Goal: Information Seeking & Learning: Learn about a topic

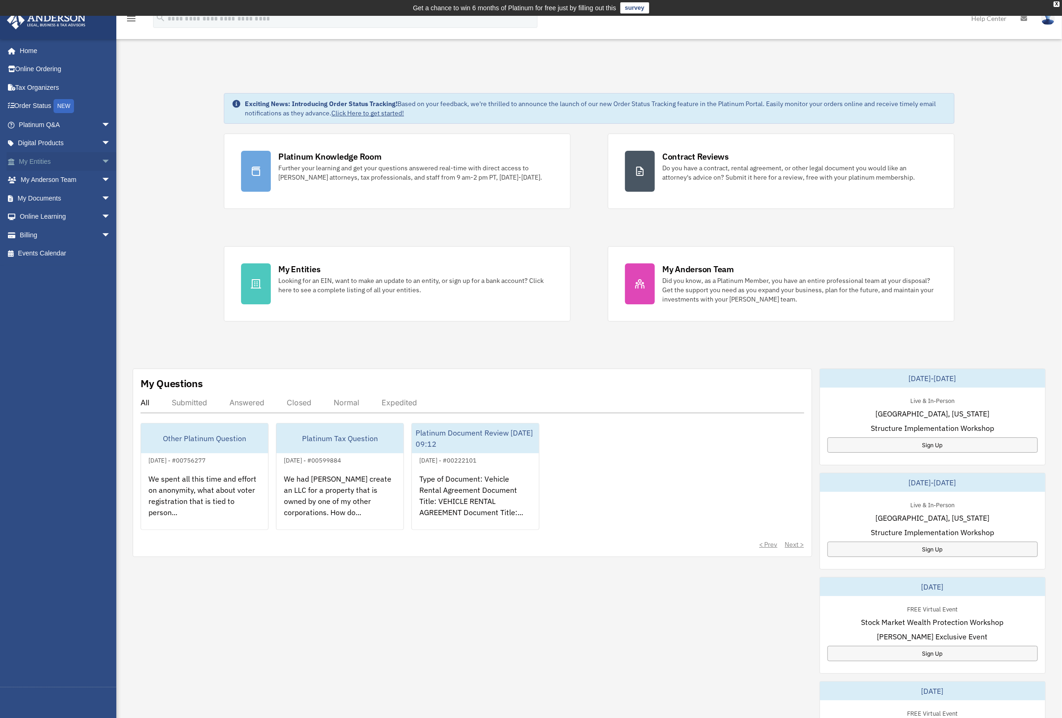
click at [50, 157] on link "My Entities arrow_drop_down" at bounding box center [66, 161] width 118 height 19
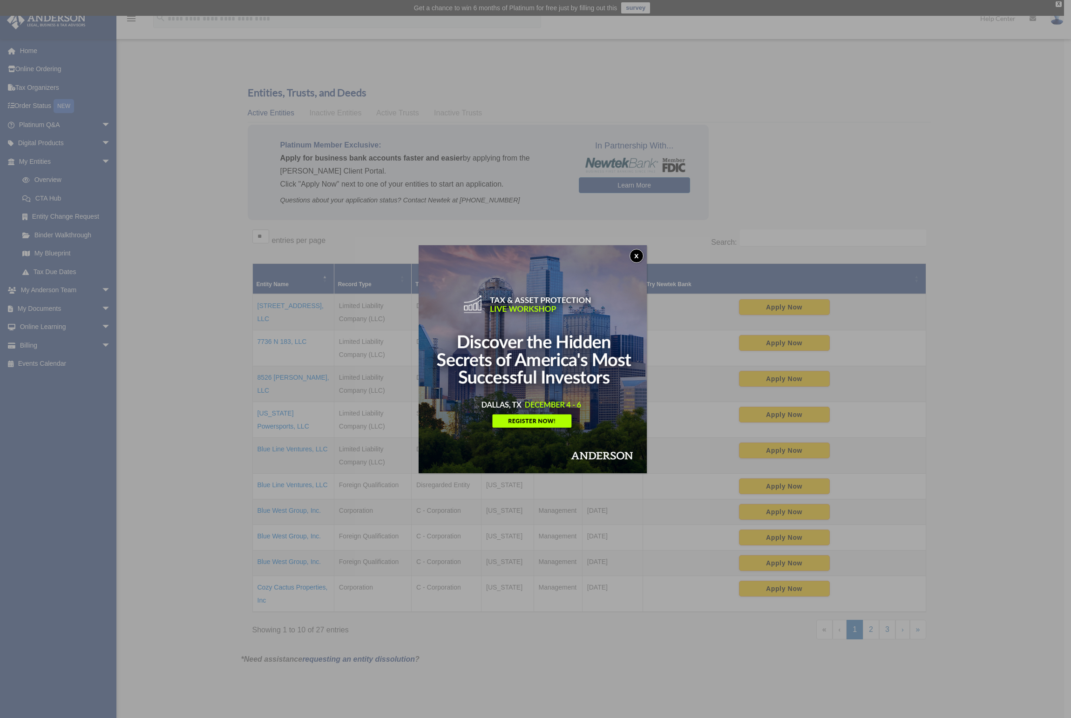
click at [643, 257] on button "x" at bounding box center [636, 256] width 14 height 14
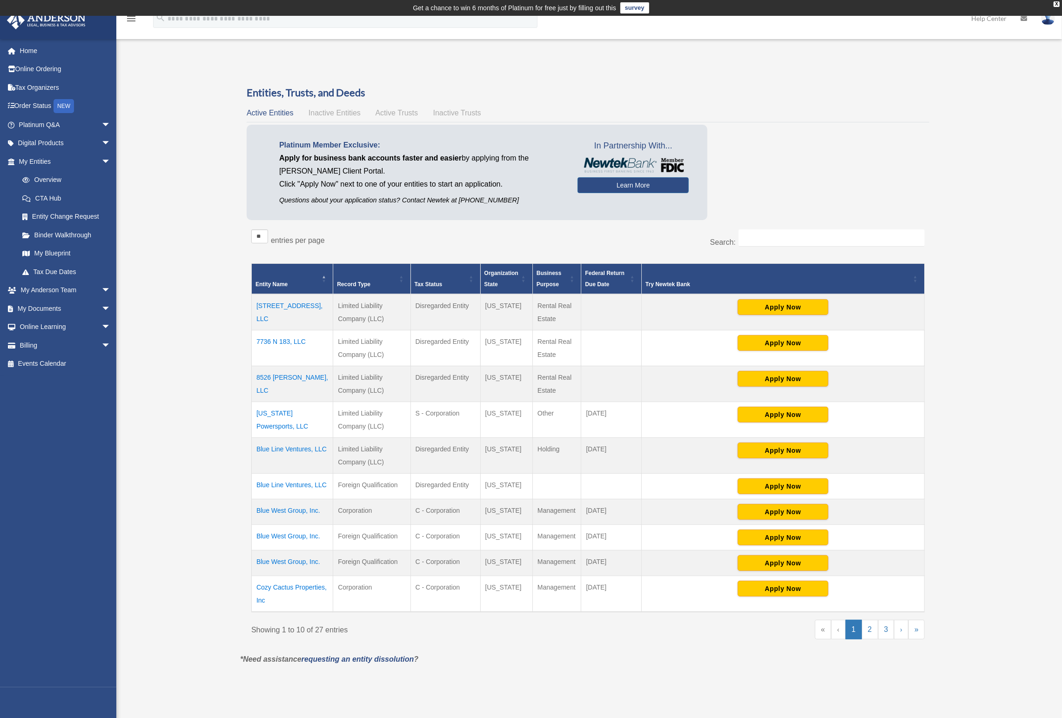
click at [292, 338] on td "7736 N 183, LLC" at bounding box center [292, 349] width 81 height 36
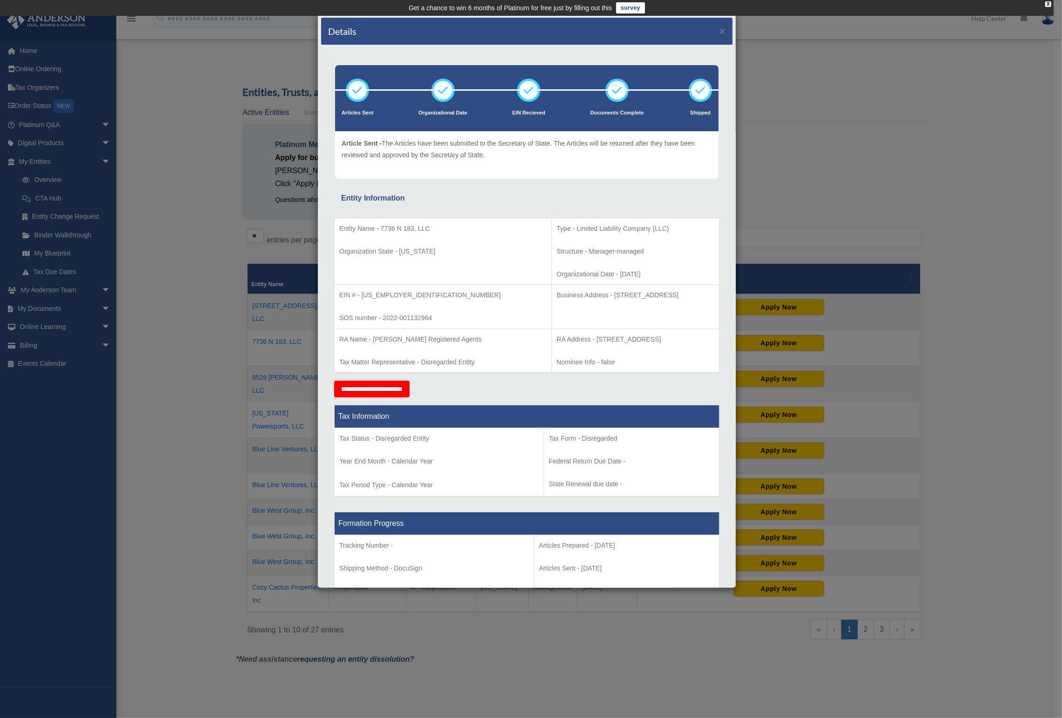
drag, startPoint x: 600, startPoint y: 273, endPoint x: 494, endPoint y: 271, distance: 106.2
click at [557, 271] on p "Organizational Date - [DATE]" at bounding box center [636, 275] width 158 height 12
drag, startPoint x: 494, startPoint y: 271, endPoint x: 609, endPoint y: 275, distance: 115.0
click at [609, 275] on p "Organizational Date - [DATE]" at bounding box center [636, 275] width 158 height 12
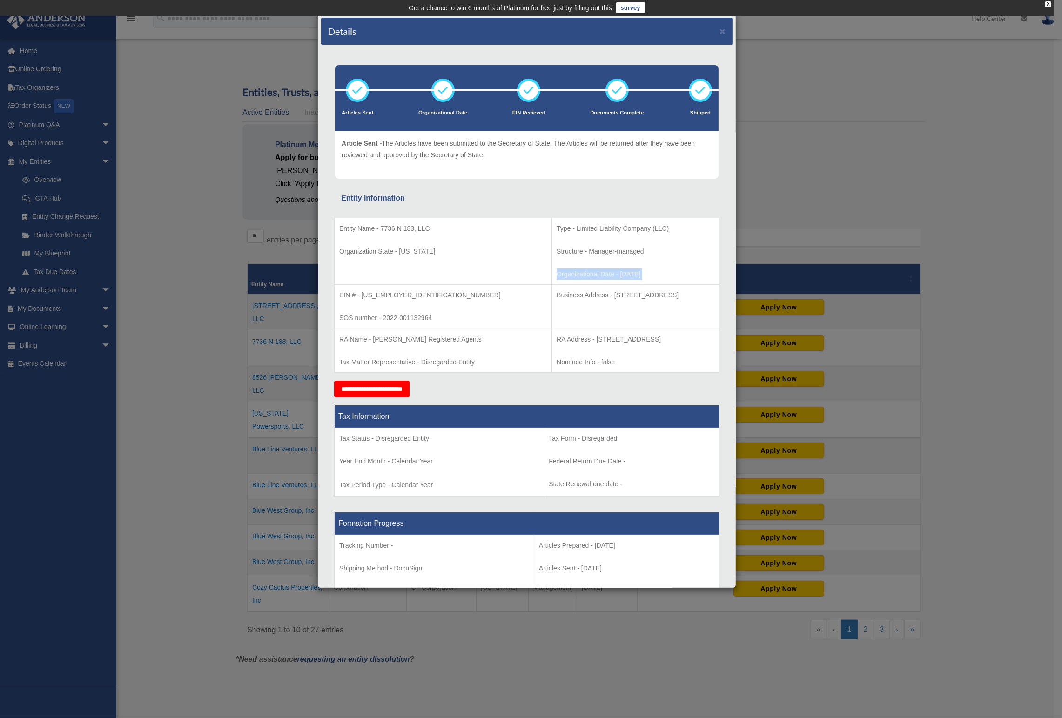
click at [609, 275] on p "Organizational Date - [DATE]" at bounding box center [636, 275] width 158 height 12
drag, startPoint x: 595, startPoint y: 275, endPoint x: 496, endPoint y: 272, distance: 99.7
click at [557, 272] on p "Organizational Date - [DATE]" at bounding box center [636, 275] width 158 height 12
drag, startPoint x: 496, startPoint y: 272, endPoint x: 600, endPoint y: 271, distance: 104.3
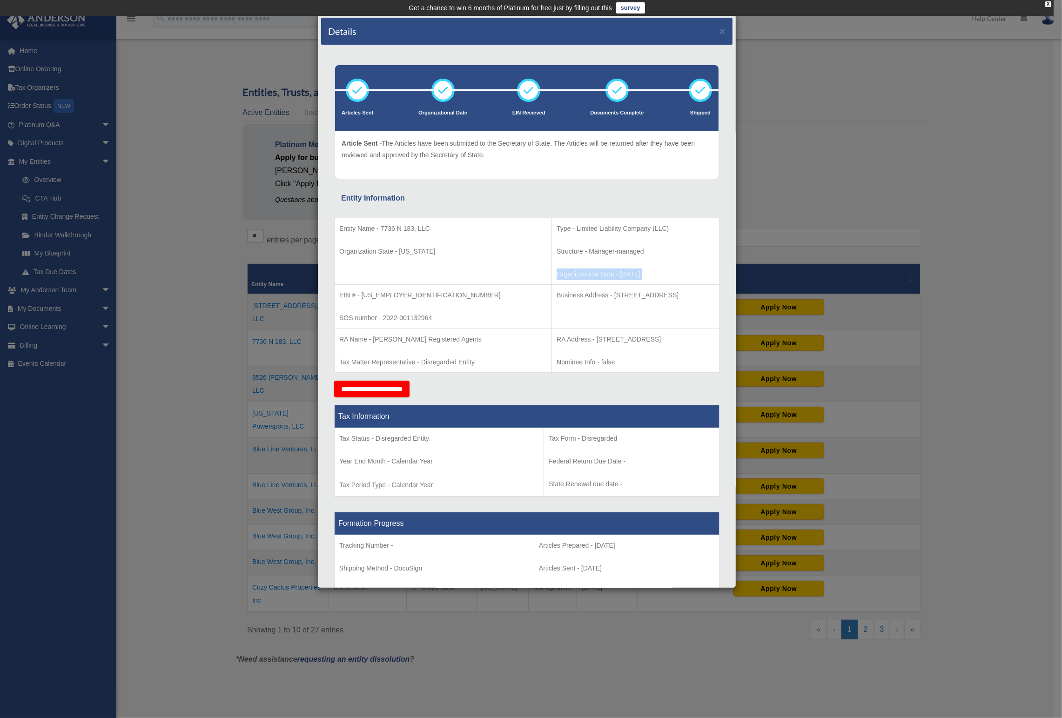
click at [600, 271] on p "Organizational Date - [DATE]" at bounding box center [636, 275] width 158 height 12
drag, startPoint x: 600, startPoint y: 270, endPoint x: 496, endPoint y: 270, distance: 103.8
click at [557, 270] on p "Organizational Date - [DATE]" at bounding box center [636, 275] width 158 height 12
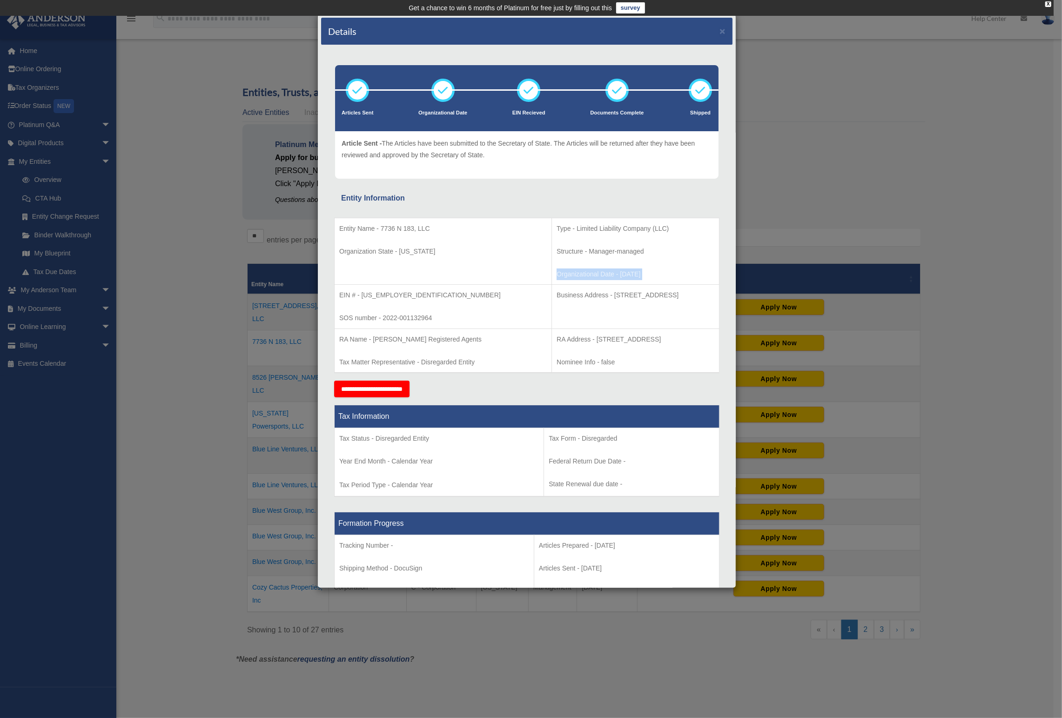
drag, startPoint x: 498, startPoint y: 270, endPoint x: 602, endPoint y: 276, distance: 104.5
click at [602, 276] on td "Type - Limited Liability Company (LLC) Structure - Manager-managed Organization…" at bounding box center [636, 251] width 168 height 67
click at [602, 272] on p "Organizational Date - [DATE]" at bounding box center [636, 275] width 158 height 12
drag, startPoint x: 603, startPoint y: 271, endPoint x: 500, endPoint y: 269, distance: 102.5
click at [557, 269] on p "Organizational Date - [DATE]" at bounding box center [636, 275] width 158 height 12
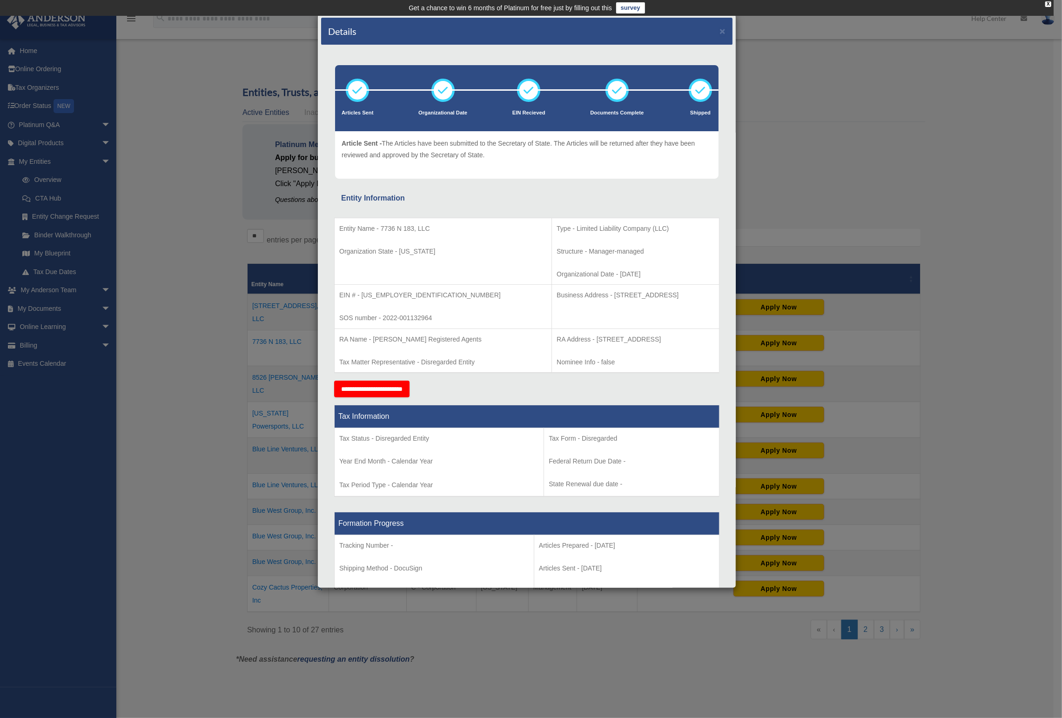
drag, startPoint x: 500, startPoint y: 269, endPoint x: 606, endPoint y: 274, distance: 105.8
click at [611, 274] on p "Organizational Date - [DATE]" at bounding box center [636, 275] width 158 height 12
click at [606, 273] on p "Organizational Date - [DATE]" at bounding box center [636, 275] width 158 height 12
drag, startPoint x: 606, startPoint y: 273, endPoint x: 348, endPoint y: 227, distance: 262.6
click at [348, 227] on tr "Entity Name - 7736 N 183, LLC Organization State - [US_STATE] Type - Limited Li…" at bounding box center [527, 251] width 385 height 67
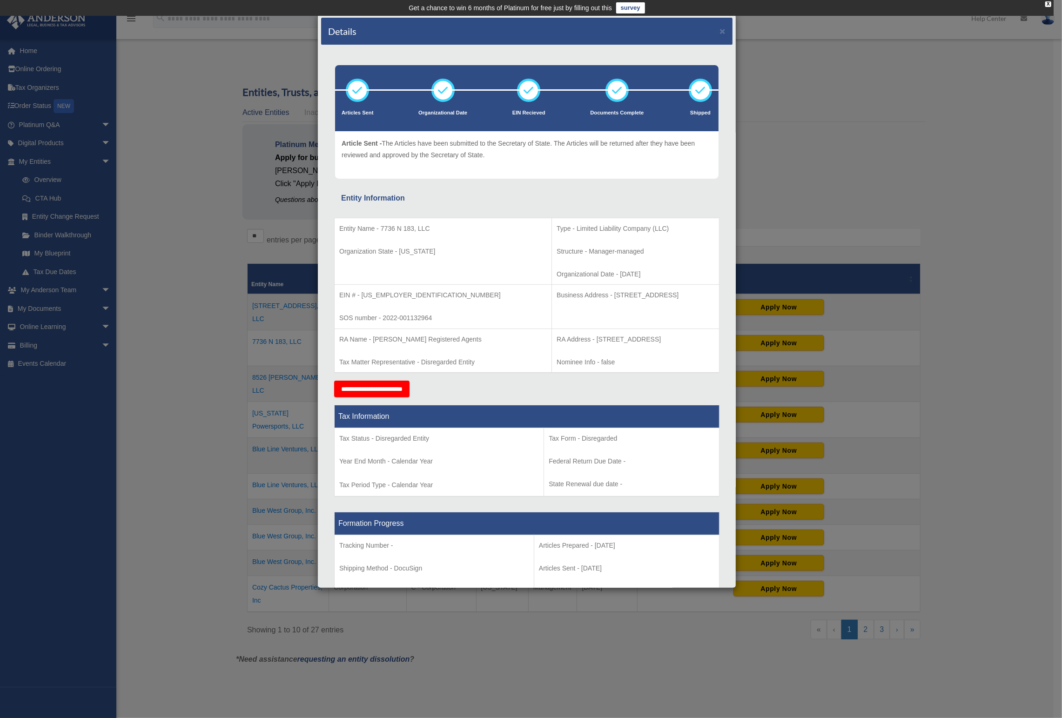
click at [348, 227] on p "Entity Name - 7736 N 183, LLC" at bounding box center [443, 229] width 208 height 12
drag, startPoint x: 348, startPoint y: 227, endPoint x: 590, endPoint y: 275, distance: 247.3
click at [579, 277] on tr "Entity Name - 7736 N 183, LLC Organization State - [US_STATE] Type - Limited Li…" at bounding box center [527, 251] width 385 height 67
click at [591, 275] on p "Organizational Date - [DATE]" at bounding box center [636, 275] width 158 height 12
drag, startPoint x: 601, startPoint y: 274, endPoint x: 396, endPoint y: 225, distance: 210.5
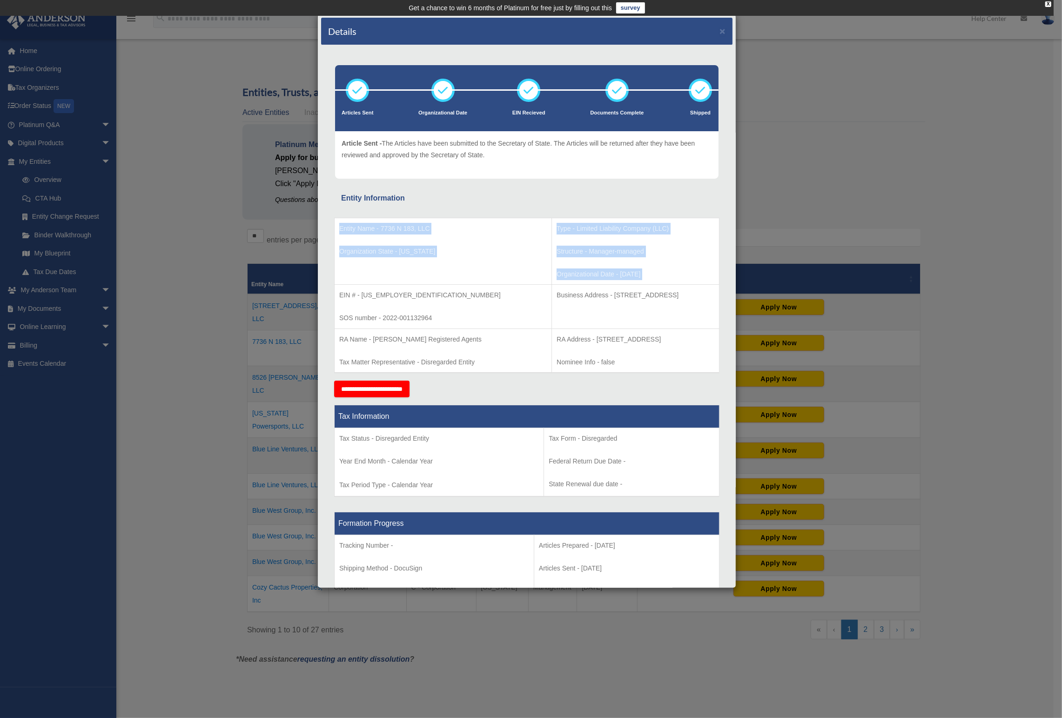
click at [396, 225] on tr "Entity Name - 7736 N 183, LLC Organization State - [US_STATE] Type - Limited Li…" at bounding box center [527, 251] width 385 height 67
click at [431, 229] on p "Entity Name - 7736 N 183, LLC" at bounding box center [443, 229] width 208 height 12
drag, startPoint x: 392, startPoint y: 224, endPoint x: 503, endPoint y: 249, distance: 113.5
click at [503, 249] on tr "Entity Name - 7736 N 183, LLC Organization State - [US_STATE] Type - Limited Li…" at bounding box center [527, 251] width 385 height 67
click at [598, 258] on td "Type - Limited Liability Company (LLC) Structure - Manager-managed Organization…" at bounding box center [636, 251] width 168 height 67
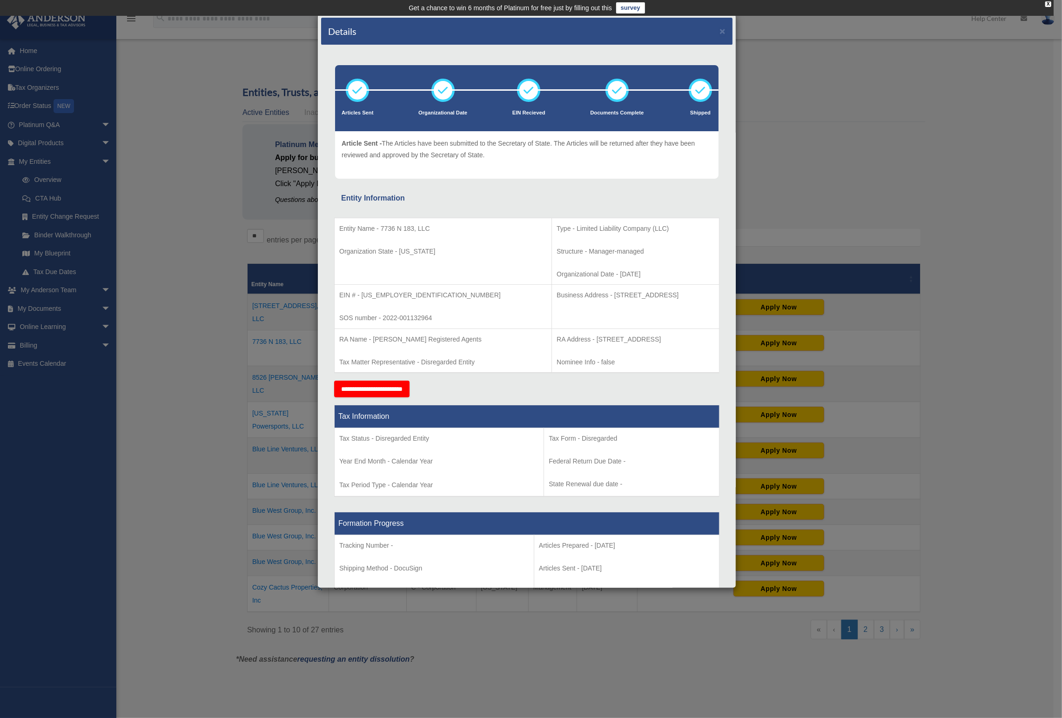
drag, startPoint x: 525, startPoint y: 265, endPoint x: 338, endPoint y: 225, distance: 190.9
click at [338, 225] on tr "Entity Name - 7736 N 183, LLC Organization State - [US_STATE] Type - Limited Li…" at bounding box center [527, 251] width 385 height 67
click at [338, 225] on td "Entity Name - 7736 N 183, LLC Organization State - [US_STATE]" at bounding box center [443, 251] width 217 height 67
drag, startPoint x: 338, startPoint y: 225, endPoint x: 615, endPoint y: 275, distance: 281.1
click at [615, 275] on tr "Entity Name - 7736 N 183, LLC Organization State - [US_STATE] Type - Limited Li…" at bounding box center [527, 251] width 385 height 67
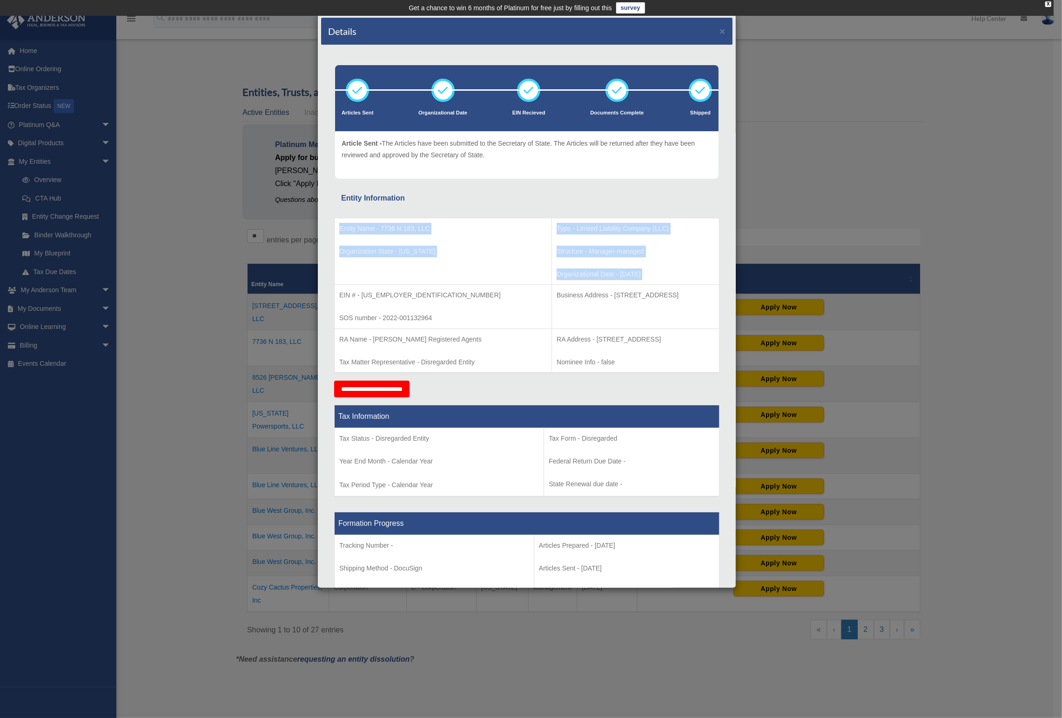
click at [615, 275] on p "Organizational Date - [DATE]" at bounding box center [636, 275] width 158 height 12
click at [720, 35] on button "×" at bounding box center [723, 31] width 6 height 10
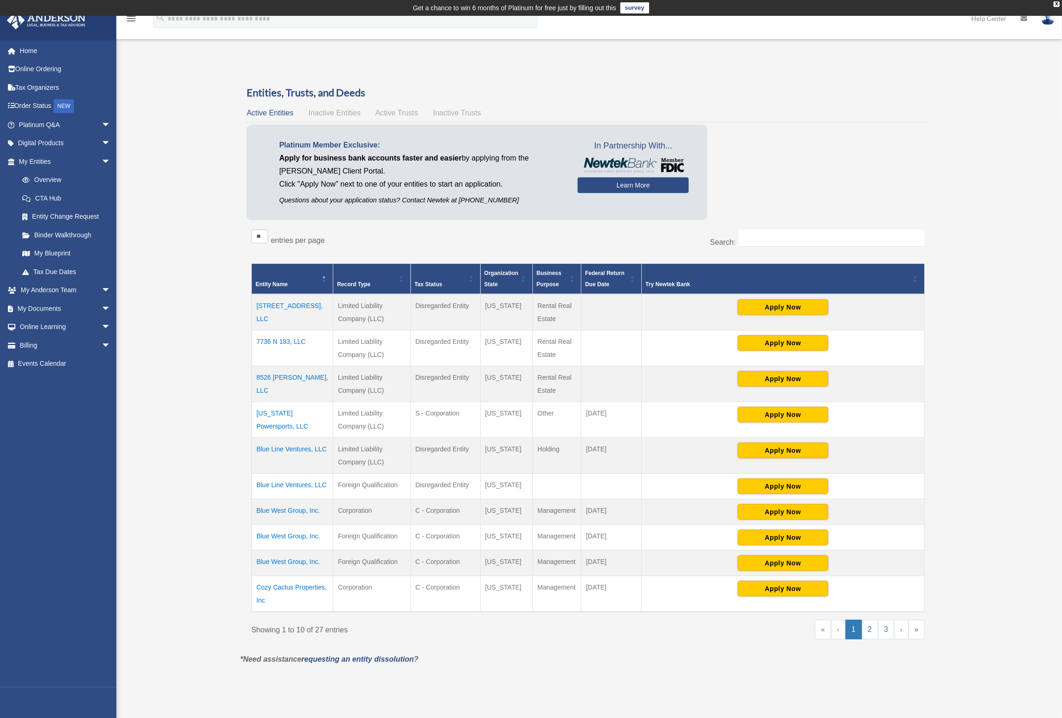
click at [193, 427] on div "Overview [EMAIL_ADDRESS][DOMAIN_NAME] Sign Out [EMAIL_ADDRESS][DOMAIN_NAME] Hom…" at bounding box center [531, 374] width 1062 height 632
select select "**"
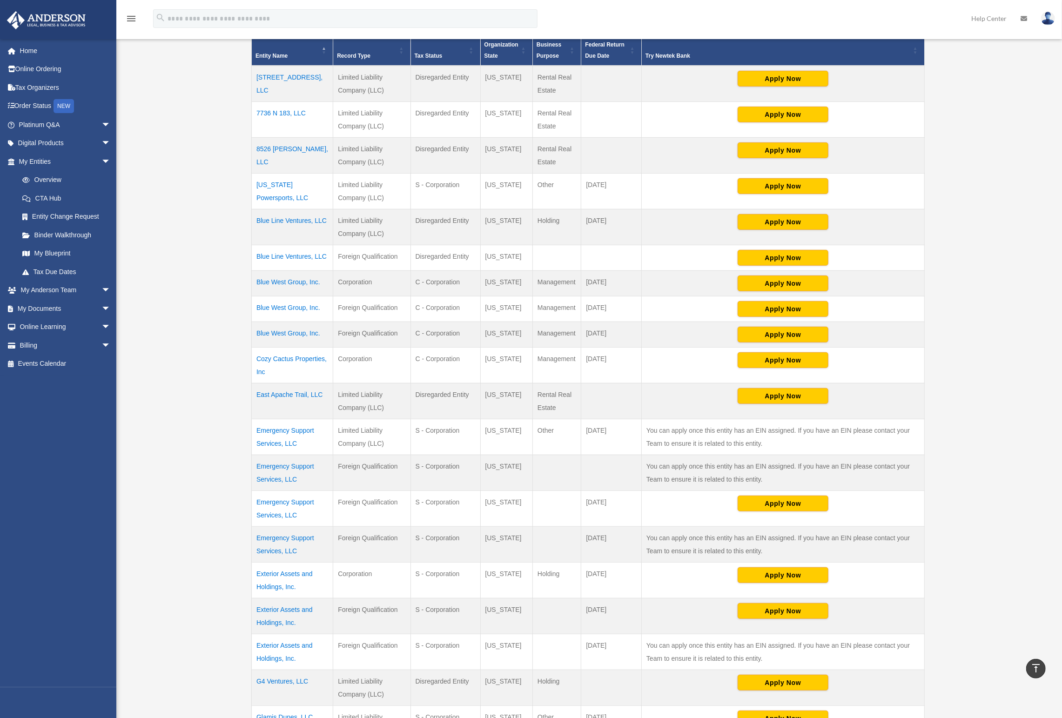
scroll to position [69, 0]
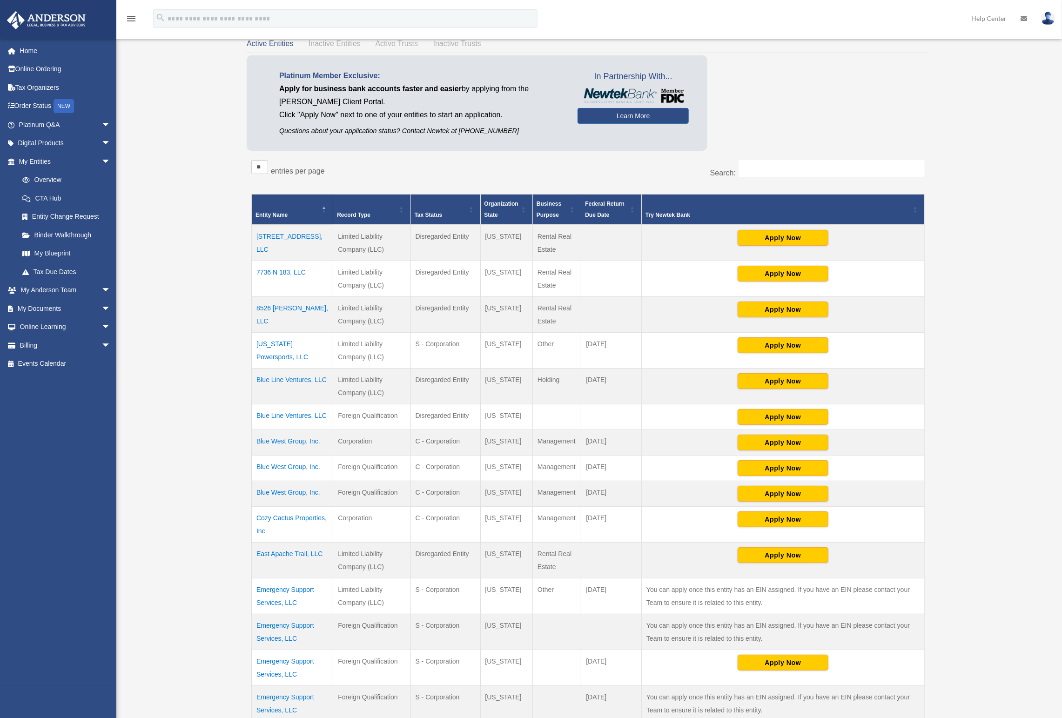
click at [325, 204] on span "\a Entity Name: Activate to invert sorting" at bounding box center [325, 210] width 6 height 30
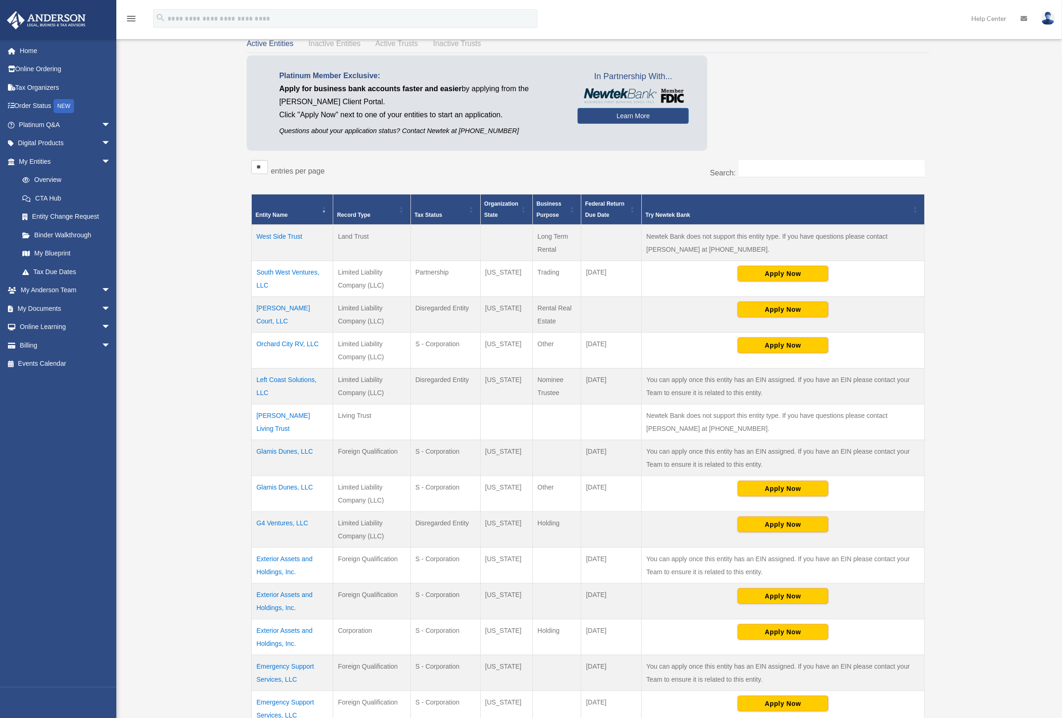
click at [323, 205] on span "\a Entity Name: Activate to remove sorting" at bounding box center [325, 210] width 6 height 30
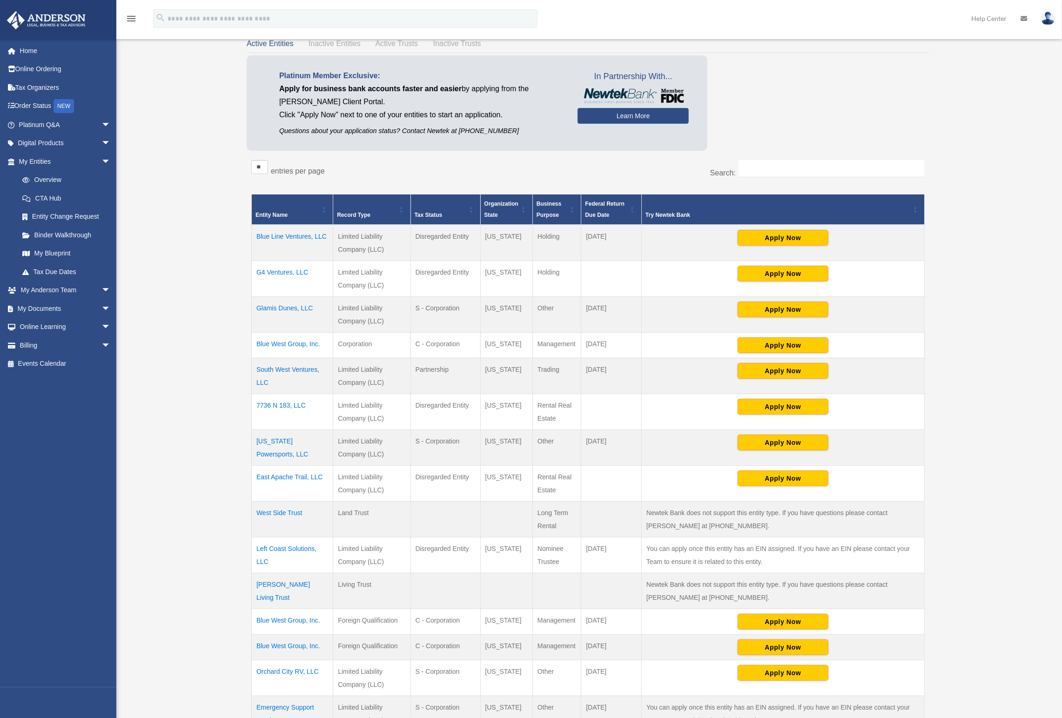
drag, startPoint x: 523, startPoint y: 234, endPoint x: 619, endPoint y: 344, distance: 145.5
click at [619, 344] on tbody "Blue Line Ventures, LLC Limited Liability Company (LLC) Disregarded Entity [US_…" at bounding box center [588, 688] width 673 height 927
click at [618, 344] on td "[DATE]" at bounding box center [612, 346] width 61 height 26
drag, startPoint x: 640, startPoint y: 343, endPoint x: 250, endPoint y: 231, distance: 405.1
click at [250, 231] on div "** ** ** *** entries per page Search: Entity Name Record Type Tax Status Organi…" at bounding box center [588, 675] width 683 height 1038
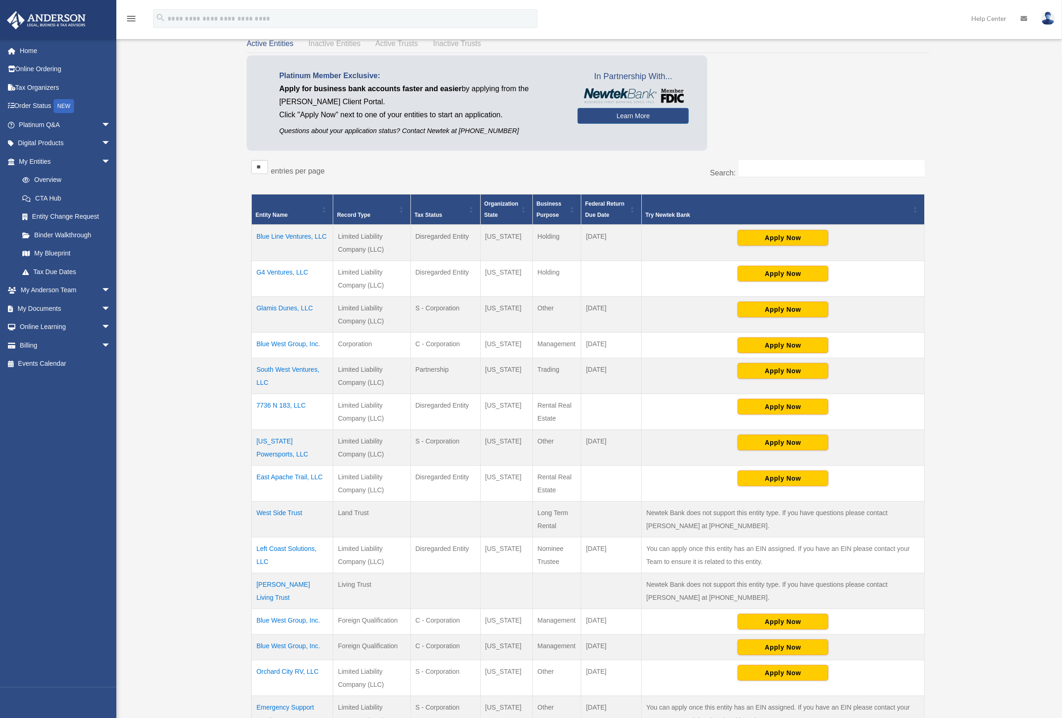
click at [191, 232] on div "Overview [EMAIL_ADDRESS][DOMAIN_NAME] Sign Out [EMAIL_ADDRESS][DOMAIN_NAME] Hom…" at bounding box center [531, 610] width 1062 height 1242
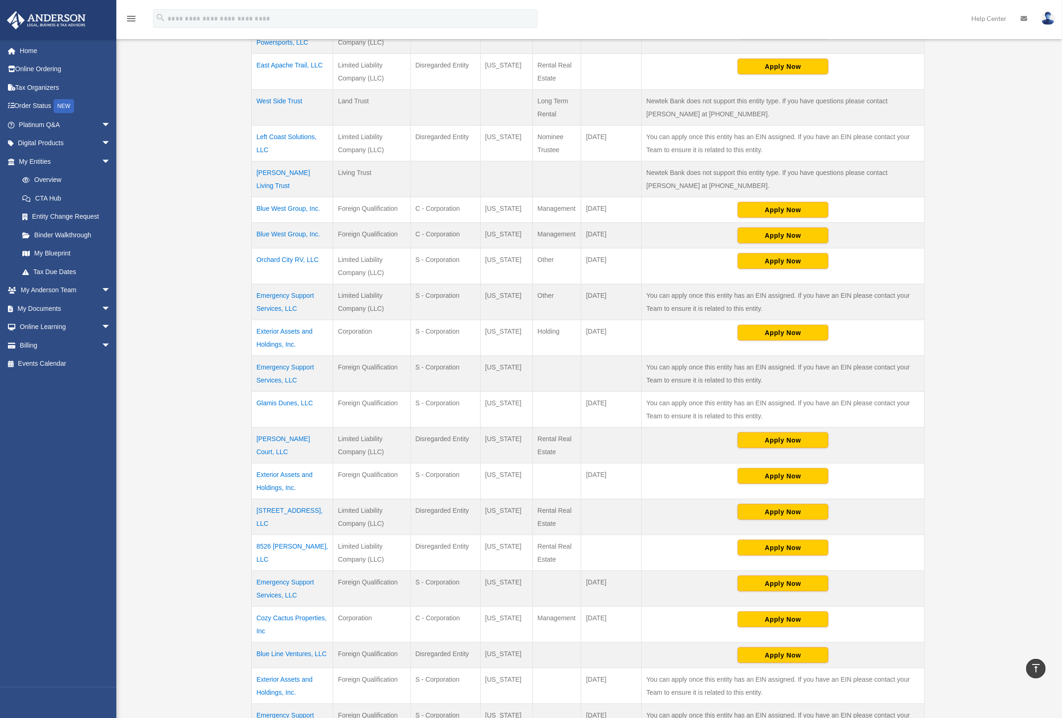
scroll to position [538, 0]
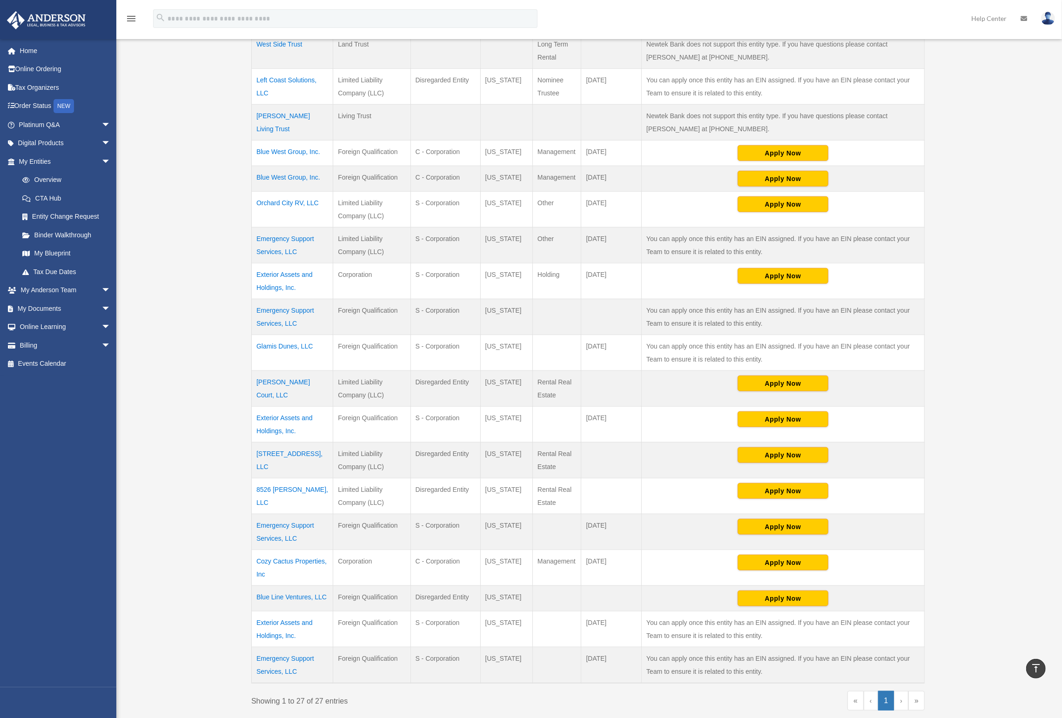
drag, startPoint x: 393, startPoint y: 482, endPoint x: 362, endPoint y: 433, distance: 58.0
click at [362, 433] on tbody "Blue Line Ventures, LLC Limited Liability Company (LLC) Disregarded Entity [US_…" at bounding box center [588, 219] width 673 height 927
click at [395, 443] on td "Limited Liability Company (LLC)" at bounding box center [371, 461] width 77 height 36
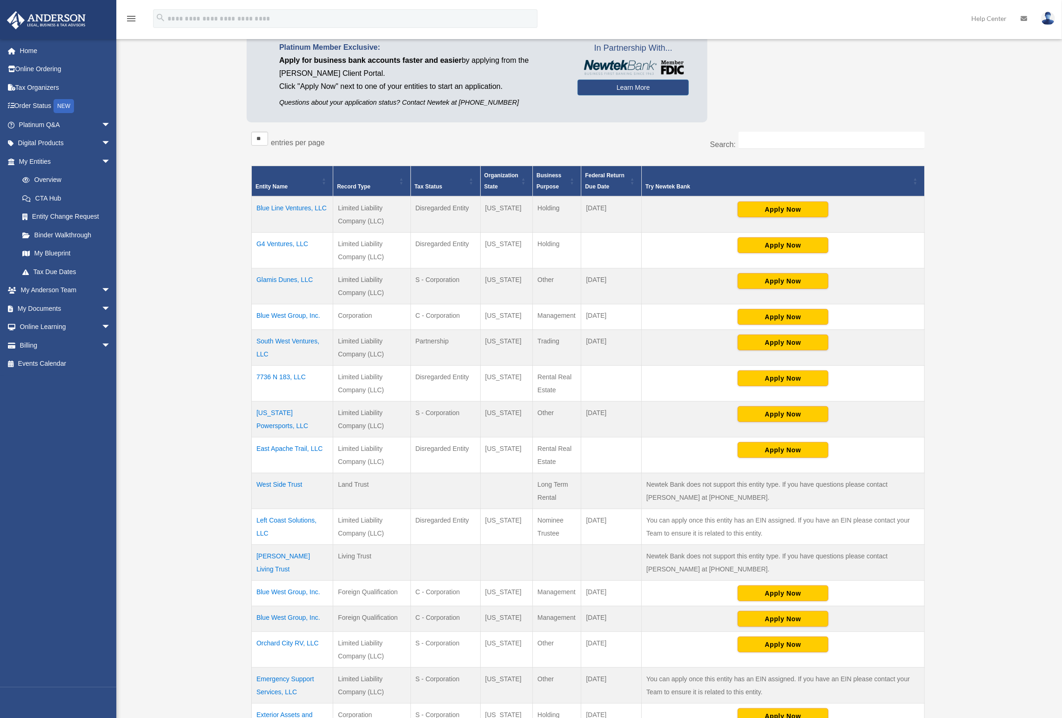
scroll to position [186, 0]
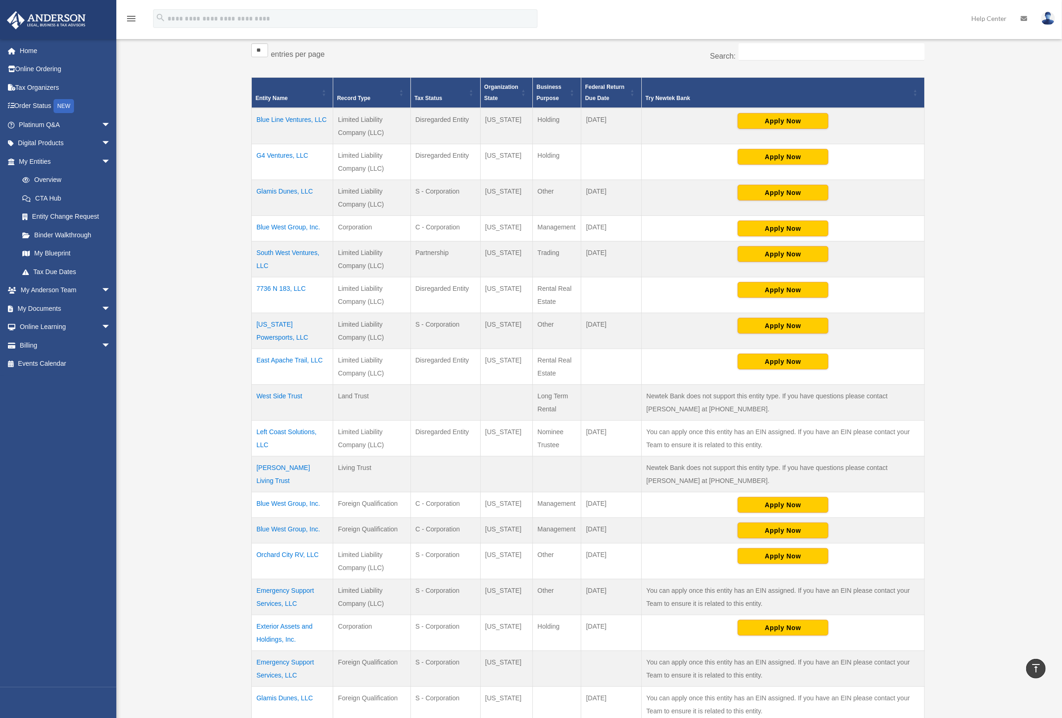
drag, startPoint x: 341, startPoint y: 117, endPoint x: 390, endPoint y: 128, distance: 50.6
click at [390, 128] on td "Limited Liability Company (LLC)" at bounding box center [371, 126] width 77 height 36
drag, startPoint x: 390, startPoint y: 128, endPoint x: 337, endPoint y: 115, distance: 54.7
click at [337, 115] on td "Limited Liability Company (LLC)" at bounding box center [371, 126] width 77 height 36
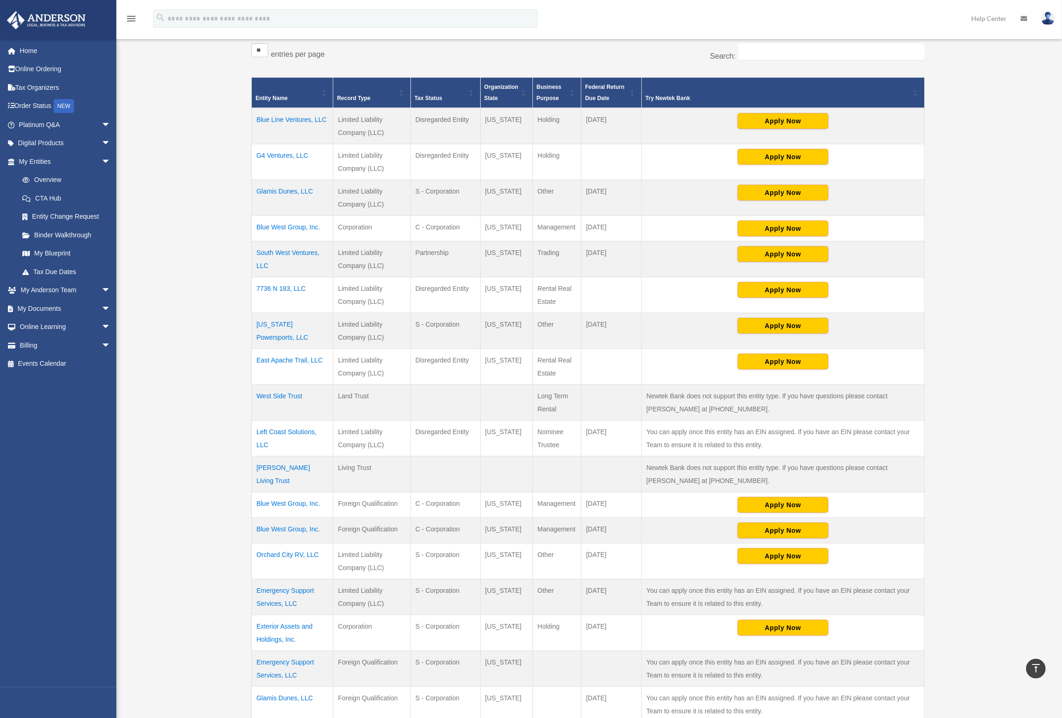
click at [337, 115] on td "Limited Liability Company (LLC)" at bounding box center [371, 126] width 77 height 36
drag, startPoint x: 337, startPoint y: 115, endPoint x: 392, endPoint y: 156, distance: 67.6
click at [392, 156] on tbody "Blue Line Ventures, LLC Limited Liability Company (LLC) Disregarded Entity [US_…" at bounding box center [588, 571] width 673 height 927
click at [405, 128] on td "Limited Liability Company (LLC)" at bounding box center [371, 126] width 77 height 36
click at [392, 529] on td "Foreign Qualification" at bounding box center [371, 531] width 77 height 26
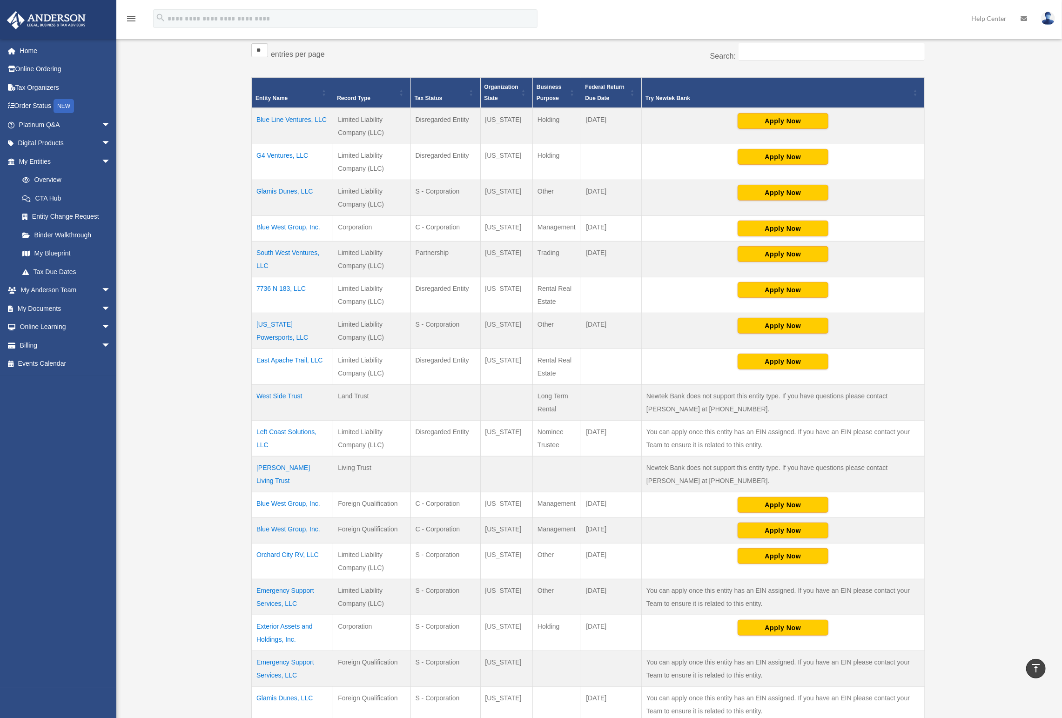
drag, startPoint x: 388, startPoint y: 519, endPoint x: 337, endPoint y: 480, distance: 64.5
click at [337, 480] on tbody "Blue Line Ventures, LLC Limited Liability Company (LLC) Disregarded Entity [US_…" at bounding box center [588, 571] width 673 height 927
click at [337, 493] on td "Foreign Qualification" at bounding box center [371, 506] width 77 height 26
drag, startPoint x: 338, startPoint y: 485, endPoint x: 399, endPoint y: 528, distance: 74.1
click at [399, 528] on tbody "Blue Line Ventures, LLC Limited Liability Company (LLC) Disregarded Entity [US_…" at bounding box center [588, 571] width 673 height 927
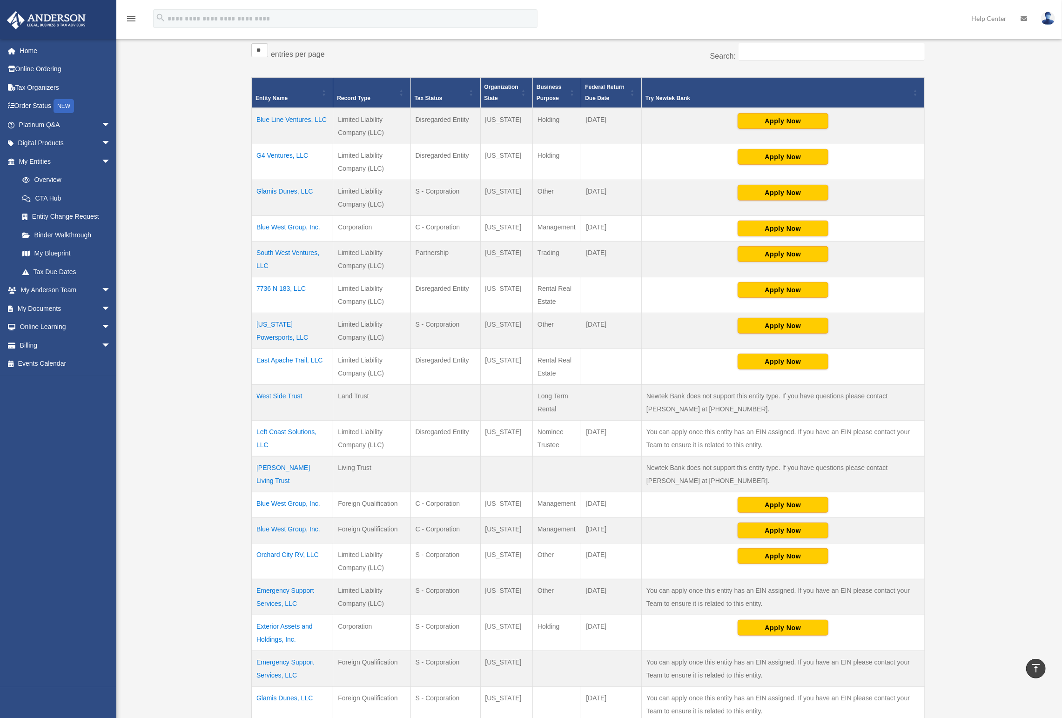
click at [420, 522] on td "C - Corporation" at bounding box center [446, 531] width 70 height 26
drag, startPoint x: 446, startPoint y: 522, endPoint x: 348, endPoint y: 489, distance: 102.6
click at [348, 489] on tbody "Blue Line Ventures, LLC Limited Liability Company (LLC) Disregarded Entity [US_…" at bounding box center [588, 571] width 673 height 927
click at [380, 493] on td "Foreign Qualification" at bounding box center [371, 506] width 77 height 26
drag, startPoint x: 381, startPoint y: 488, endPoint x: 402, endPoint y: 520, distance: 38.1
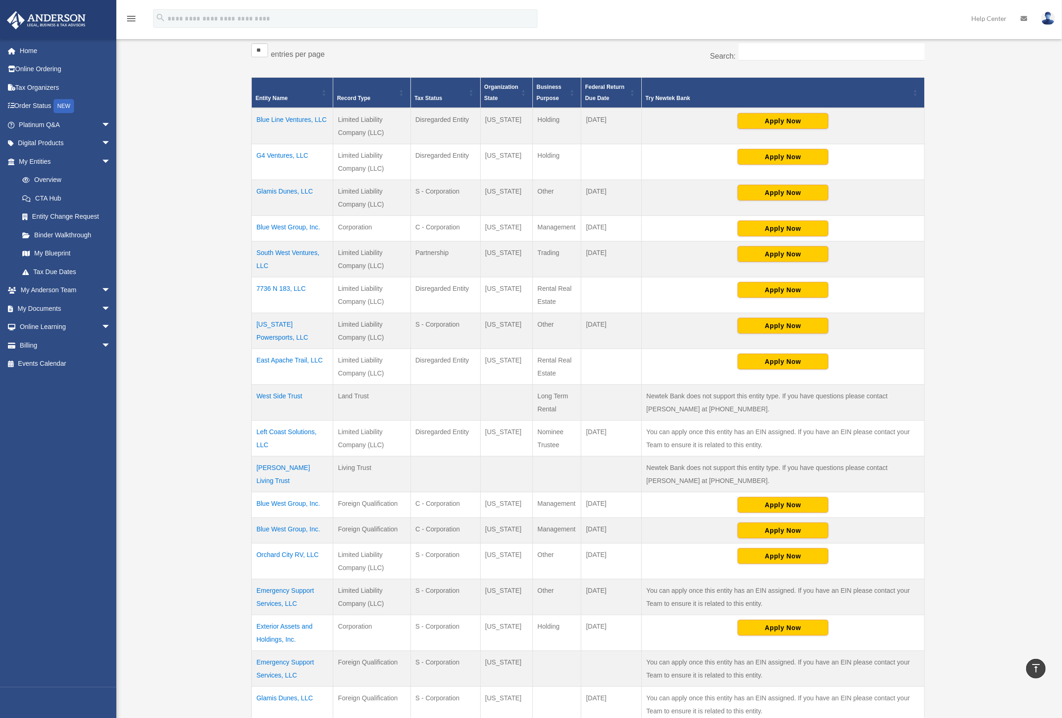
click at [402, 520] on tbody "Blue Line Ventures, LLC Limited Liability Company (LLC) Disregarded Entity [US_…" at bounding box center [588, 571] width 673 height 927
click at [483, 522] on td "[US_STATE]" at bounding box center [506, 531] width 53 height 26
drag, startPoint x: 511, startPoint y: 520, endPoint x: 255, endPoint y: 489, distance: 258.0
click at [256, 489] on tbody "Blue Line Ventures, LLC Limited Liability Company (LLC) Disregarded Entity [US_…" at bounding box center [588, 571] width 673 height 927
click at [178, 488] on div "Overview [EMAIL_ADDRESS][DOMAIN_NAME] Sign Out [EMAIL_ADDRESS][DOMAIN_NAME] Hom…" at bounding box center [531, 493] width 1062 height 1242
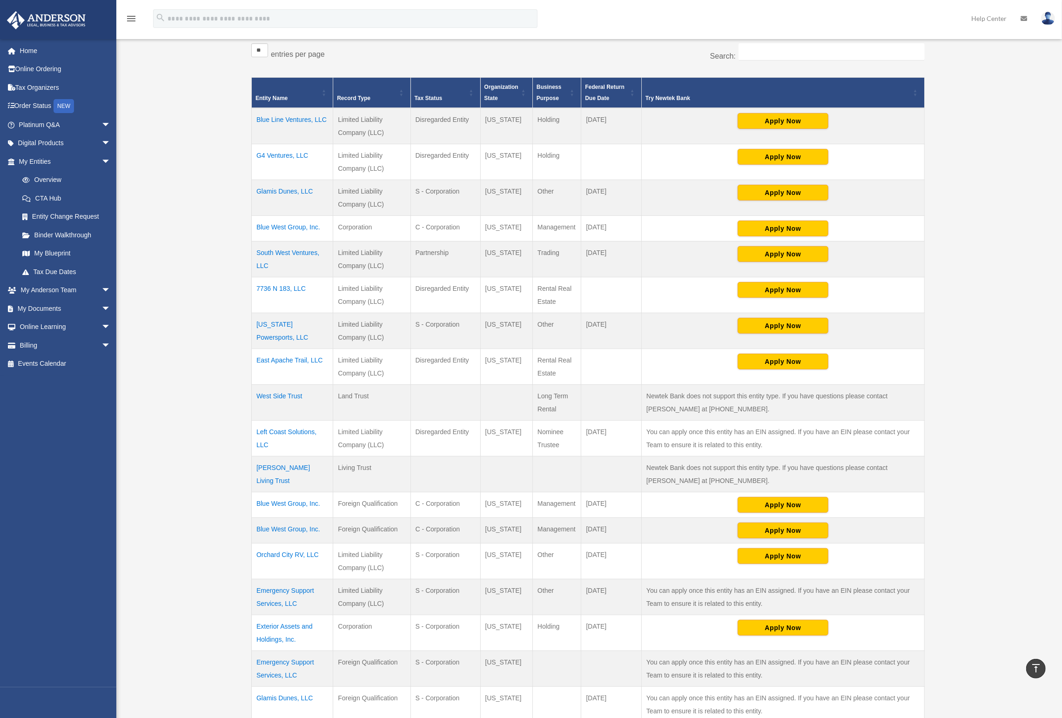
drag, startPoint x: 183, startPoint y: 488, endPoint x: 462, endPoint y: 530, distance: 282.4
click at [462, 530] on div "Overview [EMAIL_ADDRESS][DOMAIN_NAME] Sign Out [EMAIL_ADDRESS][DOMAIN_NAME] Hom…" at bounding box center [531, 493] width 1062 height 1242
click at [469, 525] on td "C - Corporation" at bounding box center [446, 531] width 70 height 26
drag, startPoint x: 473, startPoint y: 523, endPoint x: 338, endPoint y: 492, distance: 138.5
click at [338, 492] on tbody "Blue Line Ventures, LLC Limited Liability Company (LLC) Disregarded Entity [US_…" at bounding box center [588, 571] width 673 height 927
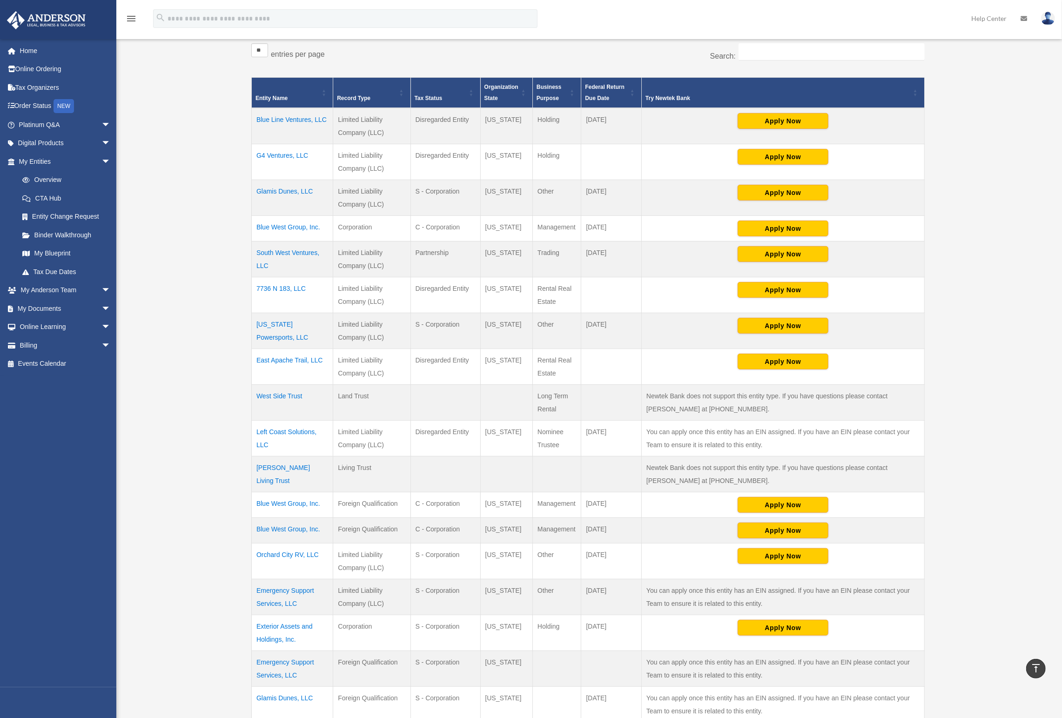
click at [338, 493] on td "Foreign Qualification" at bounding box center [371, 506] width 77 height 26
drag, startPoint x: 338, startPoint y: 492, endPoint x: 601, endPoint y: 524, distance: 265.0
click at [601, 524] on tbody "Blue Line Ventures, LLC Limited Liability Company (LLC) Disregarded Entity [US_…" at bounding box center [588, 571] width 673 height 927
click at [631, 518] on td "[DATE]" at bounding box center [612, 531] width 61 height 26
drag, startPoint x: 629, startPoint y: 515, endPoint x: 258, endPoint y: 488, distance: 372.5
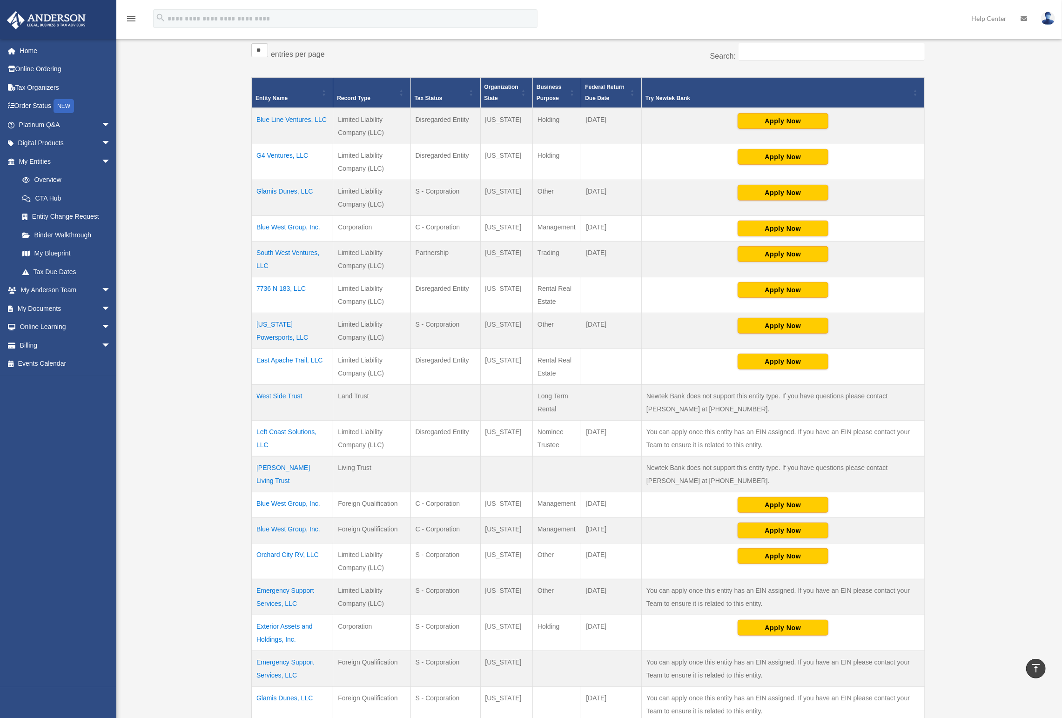
click at [249, 486] on div "** ** ** *** entries per page Search: Entity Name Record Type Tax Status Organi…" at bounding box center [588, 558] width 683 height 1038
click at [564, 518] on td "Management" at bounding box center [557, 531] width 48 height 26
drag, startPoint x: 486, startPoint y: 491, endPoint x: 631, endPoint y: 523, distance: 149.2
click at [631, 526] on tbody "Blue Line Ventures, LLC Limited Liability Company (LLC) Disregarded Entity [US_…" at bounding box center [588, 571] width 673 height 927
click at [631, 520] on td "[DATE]" at bounding box center [612, 531] width 61 height 26
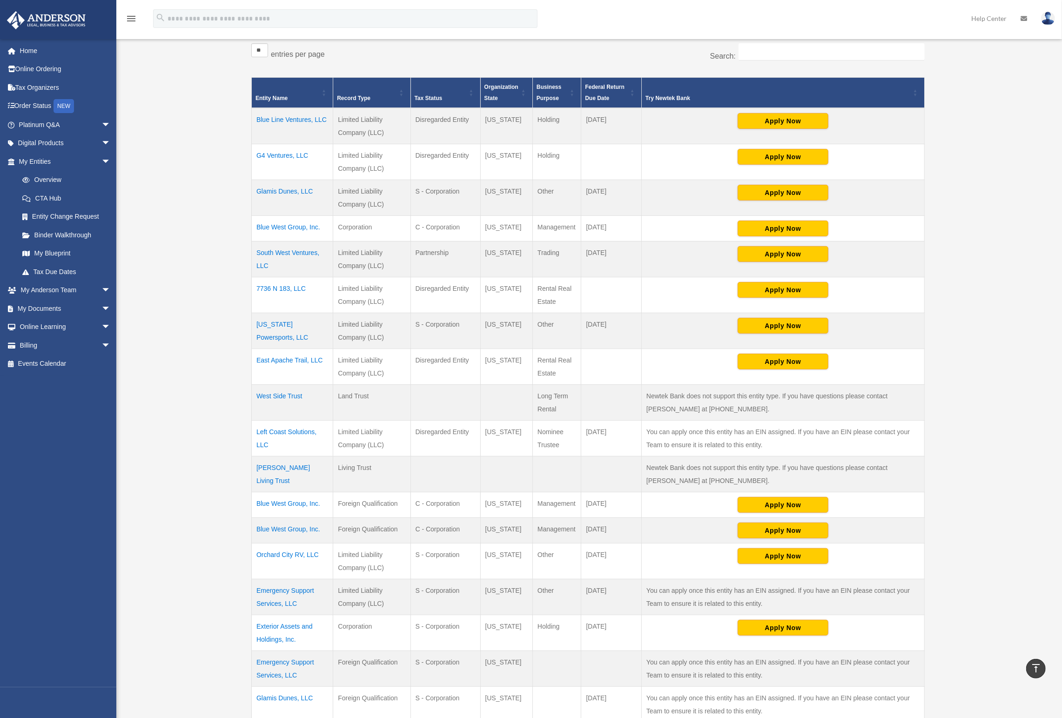
drag, startPoint x: 631, startPoint y: 520, endPoint x: 253, endPoint y: 488, distance: 379.8
click at [253, 488] on tbody "Blue Line Ventures, LLC Limited Liability Company (LLC) Disregarded Entity [US_…" at bounding box center [588, 571] width 673 height 927
click at [567, 497] on td "Management" at bounding box center [557, 506] width 48 height 26
click at [522, 91] on span "\a Organization State: Activate to sort" at bounding box center [524, 93] width 6 height 30
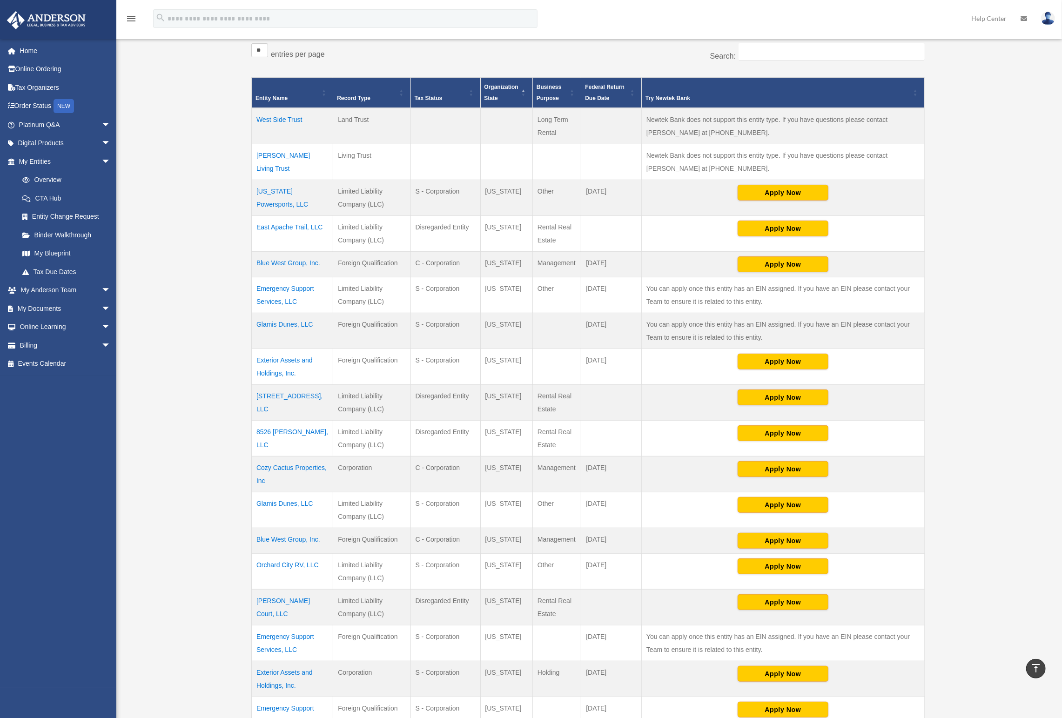
scroll to position [327, 0]
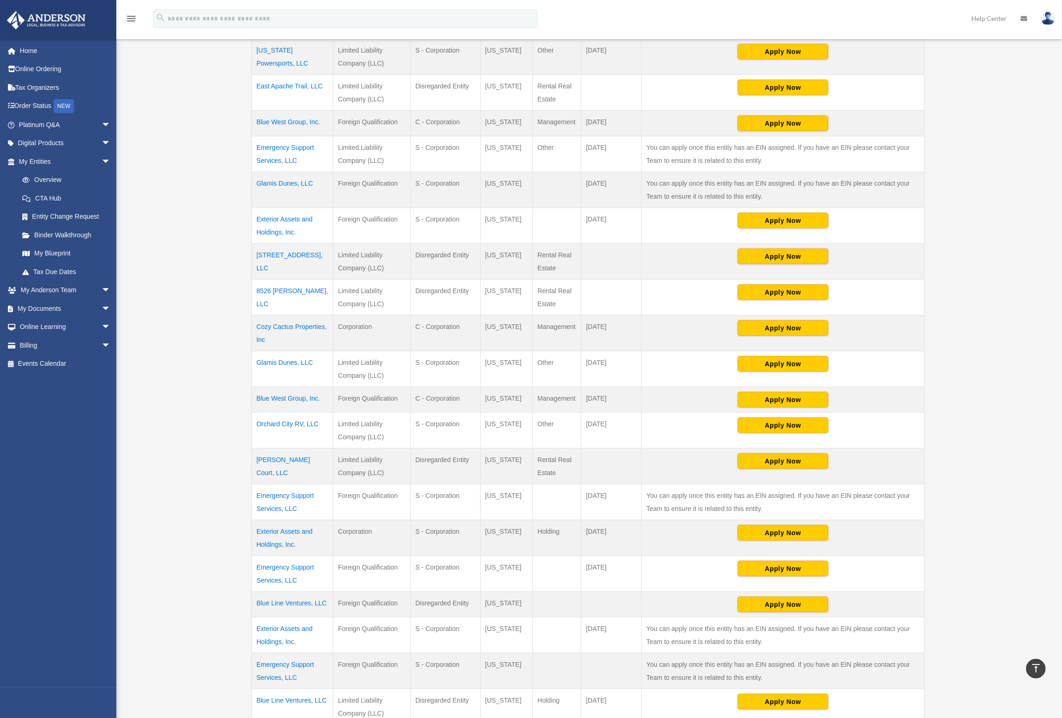
drag, startPoint x: 497, startPoint y: 344, endPoint x: 519, endPoint y: 494, distance: 152.0
click at [519, 494] on tbody "West Side Trust Land Trust Long Term Rental Newtek Bank does not support this e…" at bounding box center [588, 430] width 673 height 927
click at [520, 494] on td "[US_STATE]" at bounding box center [506, 503] width 53 height 36
drag, startPoint x: 516, startPoint y: 488, endPoint x: 256, endPoint y: 349, distance: 294.9
click at [256, 349] on tbody "West Side Trust Land Trust Long Term Rental Newtek Bank does not support this e…" at bounding box center [588, 430] width 673 height 927
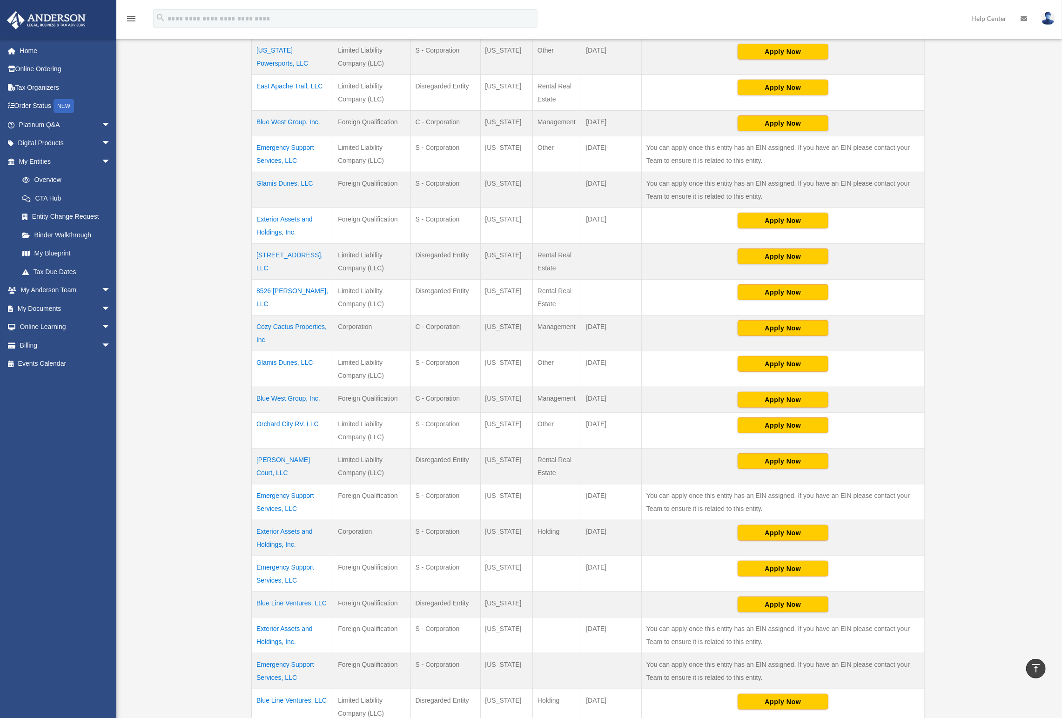
click at [554, 365] on td "Other" at bounding box center [557, 370] width 48 height 36
drag, startPoint x: 254, startPoint y: 348, endPoint x: 893, endPoint y: 494, distance: 655.7
click at [893, 494] on tbody "West Side Trust Land Trust Long Term Rental Newtek Bank does not support this e…" at bounding box center [588, 430] width 673 height 927
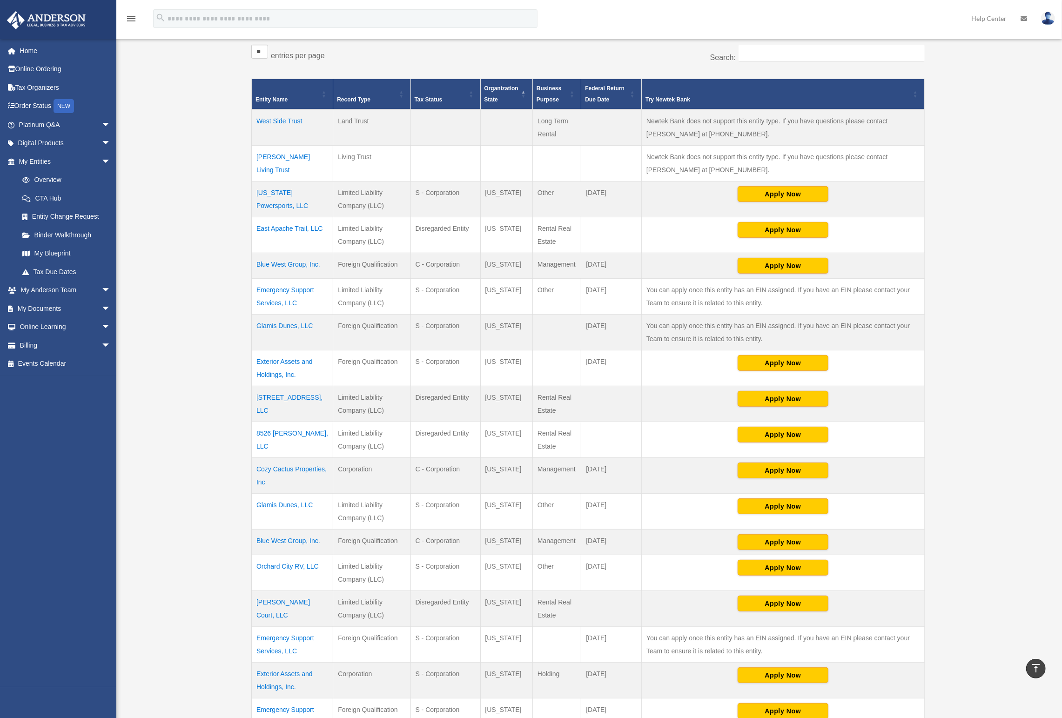
scroll to position [199, 0]
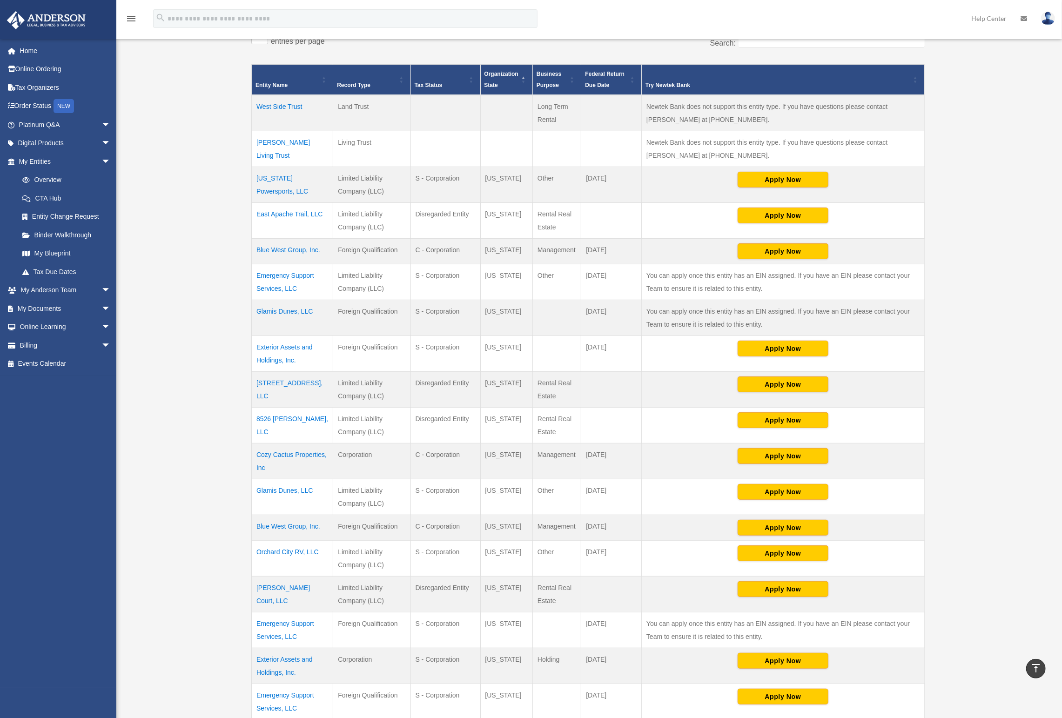
drag, startPoint x: 337, startPoint y: 207, endPoint x: 587, endPoint y: 222, distance: 250.9
click at [587, 222] on tr "East Apache Trail, LLC Limited Liability Company (LLC) Disregarded Entity [US_S…" at bounding box center [588, 221] width 673 height 36
click at [588, 222] on td at bounding box center [612, 221] width 61 height 36
drag, startPoint x: 613, startPoint y: 222, endPoint x: 255, endPoint y: 204, distance: 358.5
click at [255, 204] on tr "East Apache Trail, LLC Limited Liability Company (LLC) Disregarded Entity [US_S…" at bounding box center [588, 221] width 673 height 36
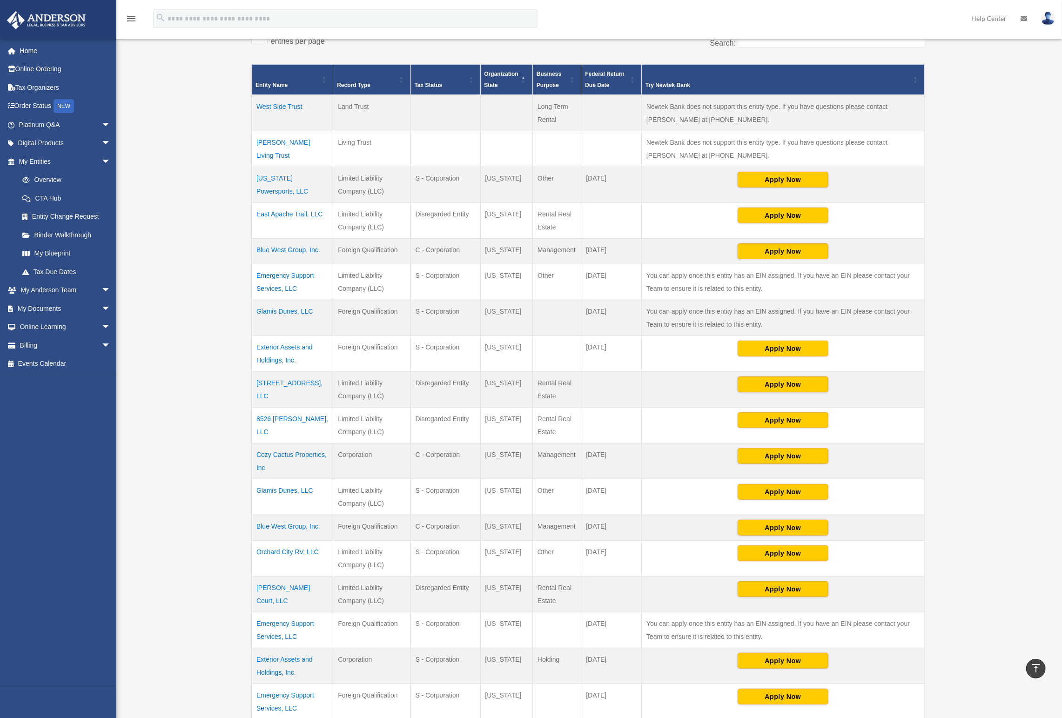
click at [213, 206] on div "Overview [EMAIL_ADDRESS][DOMAIN_NAME] Sign Out [EMAIL_ADDRESS][DOMAIN_NAME] Hom…" at bounding box center [531, 480] width 1062 height 1242
drag, startPoint x: 212, startPoint y: 207, endPoint x: 589, endPoint y: 218, distance: 376.8
click at [566, 218] on div "Overview [EMAIL_ADDRESS][DOMAIN_NAME] Sign Out [EMAIL_ADDRESS][DOMAIN_NAME] Hom…" at bounding box center [531, 480] width 1062 height 1242
click at [590, 218] on td at bounding box center [612, 221] width 61 height 36
drag, startPoint x: 420, startPoint y: 471, endPoint x: 533, endPoint y: 557, distance: 141.2
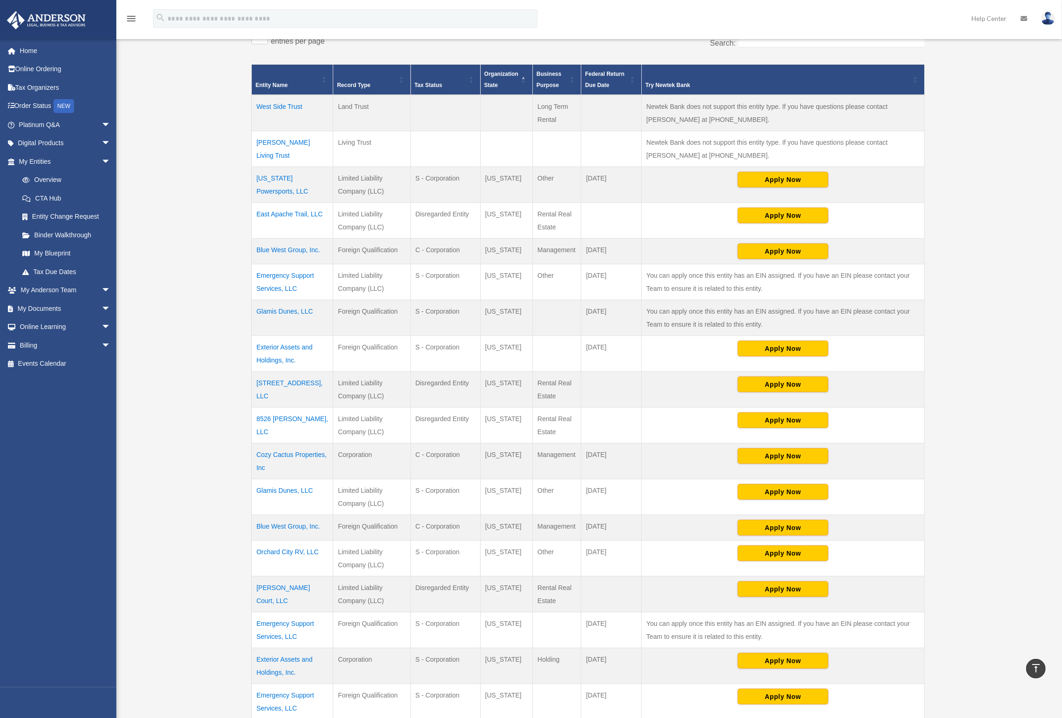
click at [534, 561] on tbody "West Side Trust Land Trust Long Term Rental Newtek Bank does not support this e…" at bounding box center [588, 558] width 673 height 927
click at [532, 554] on td "[US_STATE]" at bounding box center [506, 559] width 53 height 36
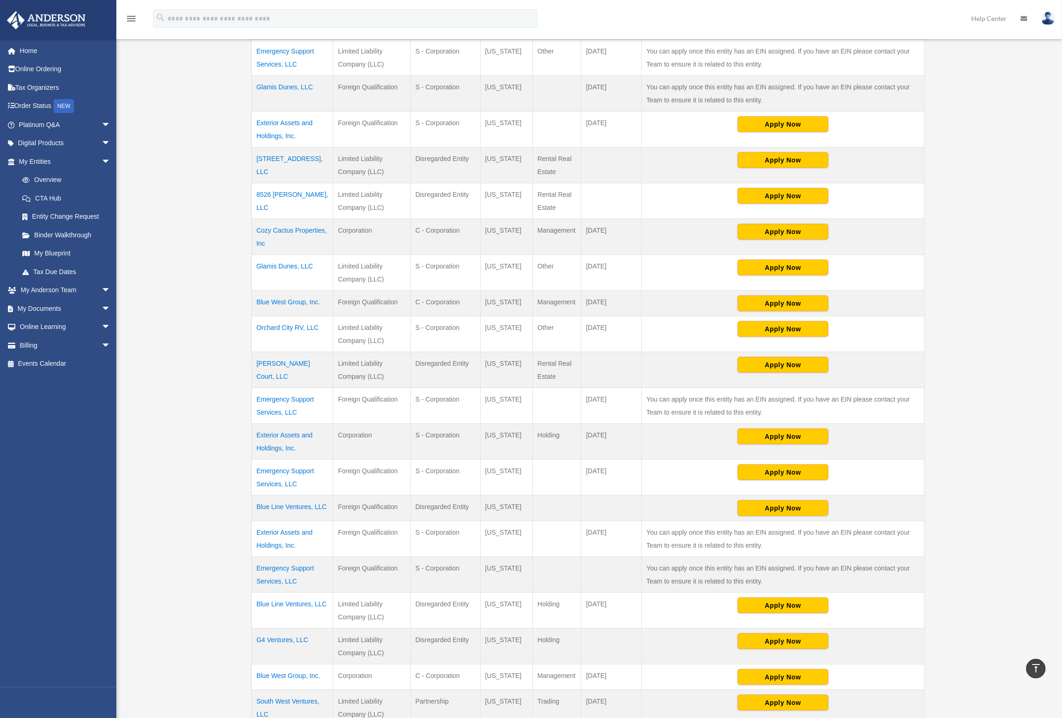
scroll to position [601, 0]
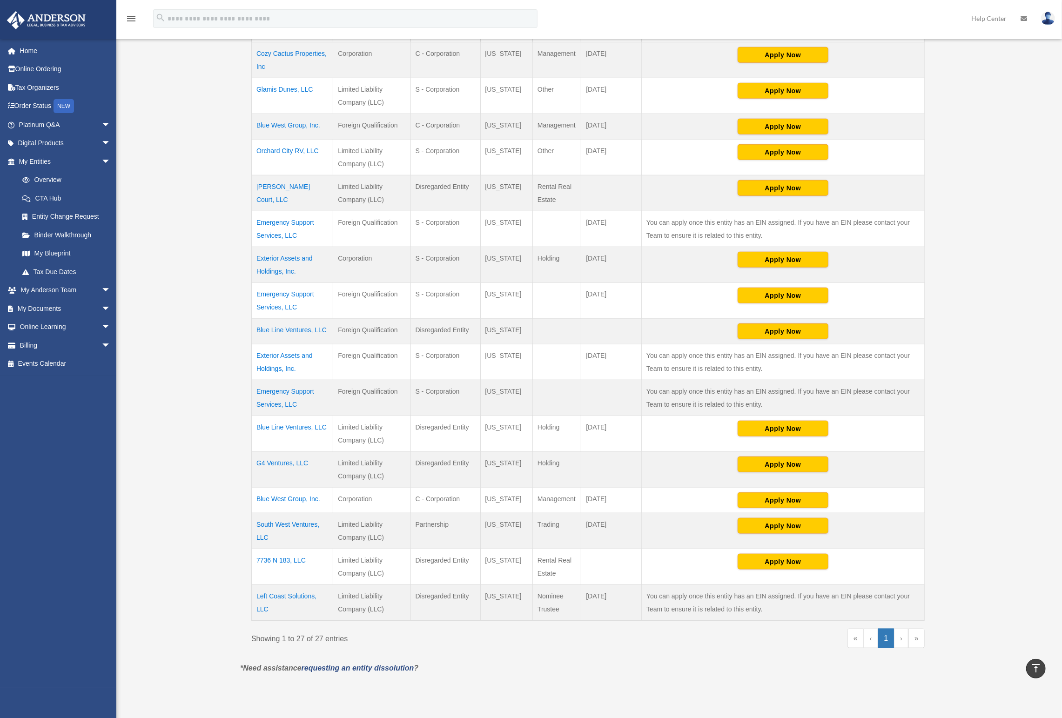
drag, startPoint x: 219, startPoint y: 436, endPoint x: 604, endPoint y: 573, distance: 408.8
click at [604, 573] on div "Overview [EMAIL_ADDRESS][DOMAIN_NAME] Sign Out [EMAIL_ADDRESS][DOMAIN_NAME] Hom…" at bounding box center [531, 79] width 1062 height 1242
click at [613, 585] on td "[DATE]" at bounding box center [612, 603] width 61 height 36
drag, startPoint x: 616, startPoint y: 580, endPoint x: 195, endPoint y: 189, distance: 573.9
click at [195, 189] on div "Overview [EMAIL_ADDRESS][DOMAIN_NAME] Sign Out [EMAIL_ADDRESS][DOMAIN_NAME] Hom…" at bounding box center [531, 79] width 1062 height 1242
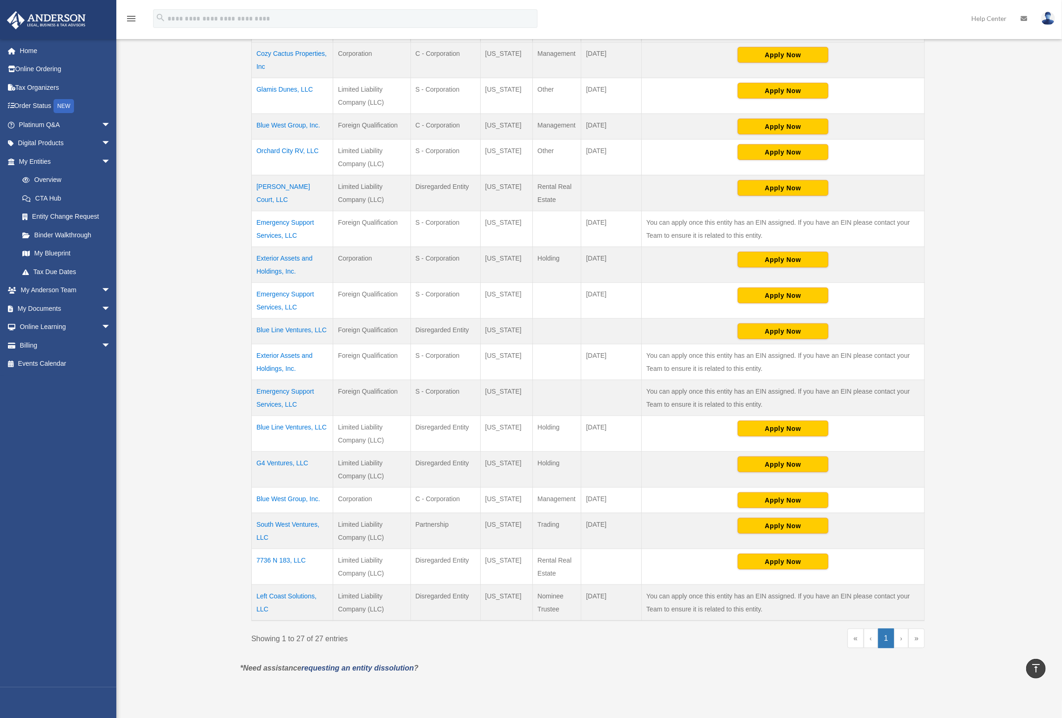
click at [195, 189] on div "Overview [EMAIL_ADDRESS][DOMAIN_NAME] Sign Out [EMAIL_ADDRESS][DOMAIN_NAME] Hom…" at bounding box center [531, 79] width 1062 height 1242
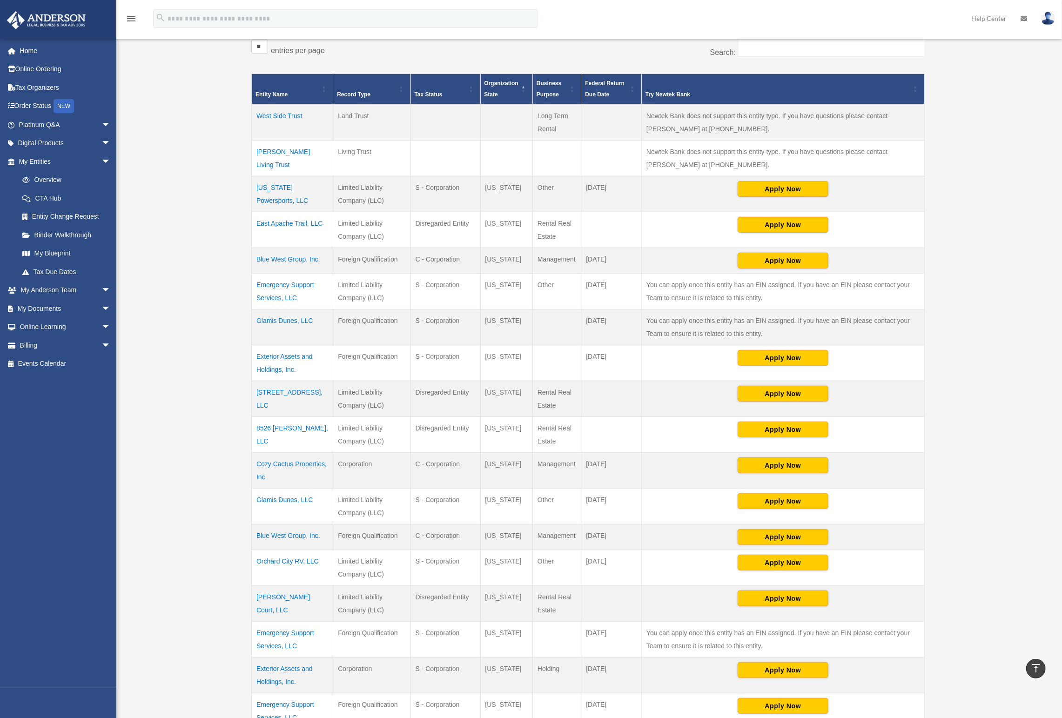
scroll to position [181, 0]
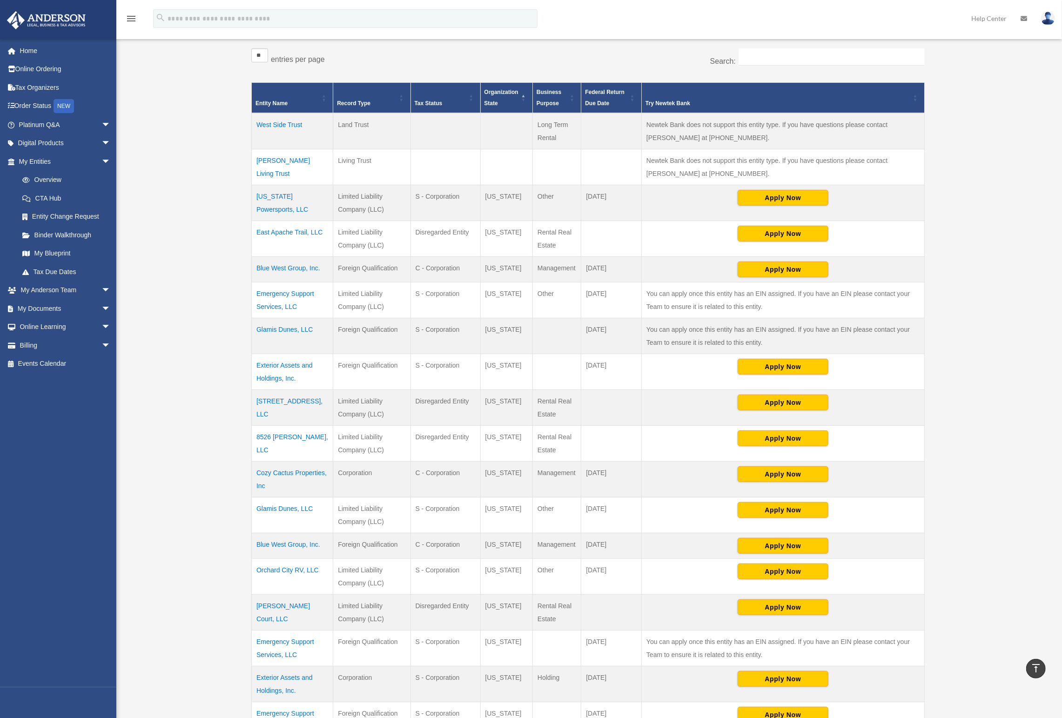
drag, startPoint x: 355, startPoint y: 185, endPoint x: 387, endPoint y: 205, distance: 37.9
click at [387, 205] on td "Limited Liability Company (LLC)" at bounding box center [371, 203] width 77 height 36
click at [387, 206] on td "Limited Liability Company (LLC)" at bounding box center [371, 203] width 77 height 36
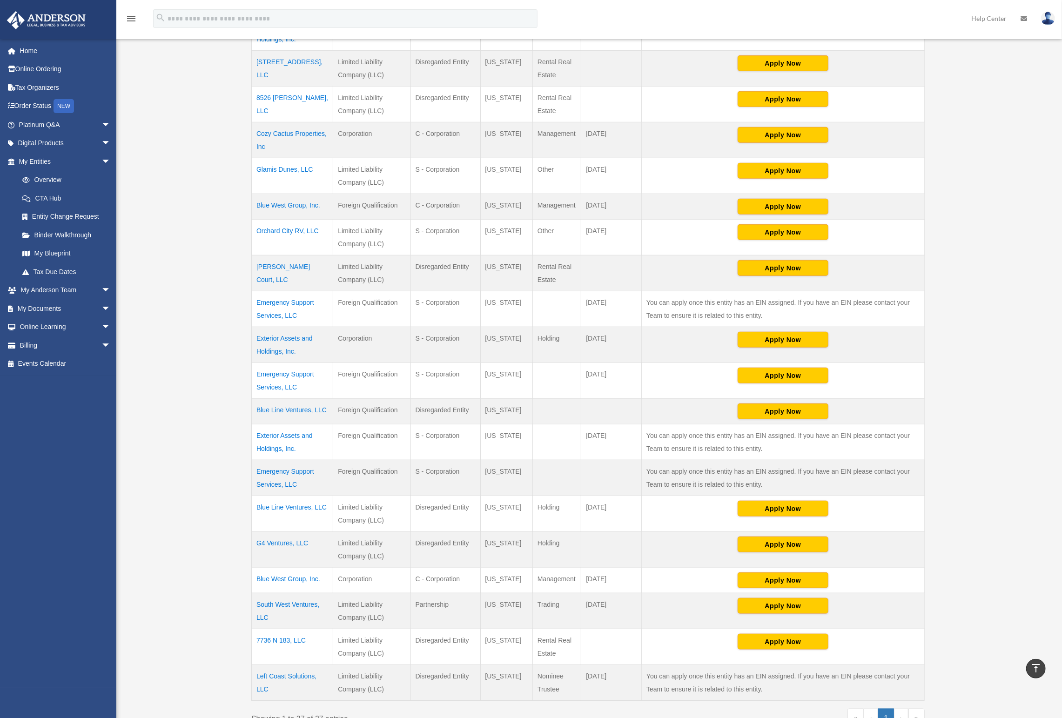
scroll to position [579, 0]
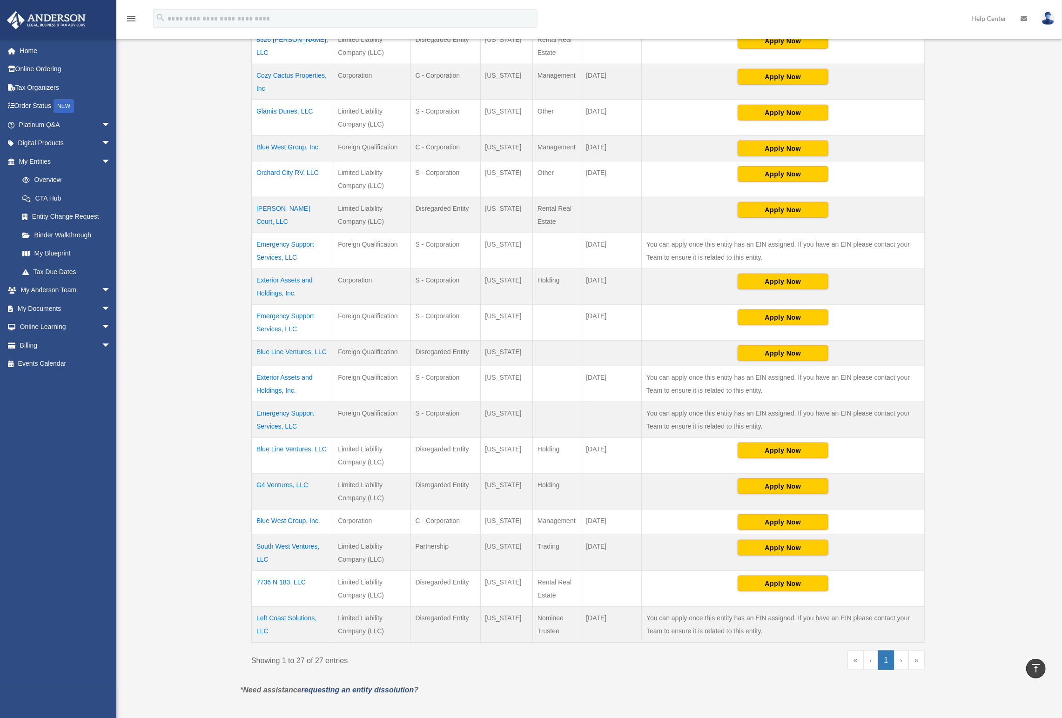
click at [413, 571] on td "Disregarded Entity" at bounding box center [446, 589] width 70 height 36
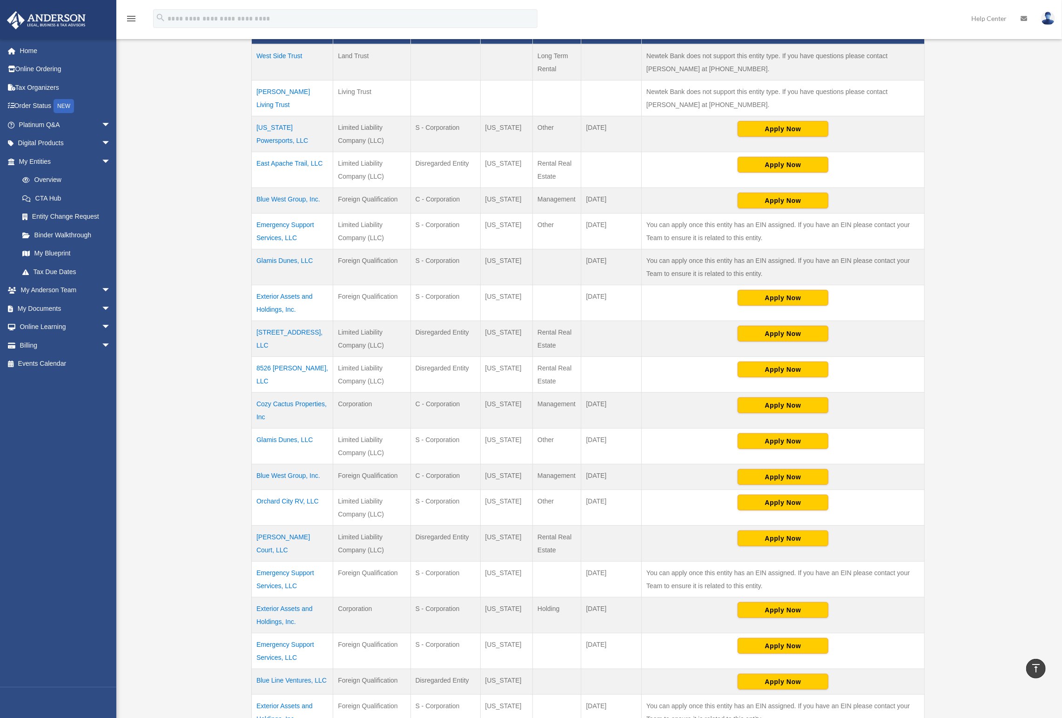
scroll to position [0, 0]
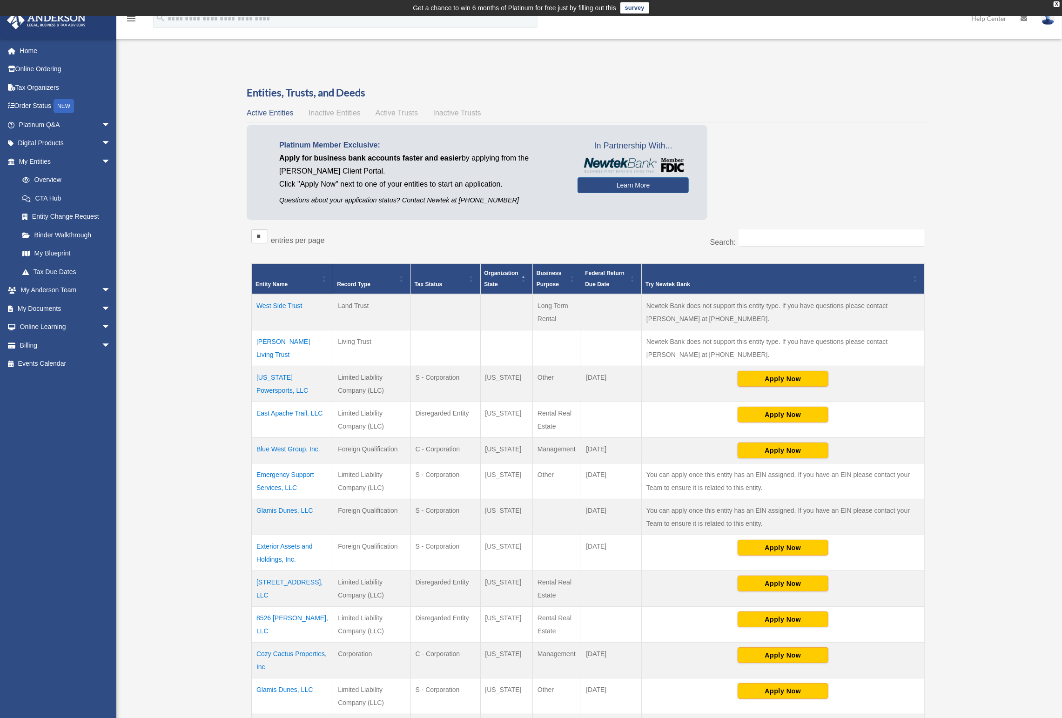
click at [322, 272] on span "\a Entity Name: Activate to sort" at bounding box center [325, 279] width 6 height 30
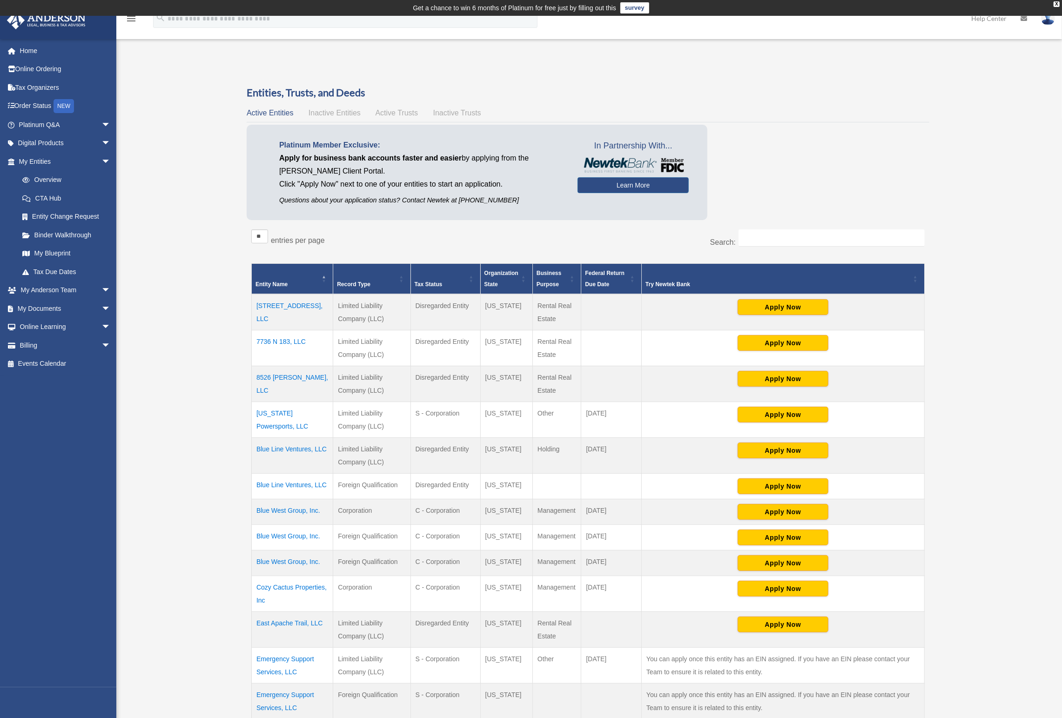
drag, startPoint x: 353, startPoint y: 294, endPoint x: 488, endPoint y: 349, distance: 145.8
click at [553, 349] on td "Rental Real Estate" at bounding box center [557, 349] width 48 height 36
drag, startPoint x: 574, startPoint y: 349, endPoint x: 412, endPoint y: 295, distance: 170.8
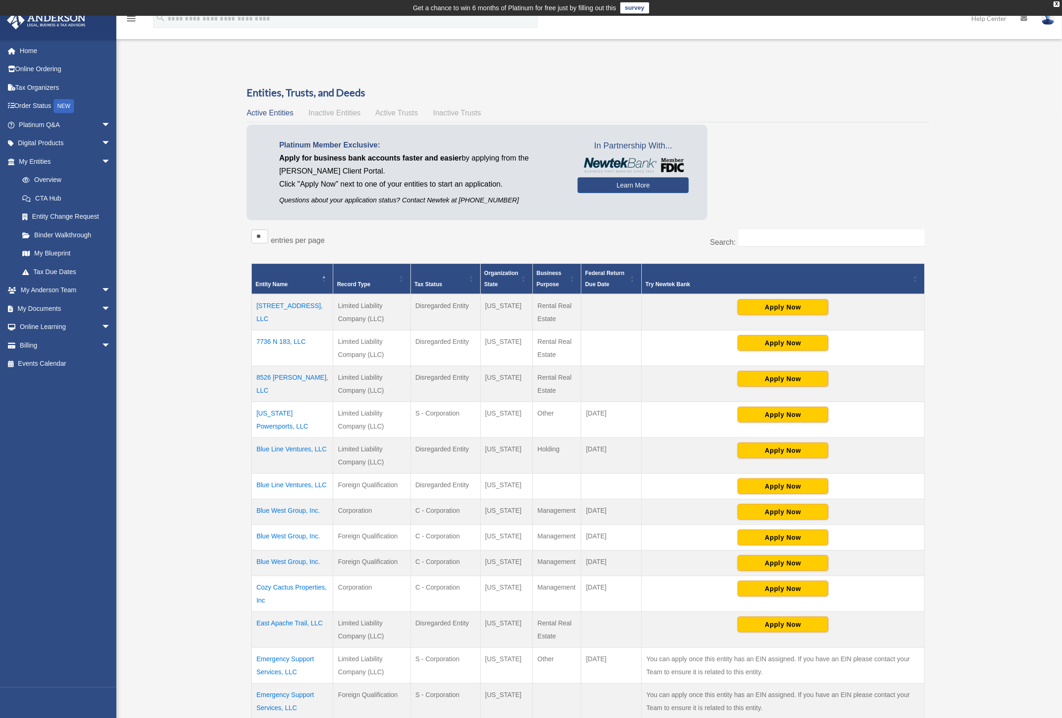
click at [418, 298] on td "Disregarded Entity" at bounding box center [446, 312] width 70 height 36
drag, startPoint x: 411, startPoint y: 325, endPoint x: 458, endPoint y: 348, distance: 51.6
click at [458, 348] on td "Disregarded Entity" at bounding box center [446, 349] width 70 height 36
drag, startPoint x: 454, startPoint y: 337, endPoint x: 413, endPoint y: 338, distance: 40.5
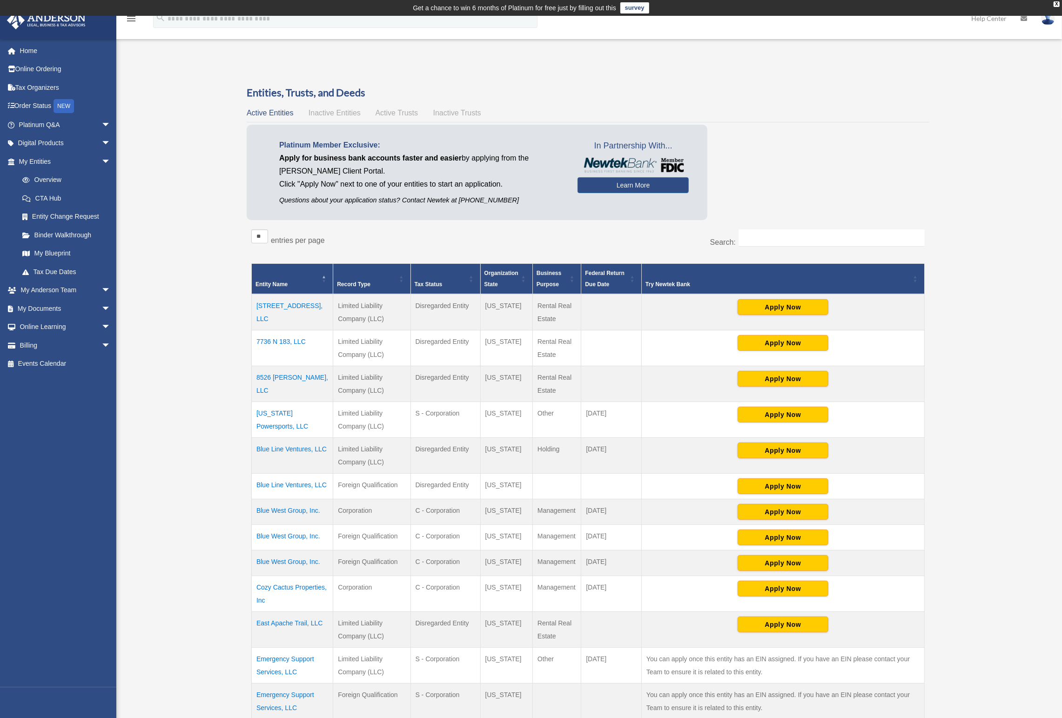
click at [413, 338] on td "Disregarded Entity" at bounding box center [446, 349] width 70 height 36
click at [429, 336] on td "Disregarded Entity" at bounding box center [446, 349] width 70 height 36
drag, startPoint x: 423, startPoint y: 336, endPoint x: 457, endPoint y: 340, distance: 34.3
click at [457, 340] on td "Disregarded Entity" at bounding box center [446, 349] width 70 height 36
click at [458, 339] on td "Disregarded Entity" at bounding box center [446, 349] width 70 height 36
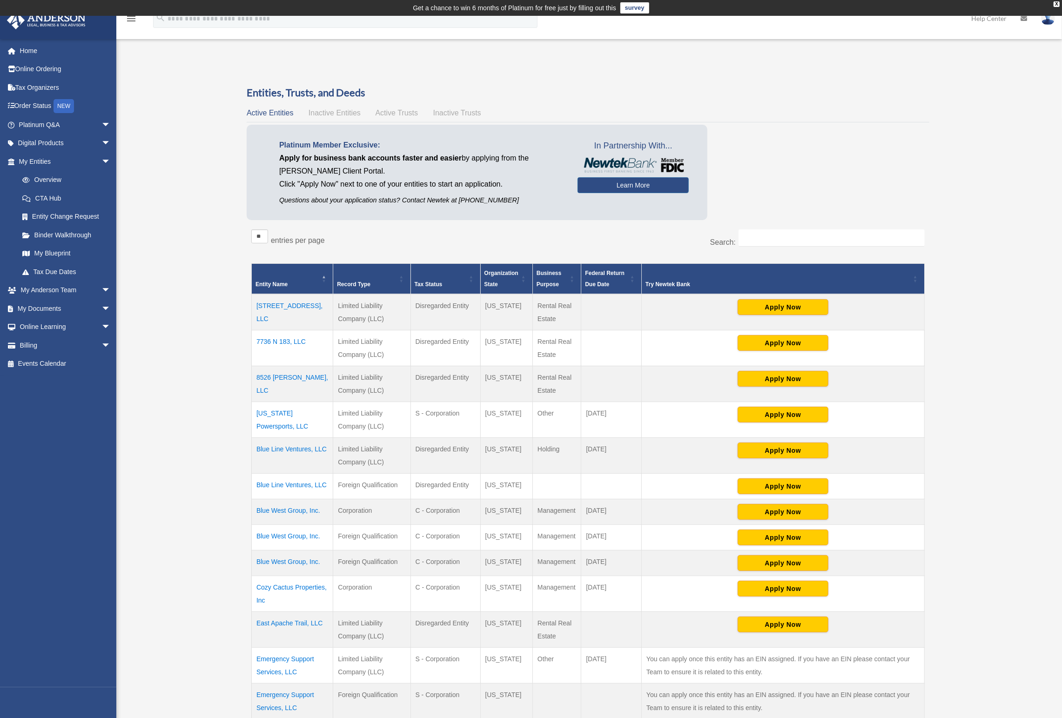
drag, startPoint x: 464, startPoint y: 338, endPoint x: 407, endPoint y: 340, distance: 56.8
click at [407, 340] on tr "7736 N 183, LLC Limited Liability Company (LLC) Disregarded Entity [US_STATE] R…" at bounding box center [588, 349] width 673 height 36
click at [412, 339] on td "Disregarded Entity" at bounding box center [446, 349] width 70 height 36
click at [470, 277] on span "Tax Status: Activate to sort" at bounding box center [472, 279] width 6 height 30
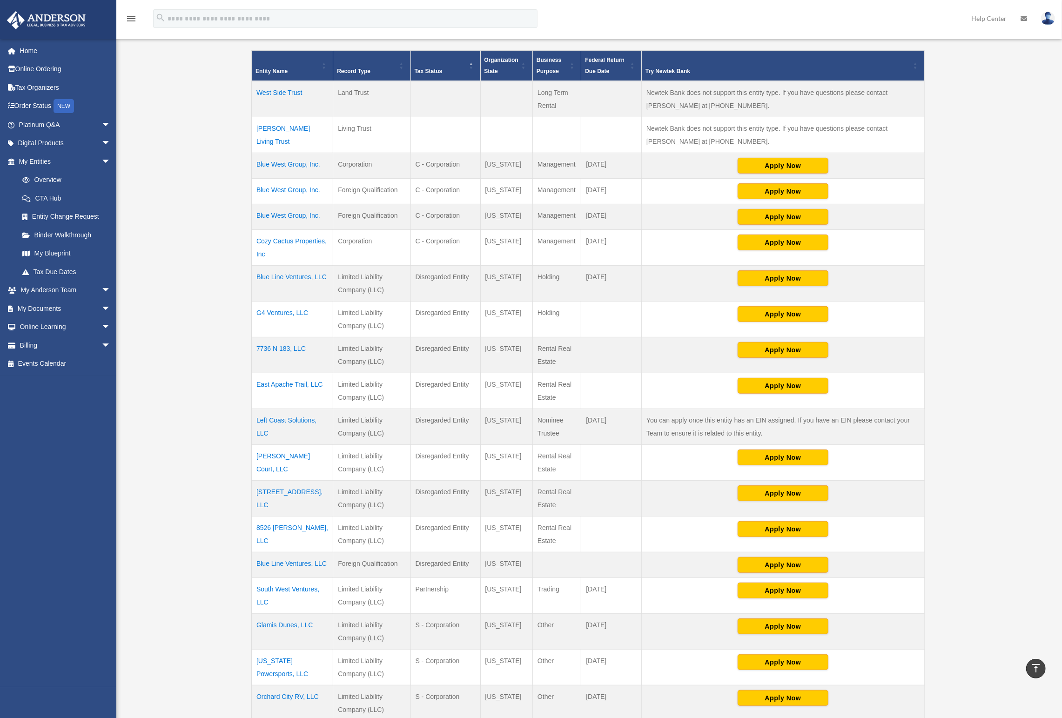
scroll to position [346, 0]
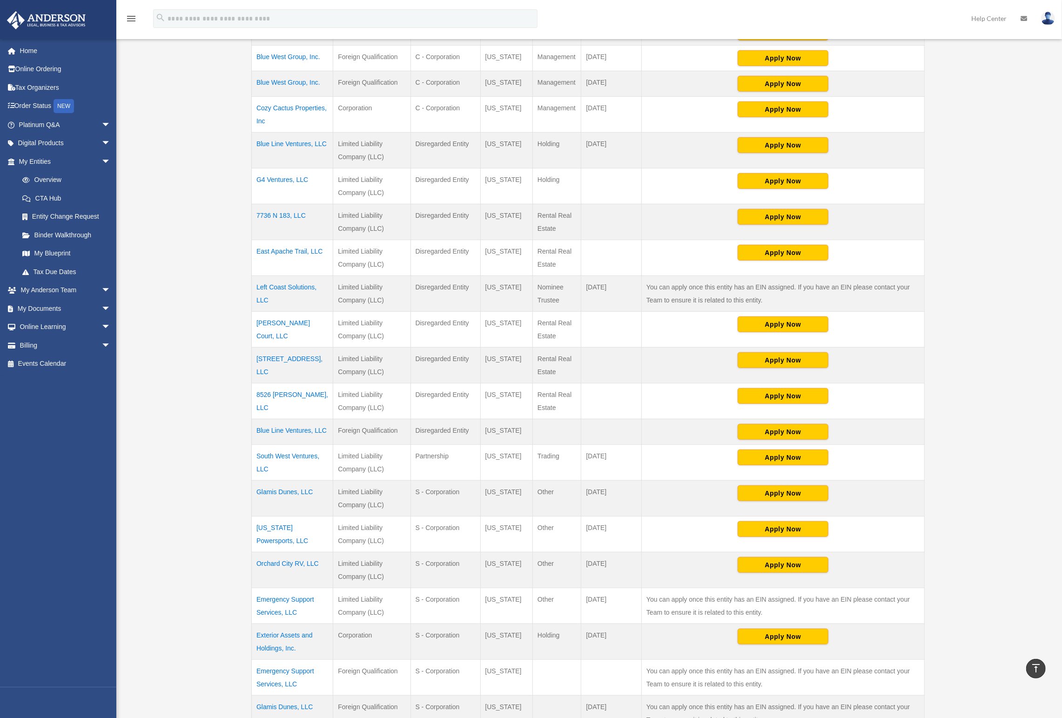
drag, startPoint x: 413, startPoint y: 131, endPoint x: 476, endPoint y: 430, distance: 305.5
click at [476, 430] on tbody "West Side Trust Land Trust Long Term Rental Newtek Bank does not support this e…" at bounding box center [588, 411] width 673 height 927
click at [520, 420] on td "[US_STATE]" at bounding box center [506, 432] width 53 height 26
drag, startPoint x: 517, startPoint y: 422, endPoint x: 255, endPoint y: 131, distance: 392.3
click at [255, 131] on tbody "West Side Trust Land Trust Long Term Rental Newtek Bank does not support this e…" at bounding box center [588, 411] width 673 height 927
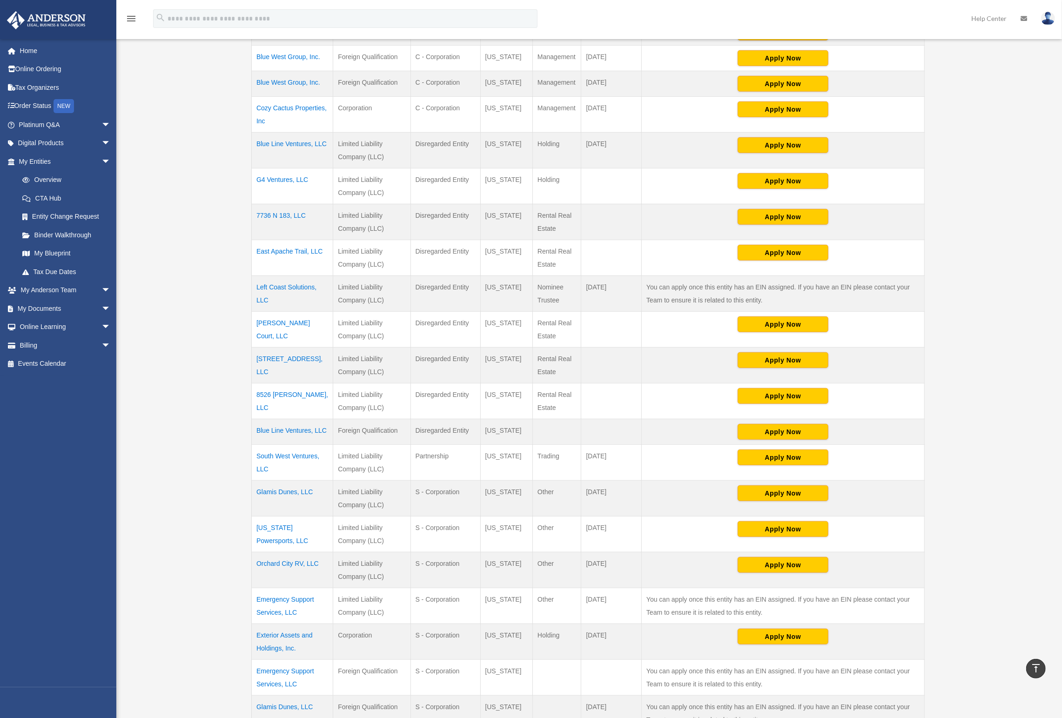
click at [190, 135] on div "Overview [EMAIL_ADDRESS][DOMAIN_NAME] Sign Out [EMAIL_ADDRESS][DOMAIN_NAME] Hom…" at bounding box center [531, 333] width 1062 height 1242
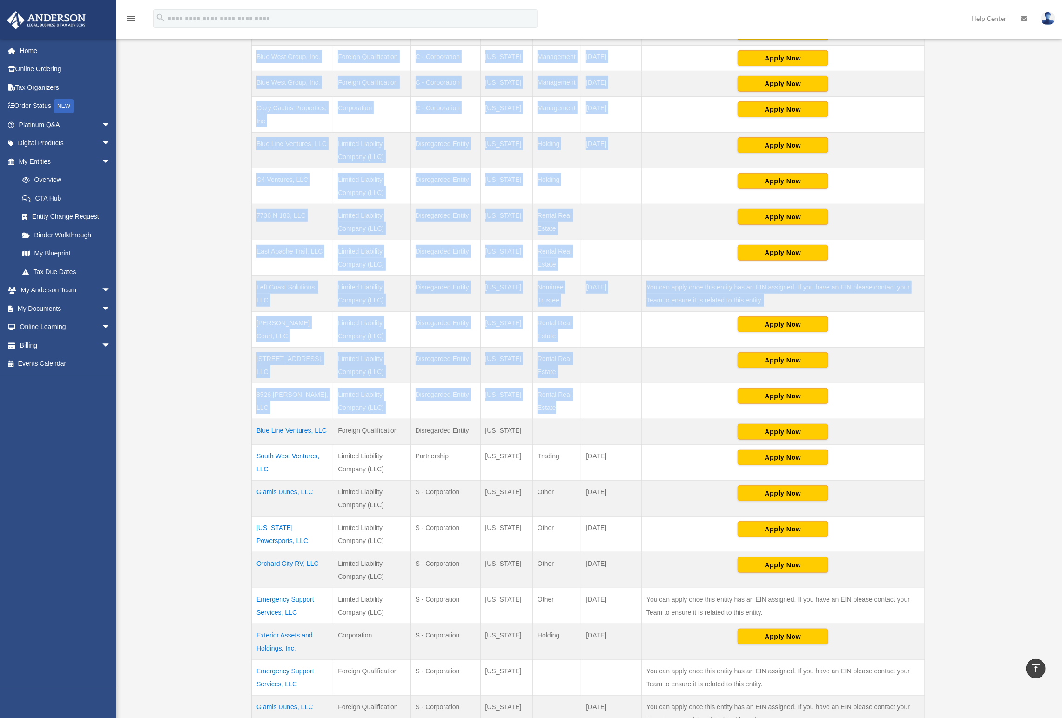
drag, startPoint x: 221, startPoint y: 132, endPoint x: 598, endPoint y: 386, distance: 454.4
click at [598, 386] on div "Overview [EMAIL_ADDRESS][DOMAIN_NAME] Sign Out [EMAIL_ADDRESS][DOMAIN_NAME] Hom…" at bounding box center [531, 333] width 1062 height 1242
click at [597, 385] on td at bounding box center [612, 402] width 61 height 36
drag, startPoint x: 595, startPoint y: 390, endPoint x: 256, endPoint y: 132, distance: 426.4
click at [256, 132] on tbody "West Side Trust Land Trust Long Term Rental Newtek Bank does not support this e…" at bounding box center [588, 411] width 673 height 927
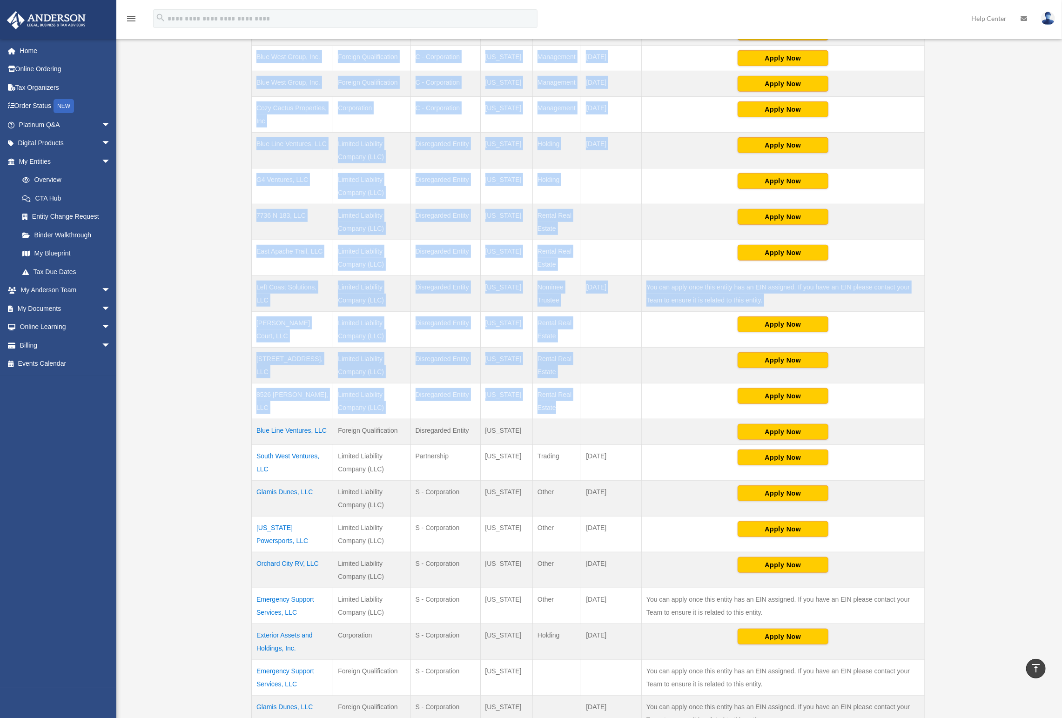
click at [547, 140] on td "Holding" at bounding box center [557, 151] width 48 height 36
drag, startPoint x: 927, startPoint y: 128, endPoint x: 557, endPoint y: 152, distance: 370.4
click at [557, 152] on div "** ** ** *** entries per page Search: Entity Name Record Type Tax Status Organi…" at bounding box center [588, 397] width 683 height 1038
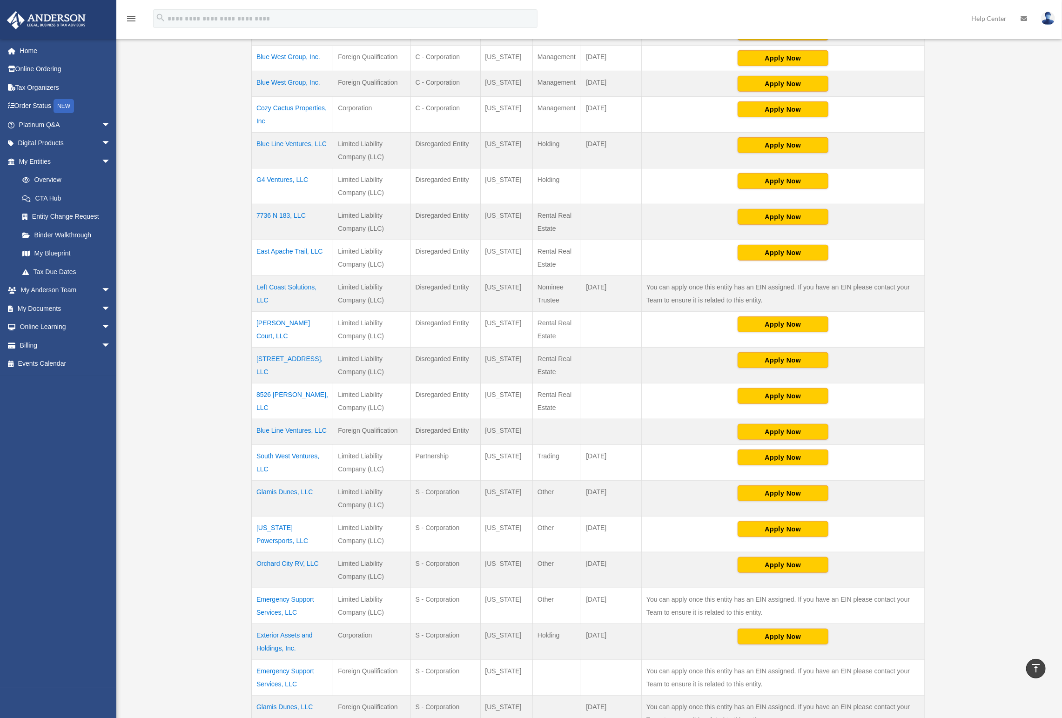
click at [541, 148] on td "Holding" at bounding box center [557, 151] width 48 height 36
drag, startPoint x: 437, startPoint y: 135, endPoint x: 614, endPoint y: 142, distance: 177.0
click at [614, 142] on tr "Blue Line Ventures, LLC Limited Liability Company (LLC) Disregarded Entity [US_…" at bounding box center [588, 151] width 673 height 36
click at [615, 141] on td "[DATE]" at bounding box center [612, 151] width 61 height 36
drag, startPoint x: 500, startPoint y: 134, endPoint x: 336, endPoint y: 135, distance: 164.4
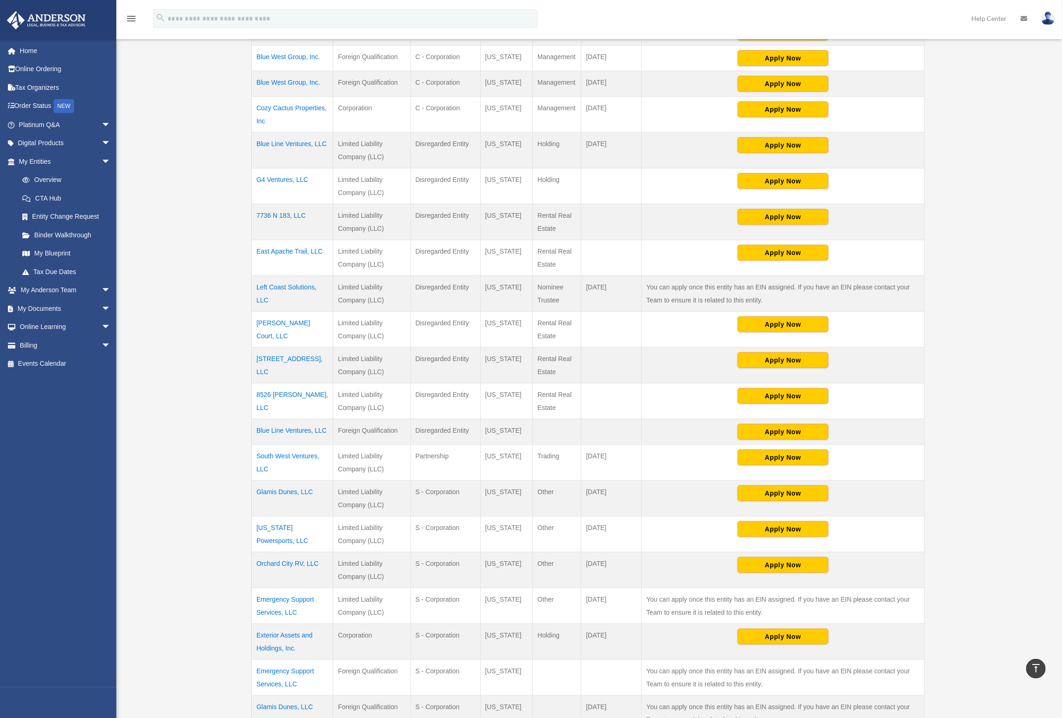
click at [336, 135] on tr "Blue Line Ventures, LLC Limited Liability Company (LLC) Disregarded Entity [US_…" at bounding box center [588, 151] width 673 height 36
click at [346, 135] on td "Limited Liability Company (LLC)" at bounding box center [371, 151] width 77 height 36
click at [343, 137] on td "Limited Liability Company (LLC)" at bounding box center [371, 151] width 77 height 36
drag, startPoint x: 342, startPoint y: 137, endPoint x: 466, endPoint y: 148, distance: 124.3
click at [466, 148] on tr "Blue Line Ventures, LLC Limited Liability Company (LLC) Disregarded Entity [US_…" at bounding box center [588, 151] width 673 height 36
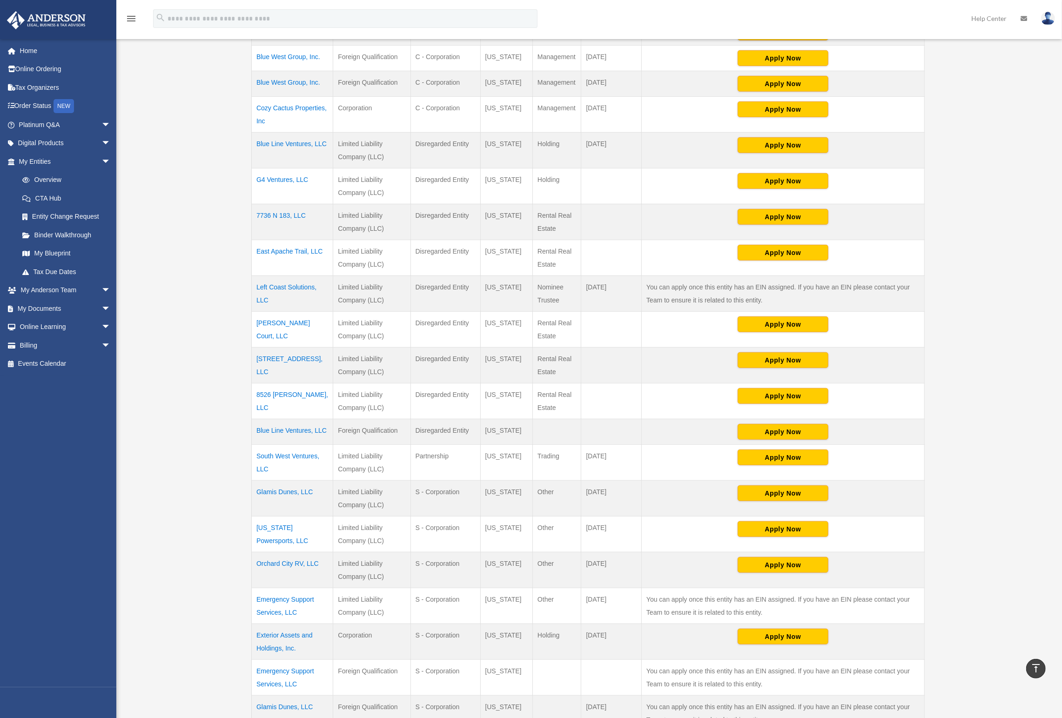
click at [536, 146] on td "Holding" at bounding box center [557, 151] width 48 height 36
drag, startPoint x: 348, startPoint y: 134, endPoint x: 623, endPoint y: 154, distance: 275.9
click at [623, 154] on tr "Blue Line Ventures, LLC Limited Liability Company (LLC) Disregarded Entity [US_…" at bounding box center [588, 151] width 673 height 36
click at [623, 154] on td "[DATE]" at bounding box center [612, 151] width 61 height 36
drag, startPoint x: 623, startPoint y: 154, endPoint x: 353, endPoint y: 135, distance: 270.7
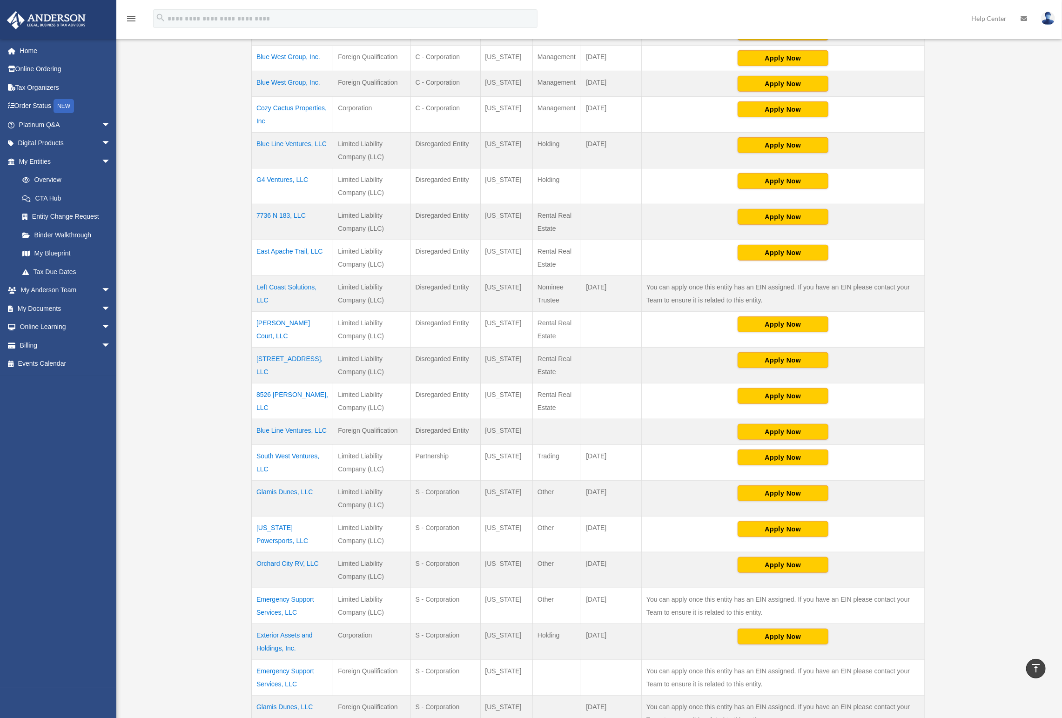
click at [353, 135] on tr "Blue Line Ventures, LLC Limited Liability Company (LLC) Disregarded Entity [US_…" at bounding box center [588, 151] width 673 height 36
click at [353, 135] on td "Limited Liability Company (LLC)" at bounding box center [371, 151] width 77 height 36
drag, startPoint x: 345, startPoint y: 136, endPoint x: 491, endPoint y: 156, distance: 147.5
click at [491, 156] on tr "Blue Line Ventures, LLC Limited Liability Company (LLC) Disregarded Entity [US_…" at bounding box center [588, 151] width 673 height 36
click at [491, 156] on td "[US_STATE]" at bounding box center [506, 151] width 53 height 36
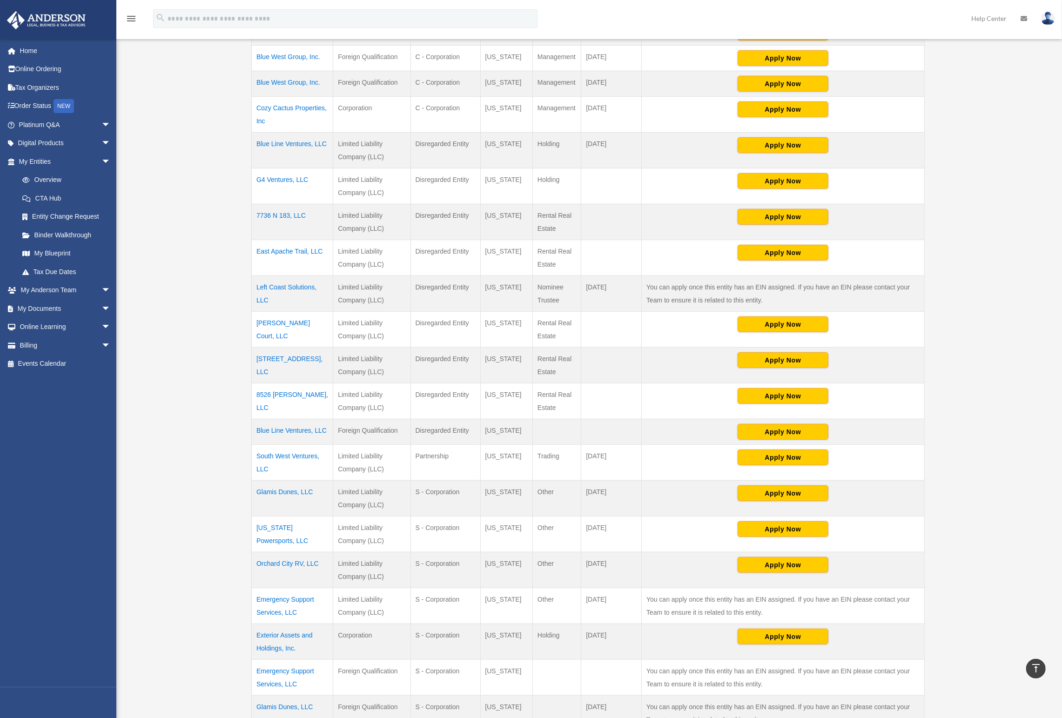
drag, startPoint x: 595, startPoint y: 149, endPoint x: 336, endPoint y: 134, distance: 259.7
click at [336, 134] on tr "Blue Line Ventures, LLC Limited Liability Company (LLC) Disregarded Entity [US_…" at bounding box center [588, 151] width 673 height 36
click at [337, 134] on td "Limited Liability Company (LLC)" at bounding box center [371, 151] width 77 height 36
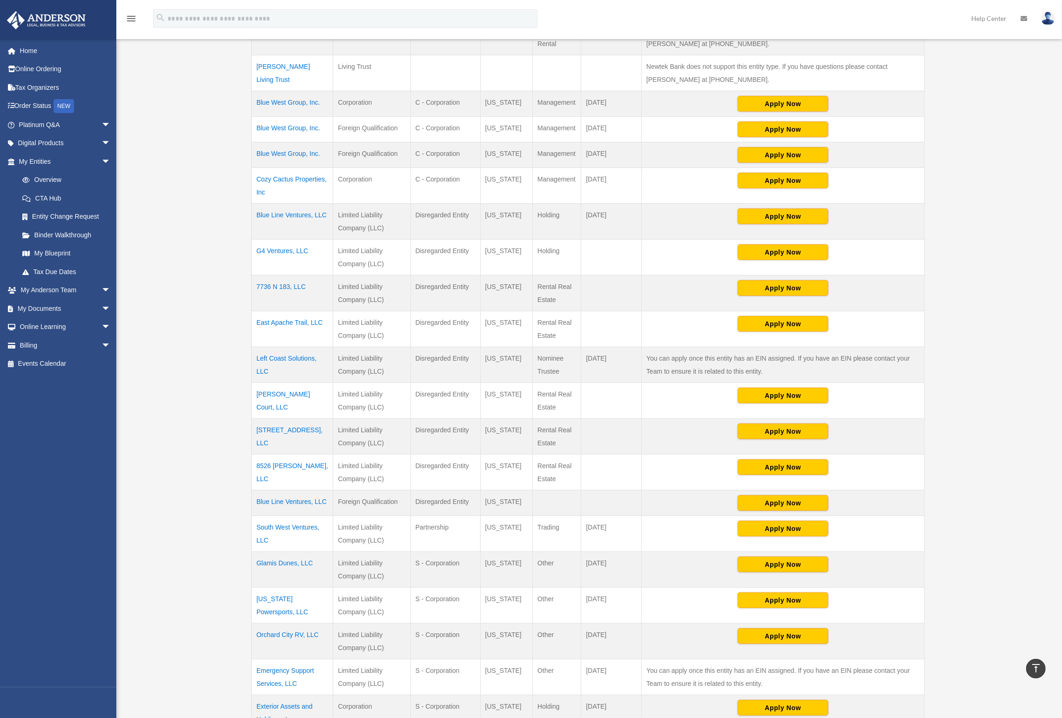
scroll to position [123, 0]
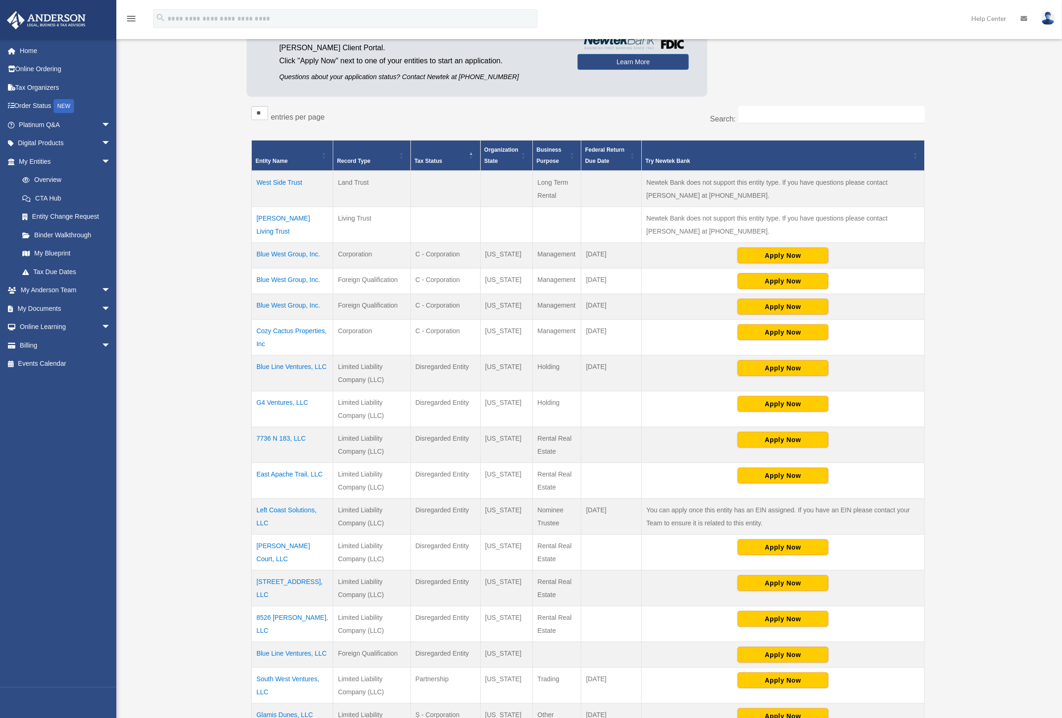
drag, startPoint x: 345, startPoint y: 247, endPoint x: 424, endPoint y: 280, distance: 85.3
click at [420, 280] on tbody "West Side Trust Land Trust Long Term Rental Newtek Bank does not support this e…" at bounding box center [588, 634] width 673 height 927
click at [449, 275] on td "C - Corporation" at bounding box center [446, 282] width 70 height 26
drag, startPoint x: 427, startPoint y: 248, endPoint x: 629, endPoint y: 278, distance: 203.9
click at [629, 278] on tbody "West Side Trust Land Trust Long Term Rental Newtek Bank does not support this e…" at bounding box center [588, 634] width 673 height 927
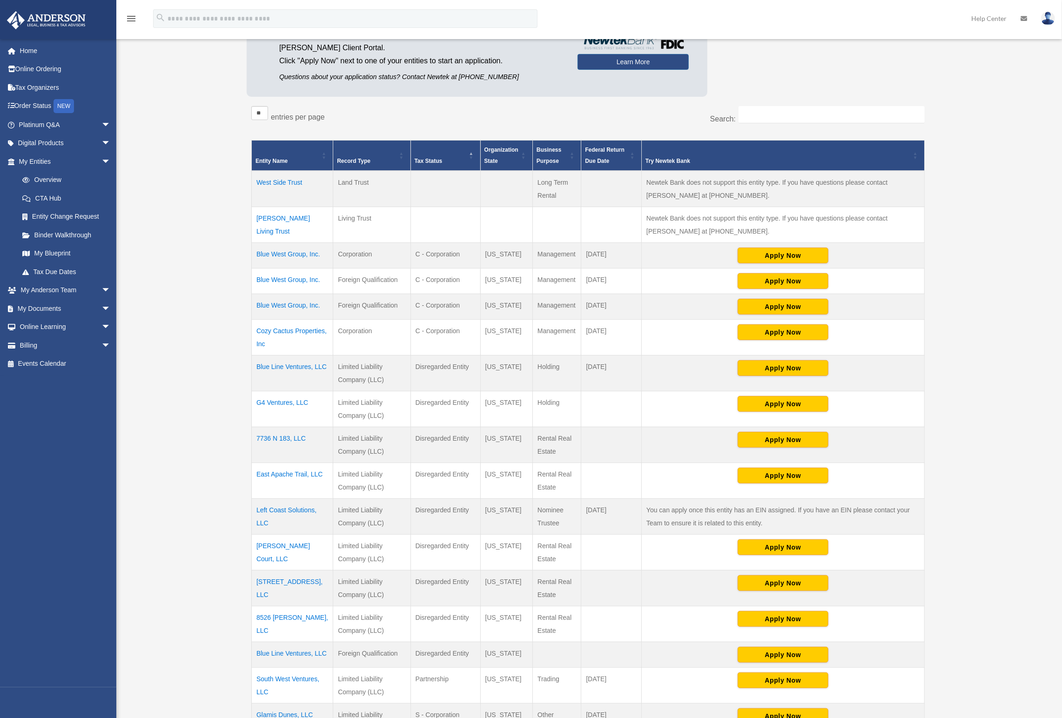
click at [629, 278] on td "[DATE]" at bounding box center [612, 282] width 61 height 26
drag, startPoint x: 615, startPoint y: 277, endPoint x: 260, endPoint y: 252, distance: 356.6
click at [260, 252] on tbody "West Side Trust Land Trust Long Term Rental Newtek Bank does not support this e…" at bounding box center [588, 634] width 673 height 927
drag, startPoint x: 218, startPoint y: 245, endPoint x: 648, endPoint y: 275, distance: 431.2
click at [648, 275] on div "Overview [EMAIL_ADDRESS][DOMAIN_NAME] Sign Out [EMAIL_ADDRESS][DOMAIN_NAME] Hom…" at bounding box center [531, 556] width 1062 height 1242
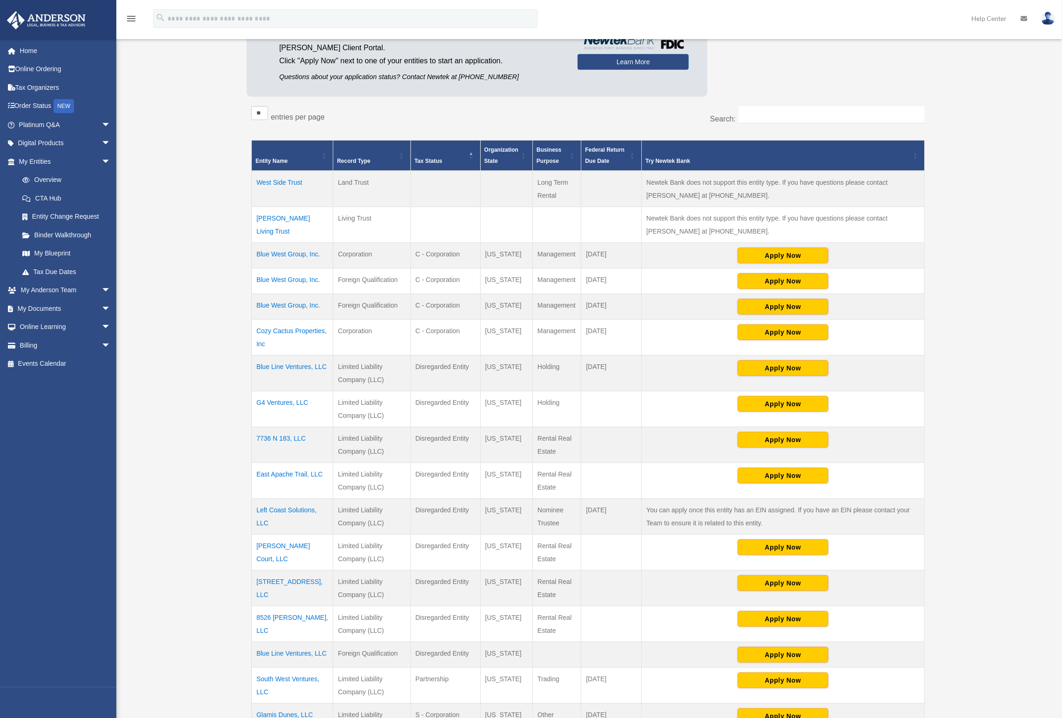
click at [636, 275] on td "[DATE]" at bounding box center [612, 282] width 61 height 26
drag, startPoint x: 532, startPoint y: 269, endPoint x: 953, endPoint y: 230, distance: 423.1
click at [938, 230] on div "Entities, Trusts, and Deeds Active Entities Inactive Entities Active Trusts Ina…" at bounding box center [588, 550] width 710 height 1177
click at [955, 230] on div "Overview [EMAIL_ADDRESS][DOMAIN_NAME] Sign Out [EMAIL_ADDRESS][DOMAIN_NAME] Hom…" at bounding box center [531, 556] width 1062 height 1242
drag, startPoint x: 249, startPoint y: 244, endPoint x: 462, endPoint y: 268, distance: 214.1
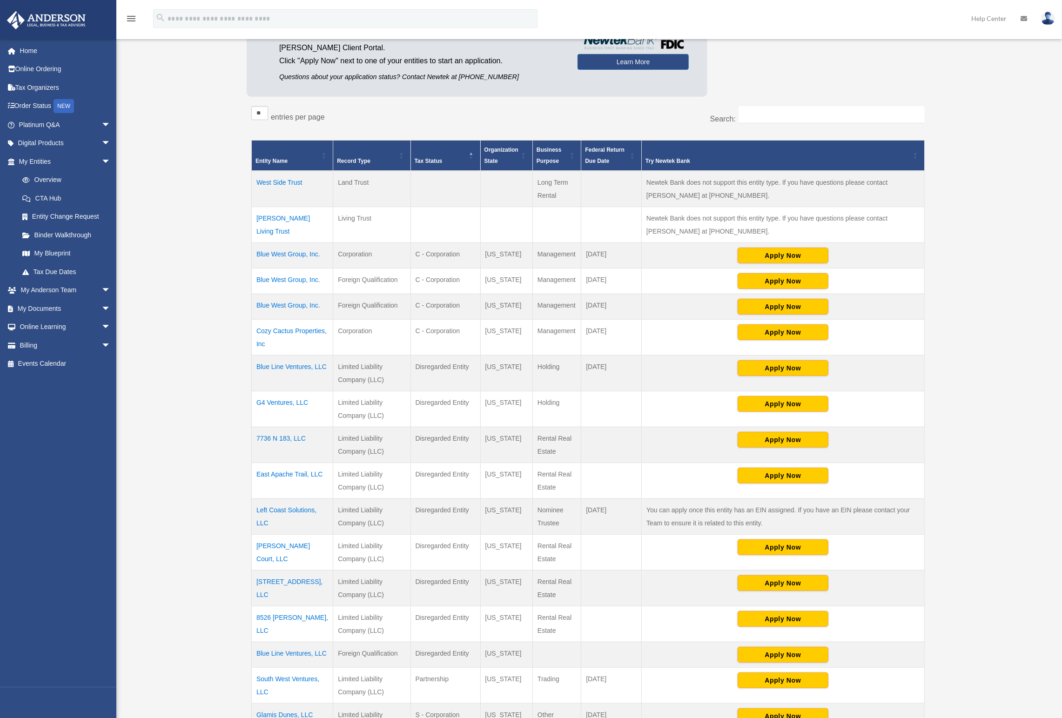
click at [461, 266] on div "** ** ** *** entries per page Search: Entity Name Record Type Tax Status Organi…" at bounding box center [588, 620] width 683 height 1038
click at [463, 272] on td "C - Corporation" at bounding box center [446, 282] width 70 height 26
drag, startPoint x: 629, startPoint y: 281, endPoint x: 224, endPoint y: 243, distance: 406.3
click at [224, 243] on div "Overview [EMAIL_ADDRESS][DOMAIN_NAME] Sign Out [EMAIL_ADDRESS][DOMAIN_NAME] Hom…" at bounding box center [531, 556] width 1062 height 1242
click at [246, 243] on div "Entities, Trusts, and Deeds Active Entities Inactive Entities Active Trusts Ina…" at bounding box center [588, 550] width 696 height 1177
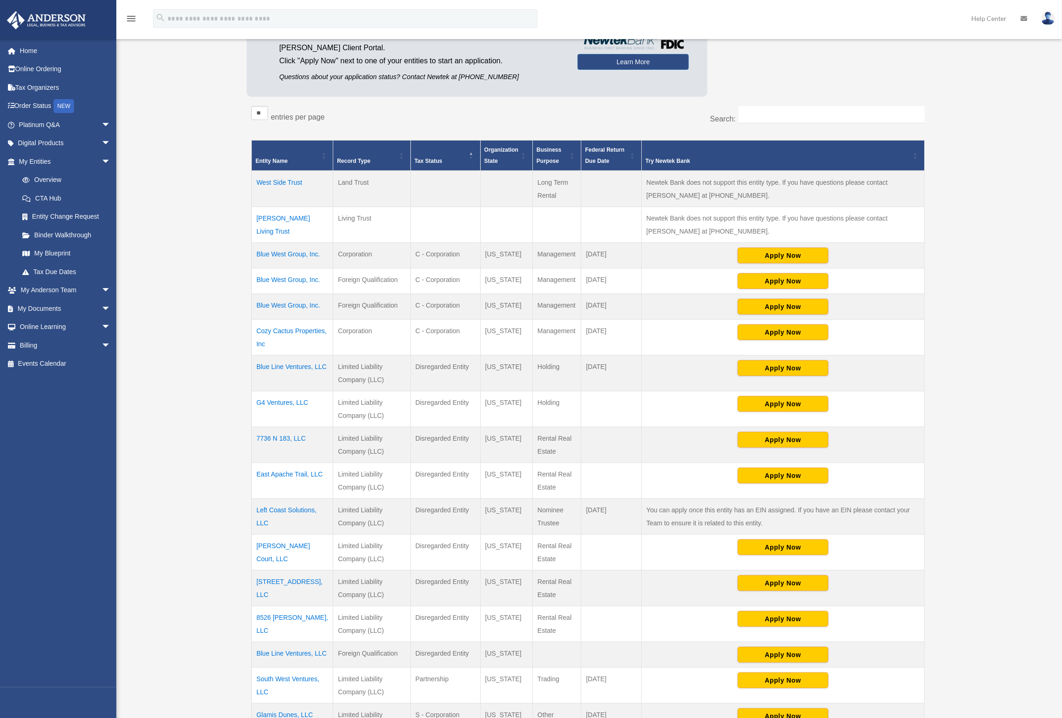
drag, startPoint x: 214, startPoint y: 246, endPoint x: 541, endPoint y: 276, distance: 329.1
click at [541, 276] on div "Overview [EMAIL_ADDRESS][DOMAIN_NAME] Sign Out [EMAIL_ADDRESS][DOMAIN_NAME] Hom…" at bounding box center [531, 556] width 1062 height 1242
click at [575, 271] on td "Management" at bounding box center [557, 282] width 48 height 26
drag, startPoint x: 339, startPoint y: 213, endPoint x: 407, endPoint y: 216, distance: 68.5
click at [407, 216] on td "Living Trust" at bounding box center [371, 225] width 77 height 36
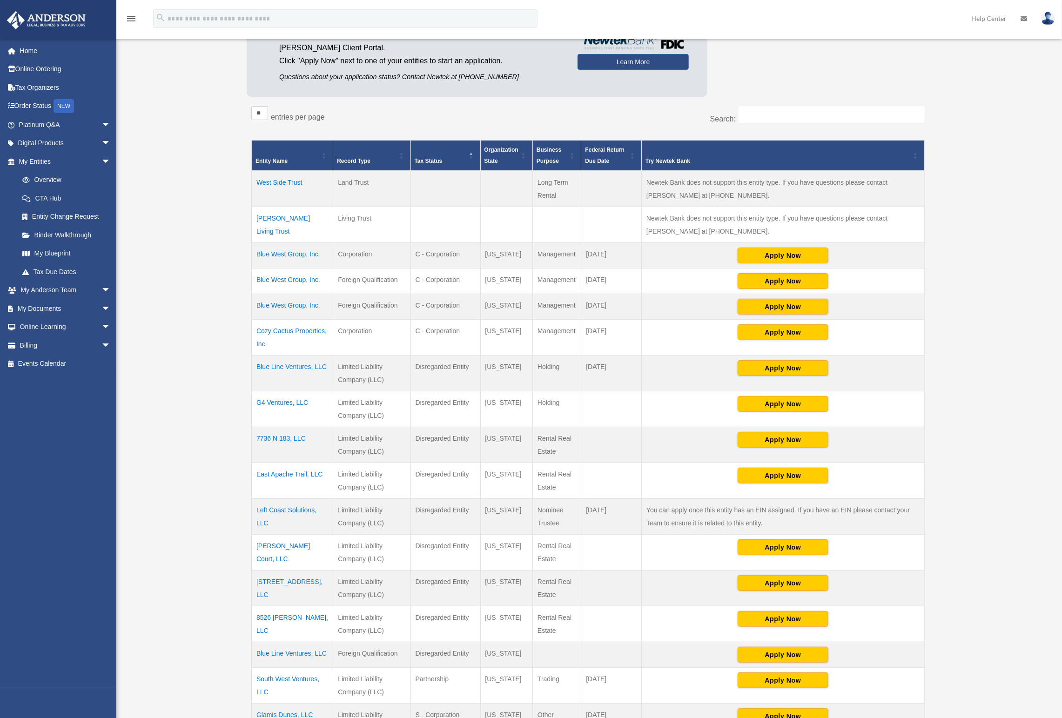
click at [402, 216] on td "Living Trust" at bounding box center [371, 225] width 77 height 36
drag, startPoint x: 356, startPoint y: 245, endPoint x: 630, endPoint y: 302, distance: 280.5
click at [630, 302] on tbody "West Side Trust Land Trust Long Term Rental Newtek Bank does not support this e…" at bounding box center [588, 634] width 673 height 927
click at [630, 302] on td "[DATE]" at bounding box center [612, 307] width 61 height 26
drag, startPoint x: 632, startPoint y: 300, endPoint x: 255, endPoint y: 246, distance: 381.0
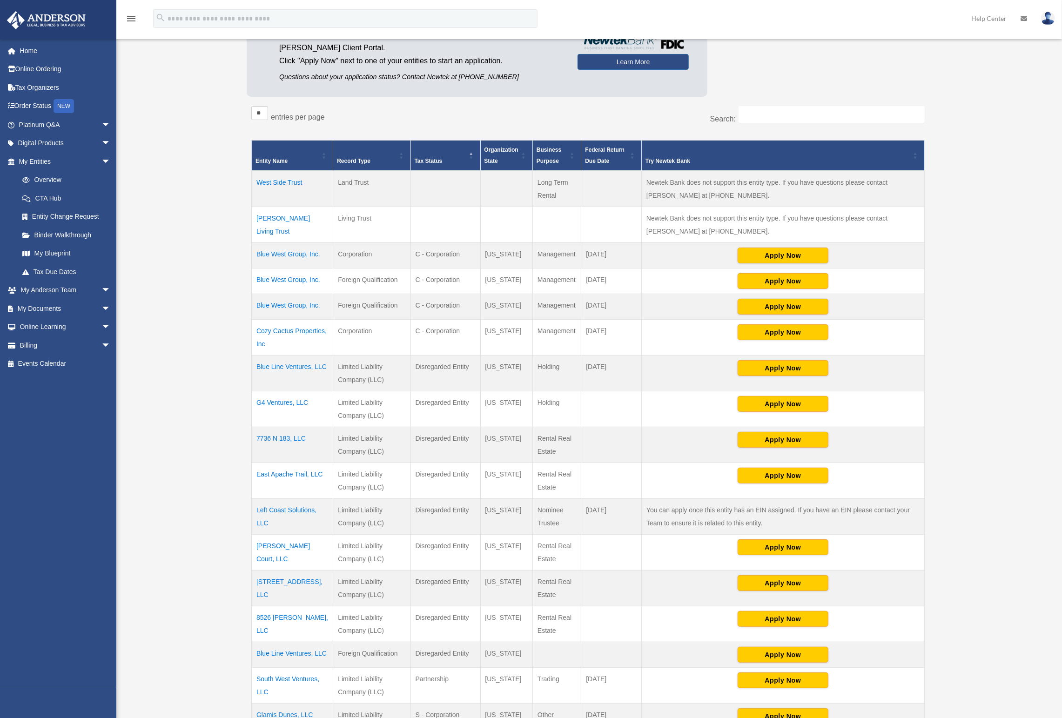
click at [255, 246] on tbody "West Side Trust Land Trust Long Term Rental Newtek Bank does not support this e…" at bounding box center [588, 634] width 673 height 927
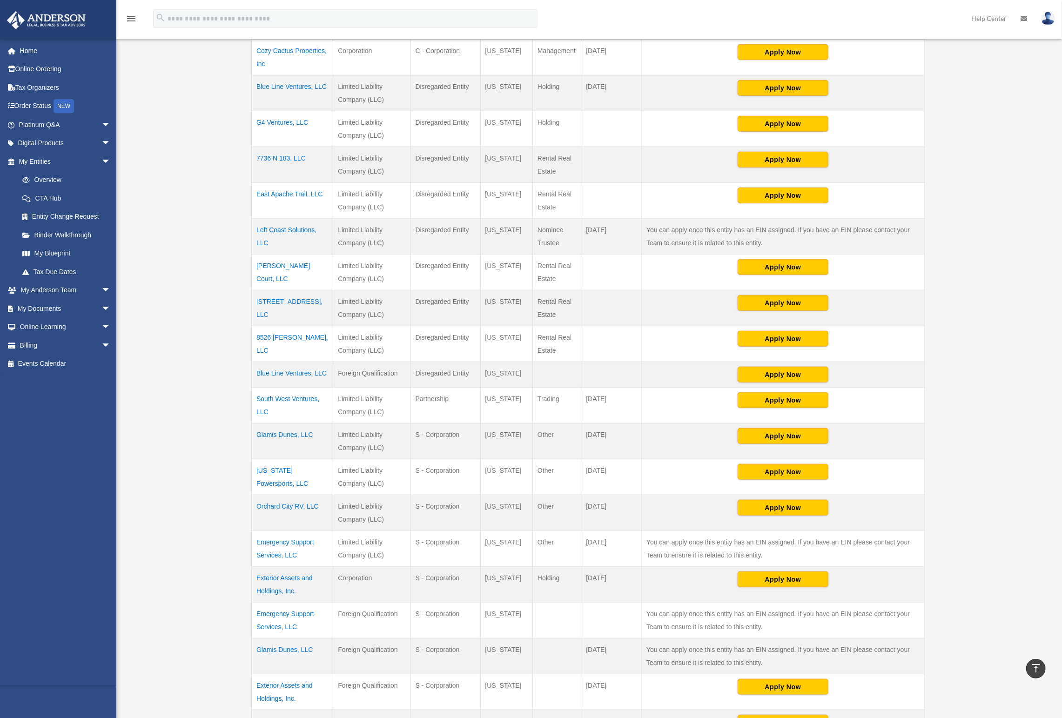
scroll to position [538, 0]
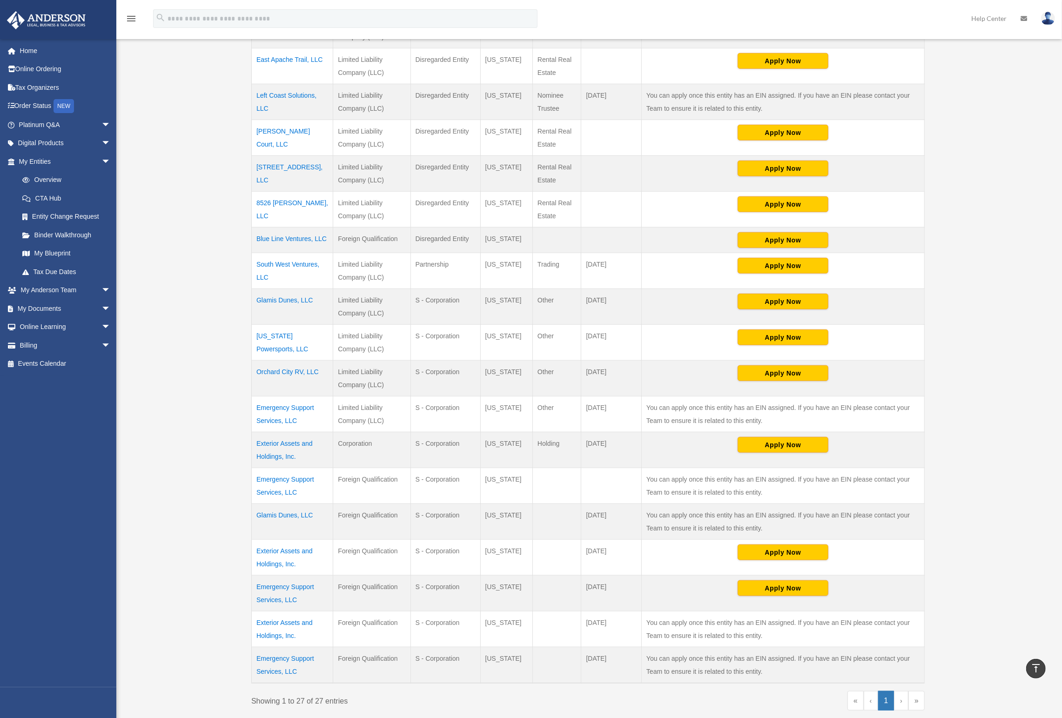
drag, startPoint x: 575, startPoint y: 116, endPoint x: 247, endPoint y: 118, distance: 327.3
click at [247, 118] on div "** ** ** *** entries per page Search: Entity Name Record Type Tax Status Organi…" at bounding box center [588, 206] width 683 height 1038
click at [252, 120] on td "[PERSON_NAME] Court, LLC" at bounding box center [292, 138] width 81 height 36
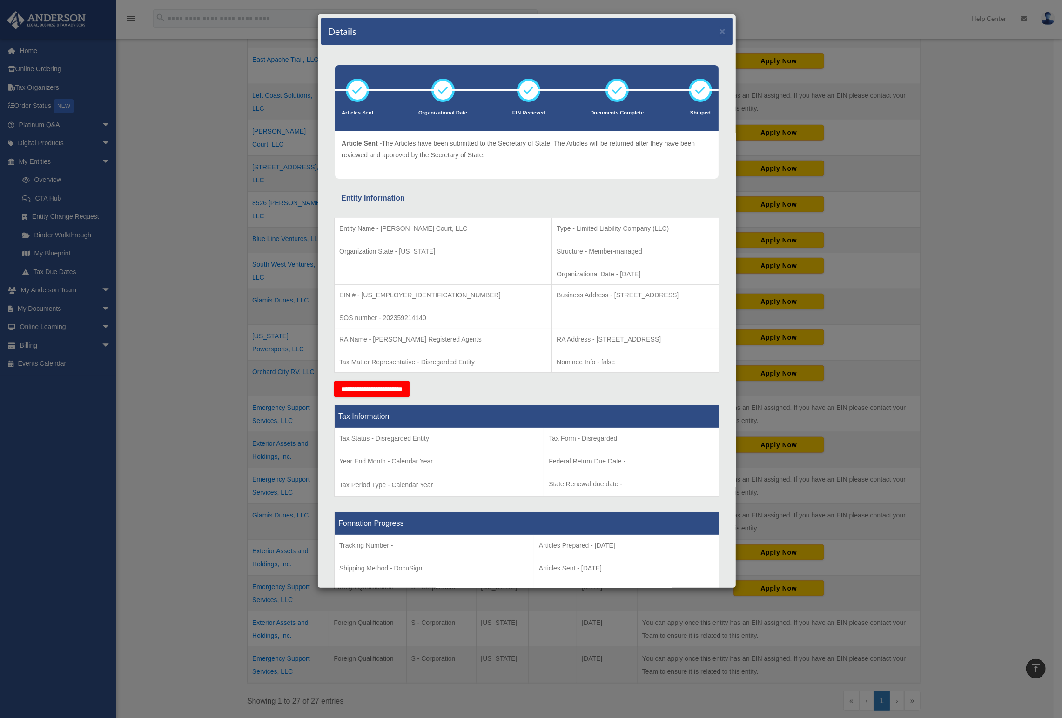
click at [721, 29] on div "Details ×" at bounding box center [527, 31] width 412 height 27
click at [720, 33] on button "×" at bounding box center [723, 31] width 6 height 10
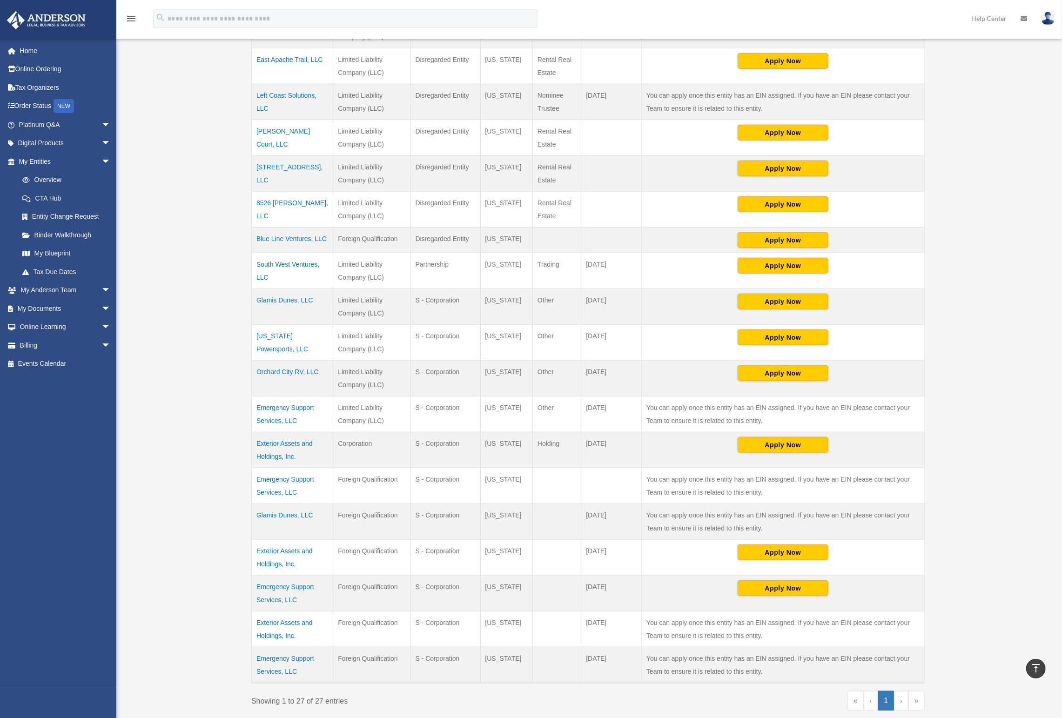
drag, startPoint x: 387, startPoint y: 120, endPoint x: 568, endPoint y: 140, distance: 181.3
click at [568, 140] on tr "[PERSON_NAME] Court, LLC Limited Liability Company (LLC) Disregarded Entity [US…" at bounding box center [588, 138] width 673 height 36
click at [574, 134] on td "Rental Real Estate" at bounding box center [557, 138] width 48 height 36
drag, startPoint x: 574, startPoint y: 134, endPoint x: 255, endPoint y: 114, distance: 319.5
click at [255, 120] on tr "[PERSON_NAME] Court, LLC Limited Liability Company (LLC) Disregarded Entity [US…" at bounding box center [588, 138] width 673 height 36
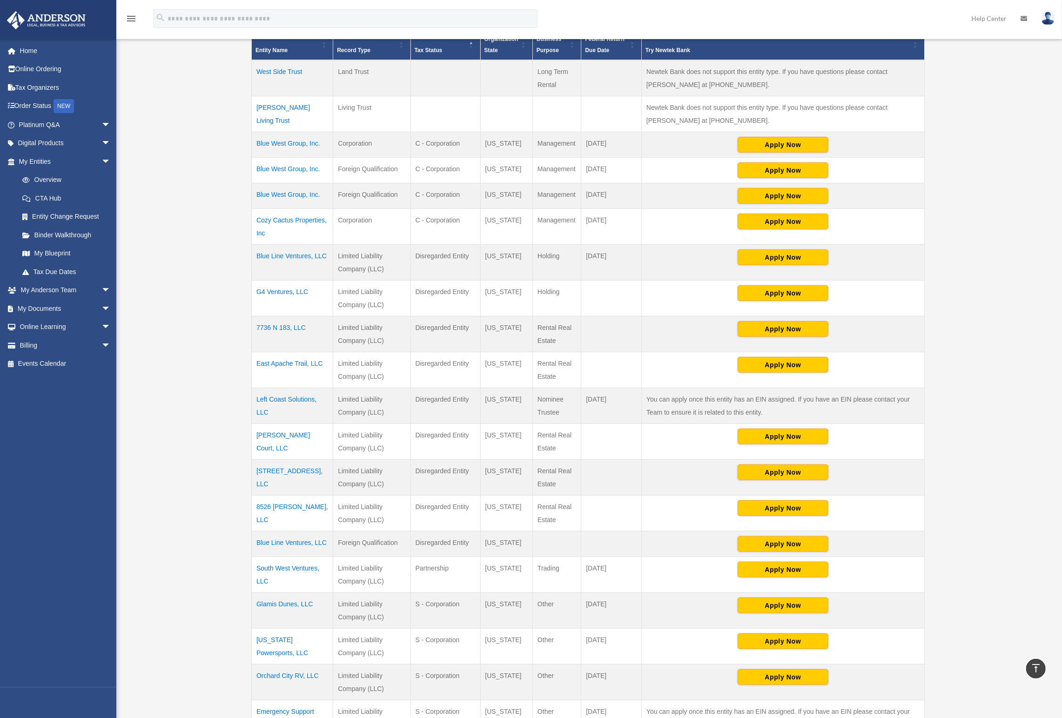
scroll to position [232, 0]
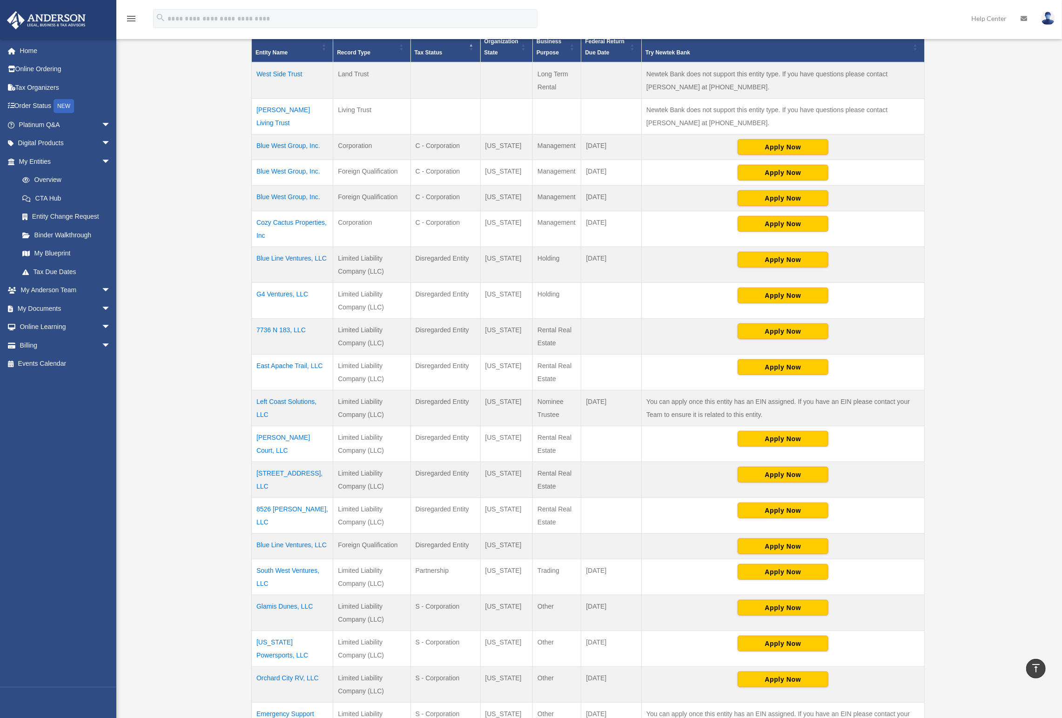
drag, startPoint x: 423, startPoint y: 251, endPoint x: 567, endPoint y: 418, distance: 220.8
click at [567, 418] on tbody "West Side Trust Land Trust Long Term Rental Newtek Bank does not support this e…" at bounding box center [588, 525] width 673 height 927
click at [567, 426] on td "Rental Real Estate" at bounding box center [557, 444] width 48 height 36
drag, startPoint x: 342, startPoint y: 319, endPoint x: 410, endPoint y: 330, distance: 69.3
click at [410, 330] on td "Limited Liability Company (LLC)" at bounding box center [371, 337] width 77 height 36
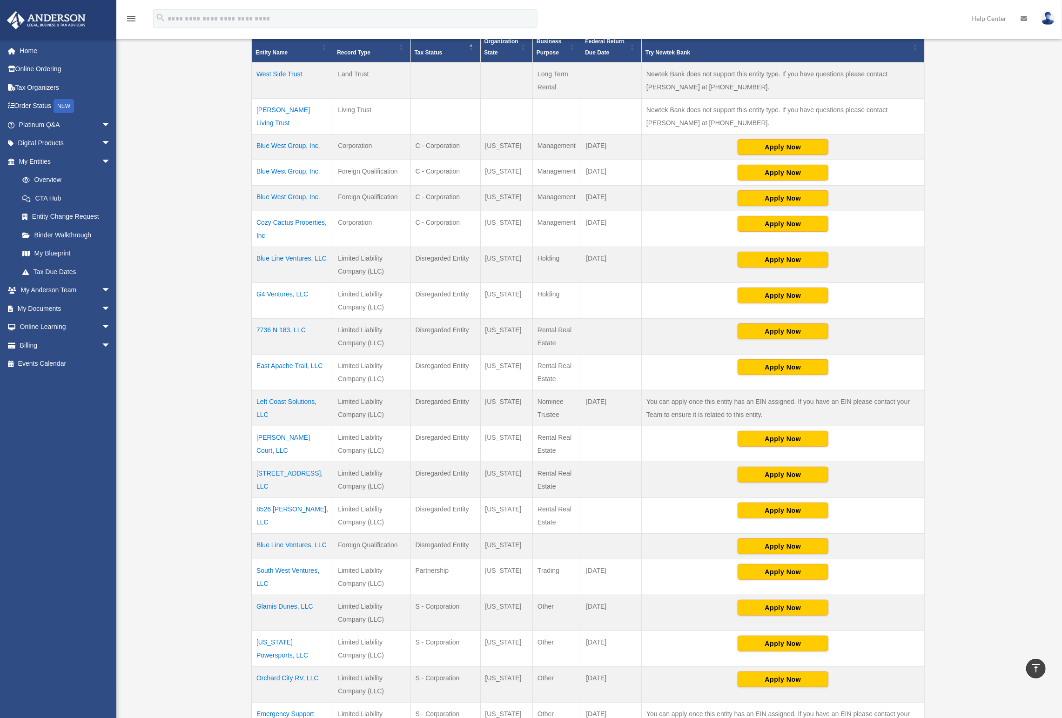
click at [418, 330] on td "Disregarded Entity" at bounding box center [446, 337] width 70 height 36
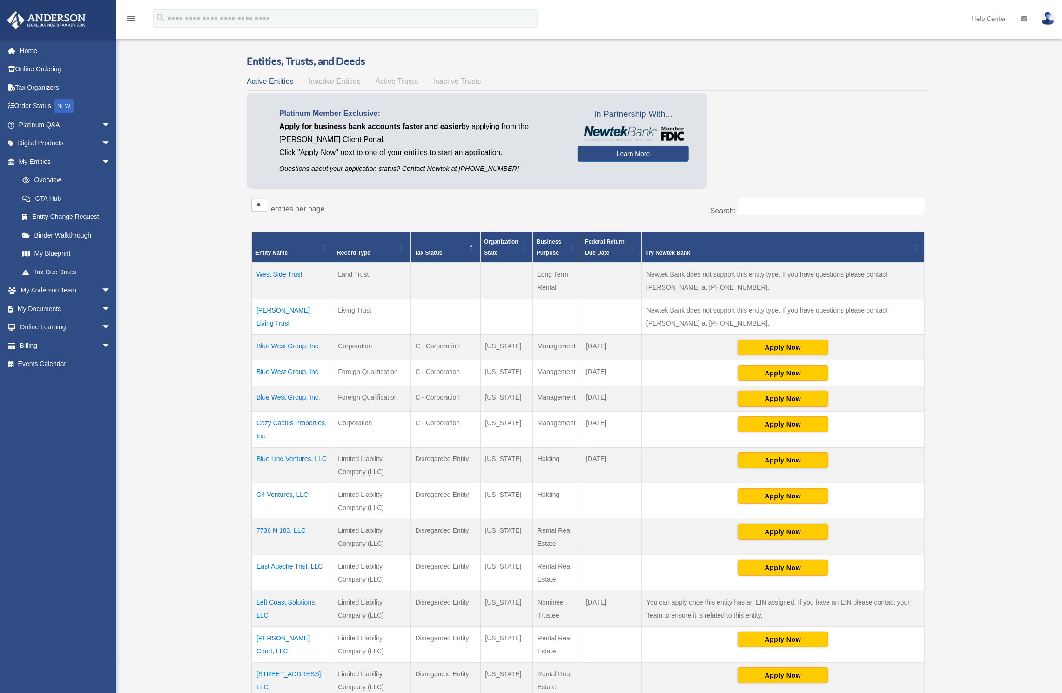
scroll to position [185, 0]
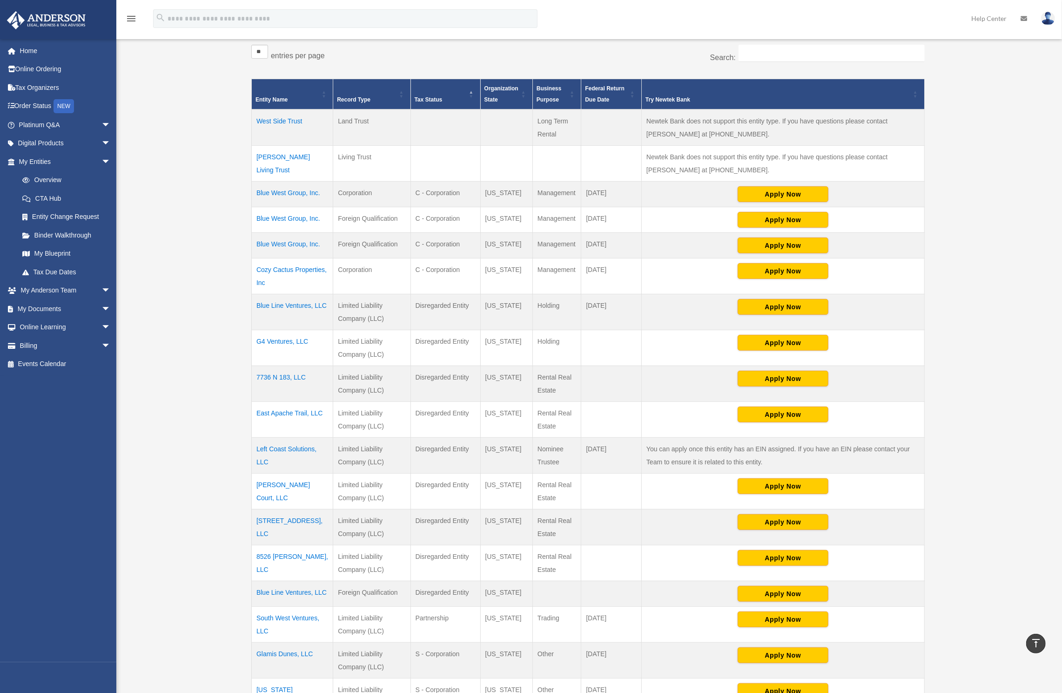
drag, startPoint x: 512, startPoint y: 407, endPoint x: 247, endPoint y: 398, distance: 265.1
click at [247, 398] on div "** ** ** *** entries per page Search: Entity Name Record Type Tax Status Organi…" at bounding box center [588, 559] width 683 height 1038
click at [224, 406] on div "Overview [EMAIL_ADDRESS][DOMAIN_NAME] Sign Out [EMAIL_ADDRESS][DOMAIN_NAME] Hom…" at bounding box center [531, 494] width 1062 height 1242
drag, startPoint x: 257, startPoint y: 404, endPoint x: 526, endPoint y: 421, distance: 270.1
click at [526, 421] on tr "East Apache Trail, LLC Limited Liability Company (LLC) Disregarded Entity [US_S…" at bounding box center [588, 420] width 673 height 36
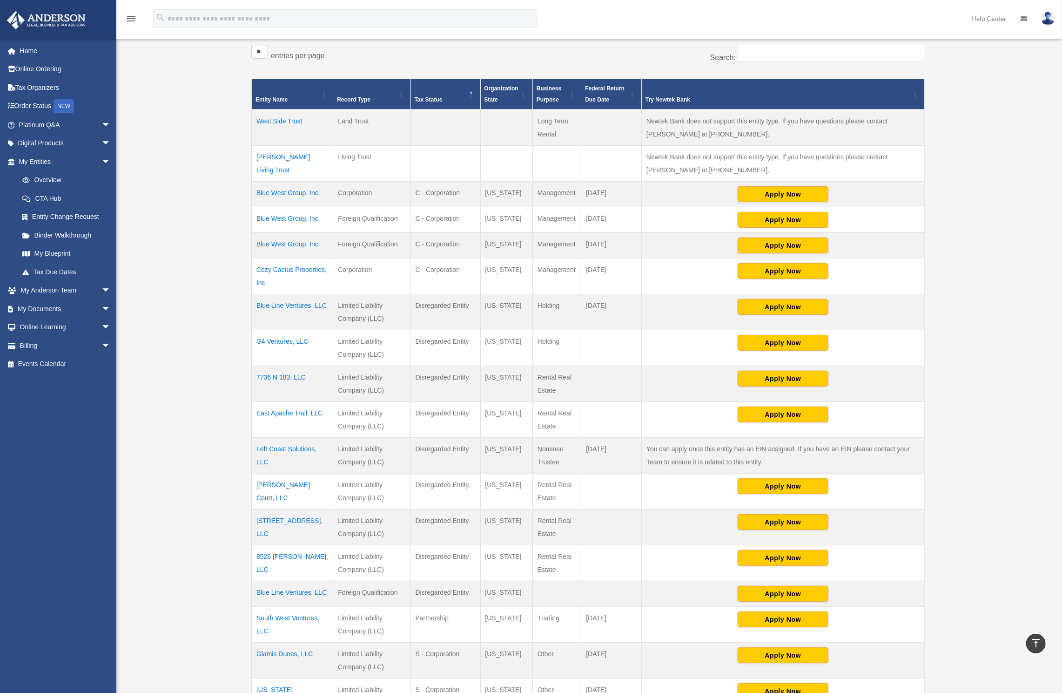
click at [527, 419] on td "[US_STATE]" at bounding box center [506, 420] width 53 height 36
drag, startPoint x: 554, startPoint y: 415, endPoint x: 258, endPoint y: 401, distance: 296.5
click at [258, 402] on tr "East Apache Trail, LLC Limited Liability Company (LLC) Disregarded Entity [US_S…" at bounding box center [588, 420] width 673 height 36
click at [513, 409] on td "[US_STATE]" at bounding box center [506, 420] width 53 height 36
drag, startPoint x: 578, startPoint y: 414, endPoint x: 253, endPoint y: 395, distance: 326.0
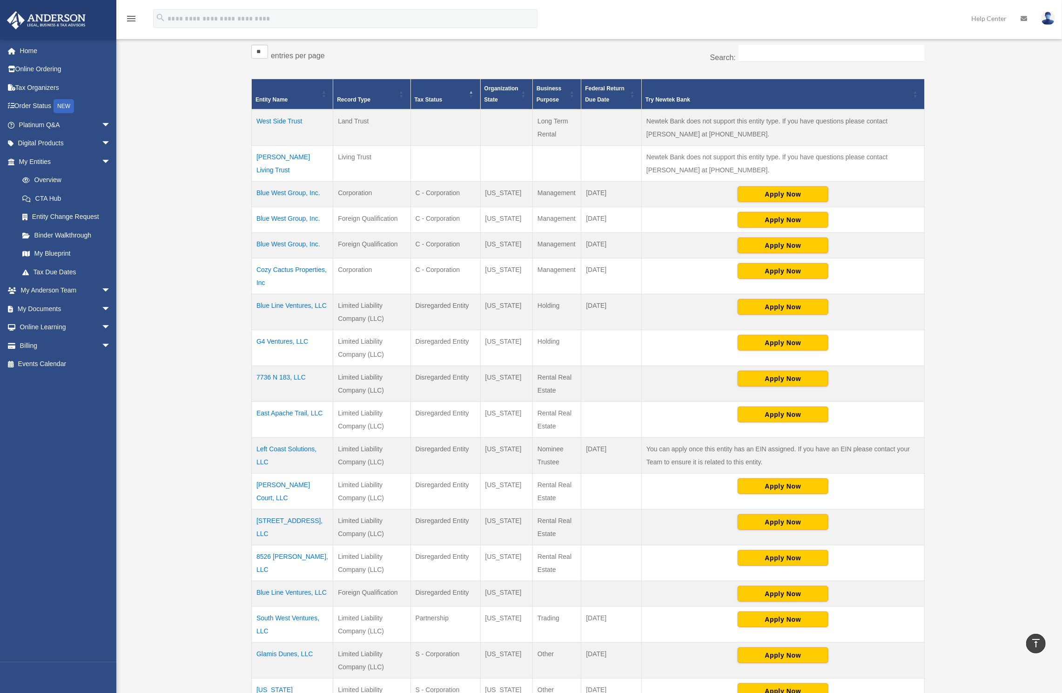
click at [253, 402] on tr "East Apache Trail, LLC Limited Liability Company (LLC) Disregarded Entity [US_S…" at bounding box center [588, 420] width 673 height 36
click at [418, 409] on td "Disregarded Entity" at bounding box center [446, 420] width 70 height 36
click at [567, 420] on td "Rental Real Estate" at bounding box center [557, 420] width 48 height 36
drag, startPoint x: 486, startPoint y: 403, endPoint x: 255, endPoint y: 404, distance: 230.9
click at [255, 404] on tr "East Apache Trail, LLC Limited Liability Company (LLC) Disregarded Entity [US_S…" at bounding box center [588, 420] width 673 height 36
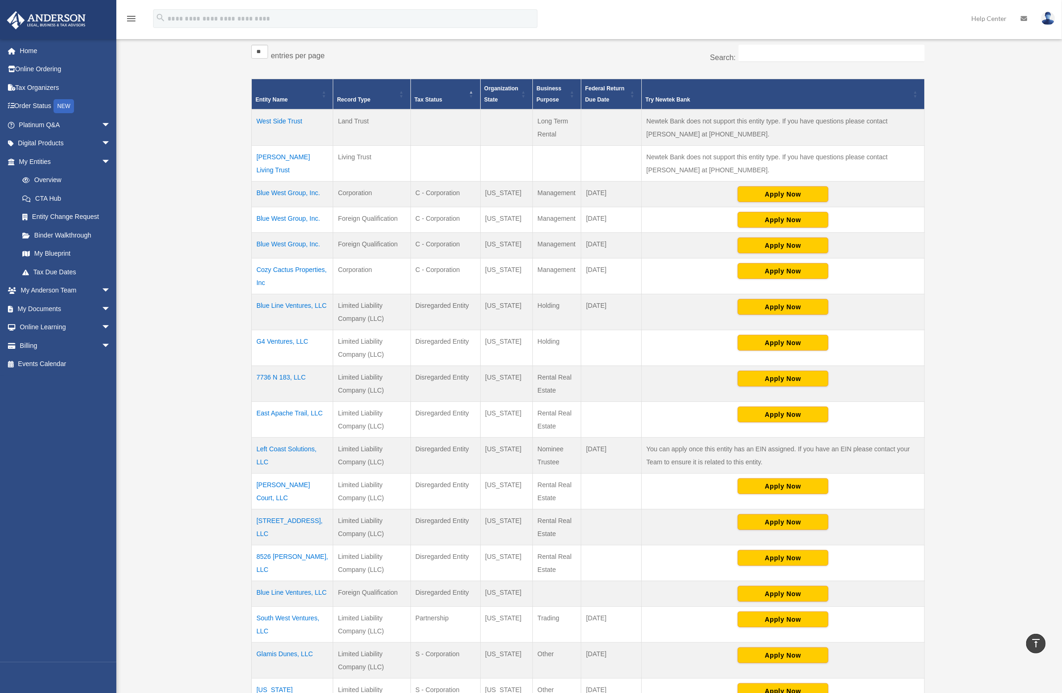
click at [561, 416] on td "Rental Real Estate" at bounding box center [557, 420] width 48 height 36
drag, startPoint x: 567, startPoint y: 416, endPoint x: 253, endPoint y: 404, distance: 314.0
click at [253, 404] on tr "East Apache Trail, LLC Limited Liability Company (LLC) Disregarded Entity [US_S…" at bounding box center [588, 420] width 673 height 36
click at [569, 412] on td "Rental Real Estate" at bounding box center [557, 420] width 48 height 36
drag, startPoint x: 569, startPoint y: 413, endPoint x: 256, endPoint y: 396, distance: 313.8
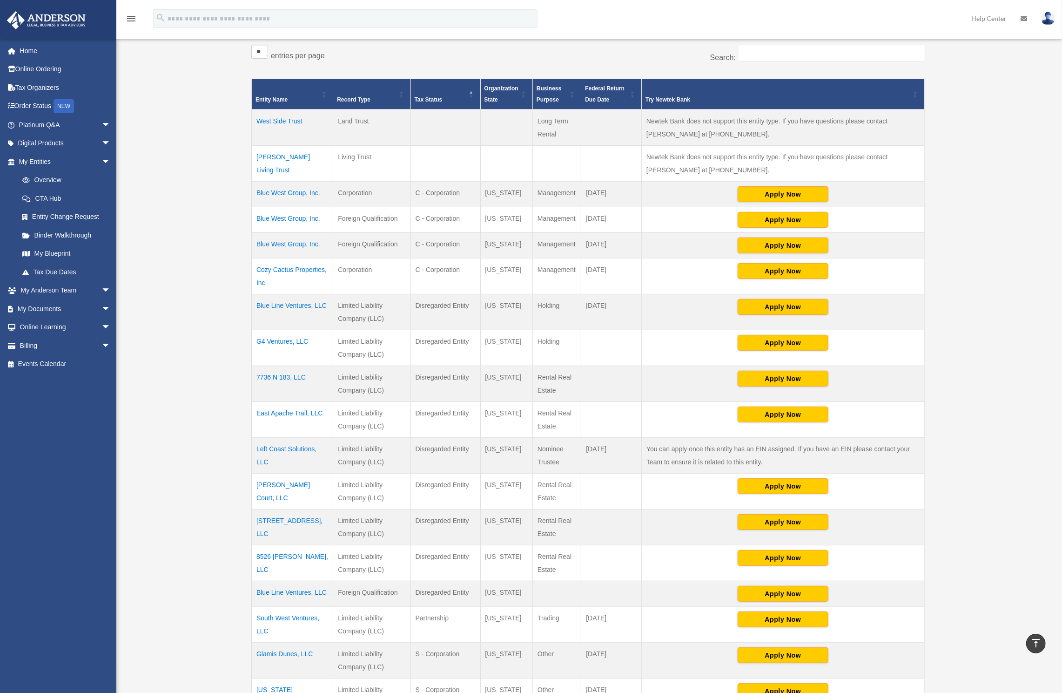
click at [256, 402] on tr "East Apache Trail, LLC Limited Liability Company (LLC) Disregarded Entity [US_S…" at bounding box center [588, 420] width 673 height 36
drag, startPoint x: 216, startPoint y: 411, endPoint x: 546, endPoint y: 417, distance: 330.2
click at [544, 417] on div "Overview [EMAIL_ADDRESS][DOMAIN_NAME] Sign Out [EMAIL_ADDRESS][DOMAIN_NAME] Hom…" at bounding box center [531, 494] width 1062 height 1242
drag, startPoint x: 563, startPoint y: 416, endPoint x: 255, endPoint y: 404, distance: 308.0
click at [255, 404] on tr "East Apache Trail, LLC Limited Liability Company (LLC) Disregarded Entity [US_S…" at bounding box center [588, 420] width 673 height 36
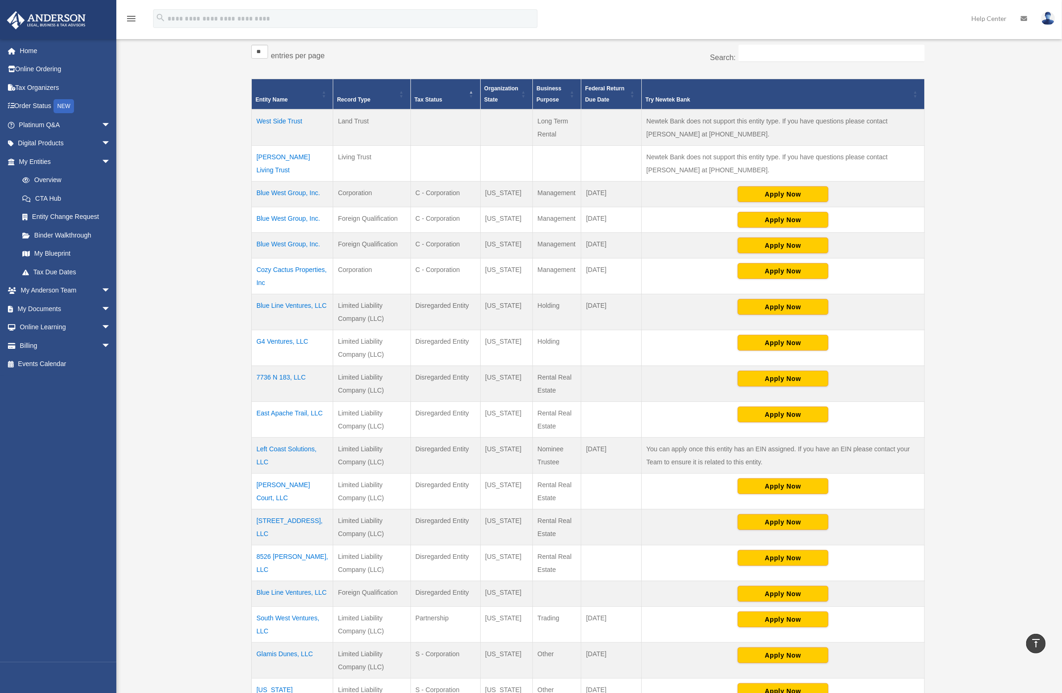
click at [567, 415] on td "Rental Real Estate" at bounding box center [557, 420] width 48 height 36
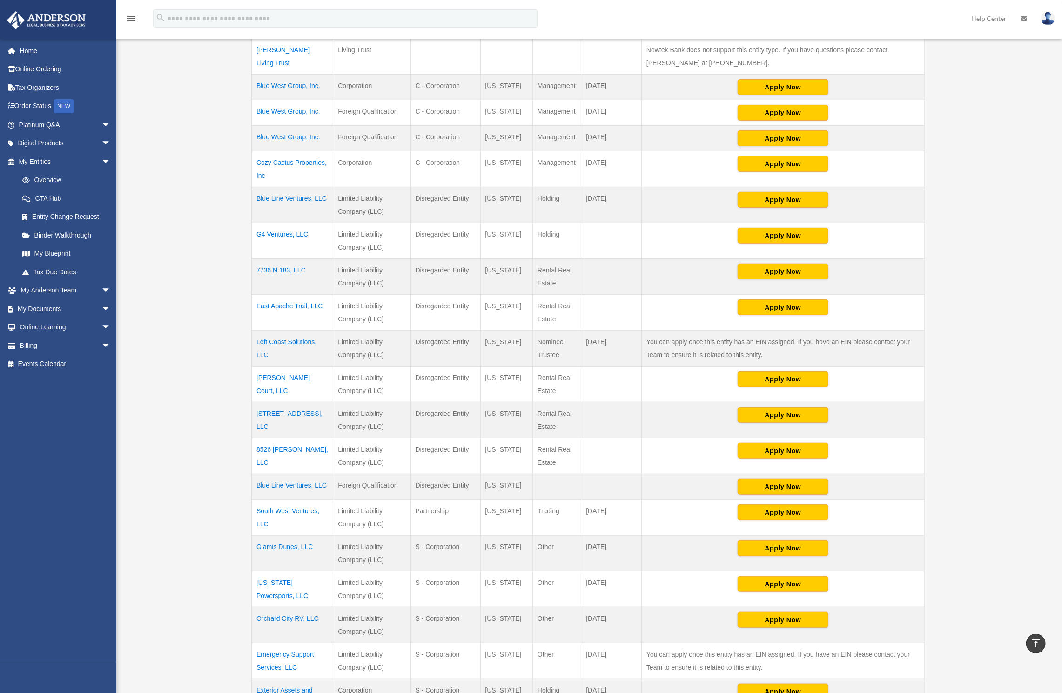
scroll to position [0, 0]
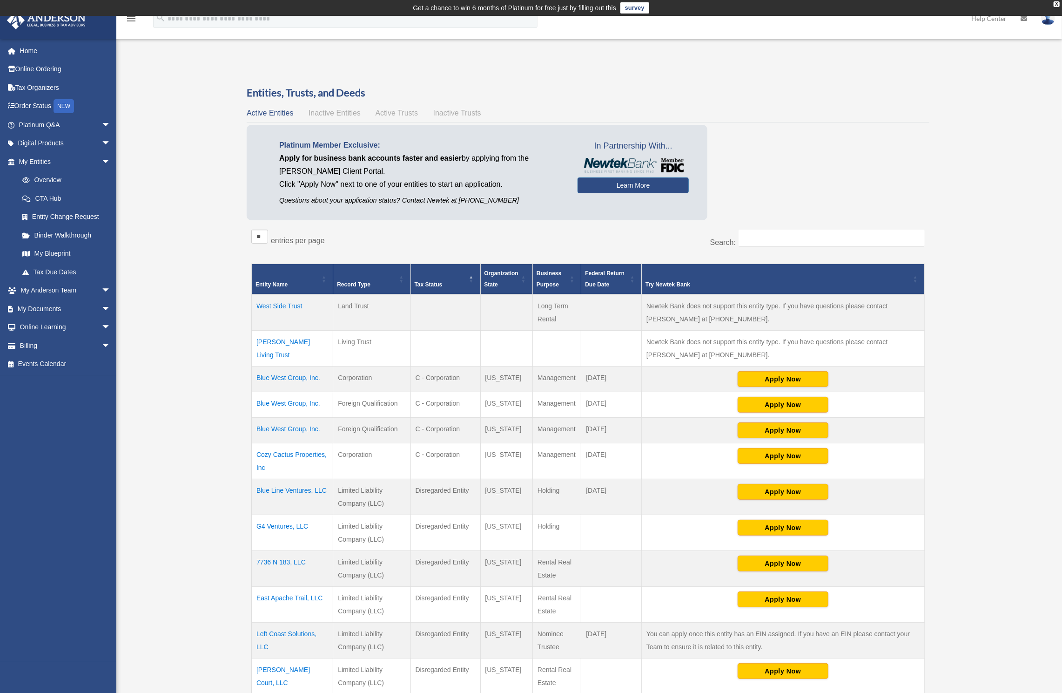
click at [522, 273] on span "\a Organization State: Activate to sort" at bounding box center [524, 279] width 6 height 30
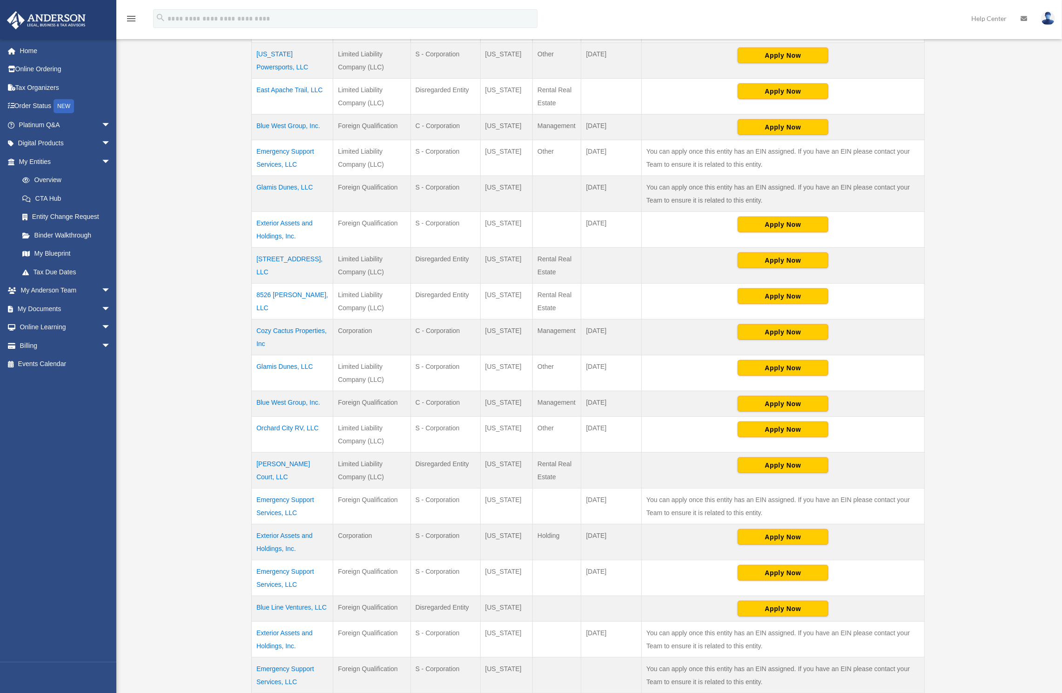
scroll to position [738, 0]
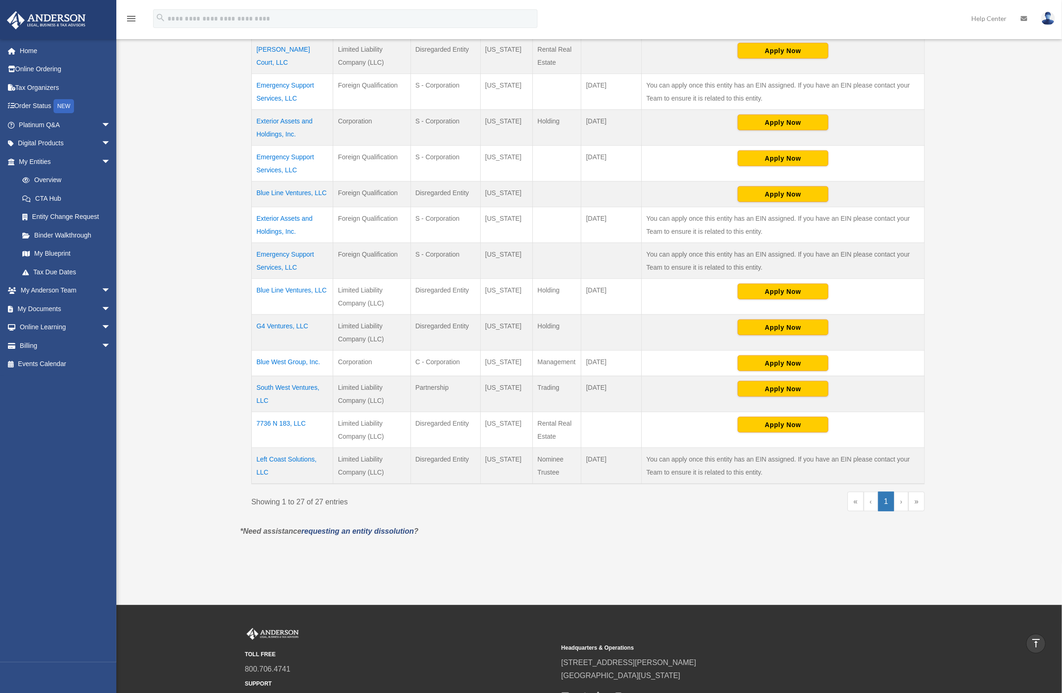
drag, startPoint x: 494, startPoint y: 372, endPoint x: 343, endPoint y: 365, distance: 151.5
click at [345, 376] on tr "South West Ventures, LLC Limited Liability Company (LLC) Partnership [US_STATE]…" at bounding box center [588, 394] width 673 height 36
click at [341, 376] on td "Limited Liability Company (LLC)" at bounding box center [371, 394] width 77 height 36
drag, startPoint x: 340, startPoint y: 365, endPoint x: 613, endPoint y: 384, distance: 273.9
click at [613, 385] on tr "South West Ventures, LLC Limited Liability Company (LLC) Partnership [US_STATE]…" at bounding box center [588, 394] width 673 height 36
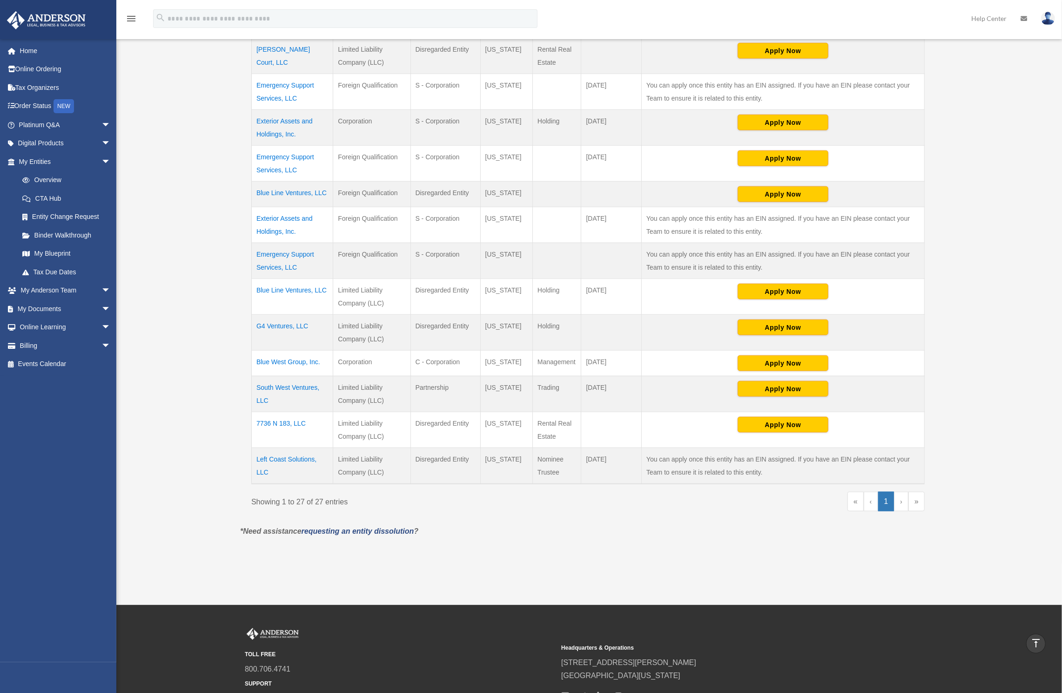
drag, startPoint x: 613, startPoint y: 384, endPoint x: 619, endPoint y: 383, distance: 5.8
click at [613, 384] on td "[DATE]" at bounding box center [612, 394] width 61 height 36
drag, startPoint x: 619, startPoint y: 383, endPoint x: 349, endPoint y: 359, distance: 271.0
click at [349, 376] on tr "South West Ventures, LLC Limited Liability Company (LLC) Partnership [US_STATE]…" at bounding box center [588, 394] width 673 height 36
click at [345, 376] on td "Limited Liability Company (LLC)" at bounding box center [371, 394] width 77 height 36
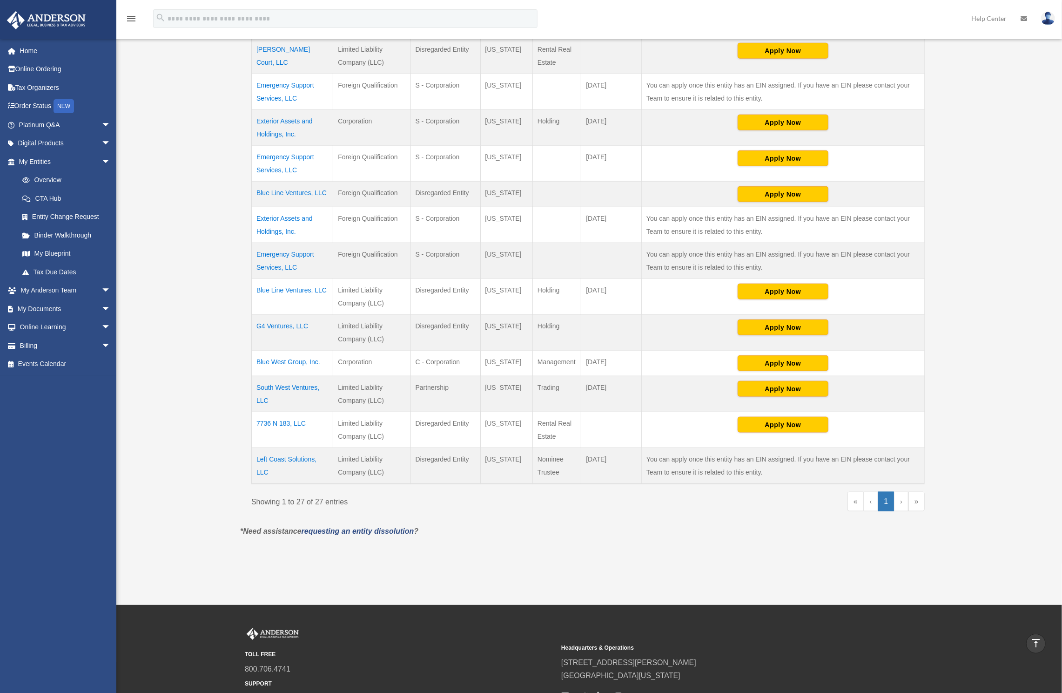
drag, startPoint x: 343, startPoint y: 365, endPoint x: 607, endPoint y: 382, distance: 265.0
click at [607, 382] on tr "South West Ventures, LLC Limited Liability Company (LLC) Partnership [US_STATE]…" at bounding box center [588, 394] width 673 height 36
click at [608, 381] on td "[DATE]" at bounding box center [612, 394] width 61 height 36
drag, startPoint x: 609, startPoint y: 382, endPoint x: 342, endPoint y: 365, distance: 267.8
click at [342, 376] on tr "South West Ventures, LLC Limited Liability Company (LLC) Partnership [US_STATE]…" at bounding box center [588, 394] width 673 height 36
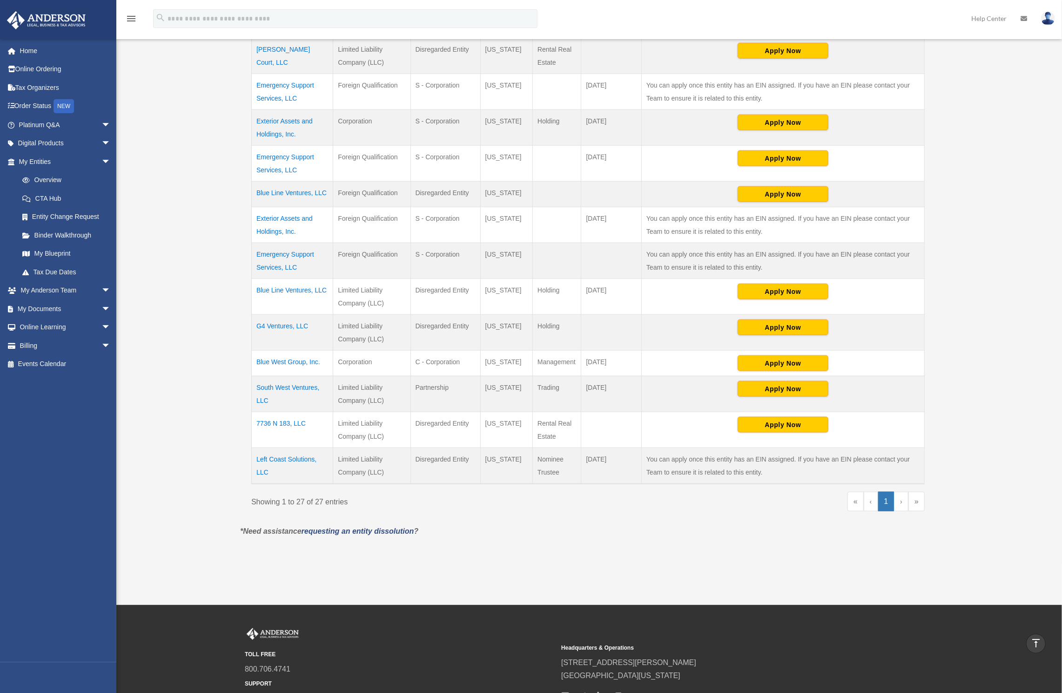
click at [344, 376] on td "Limited Liability Company (LLC)" at bounding box center [371, 394] width 77 height 36
drag, startPoint x: 344, startPoint y: 434, endPoint x: 585, endPoint y: 452, distance: 241.8
click at [585, 452] on tr "Left Coast Solutions, LLC Limited Liability Company (LLC) Disregarded Entity [U…" at bounding box center [588, 466] width 673 height 36
click at [584, 452] on td "[DATE]" at bounding box center [612, 466] width 61 height 36
drag, startPoint x: 586, startPoint y: 452, endPoint x: 343, endPoint y: 433, distance: 243.7
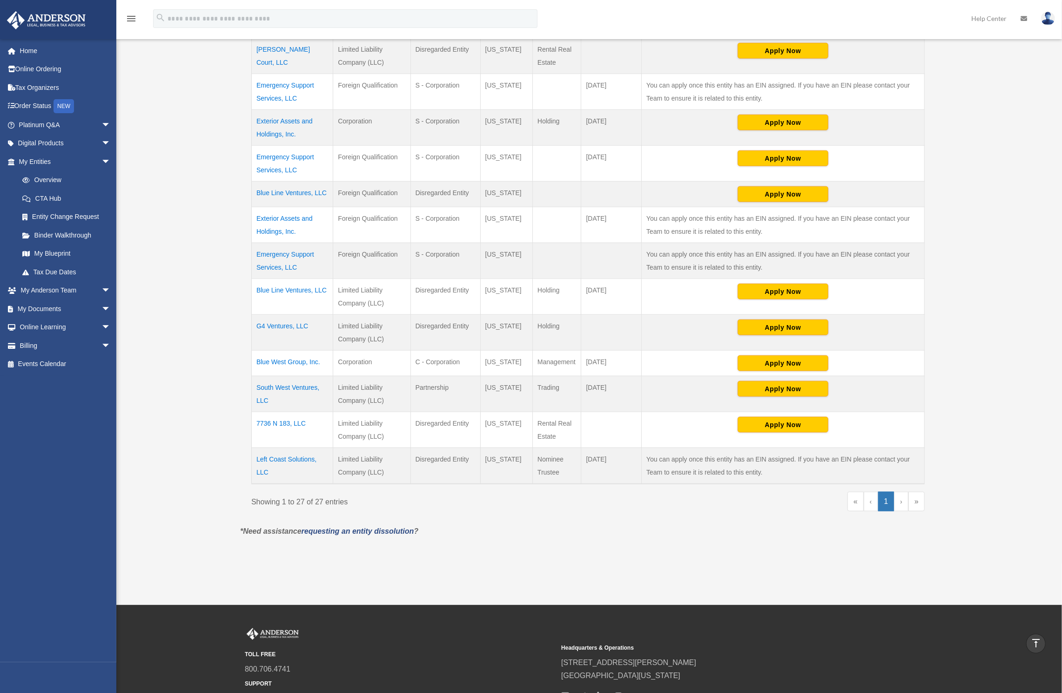
click at [343, 448] on tr "Left Coast Solutions, LLC Limited Liability Company (LLC) Disregarded Entity [U…" at bounding box center [588, 466] width 673 height 36
click at [343, 448] on td "Limited Liability Company (LLC)" at bounding box center [371, 466] width 77 height 36
drag, startPoint x: 345, startPoint y: 435, endPoint x: 598, endPoint y: 457, distance: 253.8
click at [598, 457] on tr "Left Coast Solutions, LLC Limited Liability Company (LLC) Disregarded Entity [U…" at bounding box center [588, 466] width 673 height 36
click at [598, 457] on td "[DATE]" at bounding box center [612, 466] width 61 height 36
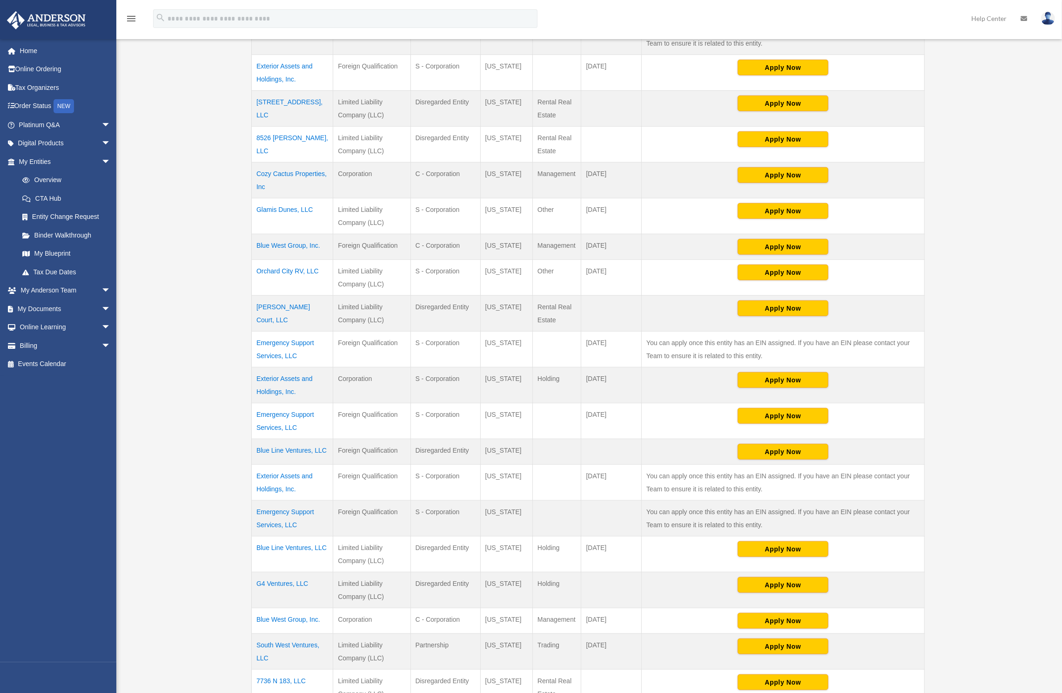
scroll to position [686, 0]
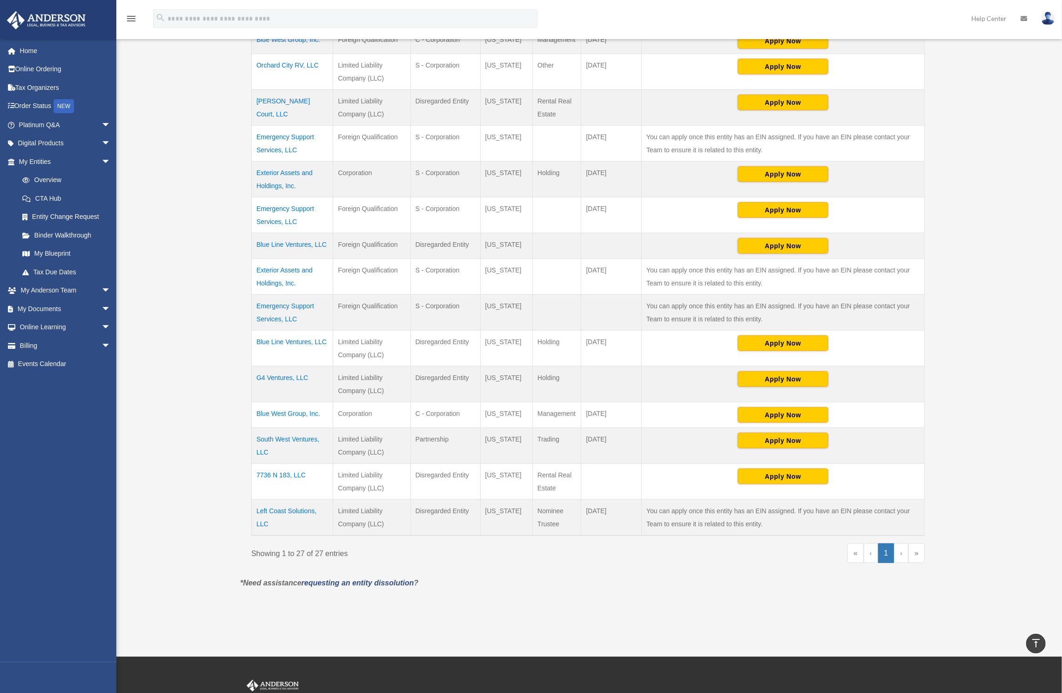
drag, startPoint x: 379, startPoint y: 453, endPoint x: 445, endPoint y: 463, distance: 67.0
click at [445, 464] on tr "7736 N 183, LLC Limited Liability Company (LLC) Disregarded Entity [US_STATE] R…" at bounding box center [588, 482] width 673 height 36
click at [503, 464] on td "[US_STATE]" at bounding box center [506, 482] width 53 height 36
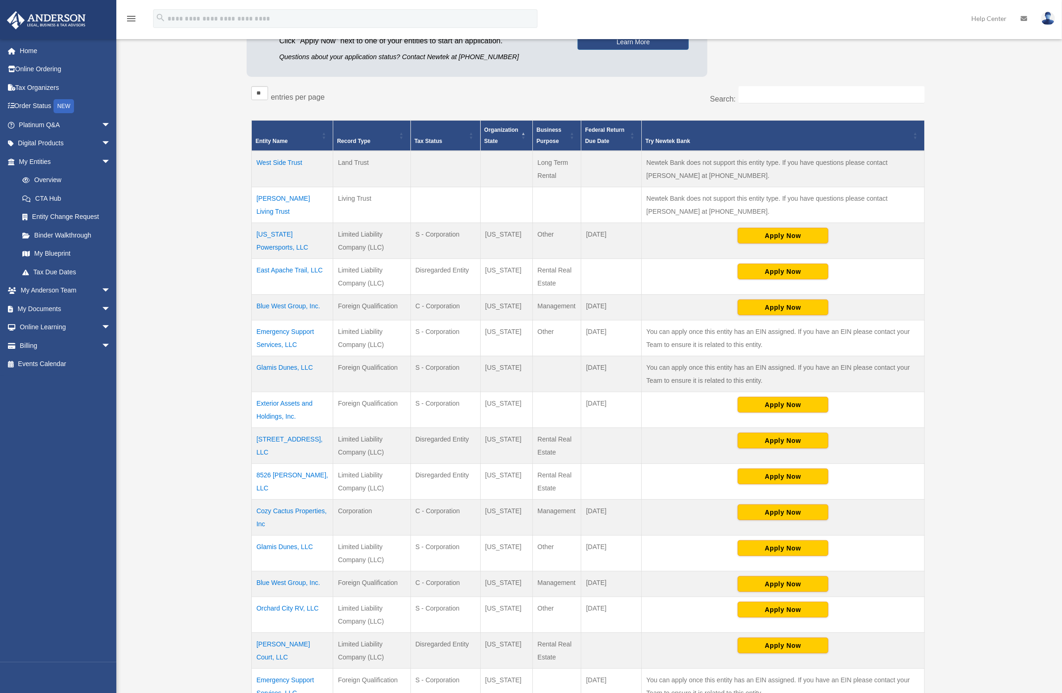
scroll to position [267, 0]
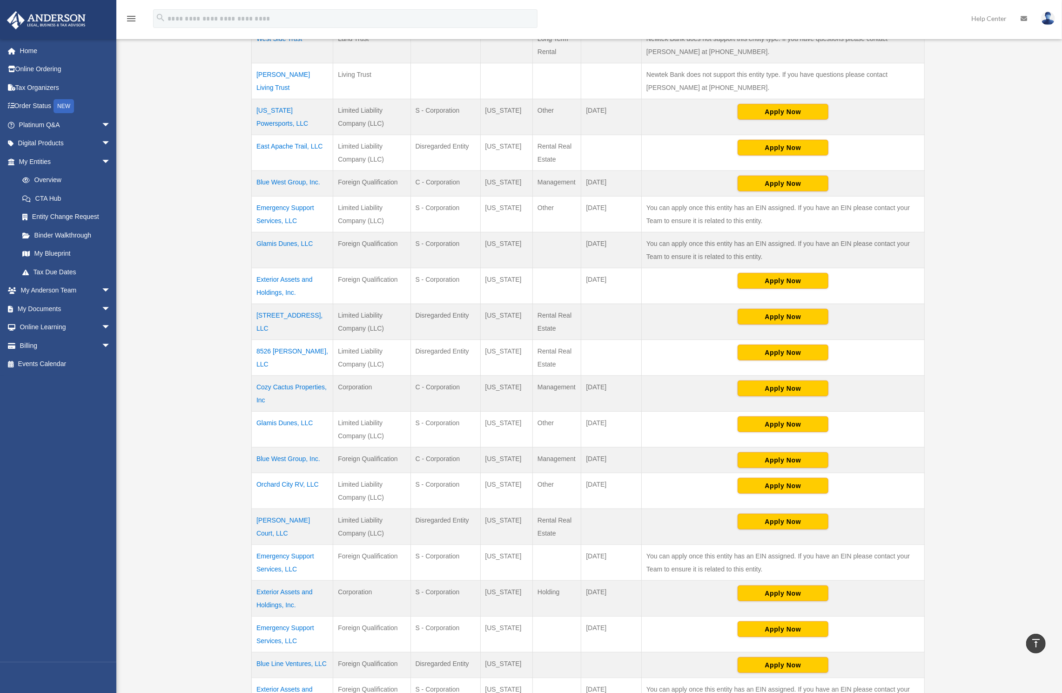
drag, startPoint x: 255, startPoint y: 302, endPoint x: 291, endPoint y: 308, distance: 36.7
click at [291, 308] on td "[STREET_ADDRESS], LLC" at bounding box center [292, 322] width 81 height 36
copy td "[STREET_ADDRESS]"
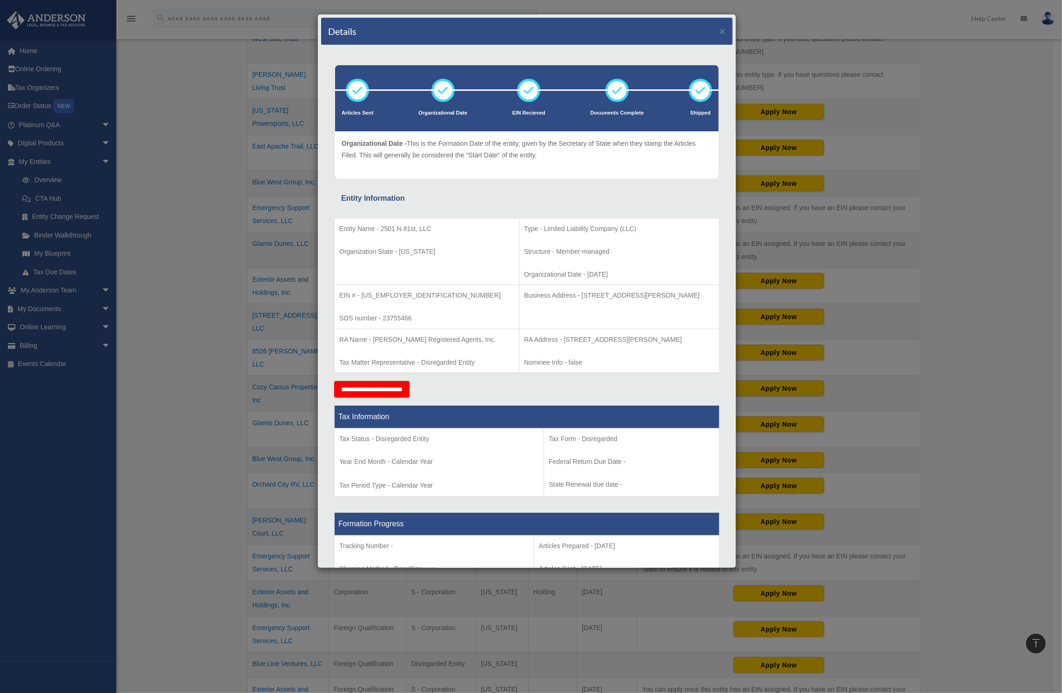
click at [555, 285] on td "Business Address - [STREET_ADDRESS][PERSON_NAME]" at bounding box center [619, 307] width 200 height 44
drag, startPoint x: 381, startPoint y: 225, endPoint x: 417, endPoint y: 228, distance: 35.9
click at [417, 228] on p "Entity Name - 2501 N 81st, LLC" at bounding box center [426, 229] width 175 height 12
copy p "[STREET_ADDRESS]"
click at [437, 229] on p "Entity Name - 2501 N 81st, LLC" at bounding box center [426, 229] width 175 height 12
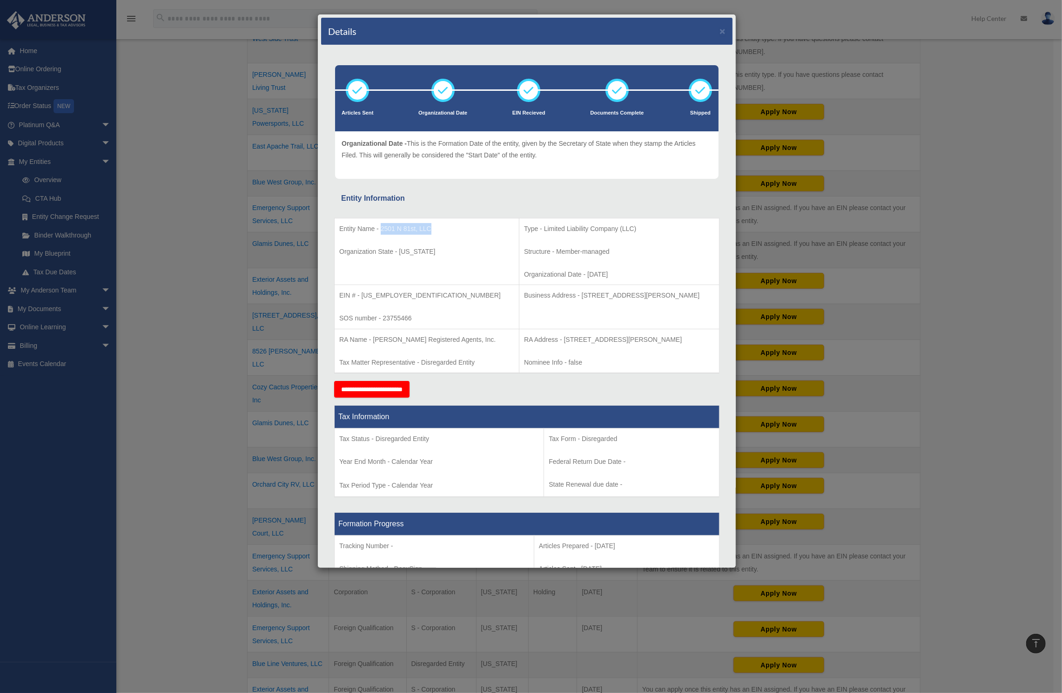
drag, startPoint x: 381, startPoint y: 225, endPoint x: 450, endPoint y: 230, distance: 69.1
click at [450, 230] on p "Entity Name - 2501 N 81st, LLC" at bounding box center [426, 229] width 175 height 12
drag, startPoint x: 595, startPoint y: 253, endPoint x: 492, endPoint y: 221, distance: 108.2
click at [519, 221] on td "Type - Limited Liability Company (LLC) Structure - Member-managed Organizationa…" at bounding box center [619, 251] width 200 height 67
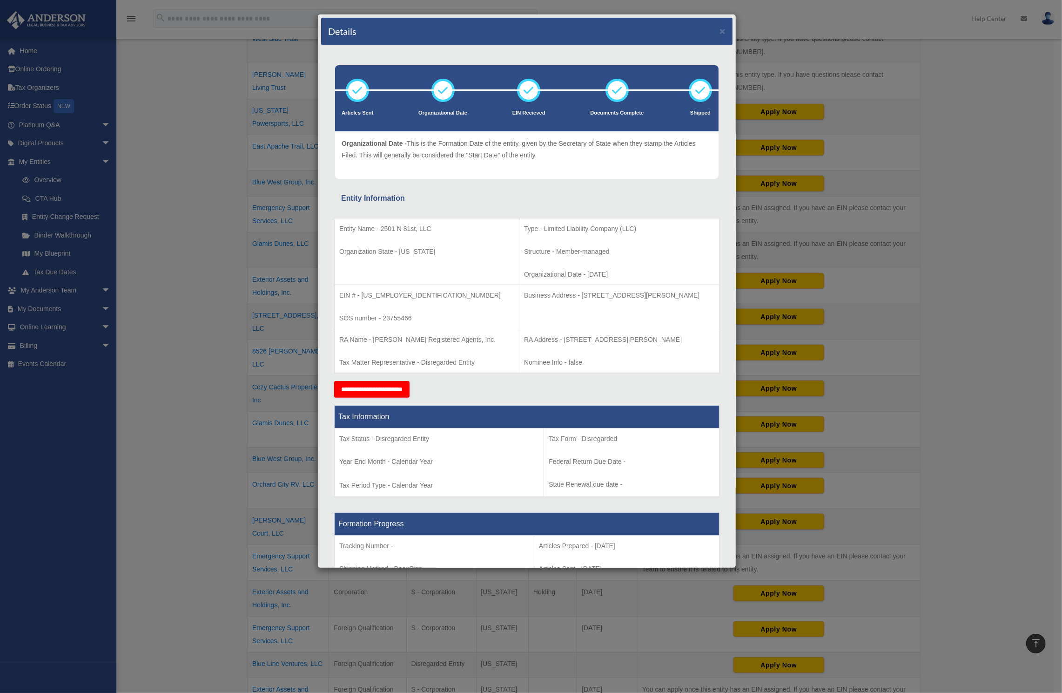
click at [524, 223] on p "Type - Limited Liability Company (LLC)" at bounding box center [619, 229] width 190 height 12
drag, startPoint x: 519, startPoint y: 241, endPoint x: 601, endPoint y: 278, distance: 90.4
click at [599, 277] on td "Type - Limited Liability Company (LLC) Structure - Member-managed Organizationa…" at bounding box center [619, 251] width 200 height 67
click at [602, 278] on td "Type - Limited Liability Company (LLC) Structure - Member-managed Organizationa…" at bounding box center [619, 251] width 200 height 67
drag, startPoint x: 611, startPoint y: 282, endPoint x: 495, endPoint y: 230, distance: 126.7
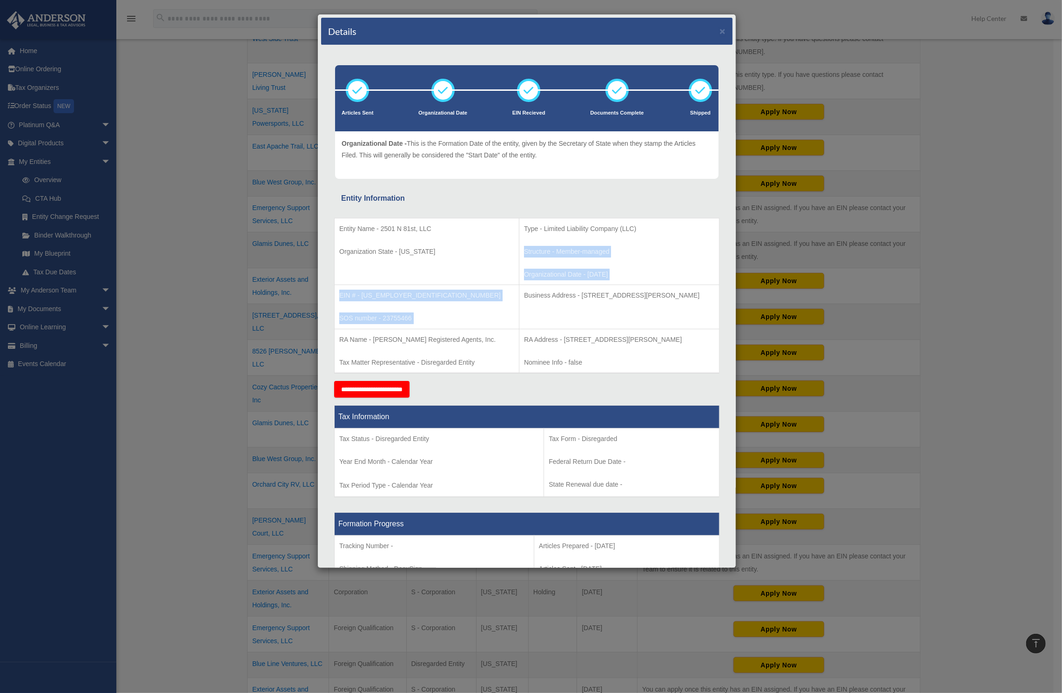
click at [495, 230] on tbody "Entity Name - 2501 N 81st, LLC Organization State - [US_STATE] Type - Limited L…" at bounding box center [527, 295] width 385 height 155
click at [524, 230] on p "Type - Limited Liability Company (LLC)" at bounding box center [619, 229] width 190 height 12
drag, startPoint x: 494, startPoint y: 225, endPoint x: 600, endPoint y: 266, distance: 113.8
click at [600, 266] on td "Type - Limited Liability Company (LLC) Structure - Member-managed Organizationa…" at bounding box center [619, 251] width 200 height 67
click at [600, 269] on p "Organizational Date - [DATE]" at bounding box center [619, 275] width 190 height 12
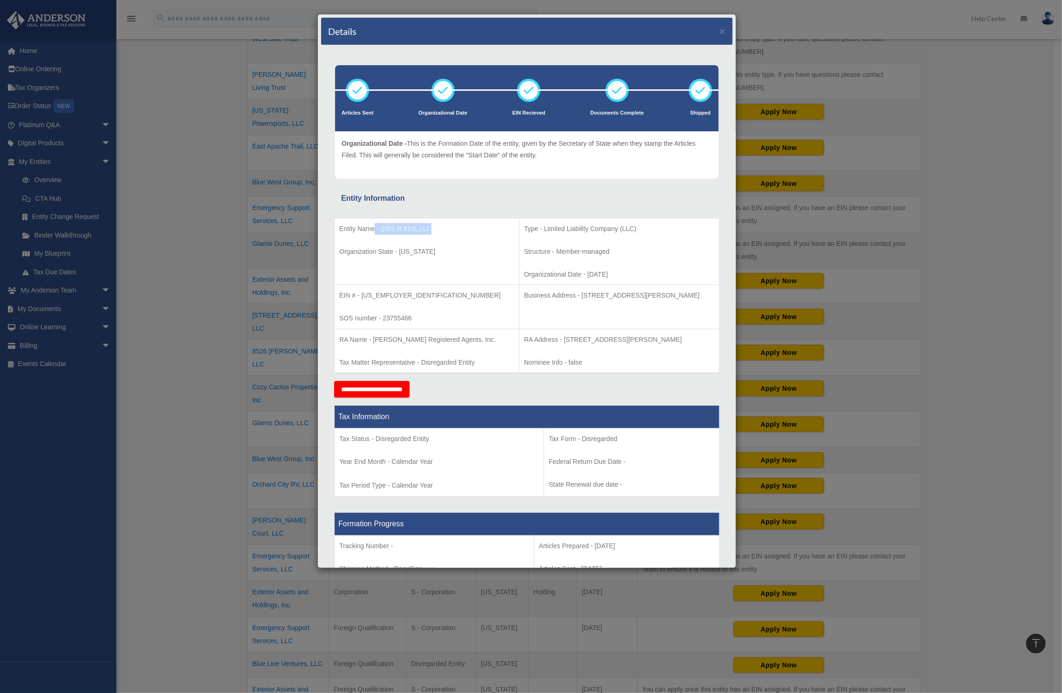
drag, startPoint x: 455, startPoint y: 230, endPoint x: 374, endPoint y: 225, distance: 80.7
click at [374, 225] on p "Entity Name - 2501 N 81st, LLC" at bounding box center [426, 229] width 175 height 12
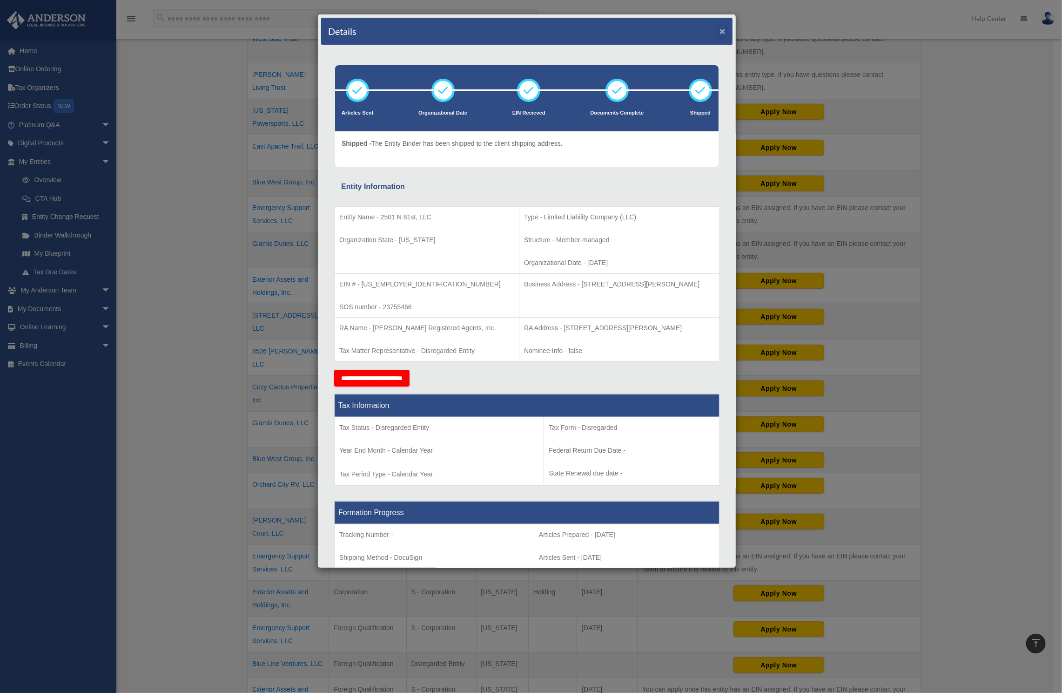
click at [720, 32] on button "×" at bounding box center [723, 31] width 6 height 10
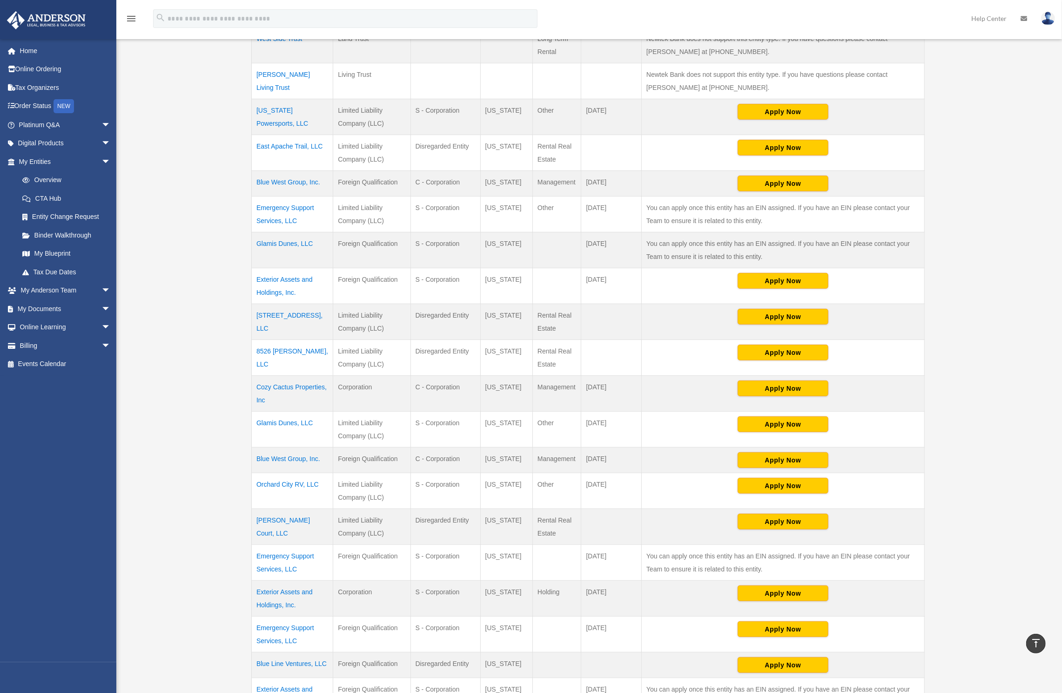
click at [194, 283] on div "Overview [EMAIL_ADDRESS][DOMAIN_NAME] Sign Out [EMAIL_ADDRESS][DOMAIN_NAME] Hom…" at bounding box center [531, 412] width 1062 height 1242
drag, startPoint x: 389, startPoint y: 352, endPoint x: 246, endPoint y: 315, distance: 147.0
click at [247, 315] on div "** ** ** *** entries per page Search: Entity Name Record Type Tax Status Organi…" at bounding box center [588, 477] width 683 height 1038
click at [222, 318] on div "Overview [EMAIL_ADDRESS][DOMAIN_NAME] Sign Out [EMAIL_ADDRESS][DOMAIN_NAME] Hom…" at bounding box center [531, 412] width 1062 height 1242
click at [945, 329] on div "Overview date_range Published on Last updated [DATE] [DATE] by [PERSON_NAME] Ad…" at bounding box center [589, 418] width 717 height 1231
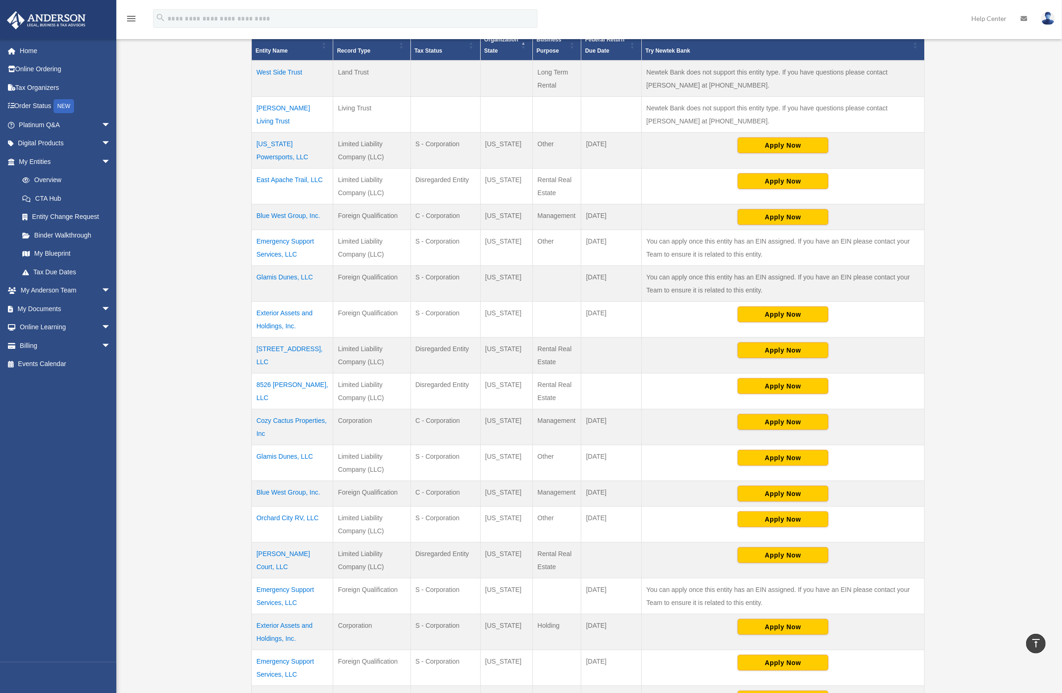
scroll to position [0, 0]
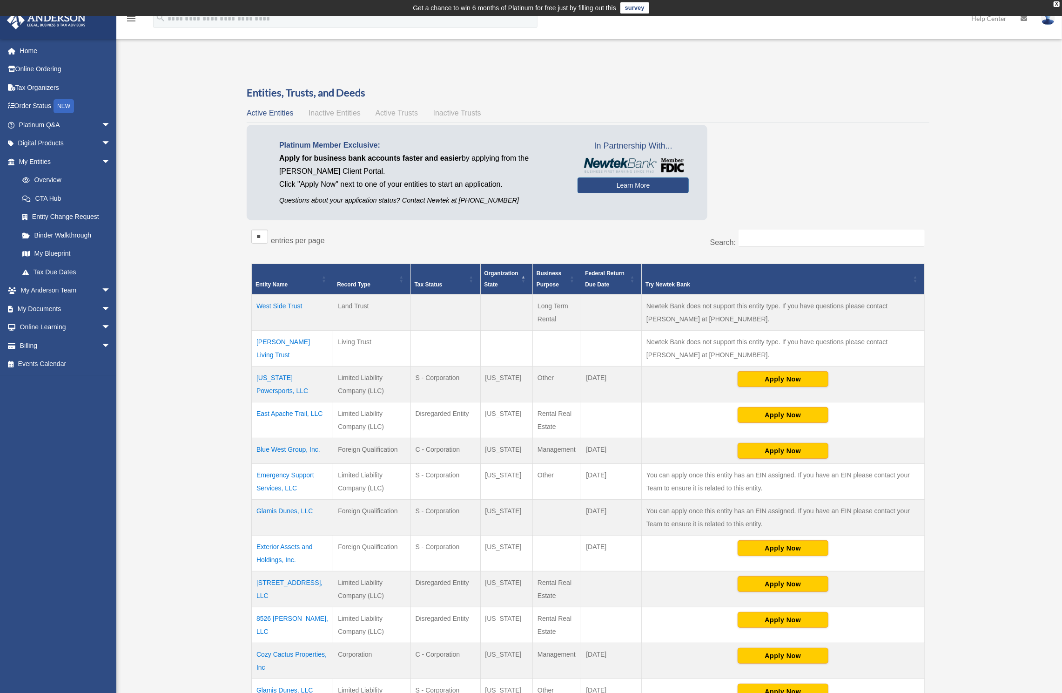
click at [520, 272] on th "Organization State" at bounding box center [506, 279] width 53 height 31
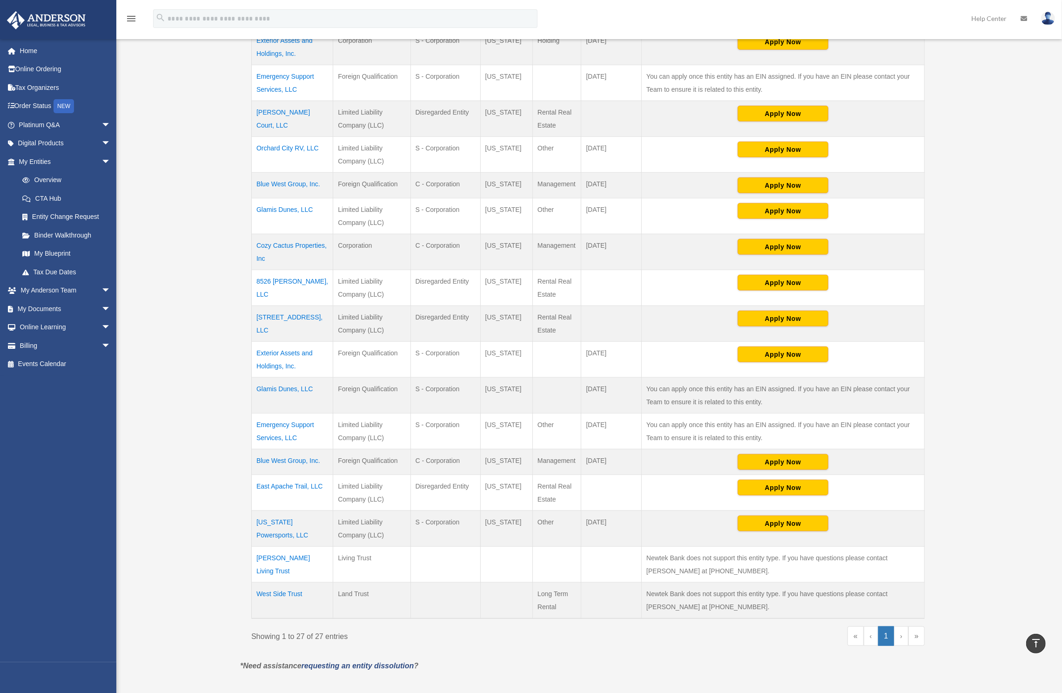
scroll to position [601, 0]
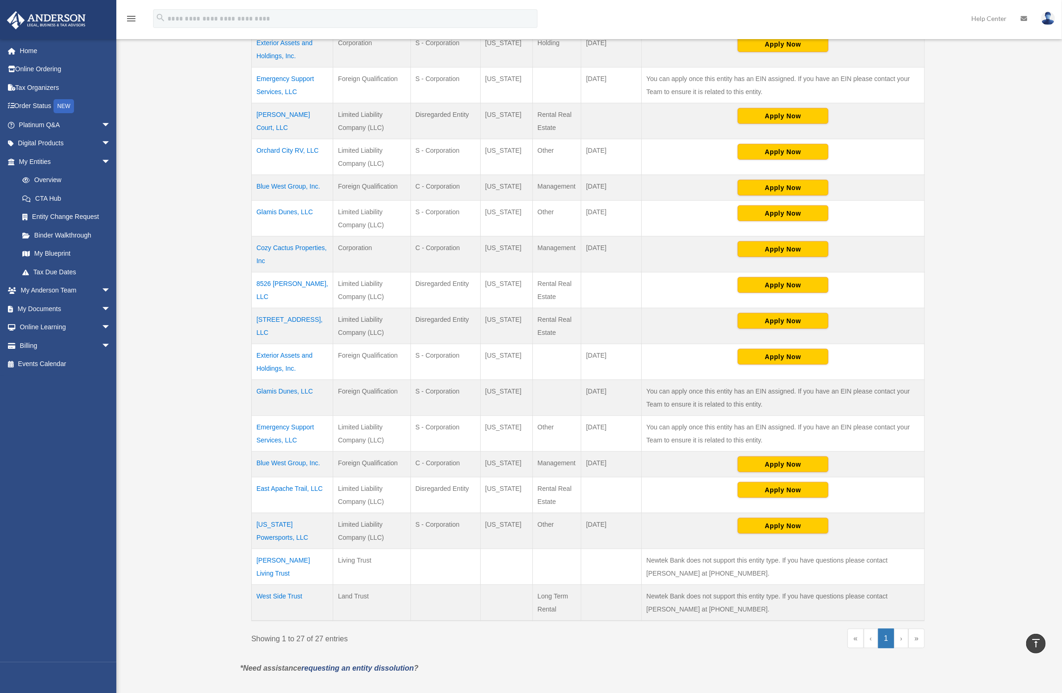
drag, startPoint x: 300, startPoint y: 515, endPoint x: 391, endPoint y: 477, distance: 98.7
click at [391, 477] on tbody "Left Coast Solutions, LLC Limited Liability Company (LLC) Disregarded Entity [U…" at bounding box center [588, 156] width 673 height 927
click at [392, 478] on td "Limited Liability Company (LLC)" at bounding box center [371, 495] width 77 height 36
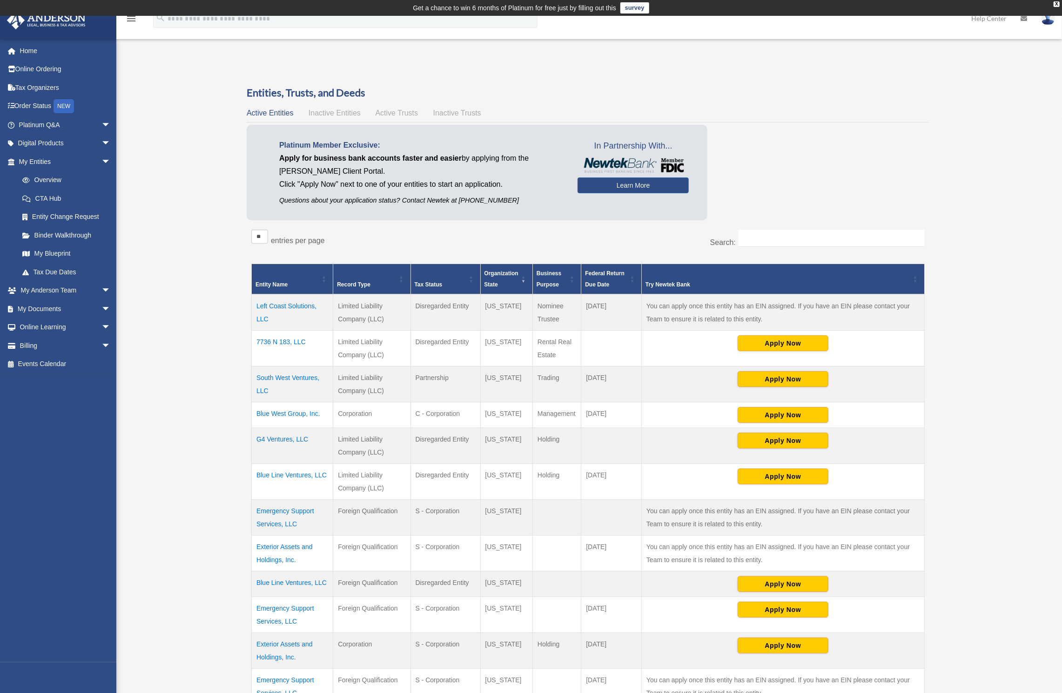
click at [324, 277] on span "\a Entity Name: Activate to sort" at bounding box center [325, 279] width 6 height 30
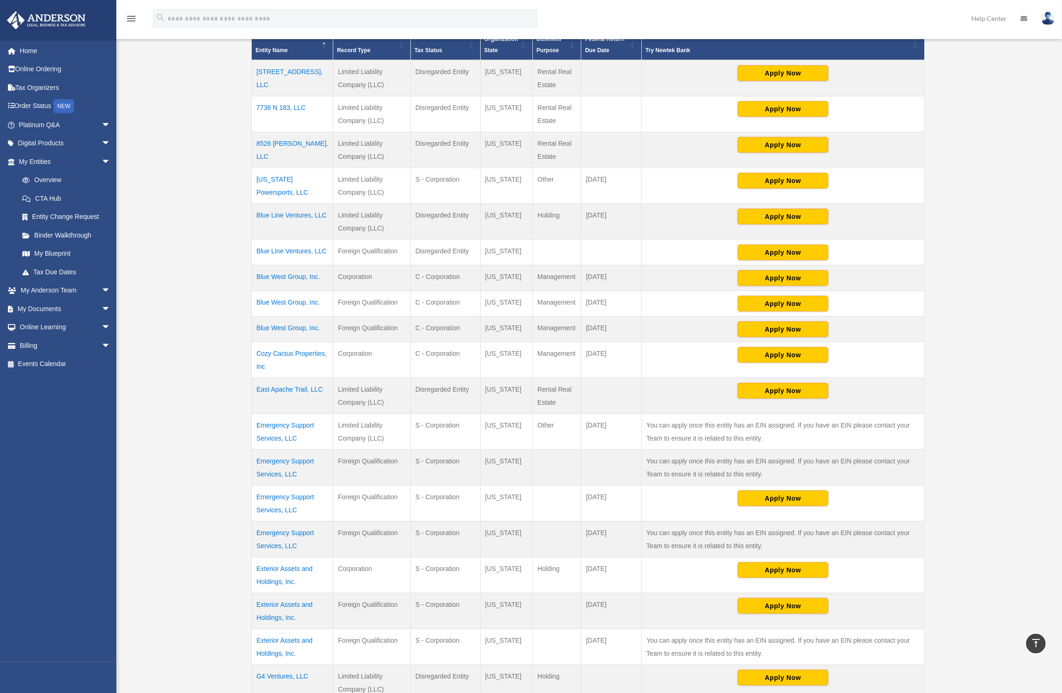
scroll to position [149, 0]
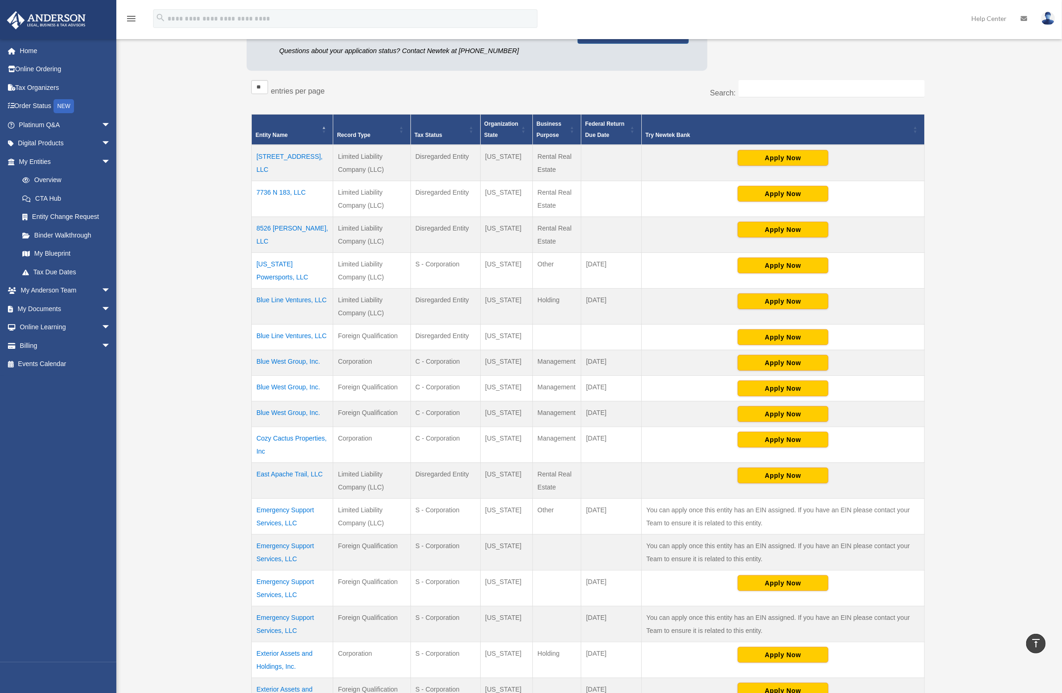
drag, startPoint x: 501, startPoint y: 151, endPoint x: 356, endPoint y: 150, distance: 144.8
click at [356, 150] on tr "[STREET_ADDRESS], LLC Limited Liability Company (LLC) Disregarded Entity [US_ST…" at bounding box center [588, 163] width 673 height 36
click at [358, 151] on td "Limited Liability Company (LLC)" at bounding box center [371, 163] width 77 height 36
drag, startPoint x: 405, startPoint y: 153, endPoint x: 538, endPoint y: 160, distance: 132.9
click at [469, 158] on tr "[STREET_ADDRESS], LLC Limited Liability Company (LLC) Disregarded Entity [US_ST…" at bounding box center [588, 163] width 673 height 36
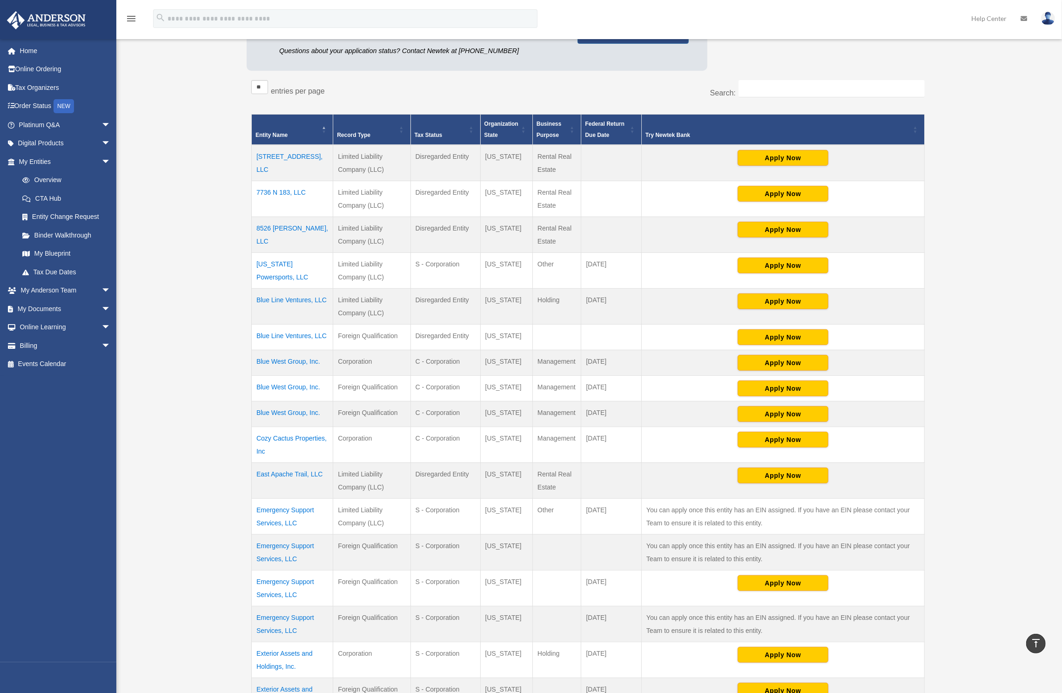
drag, startPoint x: 448, startPoint y: 150, endPoint x: 430, endPoint y: 150, distance: 18.2
click at [430, 150] on tr "[STREET_ADDRESS], LLC Limited Liability Company (LLC) Disregarded Entity [US_ST…" at bounding box center [588, 163] width 673 height 36
click at [424, 153] on td "Disregarded Entity" at bounding box center [446, 163] width 70 height 36
drag, startPoint x: 359, startPoint y: 150, endPoint x: 541, endPoint y: 160, distance: 182.8
click at [541, 160] on tr "[STREET_ADDRESS], LLC Limited Liability Company (LLC) Disregarded Entity [US_ST…" at bounding box center [588, 163] width 673 height 36
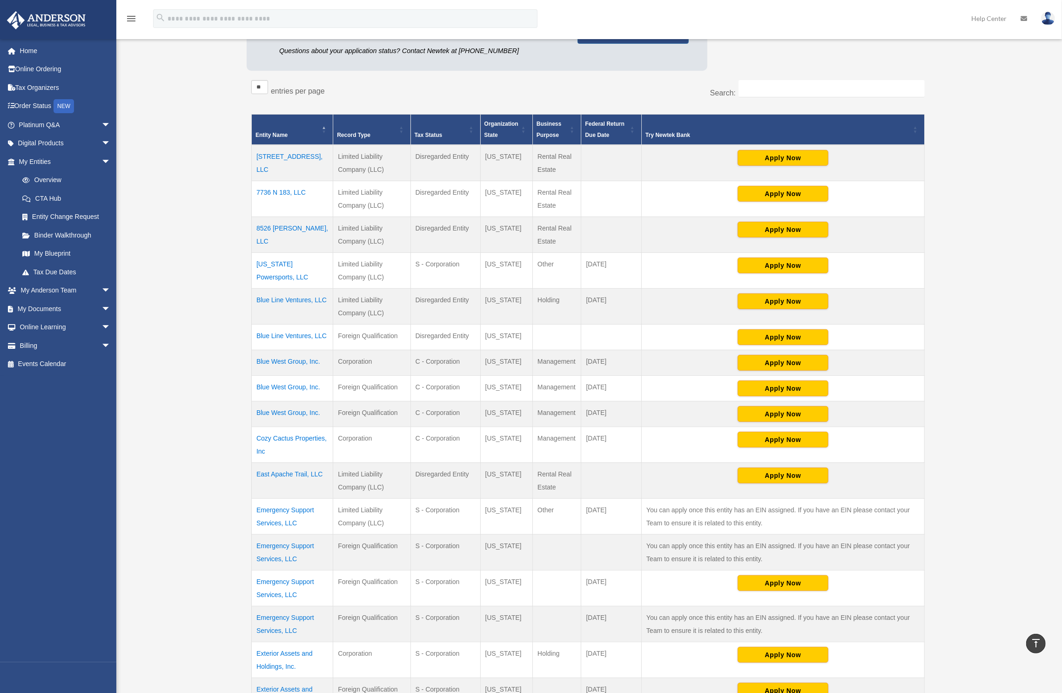
click at [541, 160] on td "Rental Real Estate" at bounding box center [557, 163] width 48 height 36
drag, startPoint x: 436, startPoint y: 188, endPoint x: 563, endPoint y: 197, distance: 127.9
click at [563, 197] on tr "7736 N 183, LLC Limited Liability Company (LLC) Disregarded Entity [US_STATE] R…" at bounding box center [588, 199] width 673 height 36
click at [564, 198] on td "Rental Real Estate" at bounding box center [557, 199] width 48 height 36
drag, startPoint x: 564, startPoint y: 199, endPoint x: 401, endPoint y: 183, distance: 164.1
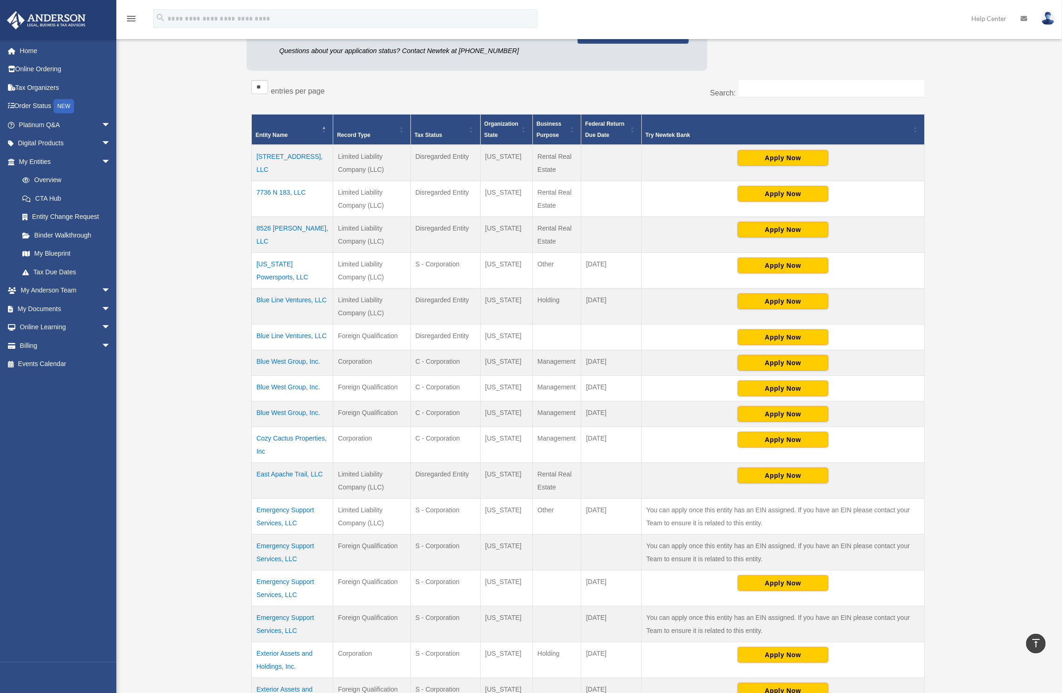
click at [401, 183] on tr "7736 N 183, LLC Limited Liability Company (LLC) Disregarded Entity [US_STATE] R…" at bounding box center [588, 199] width 673 height 36
click at [418, 187] on td "Disregarded Entity" at bounding box center [446, 199] width 70 height 36
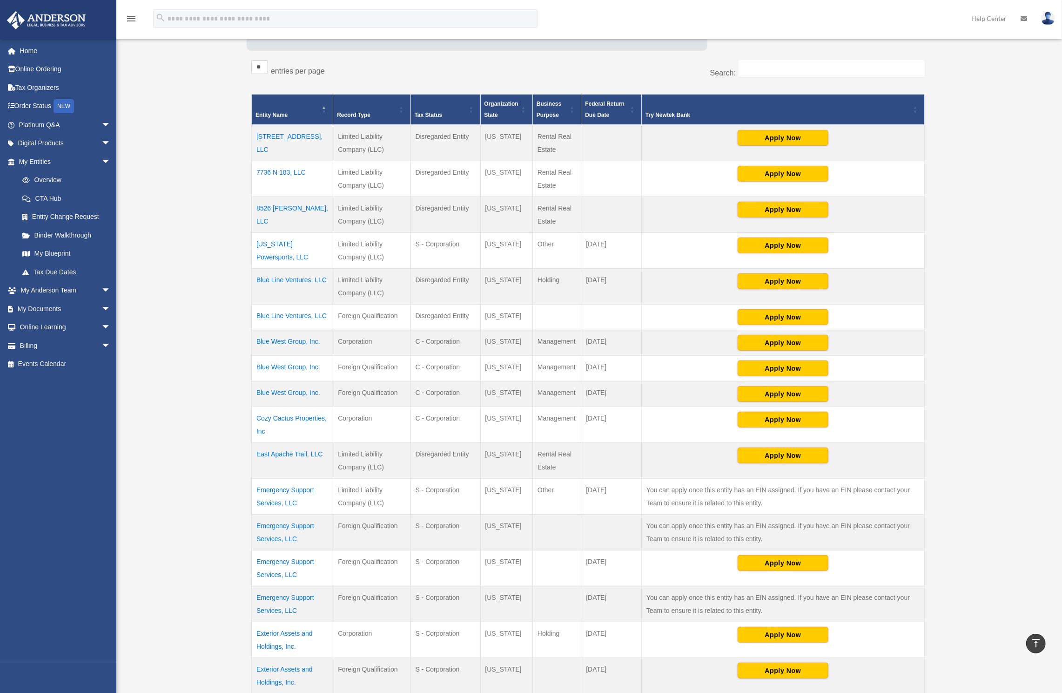
drag, startPoint x: 434, startPoint y: 203, endPoint x: 500, endPoint y: 206, distance: 66.2
click at [500, 206] on tr "8526 [PERSON_NAME], LLC Limited Liability Company (LLC) Disregarded Entity [US_…" at bounding box center [588, 215] width 673 height 36
click at [500, 206] on td "[US_STATE]" at bounding box center [506, 215] width 53 height 36
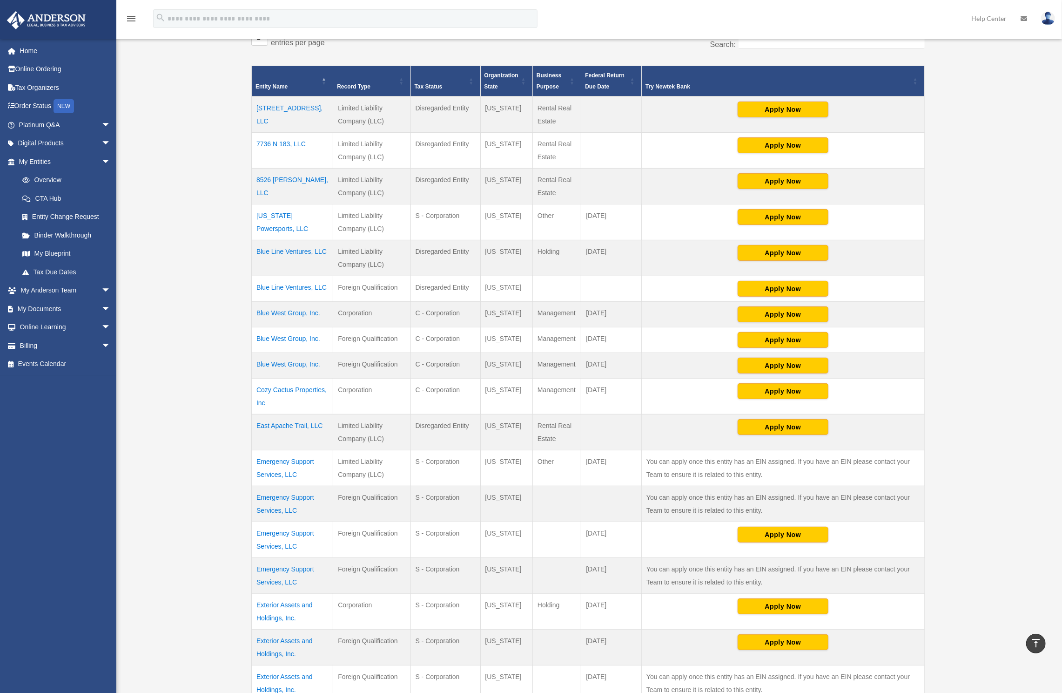
drag, startPoint x: 418, startPoint y: 210, endPoint x: 497, endPoint y: 213, distance: 79.2
click at [497, 213] on tr "[US_STATE] Powersports, LLC Limited Liability Company (LLC) S - Corporation [US…" at bounding box center [588, 222] width 673 height 36
click at [497, 213] on td "[US_STATE]" at bounding box center [506, 222] width 53 height 36
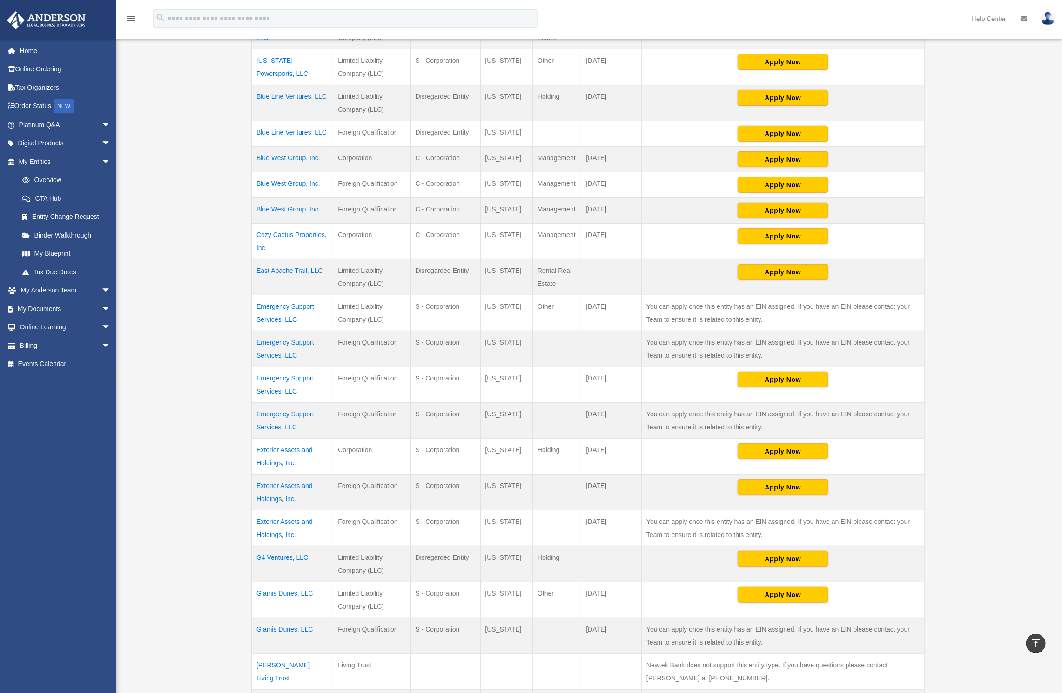
scroll to position [323, 0]
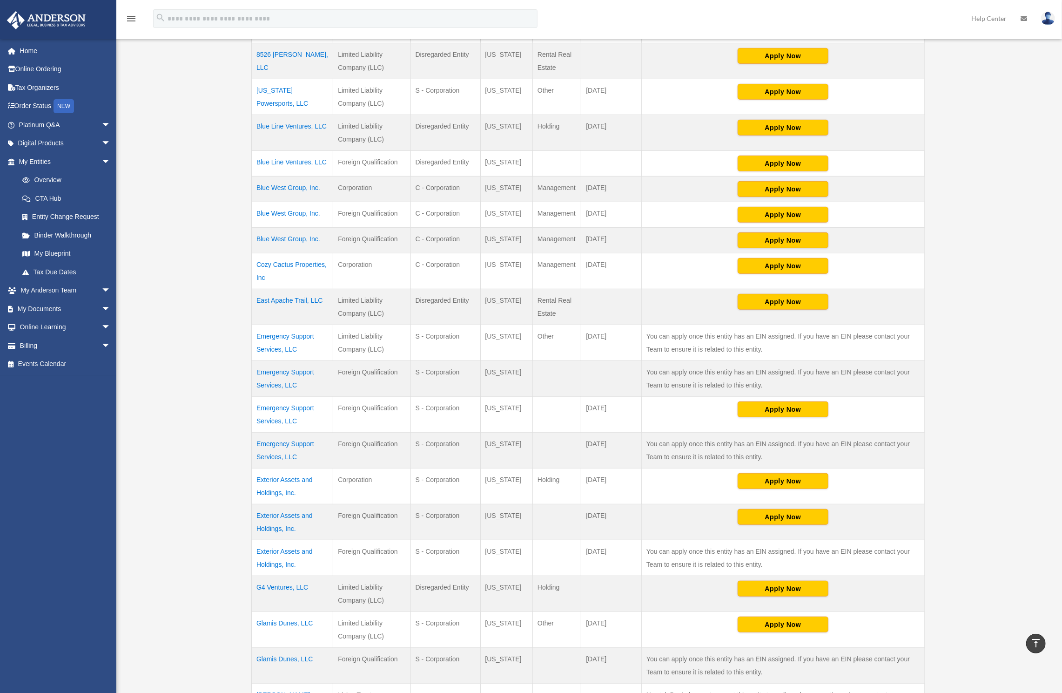
drag, startPoint x: 345, startPoint y: 116, endPoint x: 502, endPoint y: 149, distance: 159.9
click at [502, 149] on tbody "[STREET_ADDRESS], LLC Limited Liability Company (LLC) Disregarded Entity [US_ST…" at bounding box center [588, 434] width 673 height 927
click at [517, 152] on td "[US_STATE]" at bounding box center [506, 164] width 53 height 26
drag, startPoint x: 517, startPoint y: 152, endPoint x: 254, endPoint y: 123, distance: 264.7
click at [254, 123] on tbody "[STREET_ADDRESS], LLC Limited Liability Company (LLC) Disregarded Entity [US_ST…" at bounding box center [588, 434] width 673 height 927
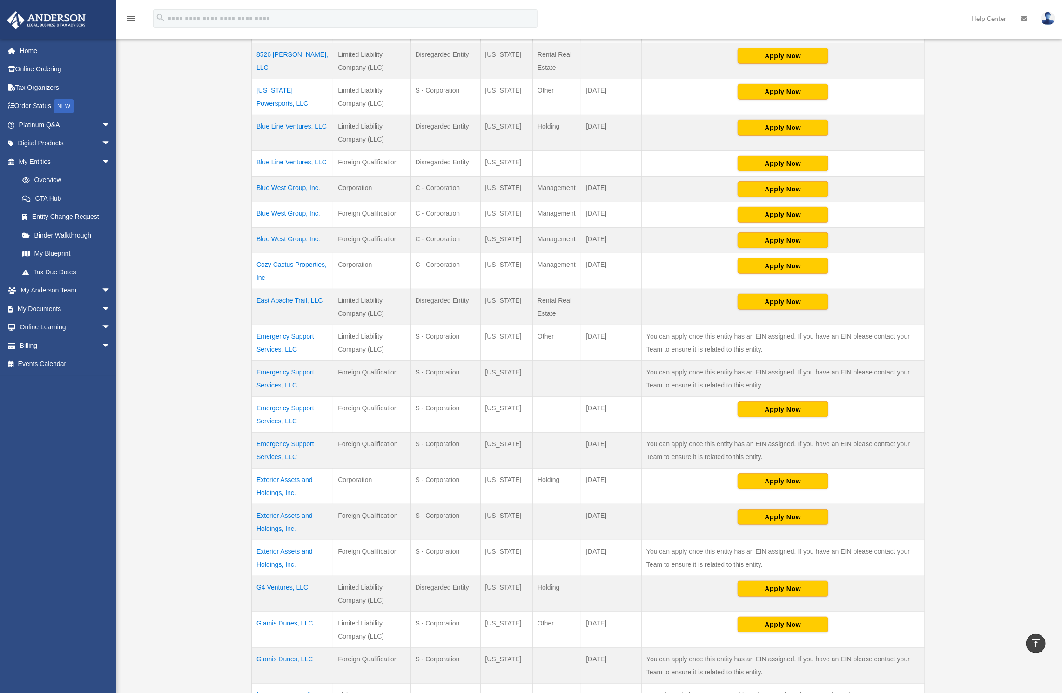
drag, startPoint x: 343, startPoint y: 179, endPoint x: 433, endPoint y: 189, distance: 90.4
click at [432, 188] on tr "Blue West Group, Inc. Corporation C - Corporation [US_STATE] Management [DATE] …" at bounding box center [588, 189] width 673 height 26
click at [503, 179] on td "[US_STATE]" at bounding box center [506, 189] width 53 height 26
click at [493, 206] on td "[US_STATE]" at bounding box center [506, 215] width 53 height 26
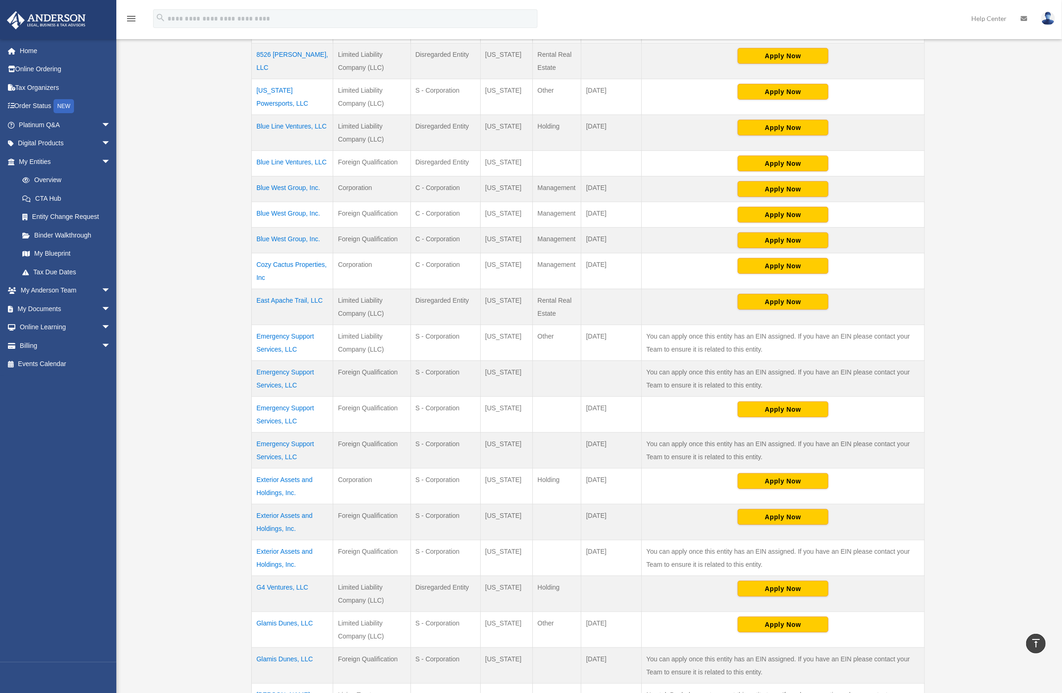
click at [493, 206] on td "[US_STATE]" at bounding box center [506, 215] width 53 height 26
click at [498, 229] on td "[US_STATE]" at bounding box center [506, 241] width 53 height 26
click at [496, 204] on td "[US_STATE]" at bounding box center [506, 215] width 53 height 26
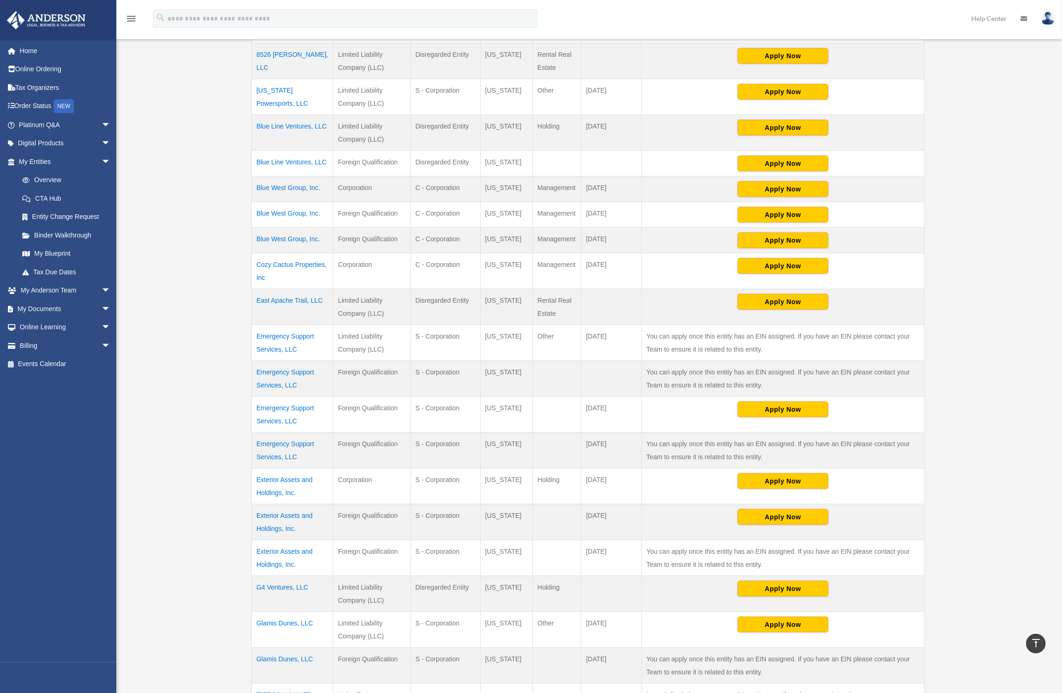
click at [498, 229] on td "[US_STATE]" at bounding box center [506, 241] width 53 height 26
drag, startPoint x: 252, startPoint y: 179, endPoint x: 547, endPoint y: 239, distance: 300.4
click at [547, 239] on div "** ** ** *** entries per page Search: Entity Name Record Type Tax Status Organi…" at bounding box center [588, 421] width 683 height 1038
click at [547, 239] on td "Management" at bounding box center [557, 241] width 48 height 26
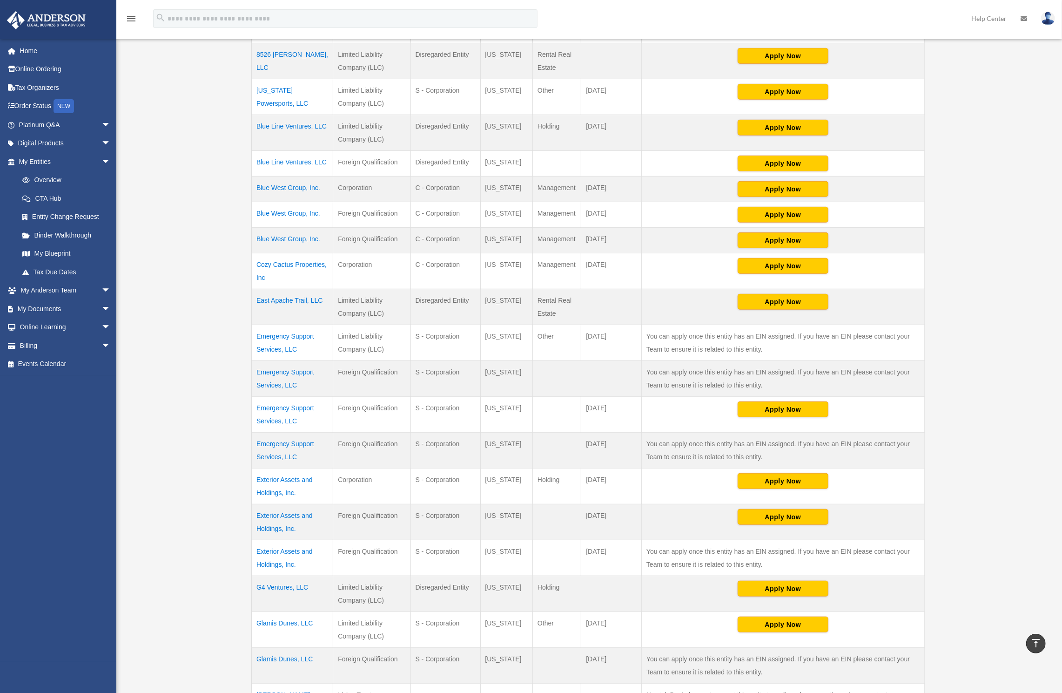
drag, startPoint x: 554, startPoint y: 237, endPoint x: 395, endPoint y: 230, distance: 158.9
click at [395, 230] on tr "Blue West Group, Inc. Foreign Qualification C - Corporation [US_STATE] Manageme…" at bounding box center [588, 241] width 673 height 26
click at [395, 230] on td "Foreign Qualification" at bounding box center [371, 241] width 77 height 26
click at [228, 233] on div "Overview [EMAIL_ADDRESS][DOMAIN_NAME] Sign Out [EMAIL_ADDRESS][DOMAIN_NAME] Hom…" at bounding box center [531, 356] width 1062 height 1242
click at [304, 231] on td "Blue West Group, Inc." at bounding box center [292, 241] width 81 height 26
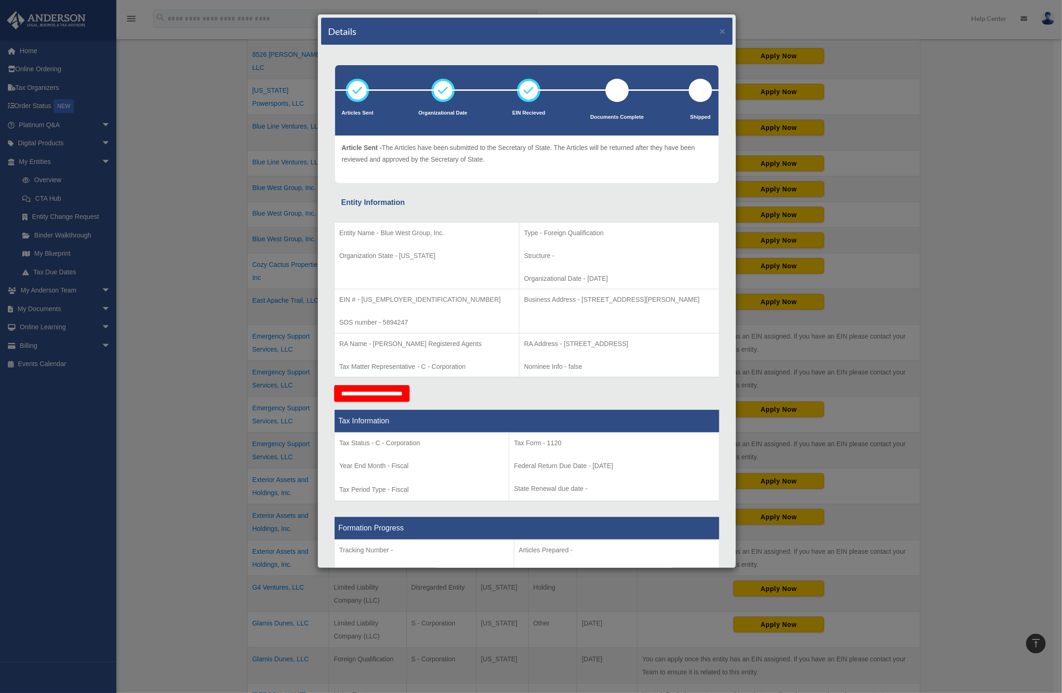
drag, startPoint x: 575, startPoint y: 272, endPoint x: 609, endPoint y: 265, distance: 35.2
click at [608, 265] on td "Type - Foreign Qualification Structure - Organizational Date - [DATE]" at bounding box center [619, 255] width 200 height 67
click at [609, 265] on td "Type - Foreign Qualification Structure - Organizational Date - [DATE]" at bounding box center [619, 255] width 200 height 67
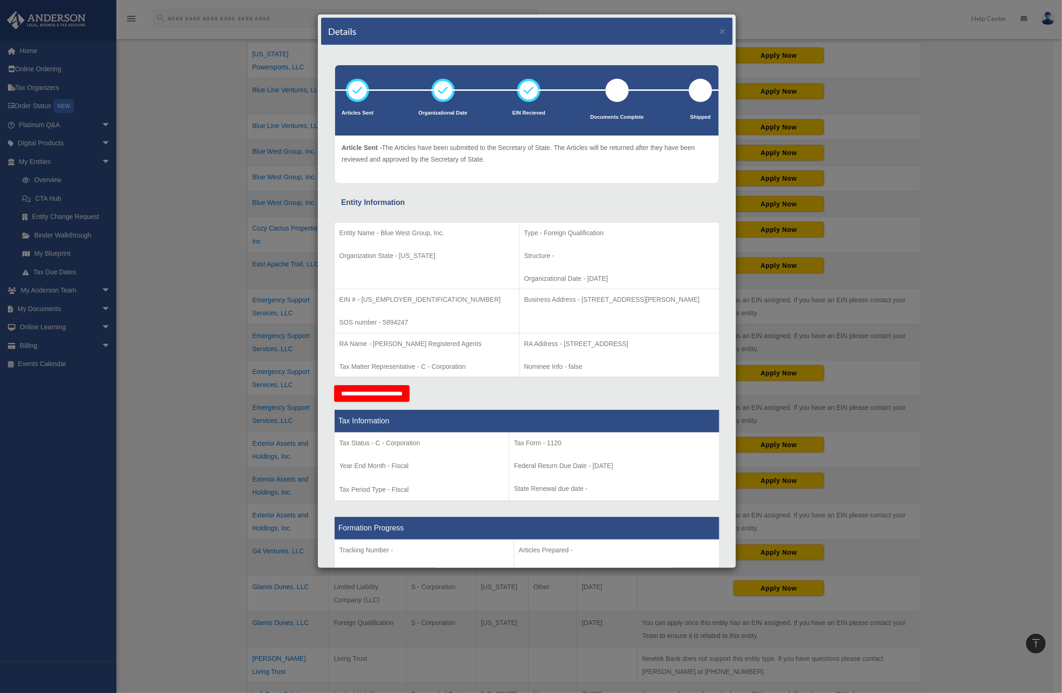
scroll to position [111, 0]
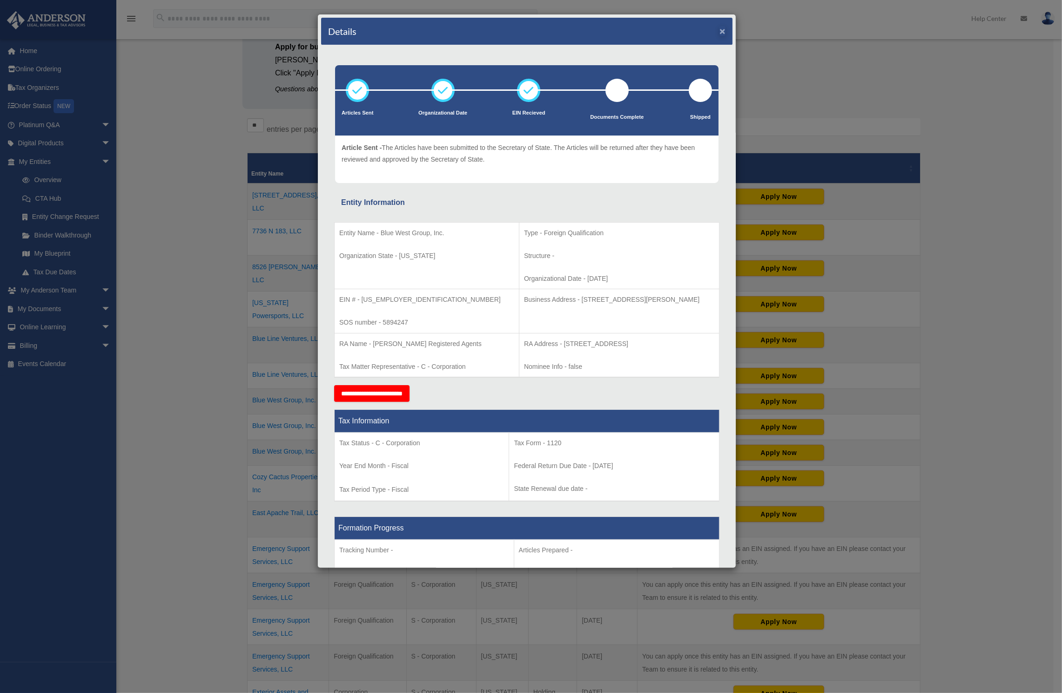
click at [720, 34] on button "×" at bounding box center [723, 31] width 6 height 10
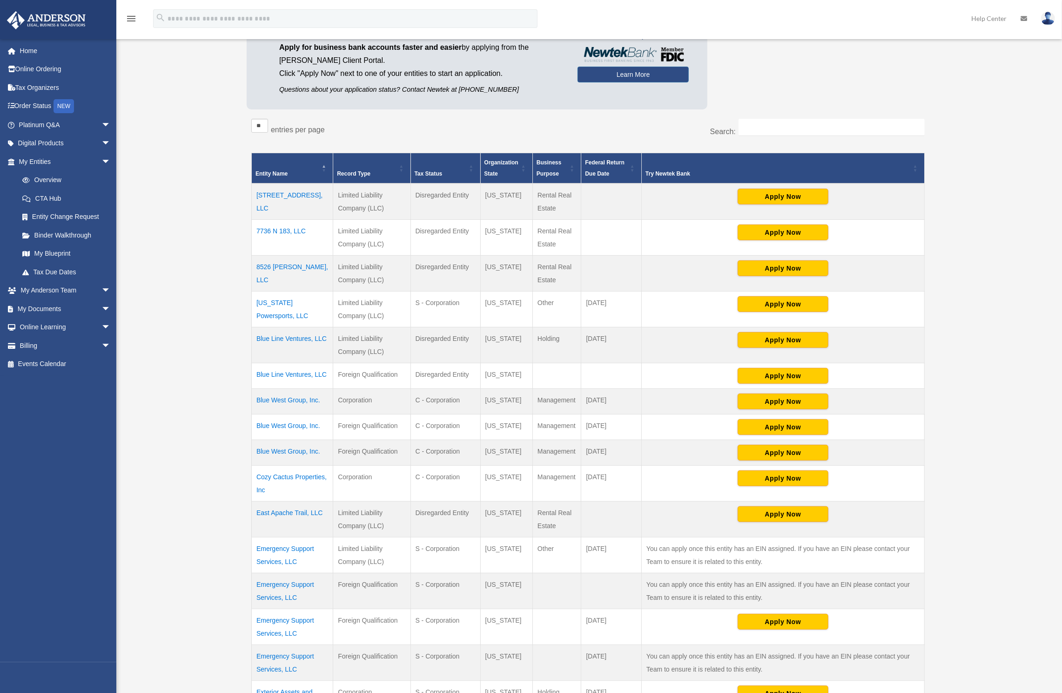
click at [305, 418] on td "Blue West Group, Inc." at bounding box center [292, 427] width 81 height 26
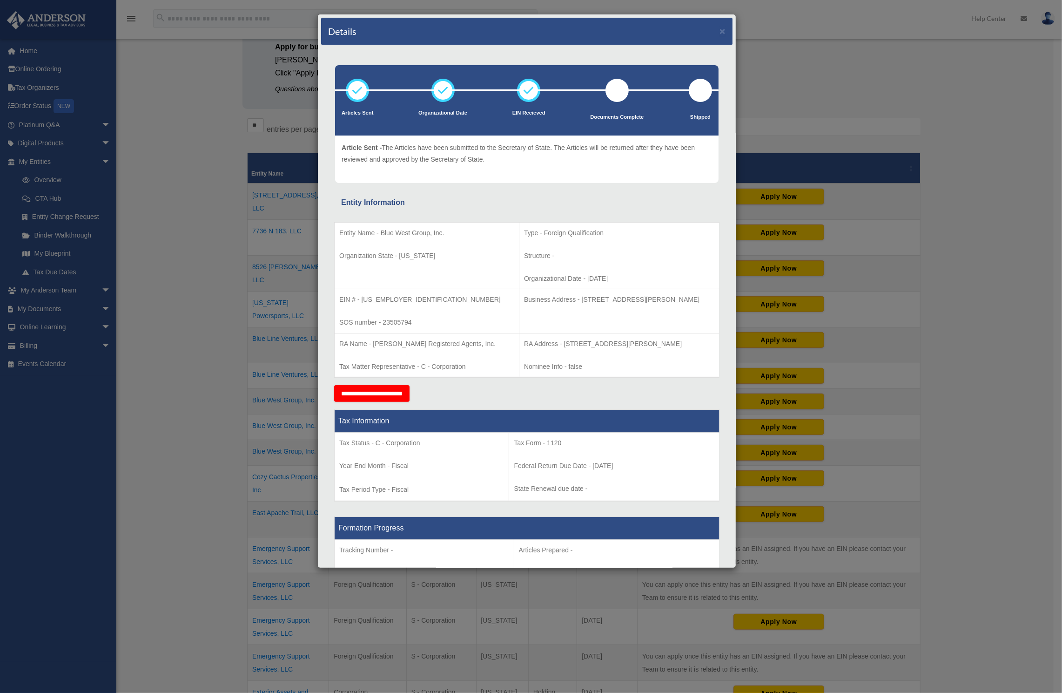
click at [718, 29] on div "Details ×" at bounding box center [527, 31] width 412 height 27
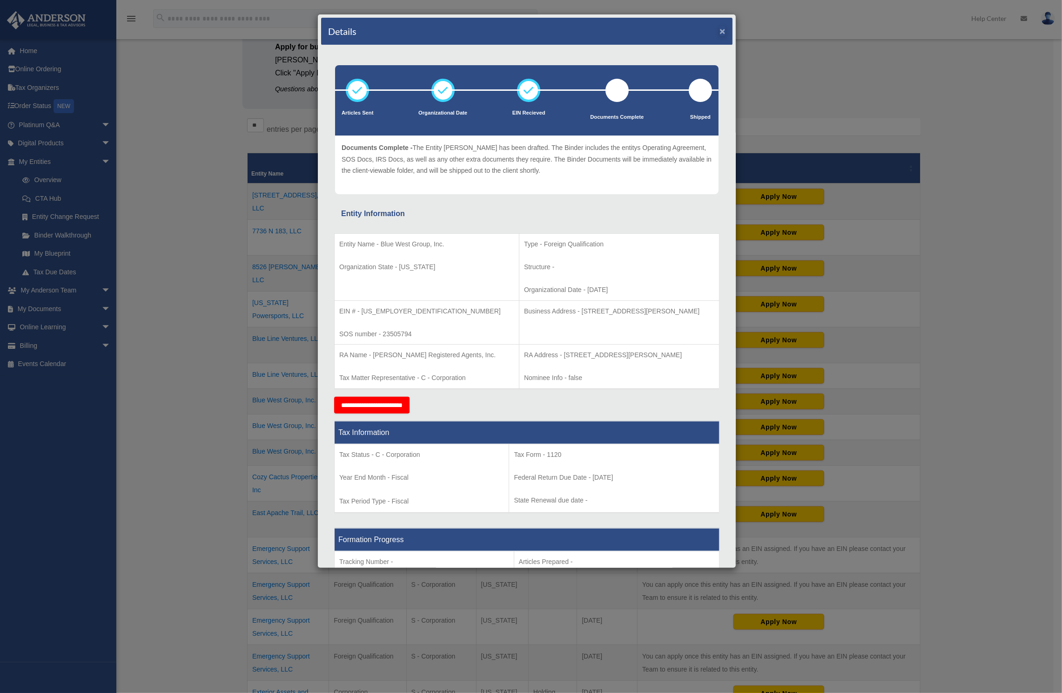
click at [720, 35] on button "×" at bounding box center [723, 31] width 6 height 10
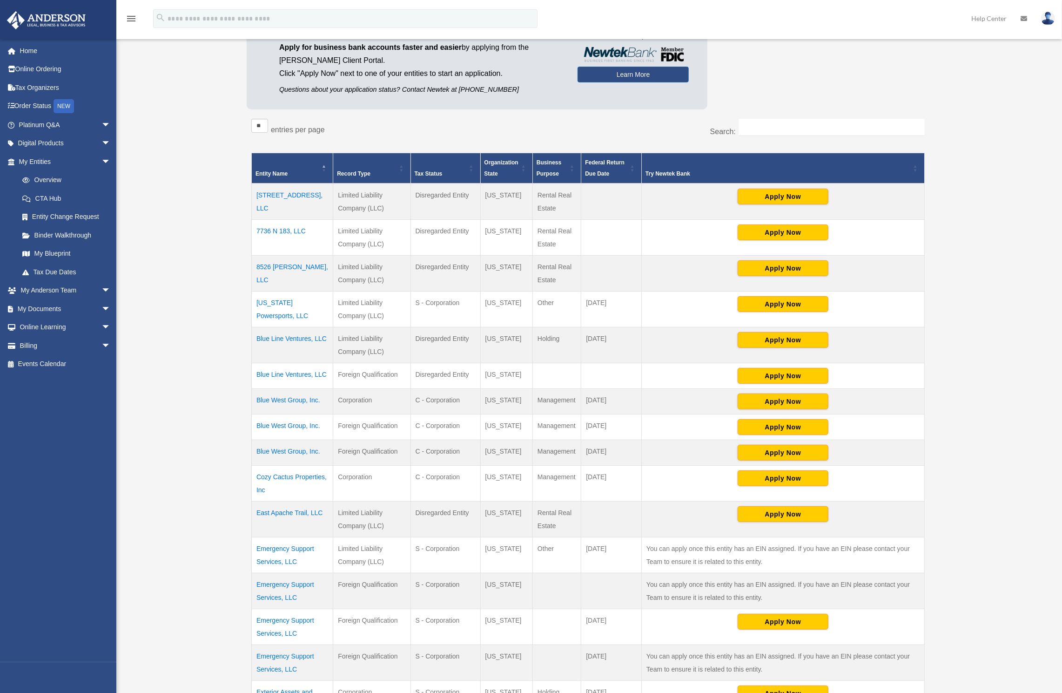
click at [300, 440] on td "Blue West Group, Inc." at bounding box center [292, 453] width 81 height 26
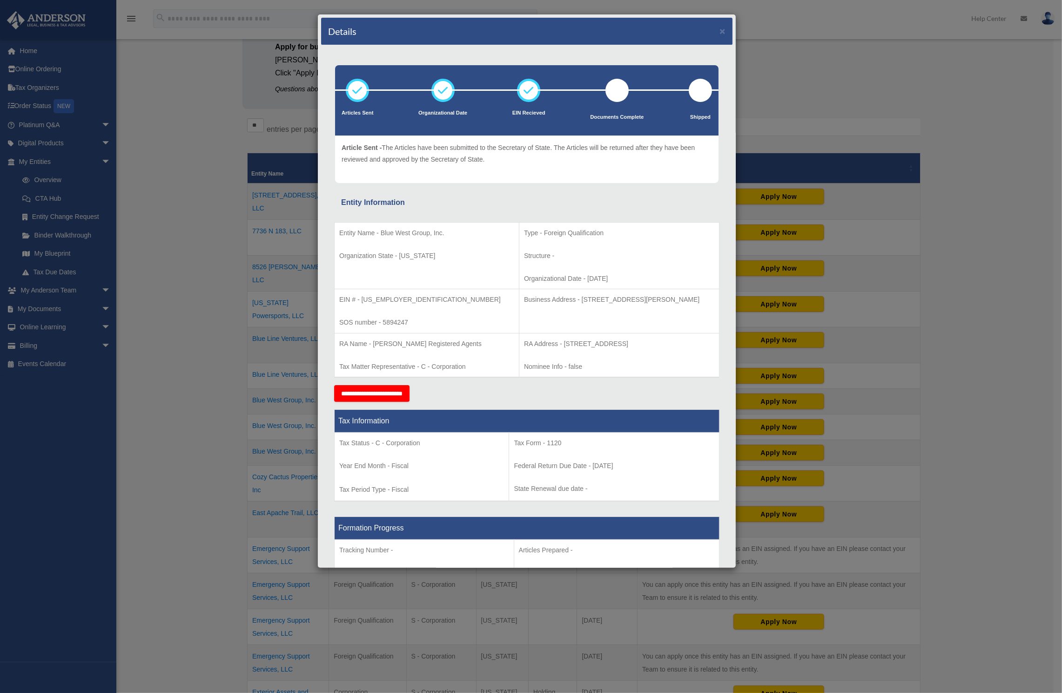
drag, startPoint x: 567, startPoint y: 275, endPoint x: 544, endPoint y: 275, distance: 23.3
click at [544, 275] on p "Organizational Date - [DATE]" at bounding box center [619, 279] width 190 height 12
drag, startPoint x: 544, startPoint y: 275, endPoint x: 590, endPoint y: 278, distance: 46.7
click at [590, 278] on p "Organizational Date - [DATE]" at bounding box center [619, 279] width 190 height 12
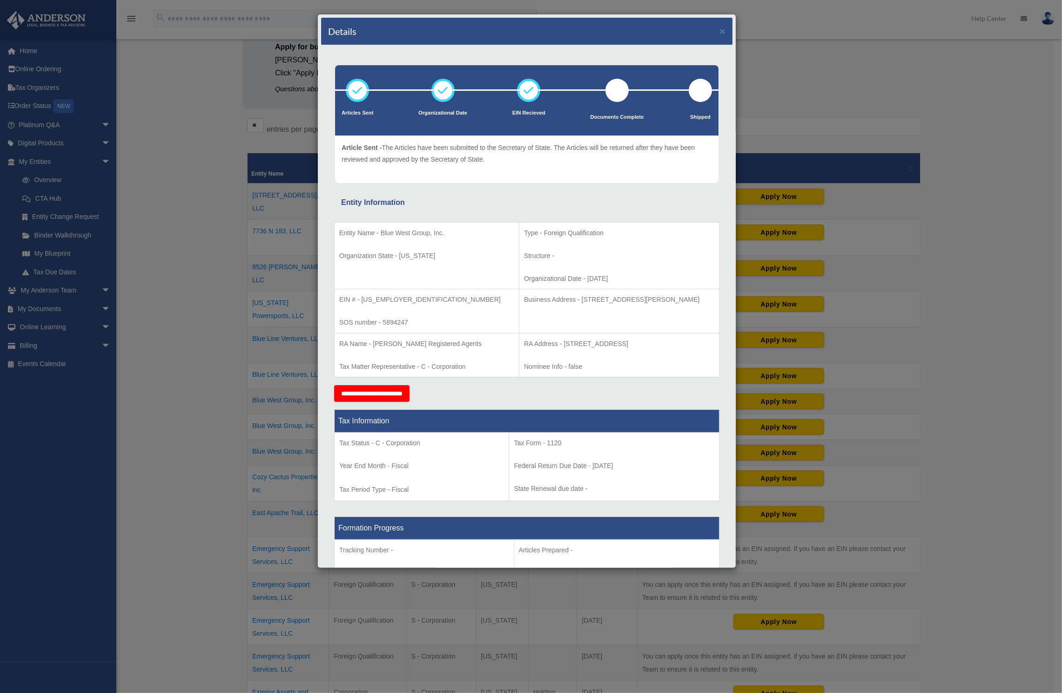
click at [597, 275] on p "Organizational Date - [DATE]" at bounding box center [619, 279] width 190 height 12
drag, startPoint x: 595, startPoint y: 274, endPoint x: 532, endPoint y: 277, distance: 63.8
click at [530, 278] on p "Organizational Date - [DATE]" at bounding box center [619, 279] width 190 height 12
drag, startPoint x: 537, startPoint y: 272, endPoint x: 586, endPoint y: 275, distance: 48.5
click at [586, 275] on p "Organizational Date - [DATE]" at bounding box center [619, 279] width 190 height 12
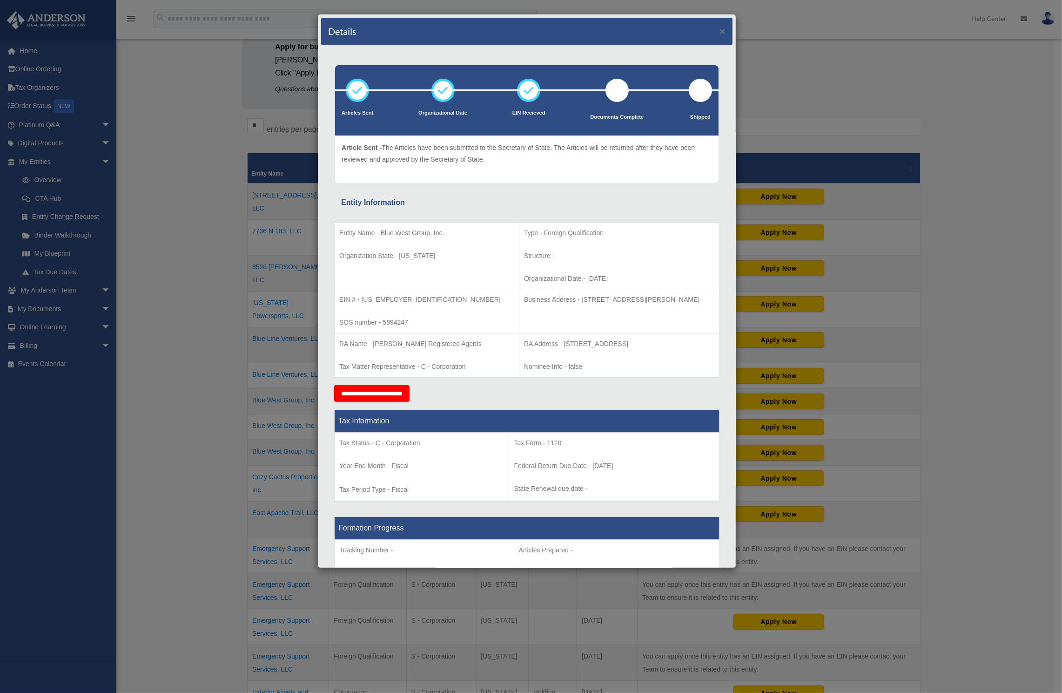
click at [586, 275] on p "Organizational Date - [DATE]" at bounding box center [619, 279] width 190 height 12
drag, startPoint x: 564, startPoint y: 277, endPoint x: 315, endPoint y: 231, distance: 253.4
click at [315, 231] on div "Details × Articles Sent Organizational Date" at bounding box center [531, 346] width 1062 height 693
click at [329, 230] on div "Entity Information Entity Name - Blue West Group, Inc. Organization State - [US…" at bounding box center [527, 578] width 398 height 765
drag, startPoint x: 334, startPoint y: 227, endPoint x: 597, endPoint y: 273, distance: 266.6
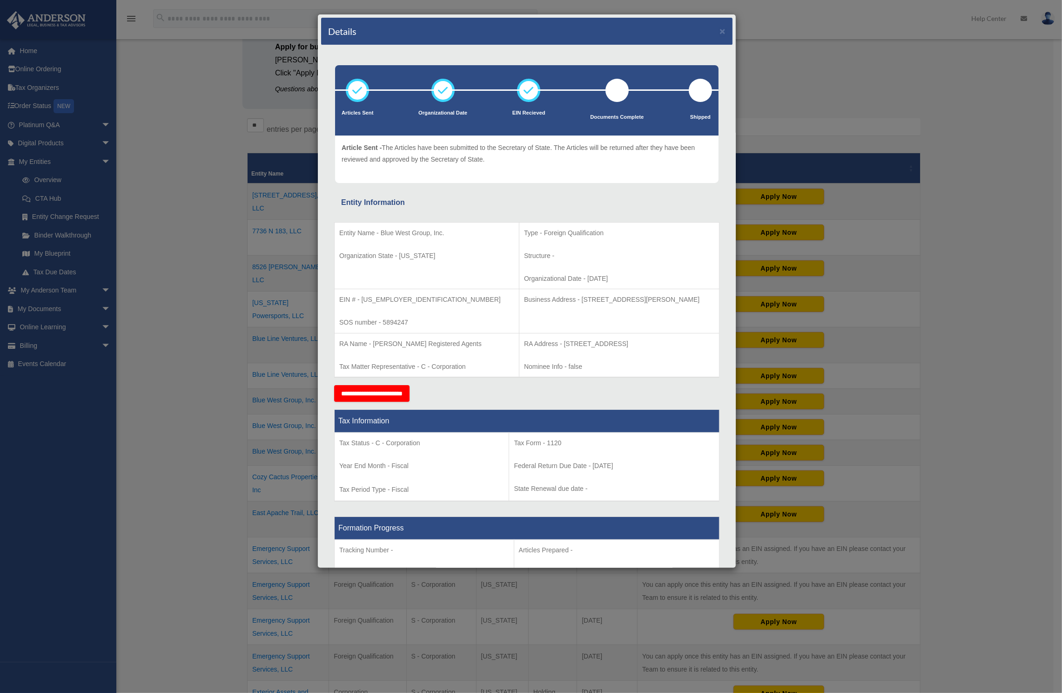
click at [597, 273] on tr "Entity Name - Blue West Group, Inc. Organization State - [US_STATE] Type - Fore…" at bounding box center [527, 255] width 385 height 67
click at [599, 274] on p "Organizational Date - [DATE]" at bounding box center [619, 279] width 190 height 12
drag, startPoint x: 597, startPoint y: 273, endPoint x: 486, endPoint y: 203, distance: 131.2
click at [486, 203] on div "Entity Information Entity Name - Blue West Group, Inc. Organization State - [US…" at bounding box center [527, 578] width 398 height 765
click at [486, 203] on div "Entity Information" at bounding box center [527, 202] width 372 height 13
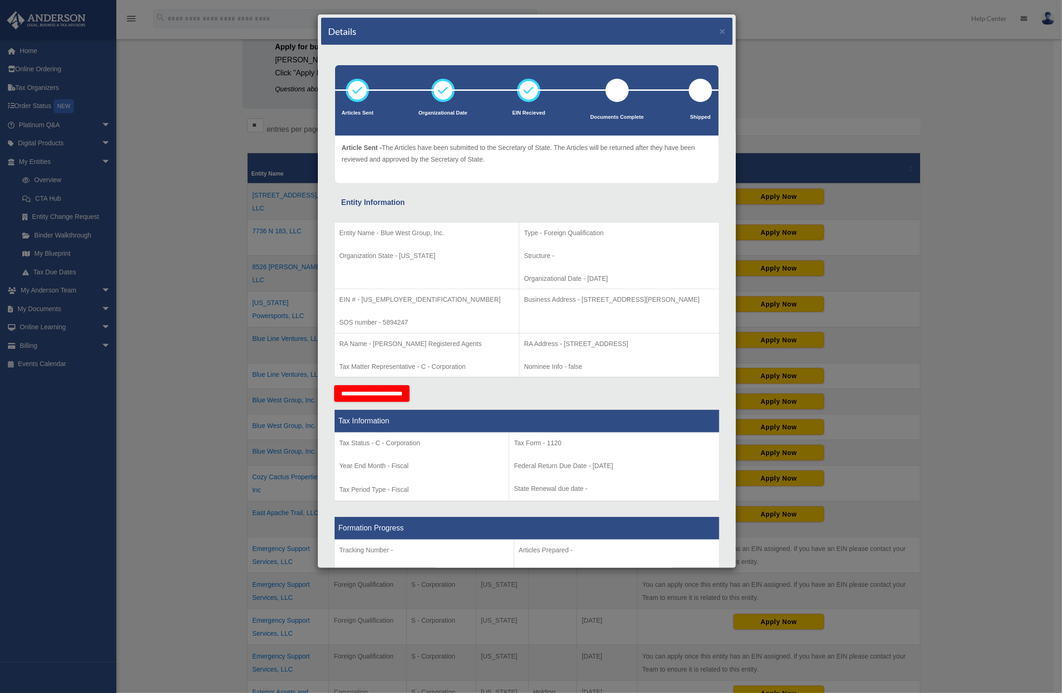
drag, startPoint x: 485, startPoint y: 206, endPoint x: 604, endPoint y: 278, distance: 139.2
click at [604, 278] on div "Entity Name - Blue West Group, Inc. Organization State - [US_STATE] Type - Fore…" at bounding box center [526, 297] width 385 height 176
click at [604, 278] on p "Organizational Date - [DATE]" at bounding box center [619, 279] width 190 height 12
drag, startPoint x: 602, startPoint y: 277, endPoint x: 492, endPoint y: 206, distance: 130.7
click at [492, 209] on div "Entity Name - Blue West Group, Inc. Organization State - [US_STATE] Type - Fore…" at bounding box center [526, 297] width 385 height 176
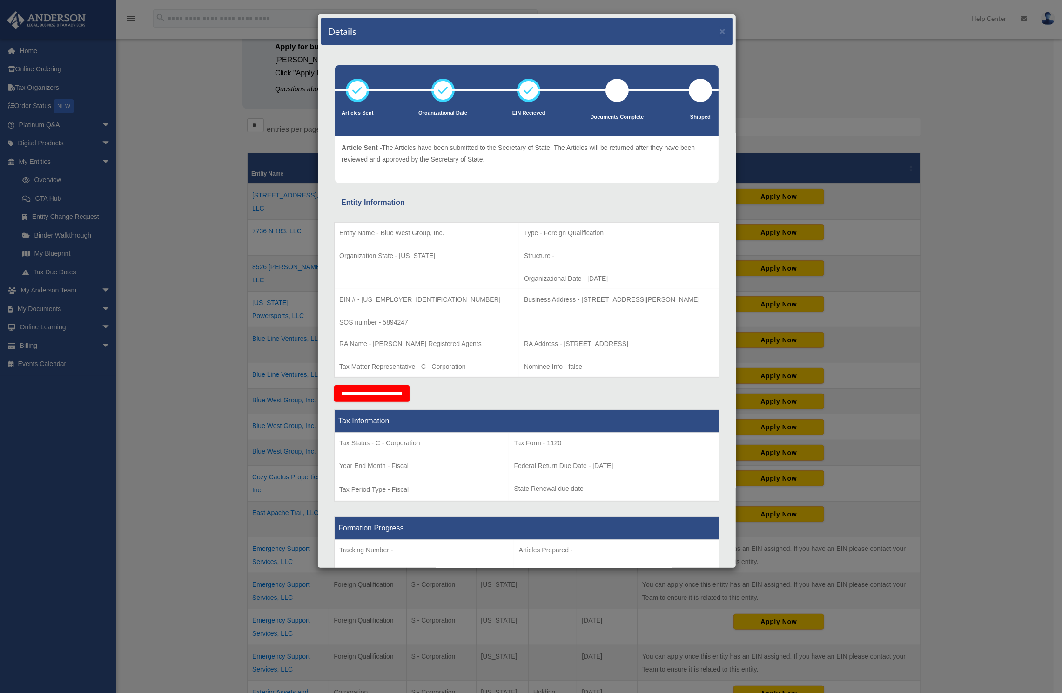
click at [492, 209] on div "Entity Name - Blue West Group, Inc. Organization State - [US_STATE] Type - Fore…" at bounding box center [526, 297] width 385 height 176
drag, startPoint x: 482, startPoint y: 206, endPoint x: 588, endPoint y: 277, distance: 127.8
click at [588, 277] on div "Entity Name - Blue West Group, Inc. Organization State - [US_STATE] Type - Fore…" at bounding box center [526, 297] width 385 height 176
click at [589, 277] on p "Organizational Date - [DATE]" at bounding box center [619, 279] width 190 height 12
drag, startPoint x: 602, startPoint y: 281, endPoint x: 347, endPoint y: 209, distance: 264.6
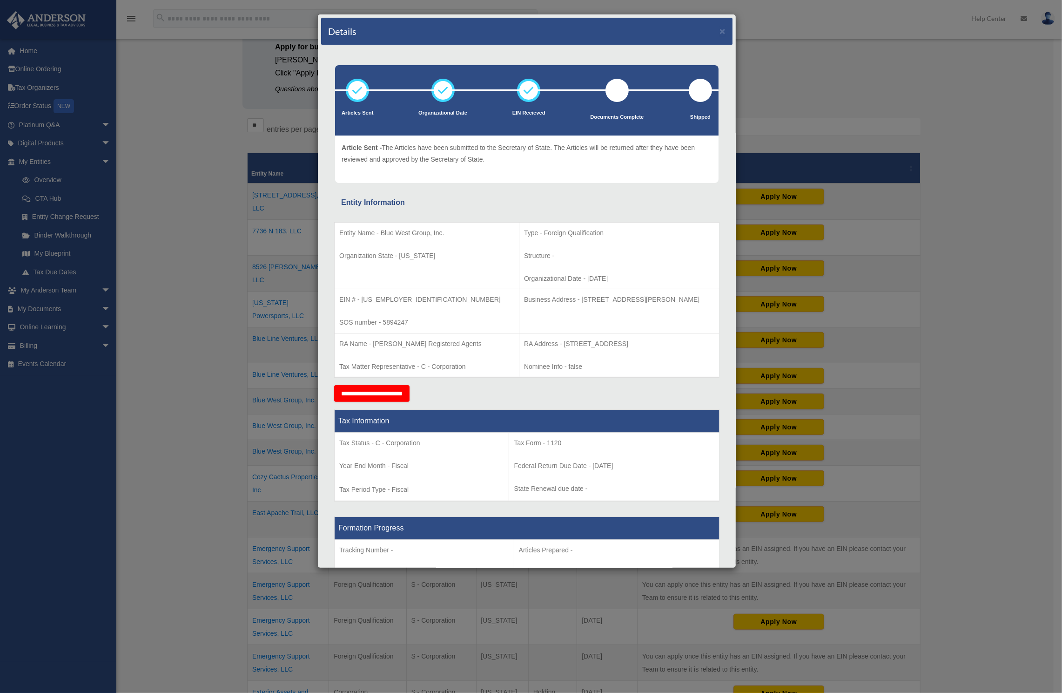
click at [347, 209] on div "Entity Name - Blue West Group, Inc. Organization State - [US_STATE] Type - Fore…" at bounding box center [526, 297] width 385 height 176
click at [343, 209] on div "Entity Name - Blue West Group, Inc. Organization State - [US_STATE] Type - Fore…" at bounding box center [526, 297] width 385 height 176
drag, startPoint x: 427, startPoint y: 215, endPoint x: 575, endPoint y: 270, distance: 158.7
click at [575, 270] on div "Entity Information Entity Name - Blue West Group, Inc. Organization State - [US…" at bounding box center [527, 578] width 398 height 765
click at [585, 273] on p "Organizational Date - [DATE]" at bounding box center [619, 279] width 190 height 12
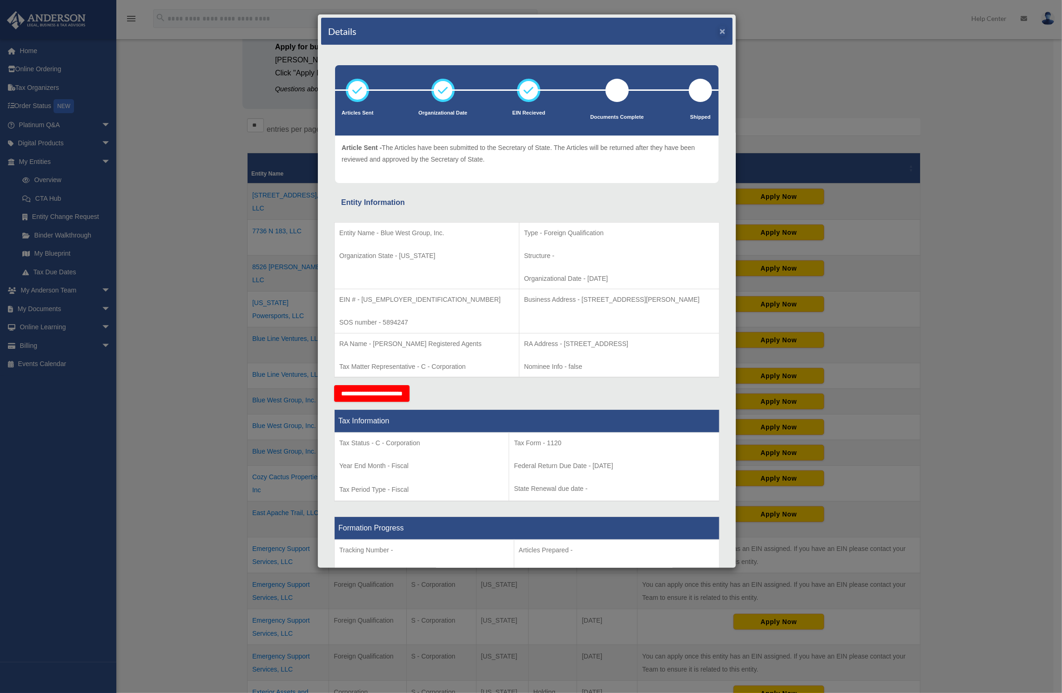
click at [720, 32] on button "×" at bounding box center [723, 31] width 6 height 10
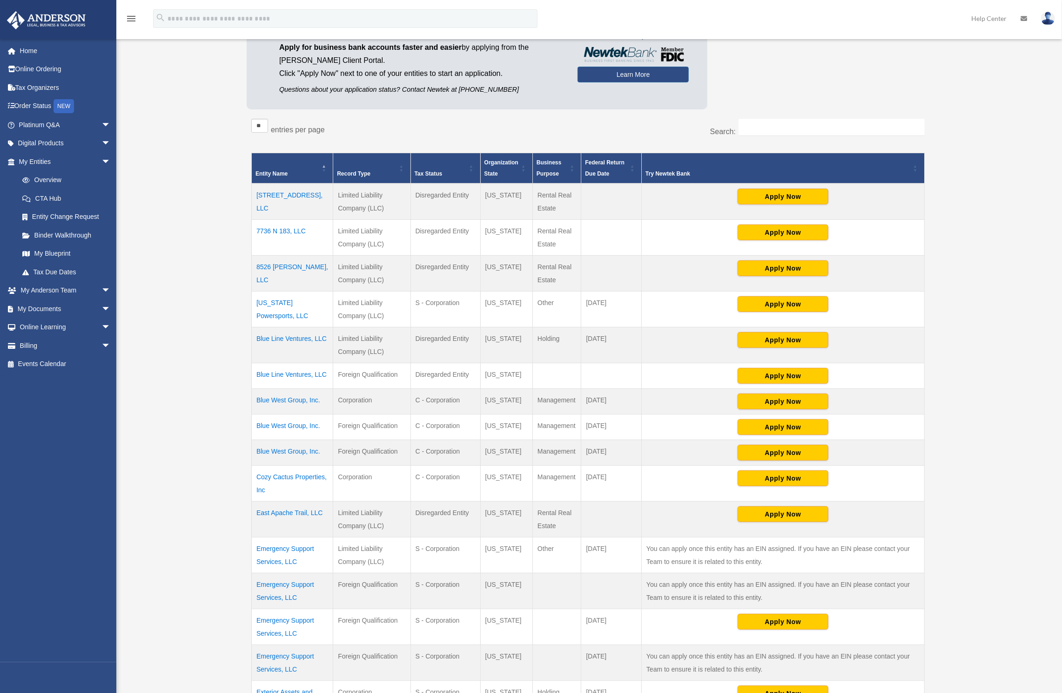
drag, startPoint x: 526, startPoint y: 441, endPoint x: 379, endPoint y: 433, distance: 146.8
click at [379, 440] on tr "Blue West Group, Inc. Foreign Qualification C - Corporation [US_STATE] Manageme…" at bounding box center [588, 453] width 673 height 26
click at [416, 440] on td "C - Corporation" at bounding box center [446, 453] width 70 height 26
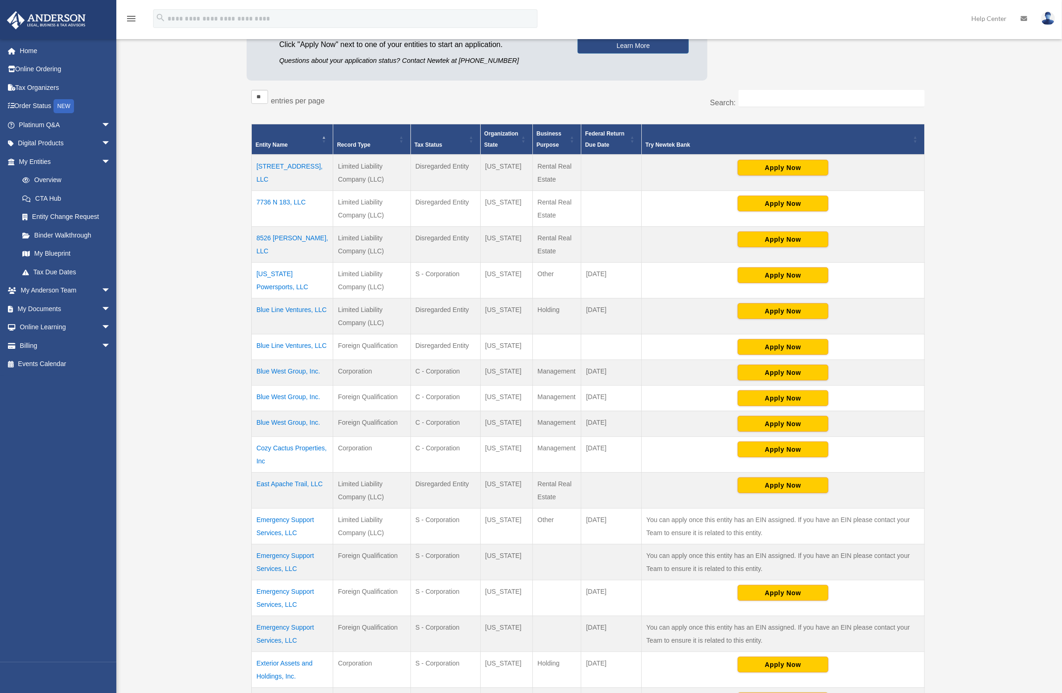
scroll to position [238, 0]
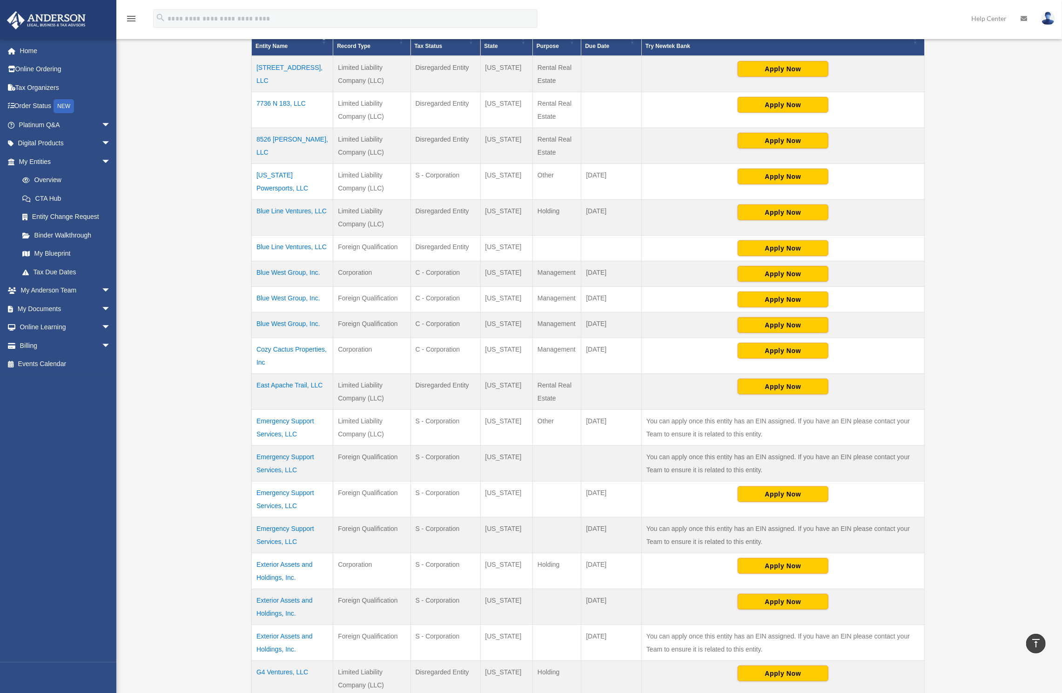
drag, startPoint x: 516, startPoint y: 312, endPoint x: 255, endPoint y: 260, distance: 265.9
click at [255, 260] on tbody "[STREET_ADDRESS], LLC Limited Liability Company (LLC) Disregarded Entity [US_ST…" at bounding box center [588, 519] width 673 height 927
drag, startPoint x: 638, startPoint y: 317, endPoint x: 255, endPoint y: 262, distance: 387.6
click at [255, 262] on tbody "[STREET_ADDRESS], LLC Limited Liability Company (LLC) Disregarded Entity [US_ST…" at bounding box center [588, 519] width 673 height 927
click at [508, 296] on td "[US_STATE]" at bounding box center [506, 300] width 53 height 26
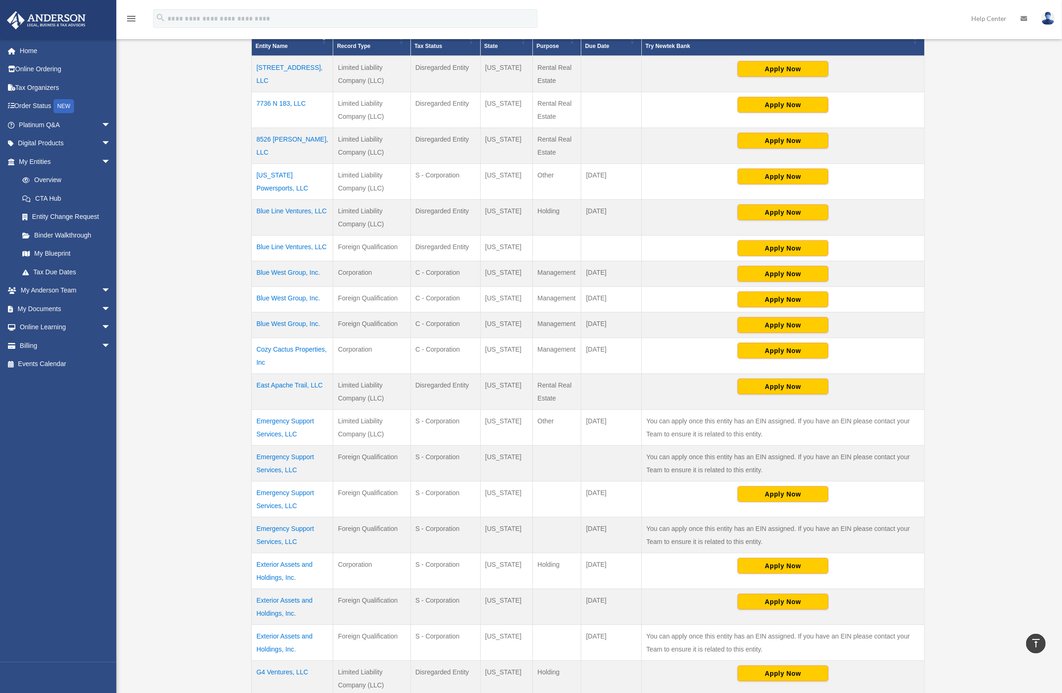
drag, startPoint x: 519, startPoint y: 318, endPoint x: 252, endPoint y: 258, distance: 273.5
click at [252, 258] on tbody "[STREET_ADDRESS], LLC Limited Liability Company (LLC) Disregarded Entity [US_ST…" at bounding box center [588, 519] width 673 height 927
click at [224, 261] on div "Overview [EMAIL_ADDRESS][DOMAIN_NAME] Sign Out [EMAIL_ADDRESS][DOMAIN_NAME] Hom…" at bounding box center [531, 441] width 1062 height 1242
drag, startPoint x: 194, startPoint y: 262, endPoint x: 500, endPoint y: 296, distance: 308.7
click at [493, 291] on div "Overview [EMAIL_ADDRESS][DOMAIN_NAME] Sign Out [EMAIL_ADDRESS][DOMAIN_NAME] Hom…" at bounding box center [531, 441] width 1062 height 1242
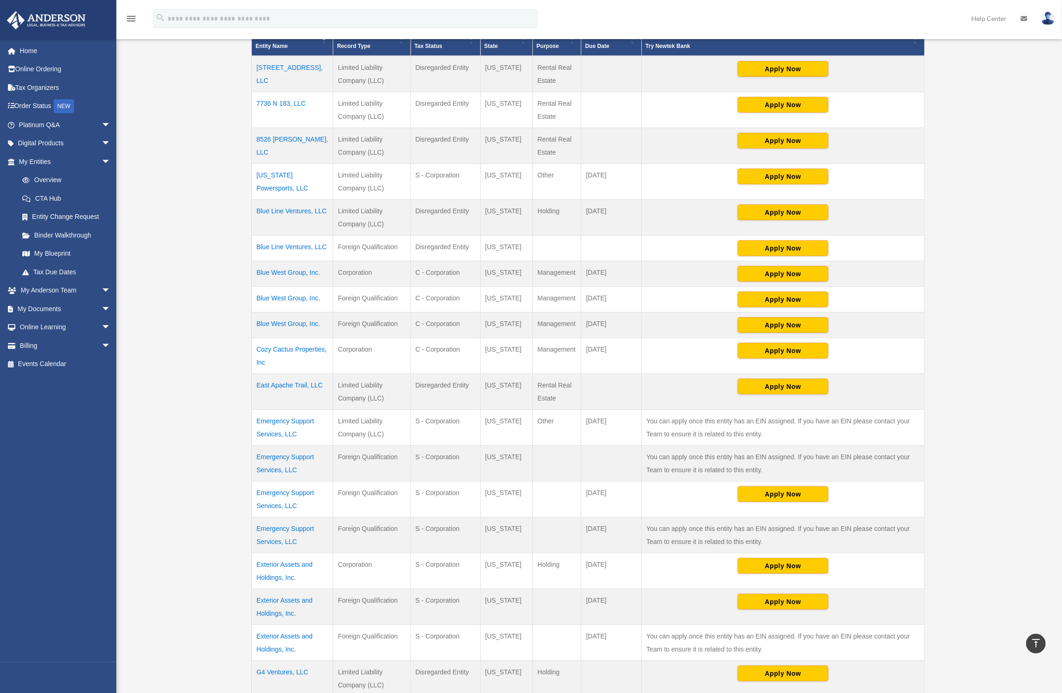
drag, startPoint x: 513, startPoint y: 314, endPoint x: 339, endPoint y: 263, distance: 181.5
click at [350, 260] on tbody "[STREET_ADDRESS], LLC Limited Liability Company (LLC) Disregarded Entity [US_ST…" at bounding box center [588, 519] width 673 height 927
click at [339, 263] on td "Corporation" at bounding box center [371, 274] width 77 height 26
drag, startPoint x: 342, startPoint y: 263, endPoint x: 525, endPoint y: 323, distance: 192.7
click at [525, 323] on tbody "[STREET_ADDRESS], LLC Limited Liability Company (LLC) Disregarded Entity [US_ST…" at bounding box center [588, 519] width 673 height 927
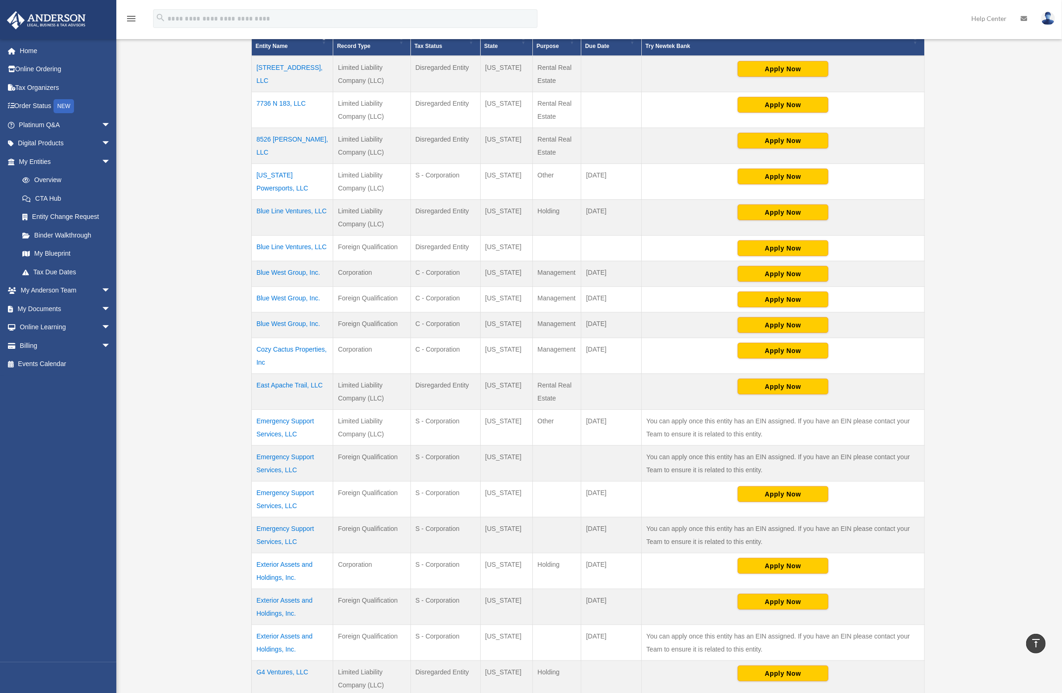
click at [525, 323] on td "[US_STATE]" at bounding box center [506, 325] width 53 height 26
drag, startPoint x: 525, startPoint y: 323, endPoint x: 253, endPoint y: 262, distance: 278.7
click at [253, 262] on tbody "[STREET_ADDRESS], LLC Limited Liability Company (LLC) Disregarded Entity [US_ST…" at bounding box center [588, 519] width 673 height 927
click at [526, 318] on td "[US_STATE]" at bounding box center [506, 325] width 53 height 26
drag, startPoint x: 636, startPoint y: 316, endPoint x: 253, endPoint y: 260, distance: 386.2
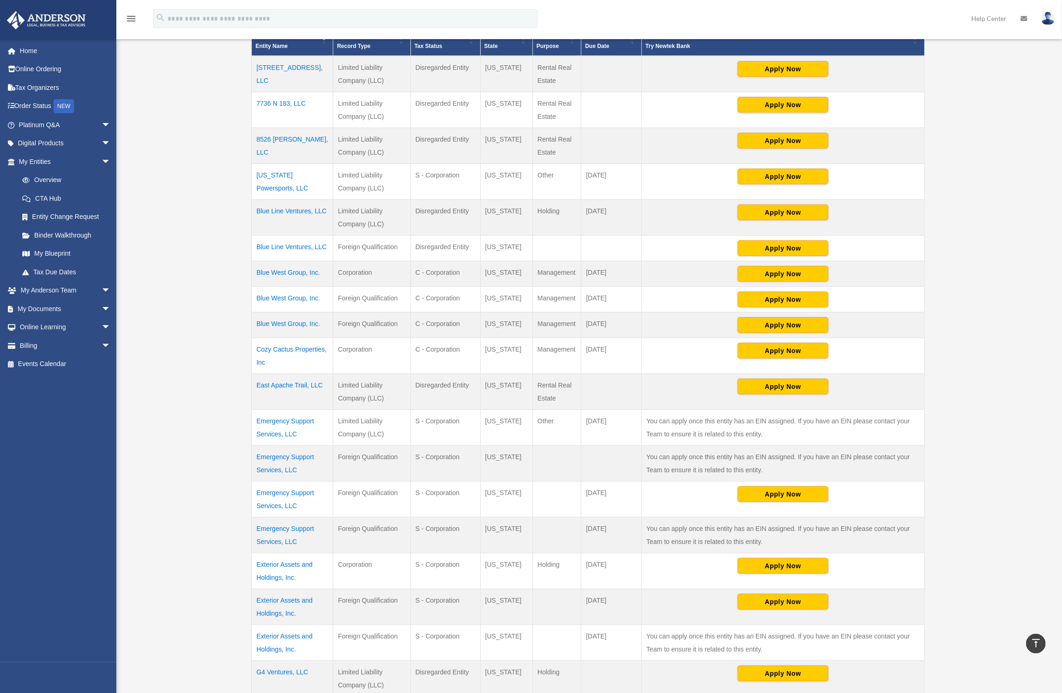
click at [253, 260] on tbody "[STREET_ADDRESS], LLC Limited Liability Company (LLC) Disregarded Entity [US_ST…" at bounding box center [588, 519] width 673 height 927
click at [206, 262] on div "Overview [EMAIL_ADDRESS][DOMAIN_NAME] Sign Out [EMAIL_ADDRESS][DOMAIN_NAME] Hom…" at bounding box center [531, 441] width 1062 height 1242
drag, startPoint x: 250, startPoint y: 263, endPoint x: 565, endPoint y: 315, distance: 318.9
click at [564, 315] on div "Overview [EMAIL_ADDRESS][DOMAIN_NAME] Sign Out [EMAIL_ADDRESS][DOMAIN_NAME] Hom…" at bounding box center [531, 441] width 1062 height 1242
drag, startPoint x: 636, startPoint y: 327, endPoint x: 253, endPoint y: 259, distance: 388.2
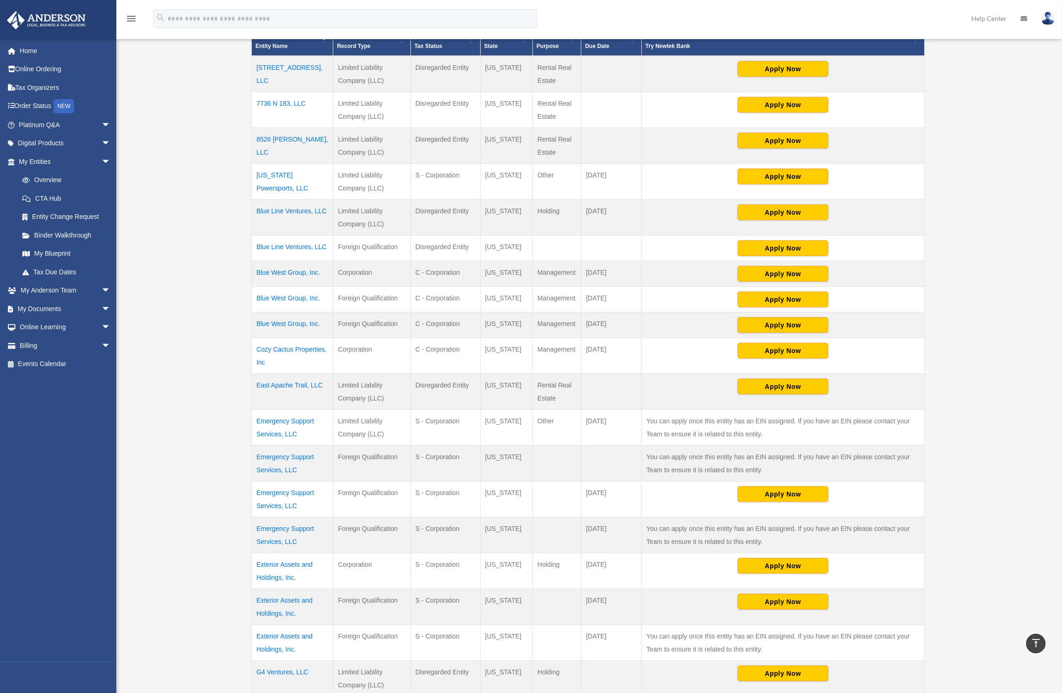
click at [253, 259] on tbody "[STREET_ADDRESS], LLC Limited Liability Company (LLC) Disregarded Entity [US_ST…" at bounding box center [588, 519] width 673 height 927
click at [318, 338] on td "Cozy Cactus Properties, Inc" at bounding box center [292, 356] width 81 height 36
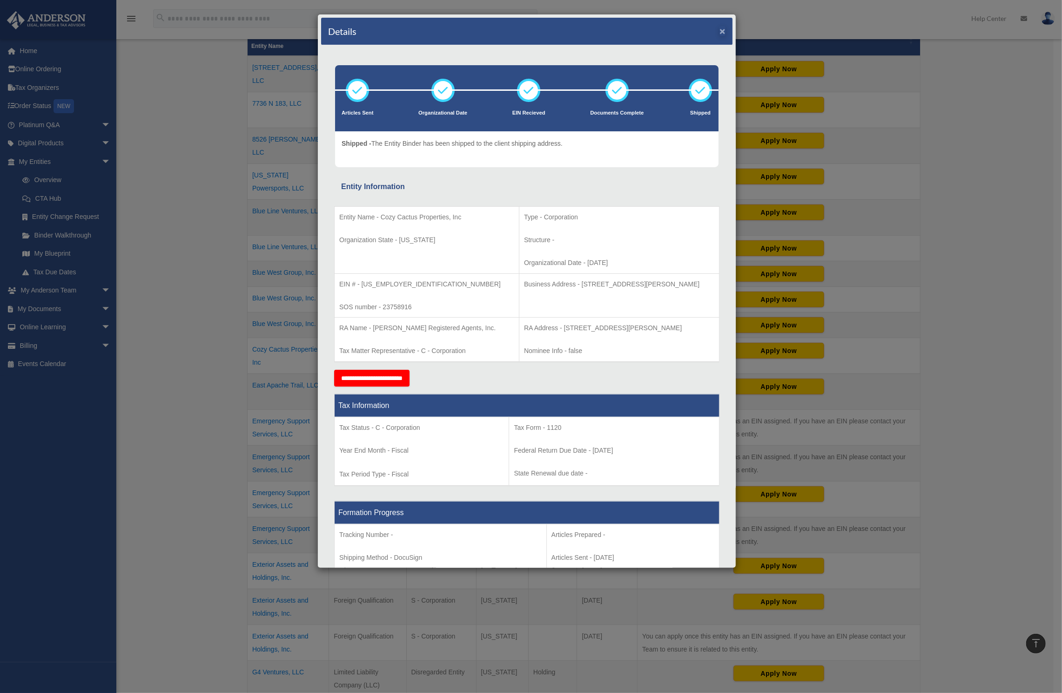
click at [720, 31] on button "×" at bounding box center [723, 31] width 6 height 10
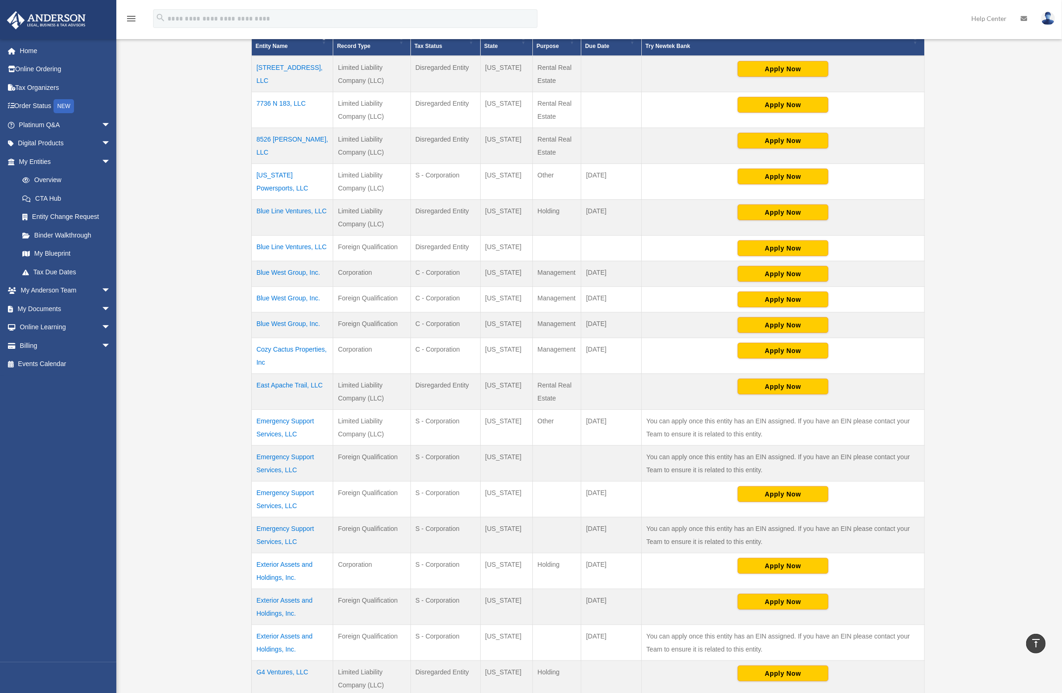
drag, startPoint x: 627, startPoint y: 339, endPoint x: 337, endPoint y: 335, distance: 290.1
click at [337, 338] on tr "Cozy Cactus Properties, Inc Corporation C - Corporation [US_STATE] Management […" at bounding box center [588, 356] width 673 height 36
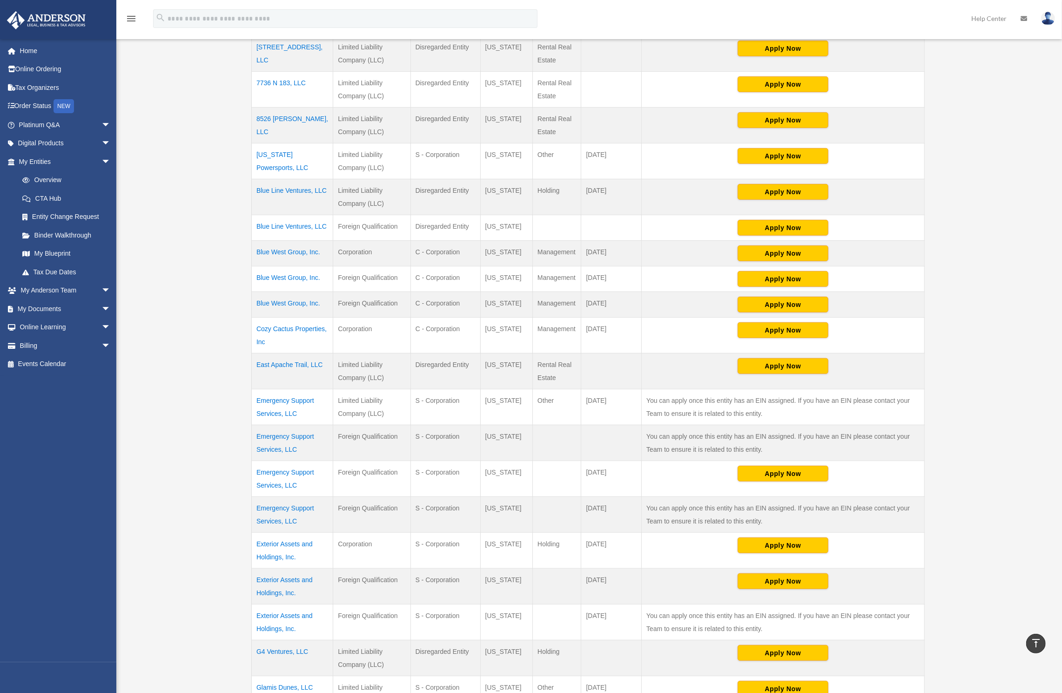
click at [614, 339] on td "[DATE]" at bounding box center [612, 336] width 61 height 36
drag, startPoint x: 615, startPoint y: 337, endPoint x: 252, endPoint y: 318, distance: 363.6
click at [252, 318] on tr "Cozy Cactus Properties, Inc Corporation C - Corporation [US_STATE] Management […" at bounding box center [588, 336] width 673 height 36
click at [610, 331] on td "[DATE]" at bounding box center [612, 336] width 61 height 36
drag, startPoint x: 618, startPoint y: 332, endPoint x: 256, endPoint y: 318, distance: 362.0
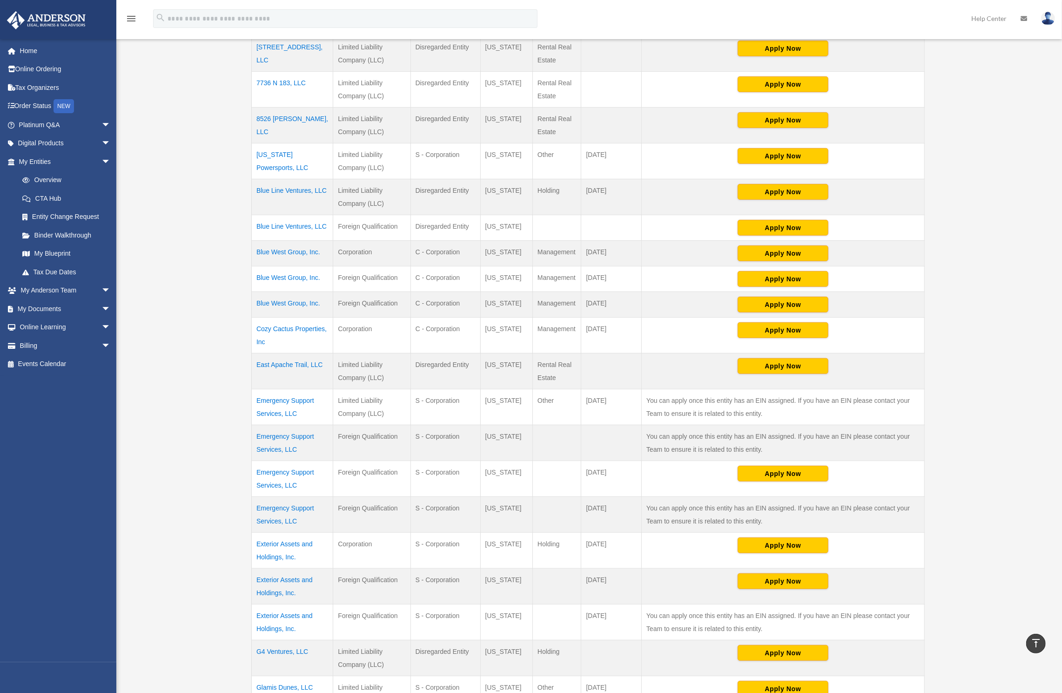
click at [256, 318] on tr "Cozy Cactus Properties, Inc Corporation C - Corporation [US_STATE] Management […" at bounding box center [588, 336] width 673 height 36
click at [585, 332] on td "[DATE]" at bounding box center [612, 336] width 61 height 36
drag, startPoint x: 390, startPoint y: 316, endPoint x: 532, endPoint y: 324, distance: 142.2
click at [532, 324] on tr "Cozy Cactus Properties, Inc Corporation C - Corporation [US_STATE] Management […" at bounding box center [588, 336] width 673 height 36
click at [604, 325] on td "[DATE]" at bounding box center [612, 336] width 61 height 36
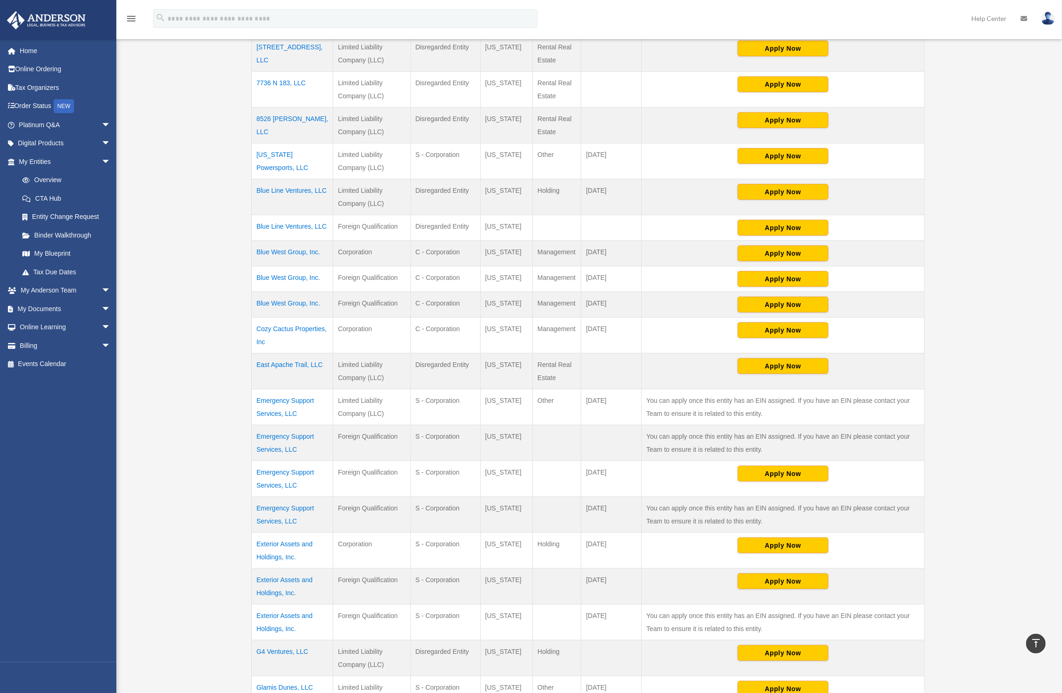
drag, startPoint x: 607, startPoint y: 325, endPoint x: 359, endPoint y: 314, distance: 247.5
click at [359, 318] on tr "Cozy Cactus Properties, Inc Corporation C - Corporation [US_STATE] Management […" at bounding box center [588, 336] width 673 height 36
click at [358, 318] on td "Corporation" at bounding box center [371, 336] width 77 height 36
drag, startPoint x: 357, startPoint y: 316, endPoint x: 626, endPoint y: 329, distance: 269.4
click at [626, 329] on tr "Cozy Cactus Properties, Inc Corporation C - Corporation [US_STATE] Management […" at bounding box center [588, 336] width 673 height 36
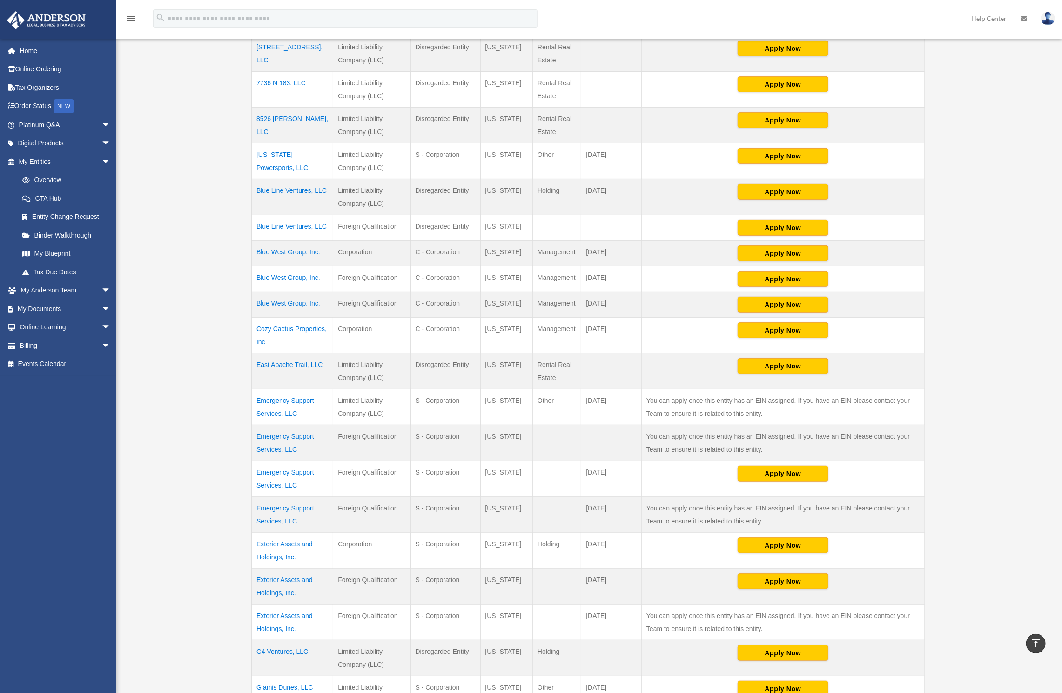
drag, startPoint x: 590, startPoint y: 322, endPoint x: 257, endPoint y: 318, distance: 333.4
click at [257, 318] on tr "Cozy Cactus Properties, Inc Corporation C - Corporation [US_STATE] Management […" at bounding box center [588, 336] width 673 height 36
click at [609, 327] on td "[DATE]" at bounding box center [612, 336] width 61 height 36
drag, startPoint x: 619, startPoint y: 331, endPoint x: 256, endPoint y: 315, distance: 363.1
click at [256, 318] on tr "Cozy Cactus Properties, Inc Corporation C - Corporation [US_STATE] Management […" at bounding box center [588, 336] width 673 height 36
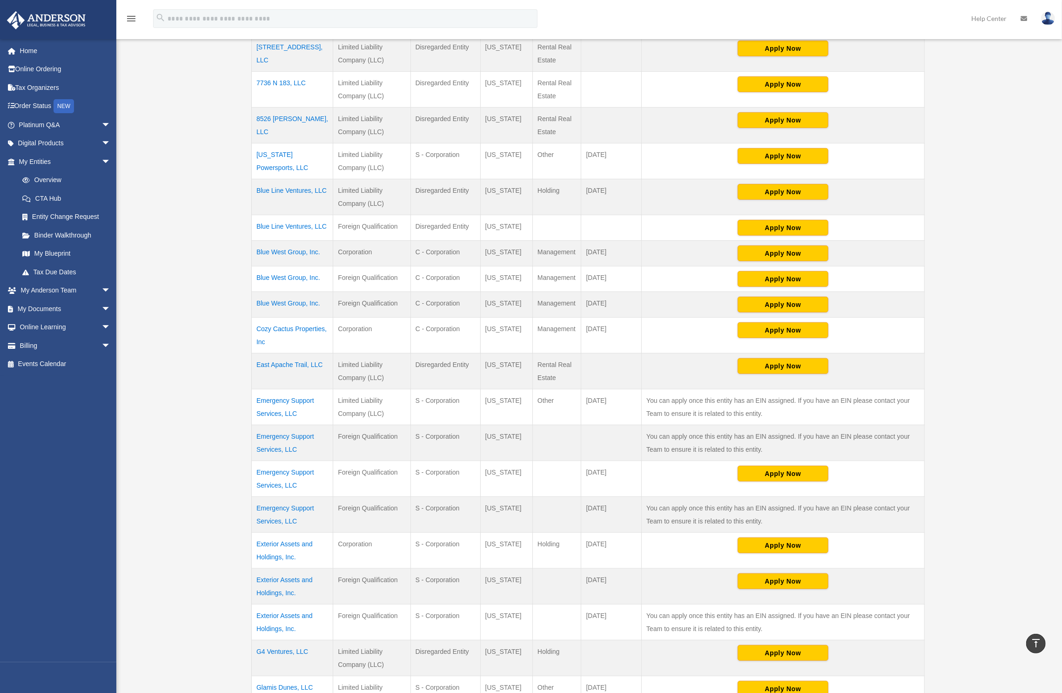
click at [607, 328] on td "[DATE]" at bounding box center [612, 336] width 61 height 36
drag, startPoint x: 606, startPoint y: 327, endPoint x: 253, endPoint y: 322, distance: 352.5
click at [253, 322] on tr "Cozy Cactus Properties, Inc Corporation C - Corporation [US_STATE] Management […" at bounding box center [588, 336] width 673 height 36
click at [626, 331] on td "[DATE]" at bounding box center [612, 336] width 61 height 36
drag, startPoint x: 626, startPoint y: 331, endPoint x: 305, endPoint y: 311, distance: 321.4
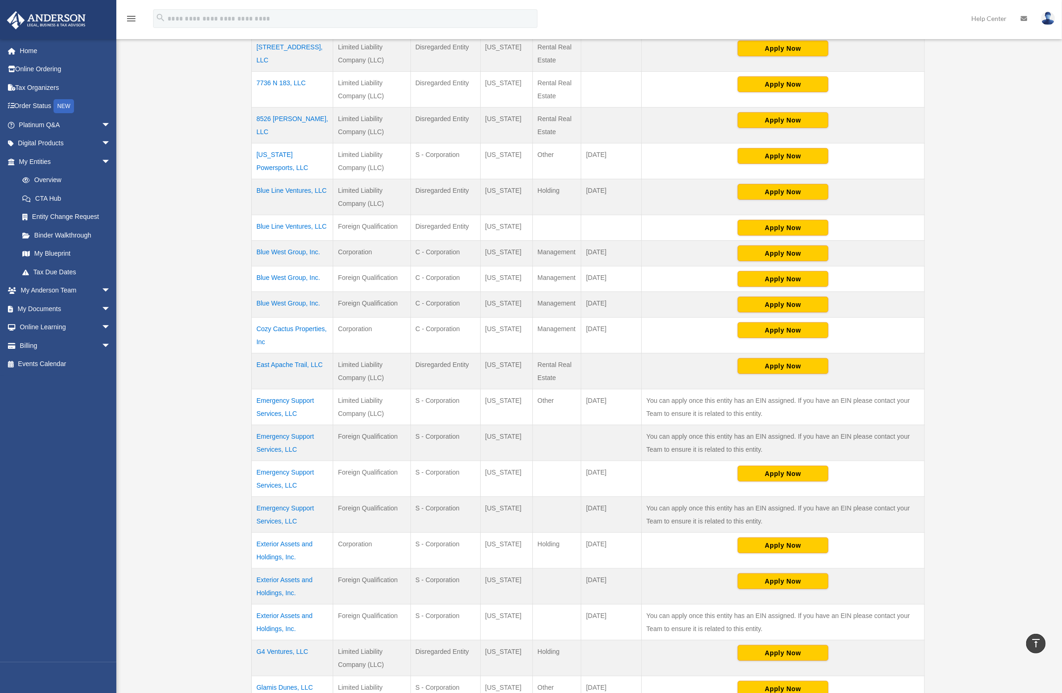
click at [305, 318] on tr "Cozy Cactus Properties, Inc Corporation C - Corporation [US_STATE] Management […" at bounding box center [588, 336] width 673 height 36
click at [393, 318] on td "Corporation" at bounding box center [371, 336] width 77 height 36
click at [313, 321] on td "Cozy Cactus Properties, Inc" at bounding box center [292, 336] width 81 height 36
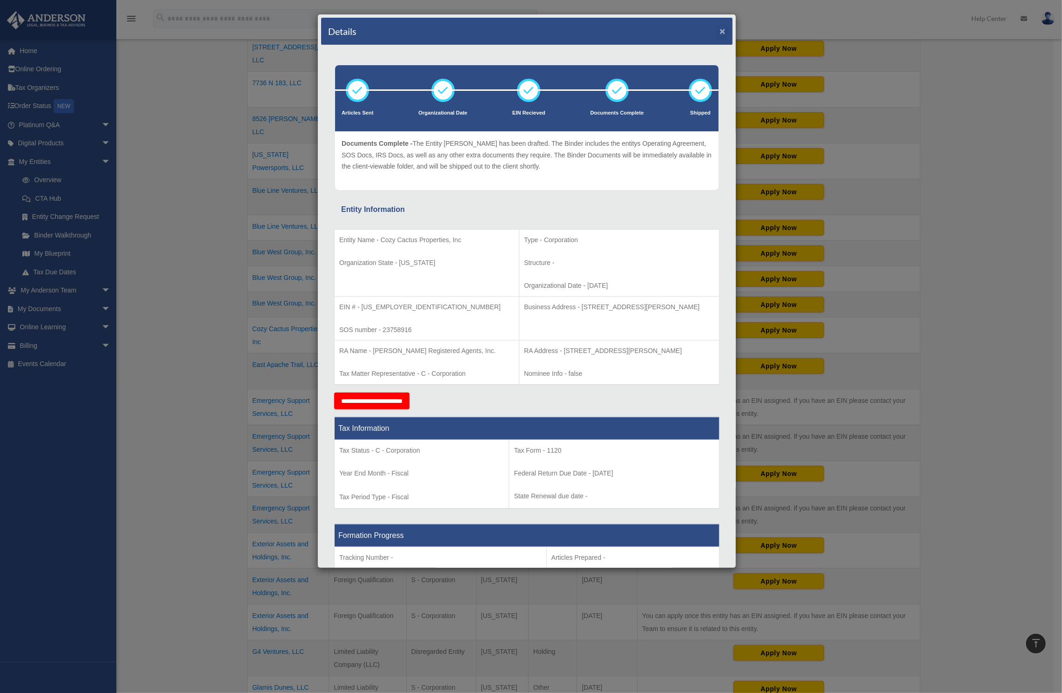
click at [720, 33] on button "×" at bounding box center [723, 31] width 6 height 10
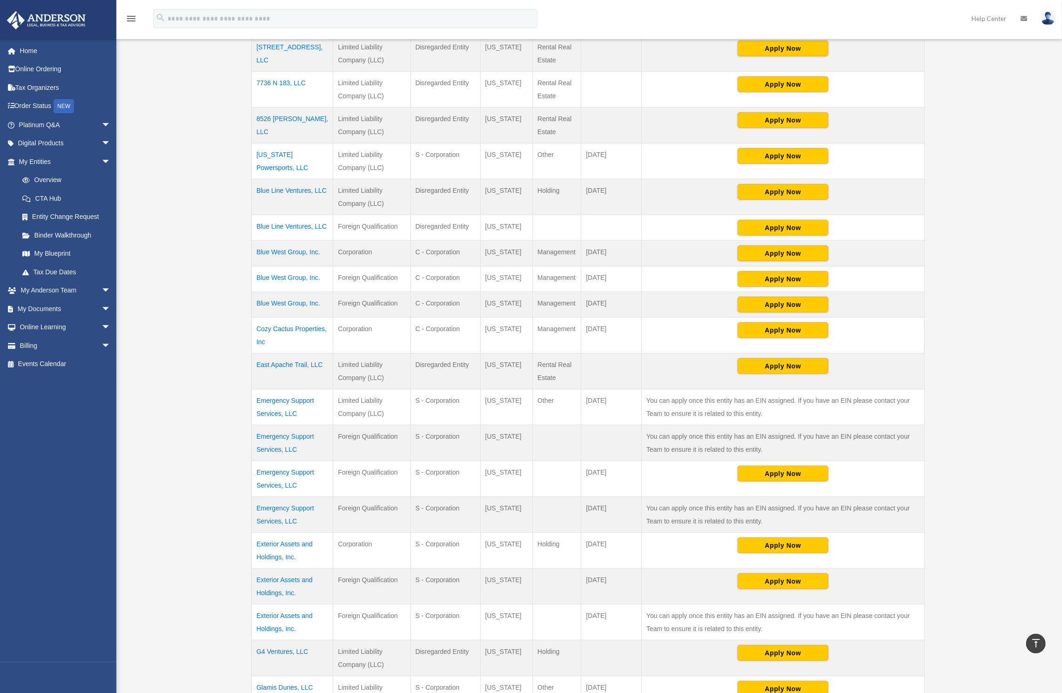
drag, startPoint x: 619, startPoint y: 329, endPoint x: 257, endPoint y: 318, distance: 362.4
click at [257, 318] on tr "Cozy Cactus Properties, Inc Corporation C - Corporation [US_STATE] Management […" at bounding box center [588, 336] width 673 height 36
drag, startPoint x: 926, startPoint y: 207, endPoint x: 588, endPoint y: 331, distance: 360.0
click at [588, 331] on td "[DATE]" at bounding box center [612, 336] width 61 height 36
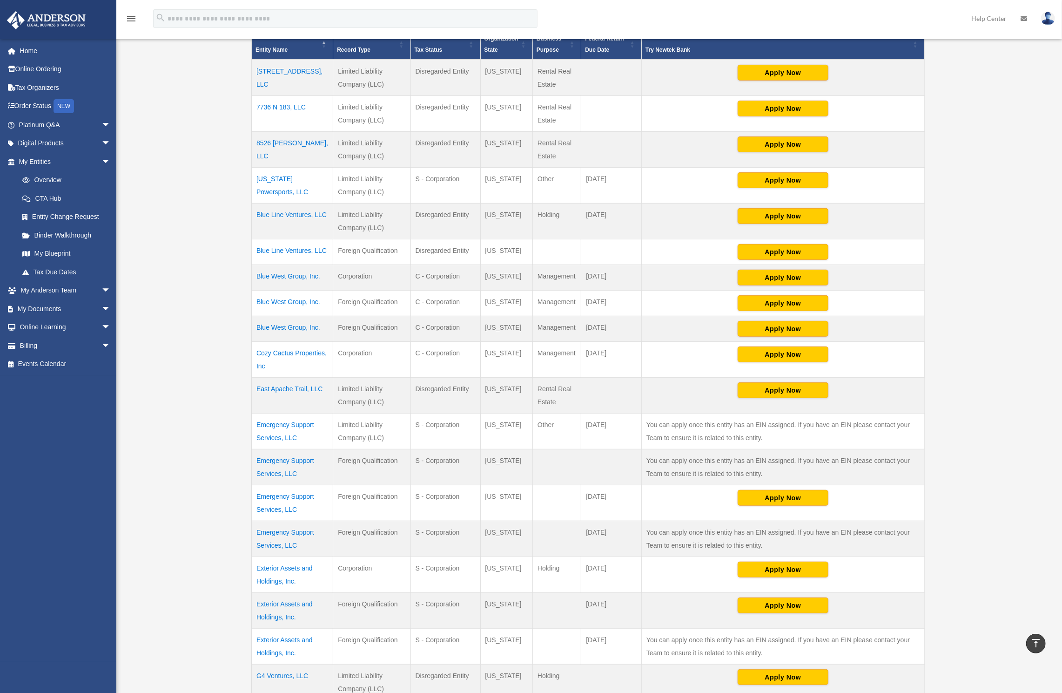
scroll to position [166, 0]
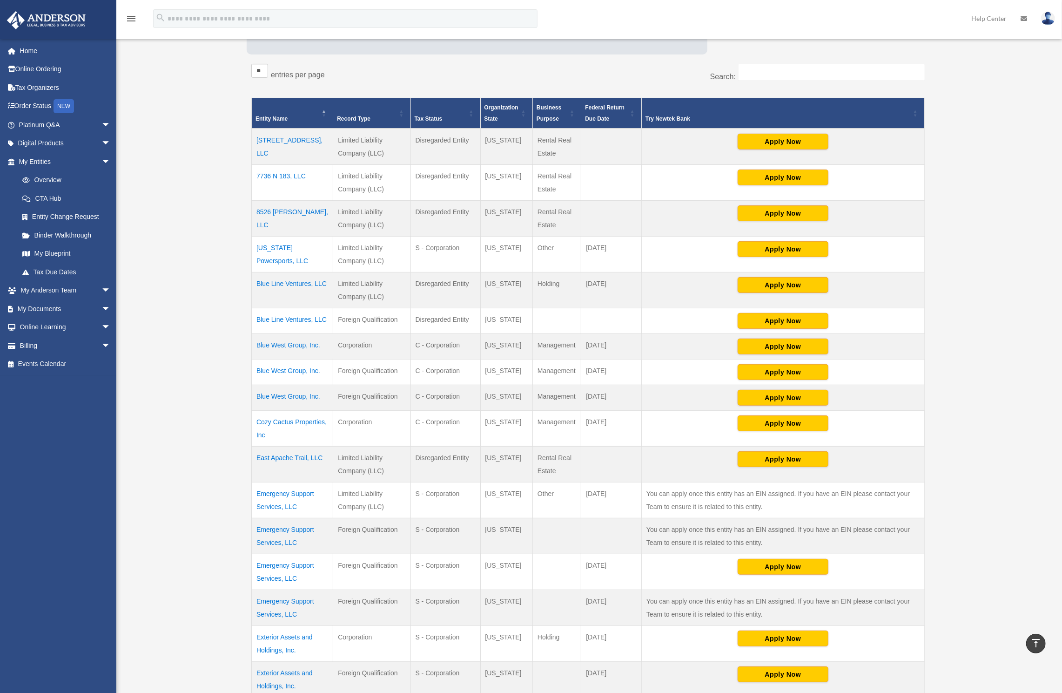
click at [288, 411] on td "Cozy Cactus Properties, Inc" at bounding box center [292, 429] width 81 height 36
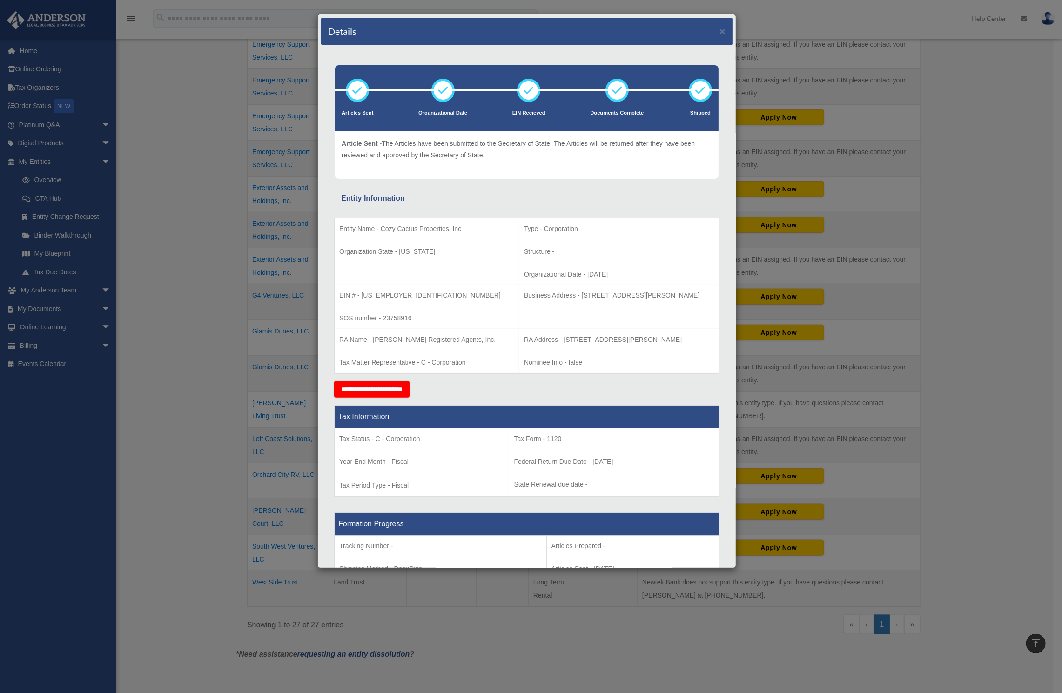
scroll to position [0, 0]
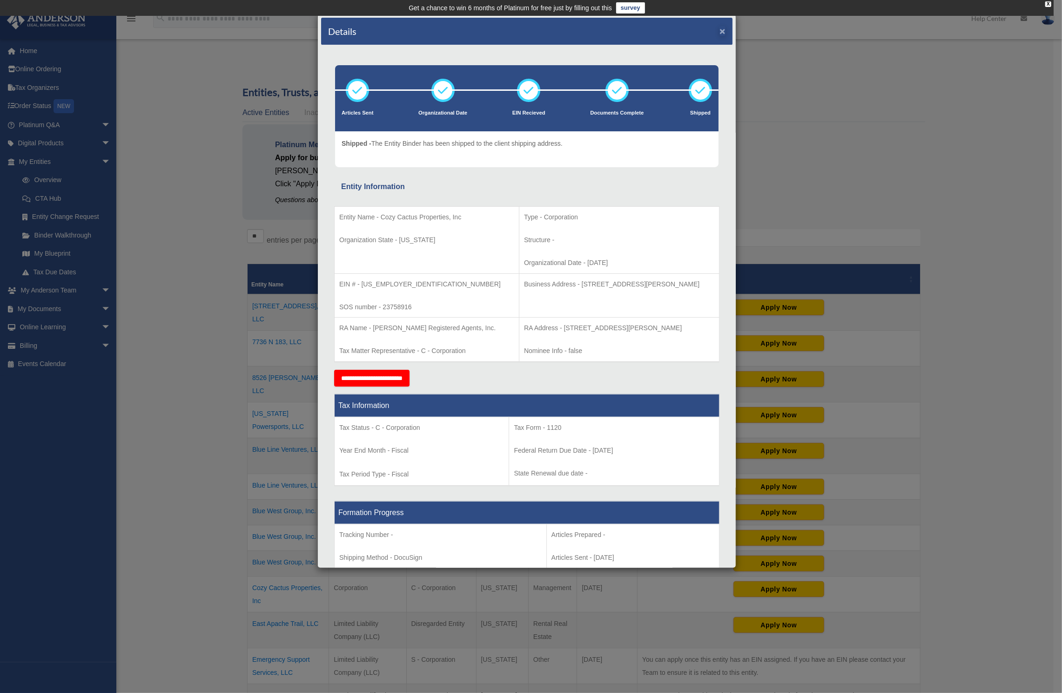
click at [720, 32] on button "×" at bounding box center [723, 31] width 6 height 10
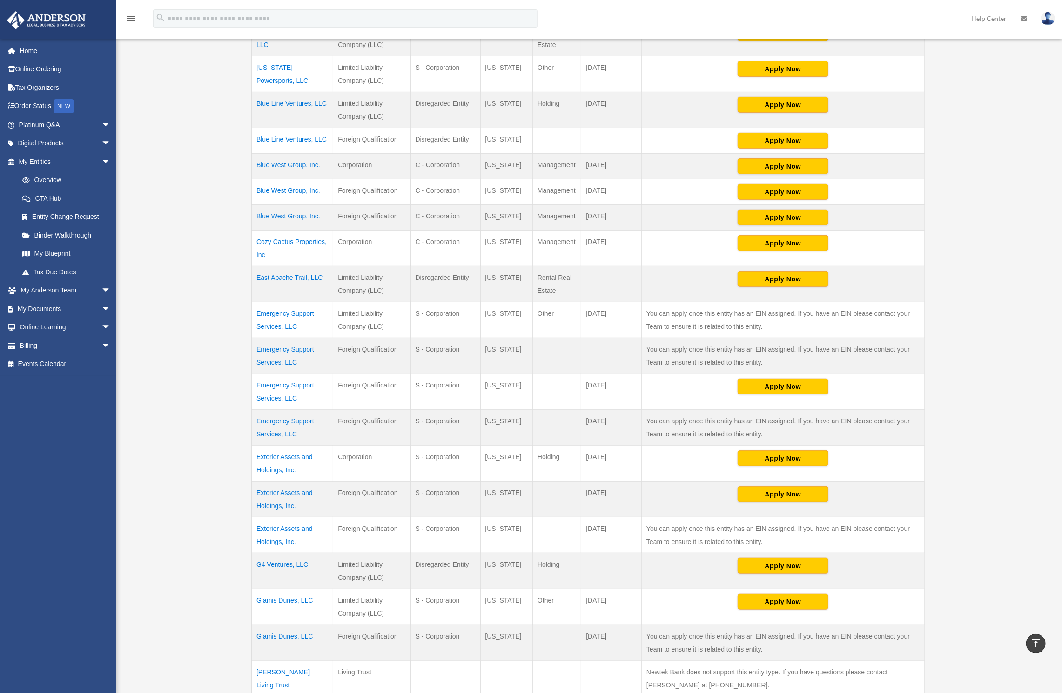
scroll to position [348, 0]
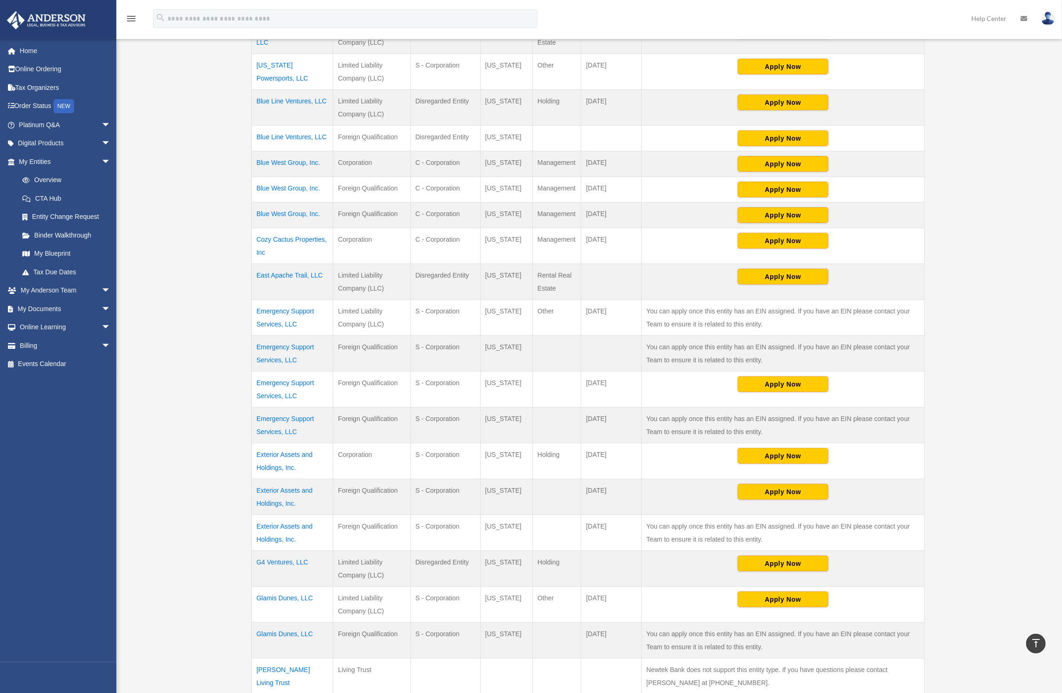
drag, startPoint x: 422, startPoint y: 234, endPoint x: 622, endPoint y: 244, distance: 200.0
click at [622, 244] on tr "Cozy Cactus Properties, Inc Corporation C - Corporation [US_STATE] Management […" at bounding box center [588, 246] width 673 height 36
click at [629, 240] on td "[DATE]" at bounding box center [612, 246] width 61 height 36
drag, startPoint x: 620, startPoint y: 235, endPoint x: 258, endPoint y: 227, distance: 362.3
click at [258, 228] on tr "Cozy Cactus Properties, Inc Corporation C - Corporation [US_STATE] Management […" at bounding box center [588, 246] width 673 height 36
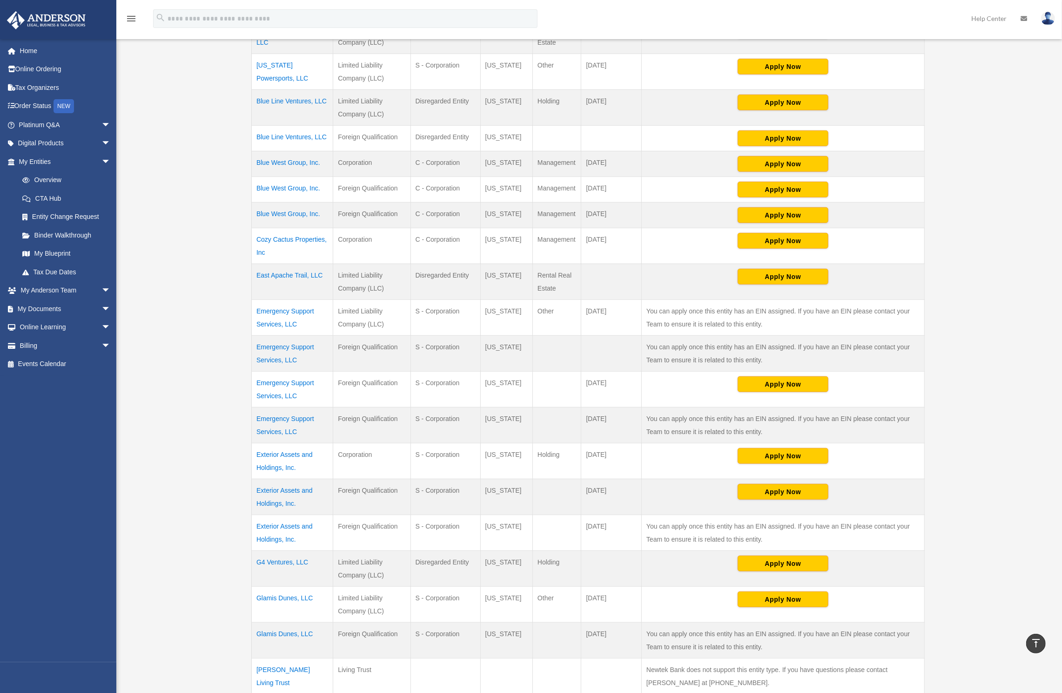
click at [616, 243] on td "[DATE]" at bounding box center [612, 246] width 61 height 36
drag, startPoint x: 588, startPoint y: 237, endPoint x: 258, endPoint y: 228, distance: 329.3
click at [258, 228] on tr "Cozy Cactus Properties, Inc Corporation C - Corporation [US_STATE] Management […" at bounding box center [588, 246] width 673 height 36
click at [602, 240] on td "[DATE]" at bounding box center [612, 246] width 61 height 36
drag, startPoint x: 640, startPoint y: 240, endPoint x: 258, endPoint y: 230, distance: 381.4
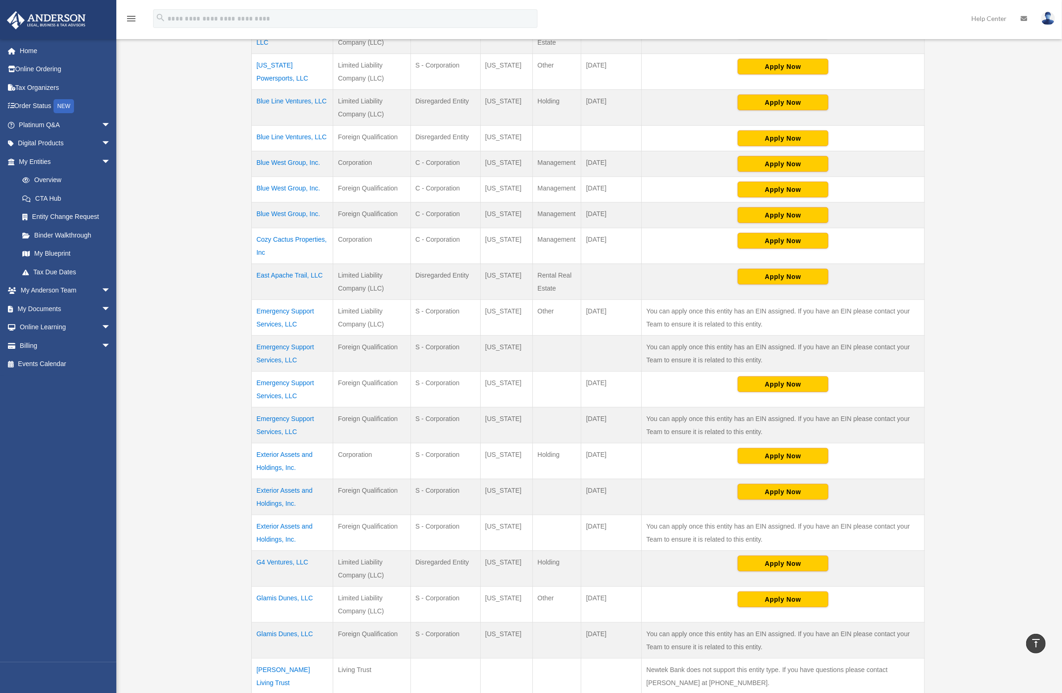
click at [258, 230] on tr "Cozy Cactus Properties, Inc Corporation C - Corporation [US_STATE] Management […" at bounding box center [588, 246] width 673 height 36
click at [618, 235] on td "[DATE]" at bounding box center [612, 246] width 61 height 36
drag, startPoint x: 622, startPoint y: 230, endPoint x: 256, endPoint y: 228, distance: 365.5
click at [256, 228] on tr "Cozy Cactus Properties, Inc Corporation C - Corporation [US_STATE] Management […" at bounding box center [588, 246] width 673 height 36
click at [619, 235] on td "[DATE]" at bounding box center [612, 246] width 61 height 36
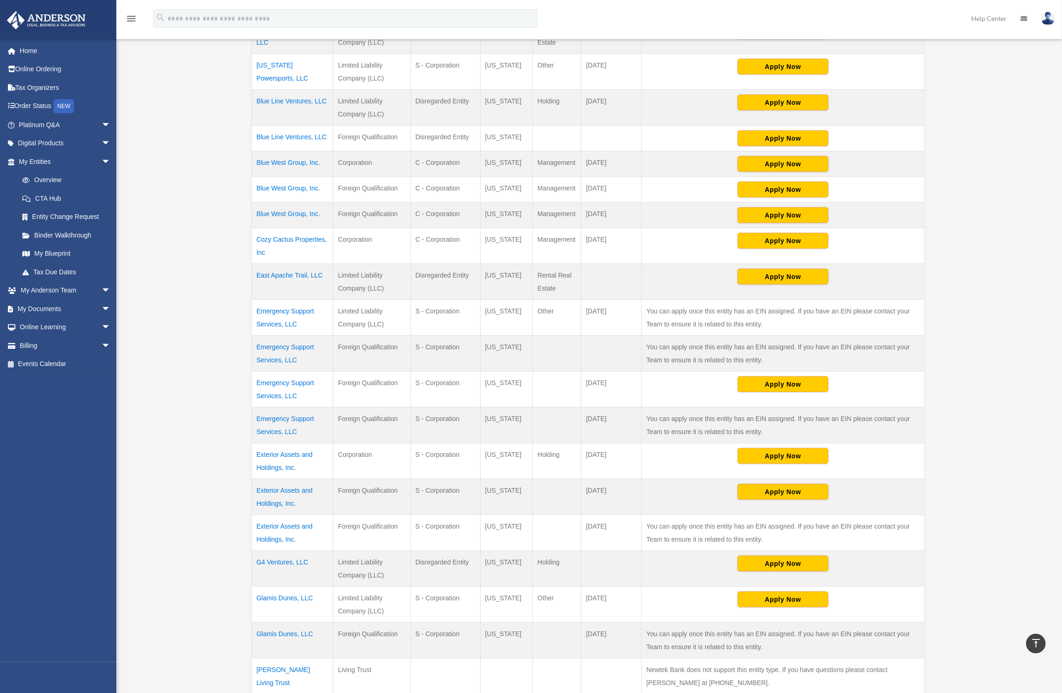
drag, startPoint x: 622, startPoint y: 233, endPoint x: 250, endPoint y: 229, distance: 371.6
click at [250, 229] on div "** ** ** *** entries per page Search: Entity Name Record Type Tax Status Organi…" at bounding box center [588, 396] width 683 height 1038
click at [513, 235] on td "[US_STATE]" at bounding box center [506, 246] width 53 height 36
drag, startPoint x: 612, startPoint y: 237, endPoint x: 256, endPoint y: 228, distance: 356.3
click at [256, 228] on tr "Cozy Cactus Properties, Inc Corporation C - Corporation [US_STATE] Management […" at bounding box center [588, 246] width 673 height 36
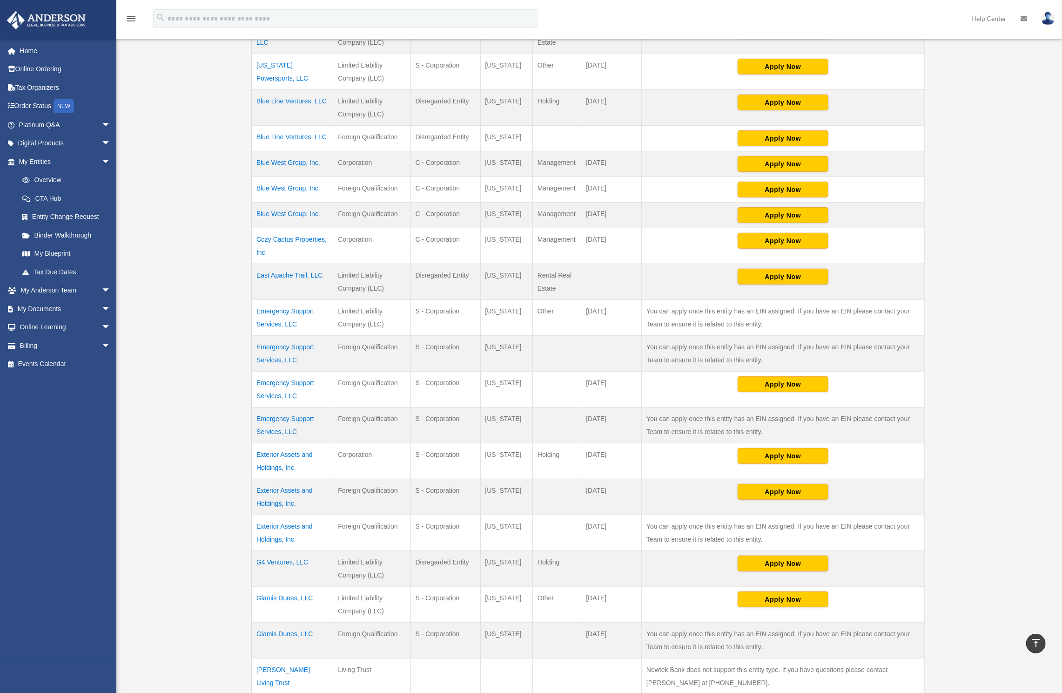
click at [600, 234] on td "[DATE]" at bounding box center [612, 246] width 61 height 36
drag, startPoint x: 617, startPoint y: 234, endPoint x: 273, endPoint y: 221, distance: 343.8
click at [273, 228] on tr "Cozy Cactus Properties, Inc Corporation C - Corporation [US_STATE] Management […" at bounding box center [588, 246] width 673 height 36
click at [636, 234] on td "[DATE]" at bounding box center [612, 246] width 61 height 36
drag, startPoint x: 581, startPoint y: 229, endPoint x: 253, endPoint y: 229, distance: 327.8
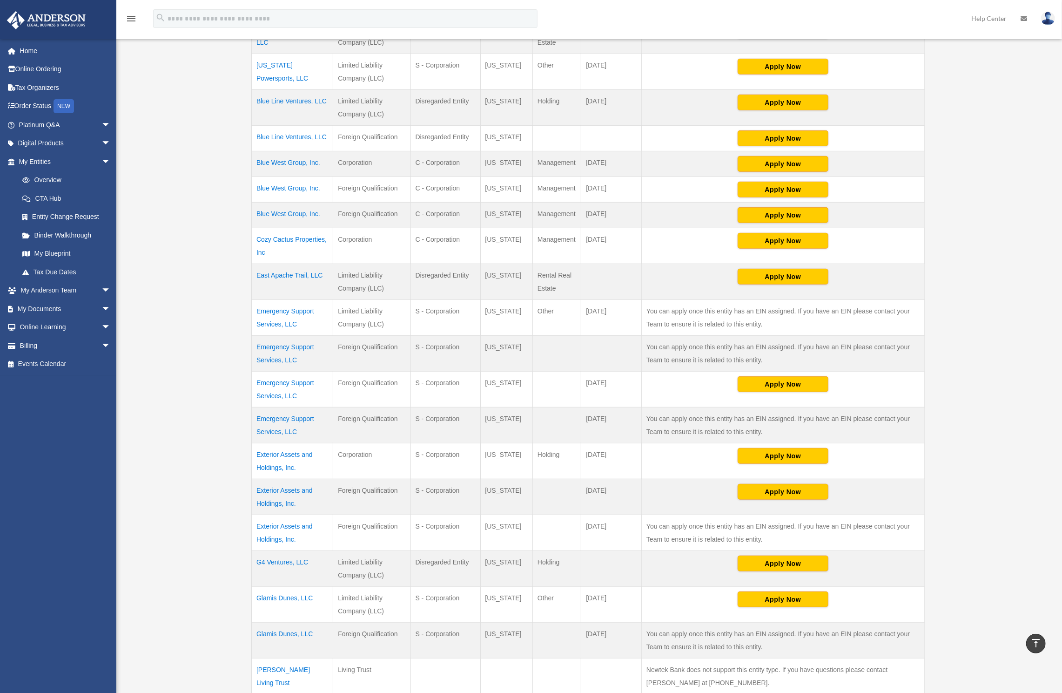
click at [253, 229] on tr "Cozy Cactus Properties, Inc Corporation C - Corporation [US_STATE] Management […" at bounding box center [588, 246] width 673 height 36
click at [628, 246] on td "[DATE]" at bounding box center [612, 246] width 61 height 36
drag, startPoint x: 622, startPoint y: 243, endPoint x: 256, endPoint y: 231, distance: 365.7
click at [256, 231] on tr "Cozy Cactus Properties, Inc Corporation C - Corporation [US_STATE] Management […" at bounding box center [588, 246] width 673 height 36
click at [604, 243] on td "[DATE]" at bounding box center [612, 246] width 61 height 36
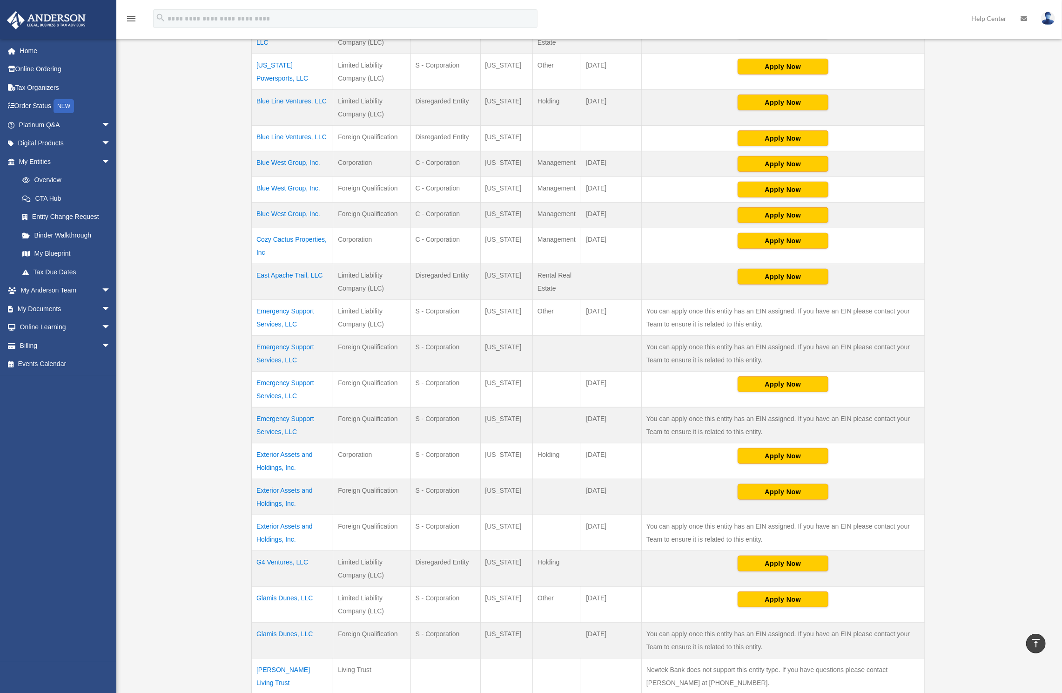
drag, startPoint x: 616, startPoint y: 239, endPoint x: 258, endPoint y: 231, distance: 357.6
click at [258, 231] on tr "Cozy Cactus Properties, Inc Corporation C - Corporation [US_STATE] Management […" at bounding box center [588, 246] width 673 height 36
click at [625, 237] on td "[DATE]" at bounding box center [612, 246] width 61 height 36
drag, startPoint x: 626, startPoint y: 234, endPoint x: 253, endPoint y: 230, distance: 372.9
click at [253, 230] on tr "Cozy Cactus Properties, Inc Corporation C - Corporation [US_STATE] Management […" at bounding box center [588, 246] width 673 height 36
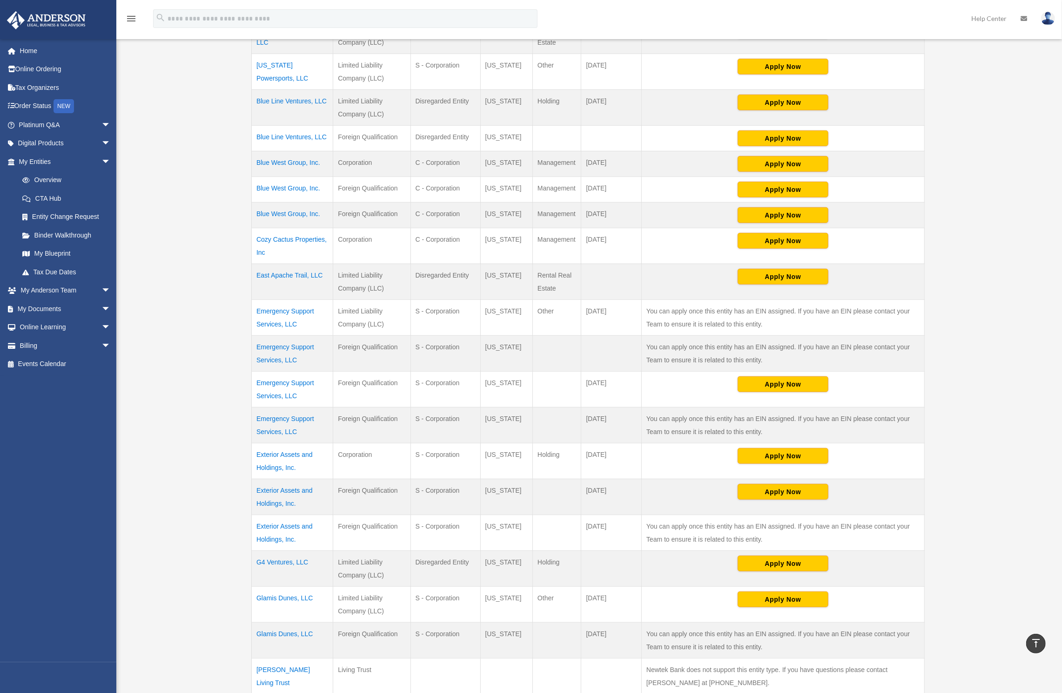
click at [628, 238] on td "[DATE]" at bounding box center [612, 246] width 61 height 36
drag, startPoint x: 627, startPoint y: 235, endPoint x: 256, endPoint y: 227, distance: 371.6
click at [256, 228] on tr "Cozy Cactus Properties, Inc Corporation C - Corporation [US_STATE] Management […" at bounding box center [588, 246] width 673 height 36
drag, startPoint x: 580, startPoint y: 230, endPoint x: 258, endPoint y: 230, distance: 321.7
click at [258, 230] on tr "Cozy Cactus Properties, Inc Corporation C - Corporation [US_STATE] Management […" at bounding box center [588, 246] width 673 height 36
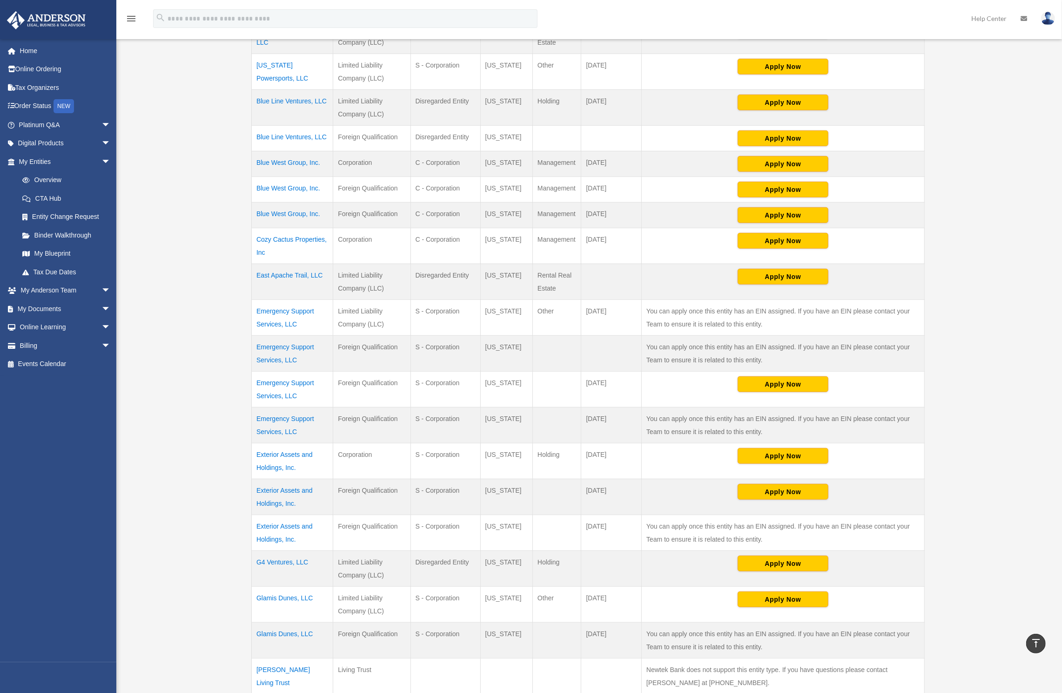
click at [631, 234] on td "[DATE]" at bounding box center [612, 246] width 61 height 36
drag, startPoint x: 632, startPoint y: 231, endPoint x: 256, endPoint y: 230, distance: 376.7
click at [256, 230] on tr "Cozy Cactus Properties, Inc Corporation C - Corporation [US_STATE] Management […" at bounding box center [588, 246] width 673 height 36
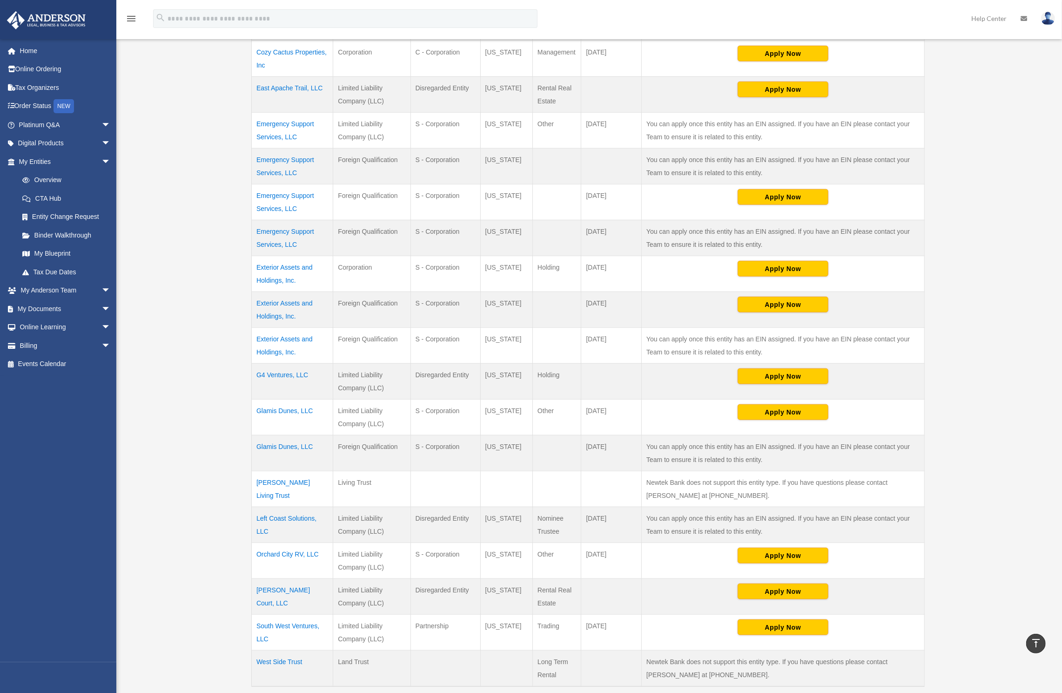
scroll to position [188, 0]
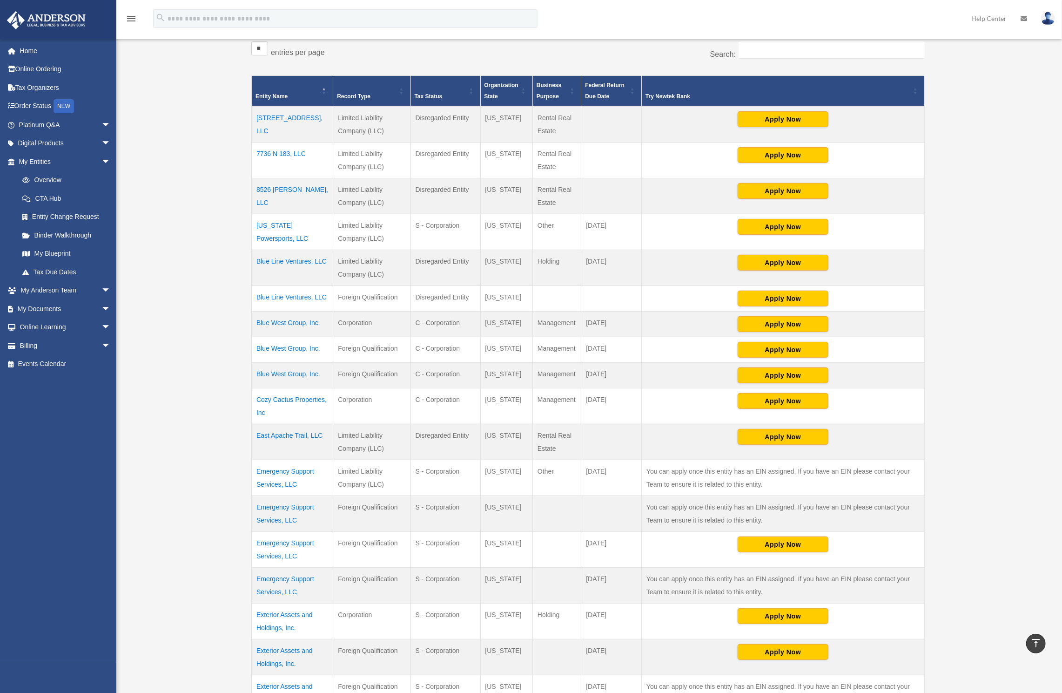
click at [454, 402] on td "C - Corporation" at bounding box center [446, 406] width 70 height 36
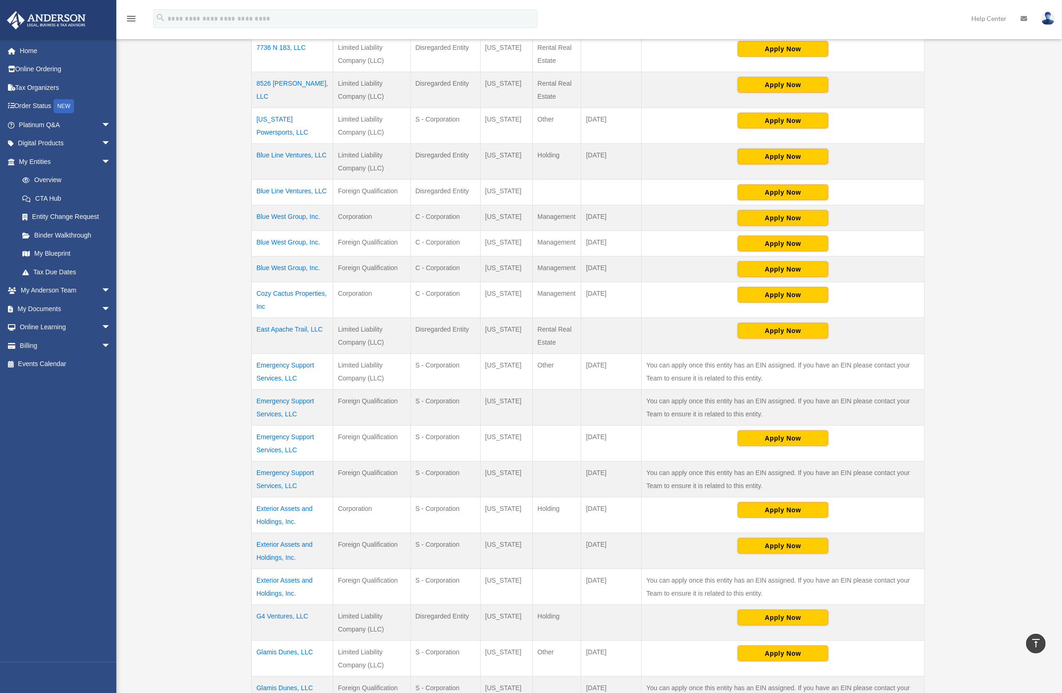
scroll to position [297, 0]
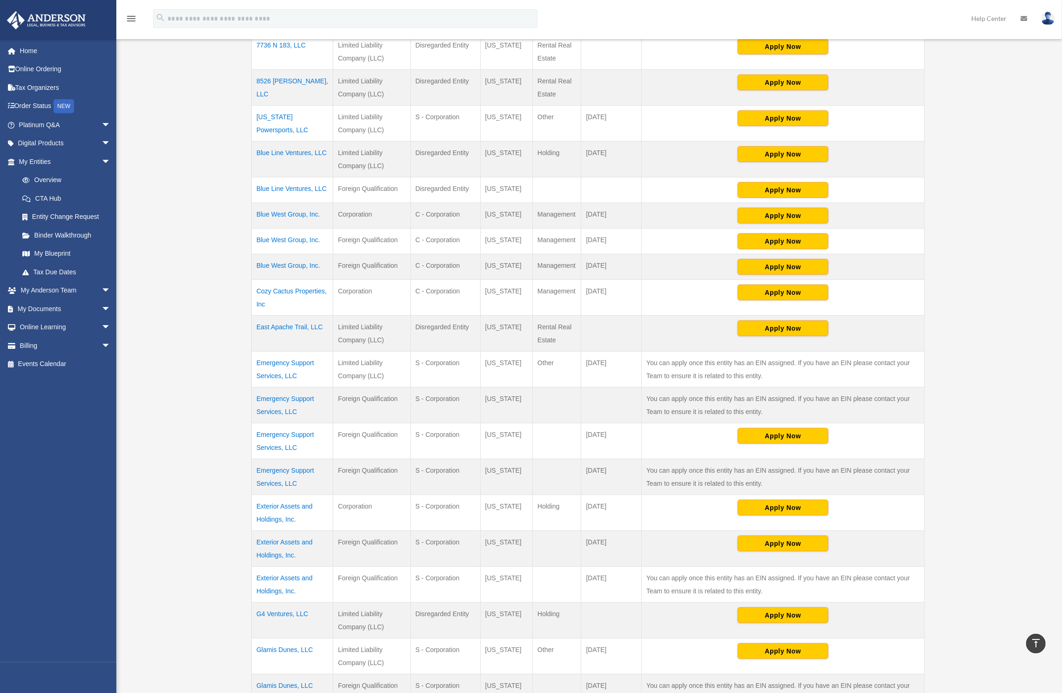
drag, startPoint x: 451, startPoint y: 284, endPoint x: 349, endPoint y: 275, distance: 101.9
click at [349, 280] on tr "Cozy Cactus Properties, Inc Corporation C - Corporation [US_STATE] Management […" at bounding box center [588, 298] width 673 height 36
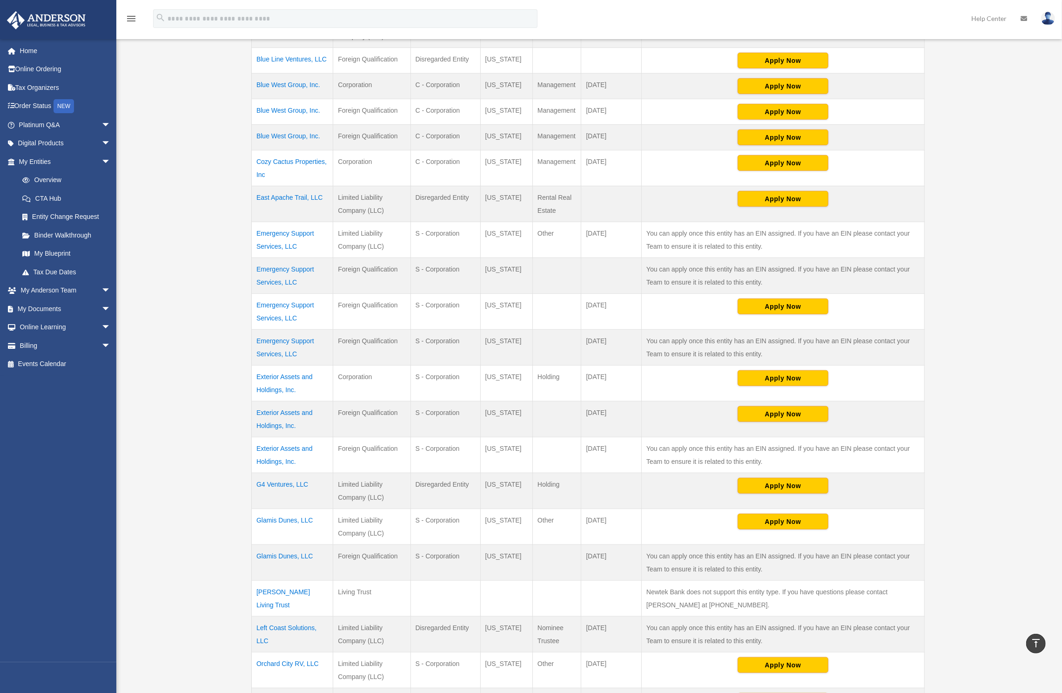
drag, startPoint x: 427, startPoint y: 204, endPoint x: 256, endPoint y: 187, distance: 171.7
click at [256, 188] on tr "East Apache Trail, LLC Limited Liability Company (LLC) Disregarded Entity [US_S…" at bounding box center [588, 204] width 673 height 36
drag, startPoint x: 252, startPoint y: 216, endPoint x: 618, endPoint y: 339, distance: 385.9
click at [618, 339] on tbody "[STREET_ADDRESS], LLC Limited Liability Company (LLC) Disregarded Entity [US_ST…" at bounding box center [588, 331] width 673 height 927
drag, startPoint x: 250, startPoint y: 359, endPoint x: 517, endPoint y: 449, distance: 281.6
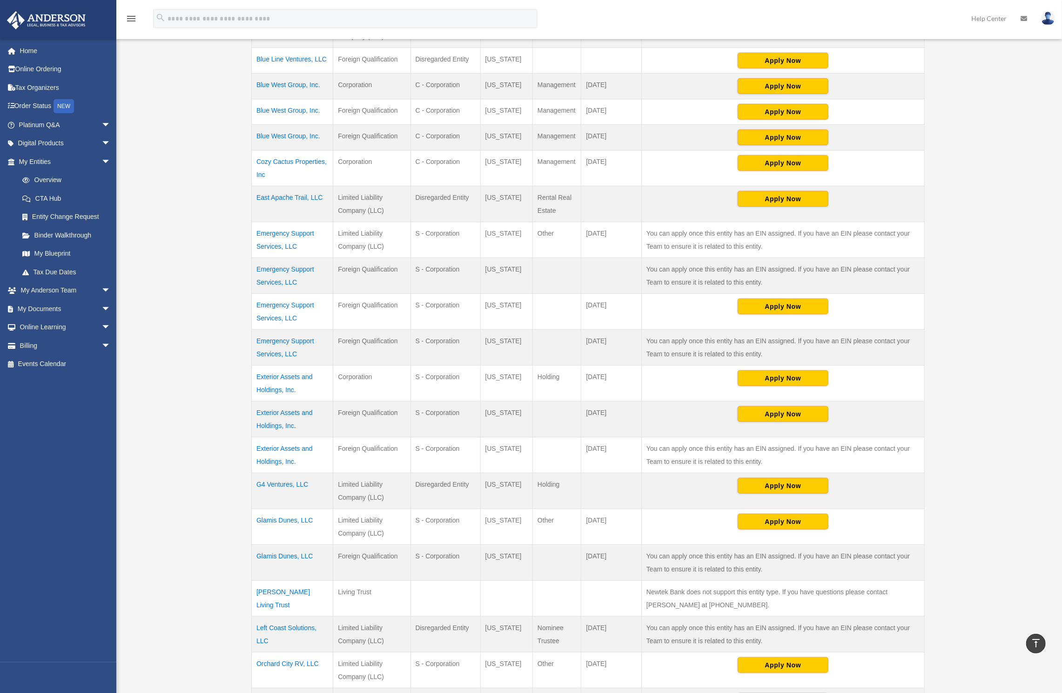
click at [517, 449] on div "** ** ** *** entries per page Search: Entity Name Record Type Tax Status Organi…" at bounding box center [588, 318] width 683 height 1038
drag, startPoint x: 548, startPoint y: 449, endPoint x: 518, endPoint y: 453, distance: 31.1
click at [548, 448] on td at bounding box center [557, 455] width 48 height 36
drag, startPoint x: 356, startPoint y: 467, endPoint x: 554, endPoint y: 484, distance: 198.6
click at [554, 484] on tr "G4 Ventures, LLC Limited Liability Company (LLC) Disregarded Entity [US_STATE] …" at bounding box center [588, 491] width 673 height 36
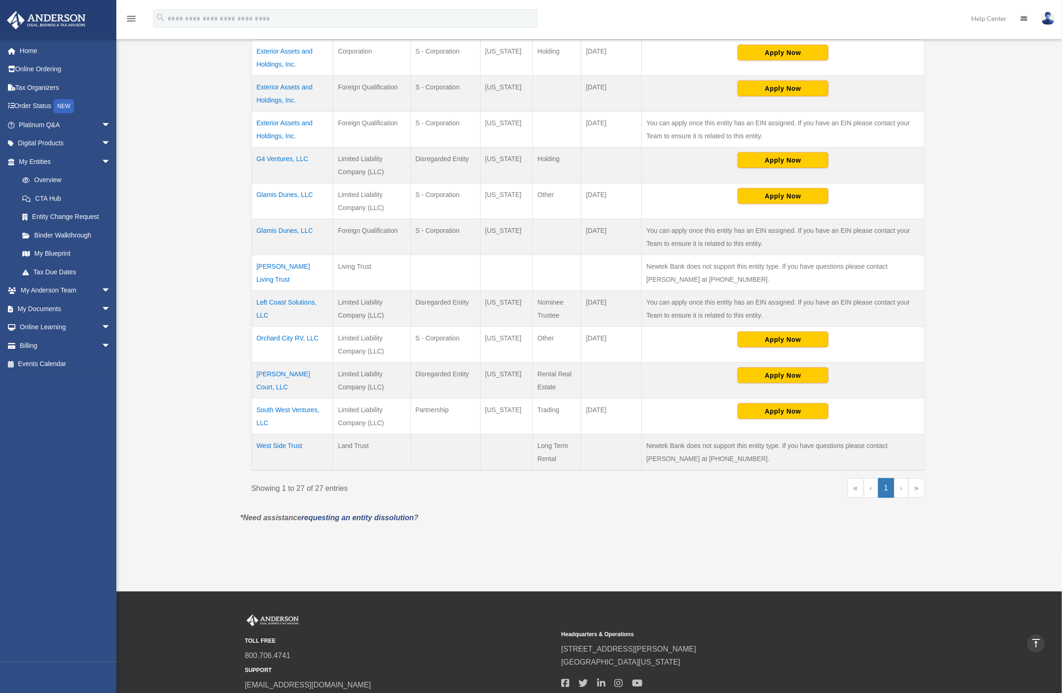
scroll to position [797, 0]
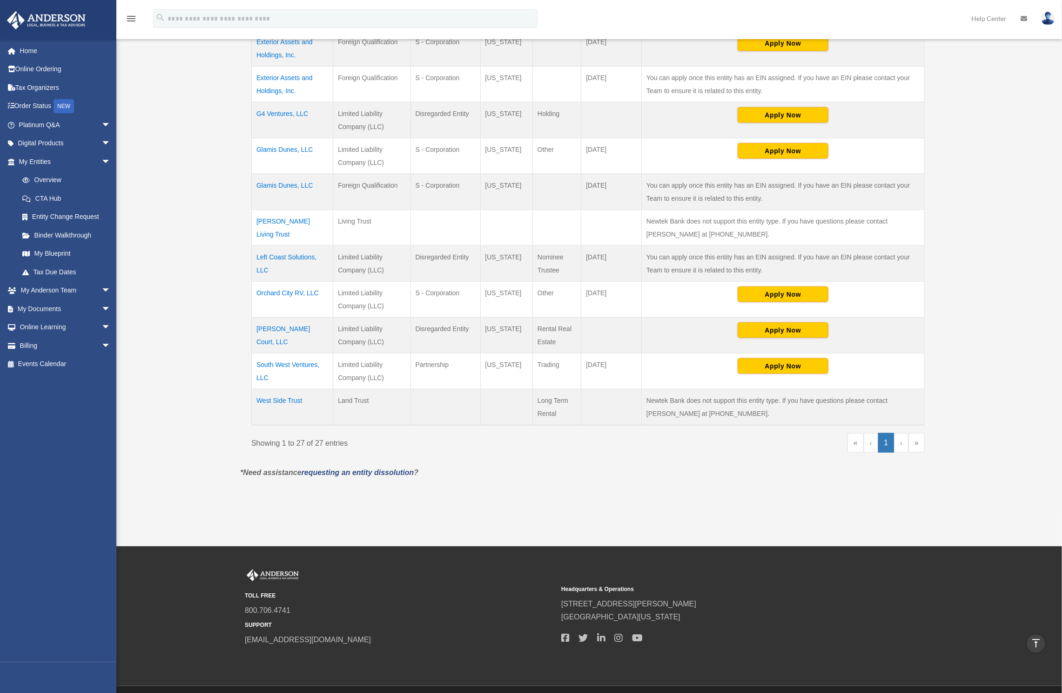
drag, startPoint x: 336, startPoint y: 97, endPoint x: 603, endPoint y: 117, distance: 268.0
click at [603, 117] on tr "G4 Ventures, LLC Limited Liability Company (LLC) Disregarded Entity [US_STATE] …" at bounding box center [588, 120] width 673 height 36
drag, startPoint x: 597, startPoint y: 107, endPoint x: 256, endPoint y: 95, distance: 341.9
click at [256, 102] on tr "G4 Ventures, LLC Limited Liability Company (LLC) Disregarded Entity [US_STATE] …" at bounding box center [588, 120] width 673 height 36
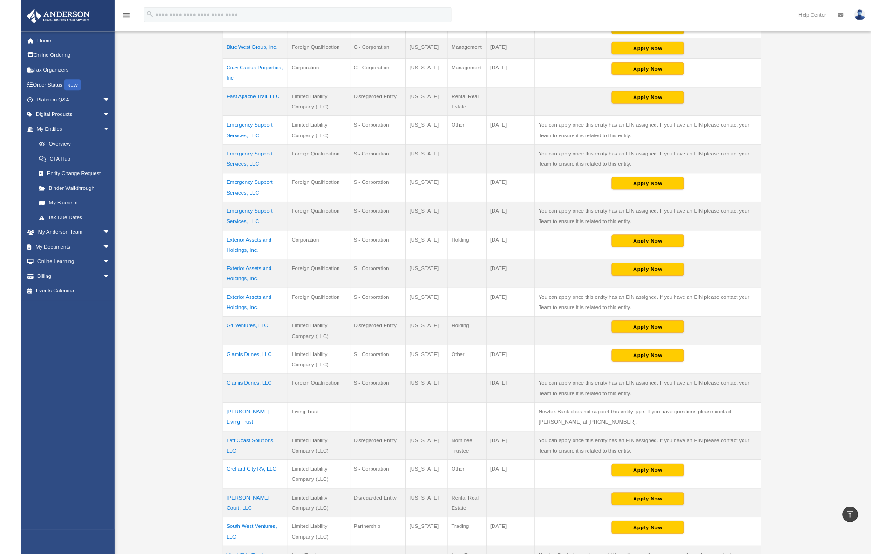
scroll to position [145, 0]
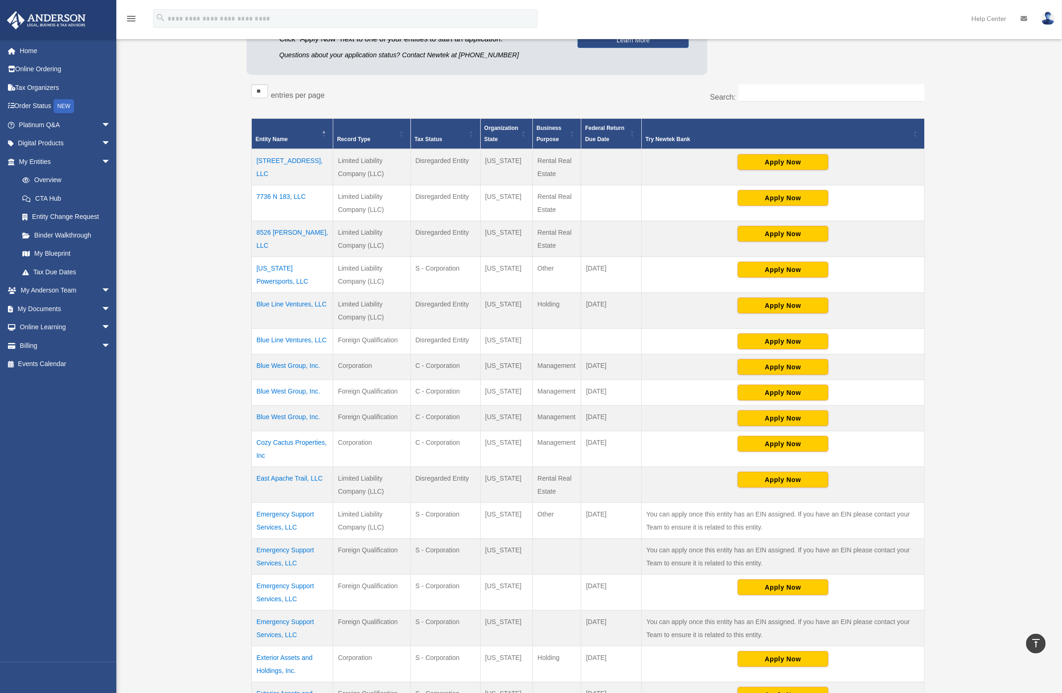
click at [1025, 181] on div "Overview [EMAIL_ADDRESS][DOMAIN_NAME] Sign Out [EMAIL_ADDRESS][DOMAIN_NAME] Hom…" at bounding box center [531, 534] width 1062 height 1242
click at [1020, 138] on div "Overview [EMAIL_ADDRESS][DOMAIN_NAME] Sign Out [EMAIL_ADDRESS][DOMAIN_NAME] Hom…" at bounding box center [531, 534] width 1062 height 1242
